Goal: Task Accomplishment & Management: Use online tool/utility

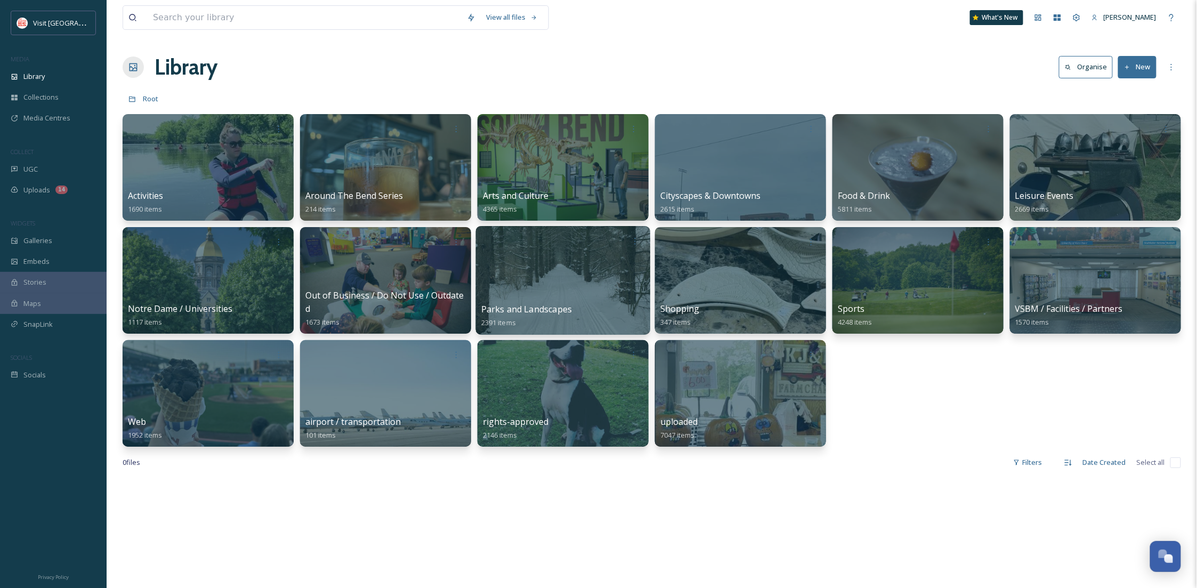
scroll to position [163, 0]
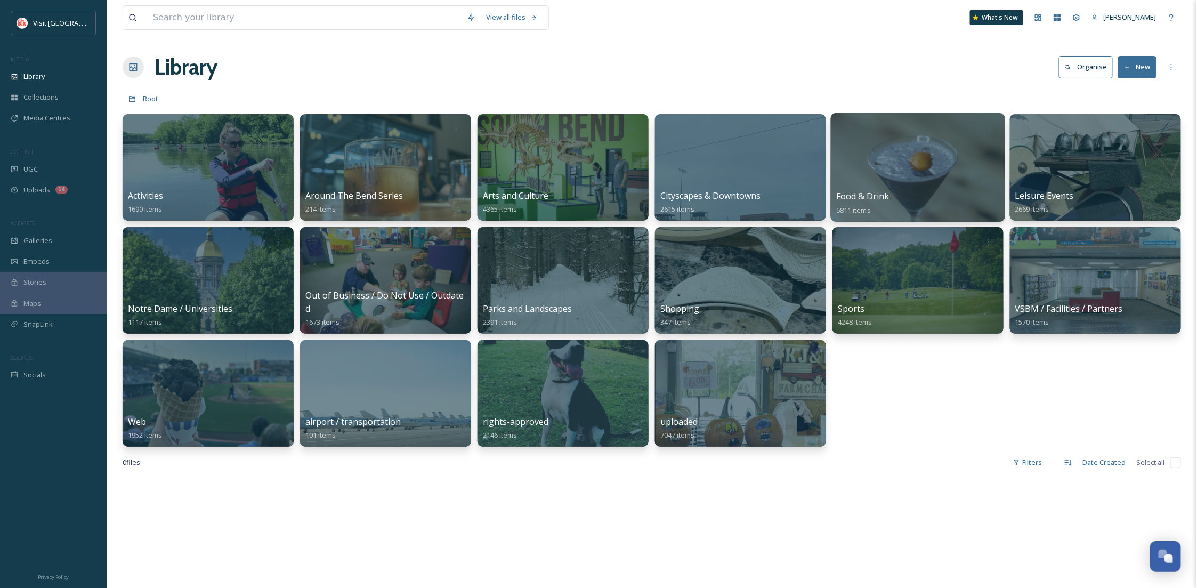
click at [879, 179] on div at bounding box center [918, 167] width 174 height 109
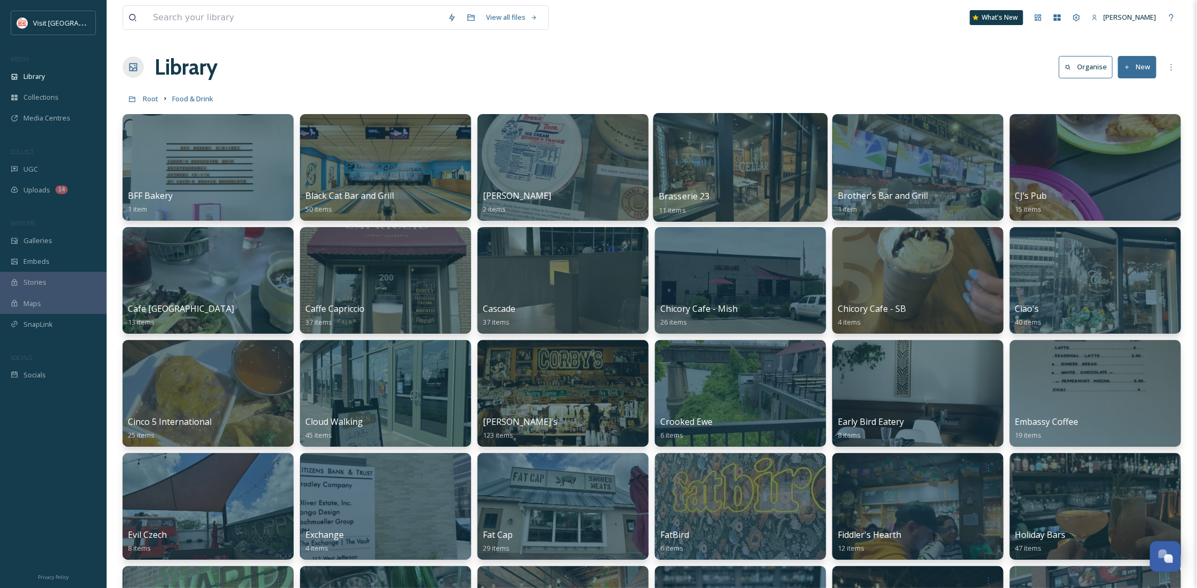
click at [715, 180] on div at bounding box center [741, 167] width 174 height 109
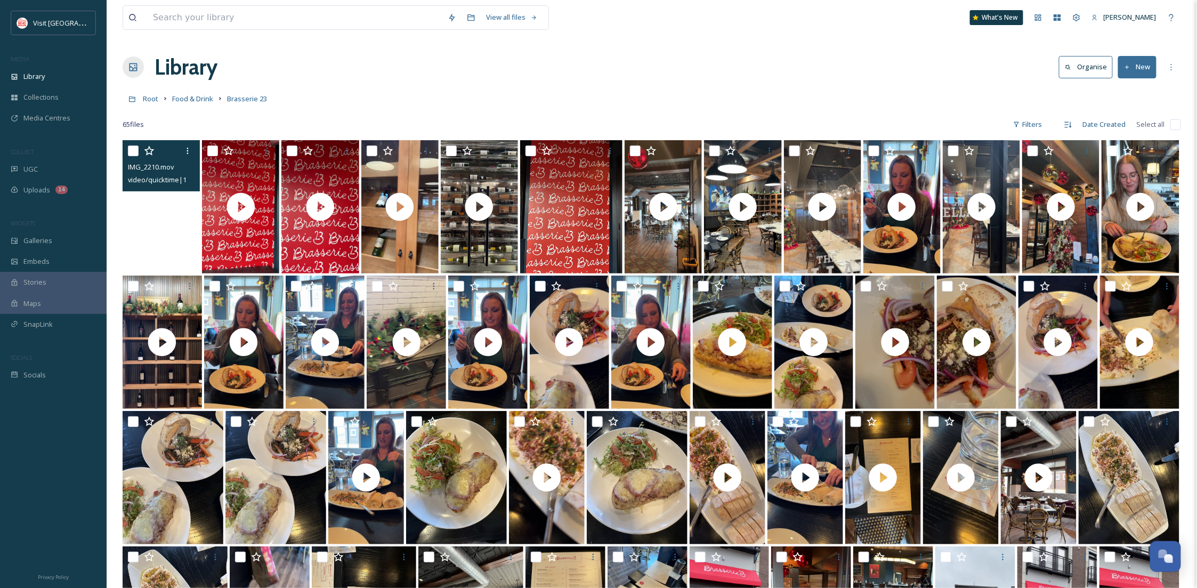
click at [170, 243] on video "IMG_2210.mov" at bounding box center [161, 206] width 77 height 133
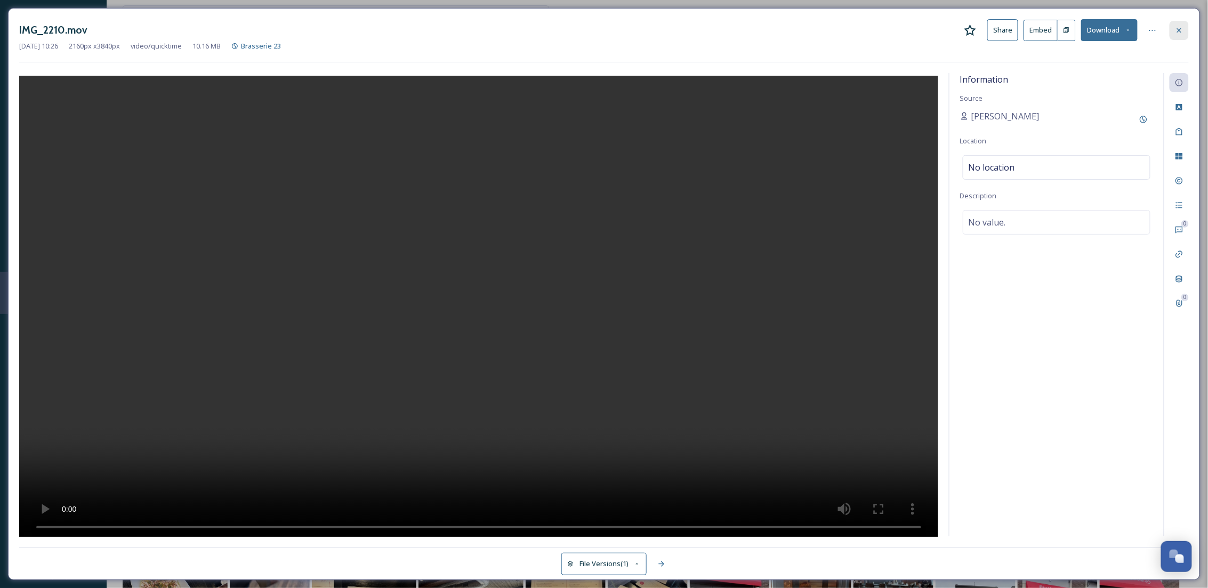
click at [1174, 30] on div at bounding box center [1179, 30] width 19 height 19
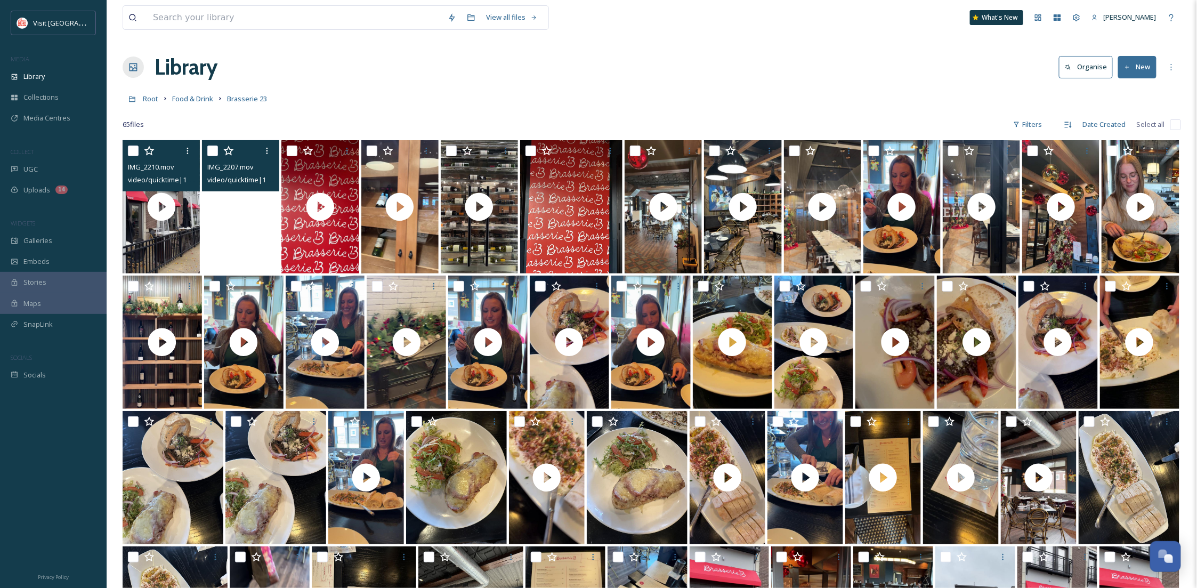
click at [242, 244] on video "IMG_2207.mov" at bounding box center [240, 206] width 77 height 133
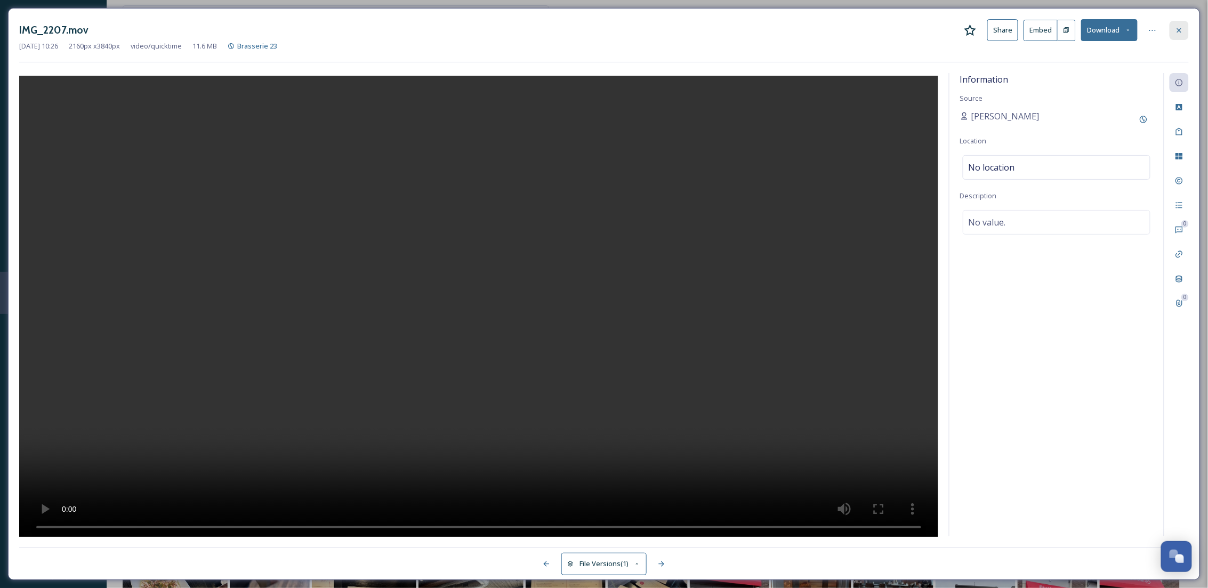
click at [1180, 33] on icon at bounding box center [1179, 30] width 9 height 9
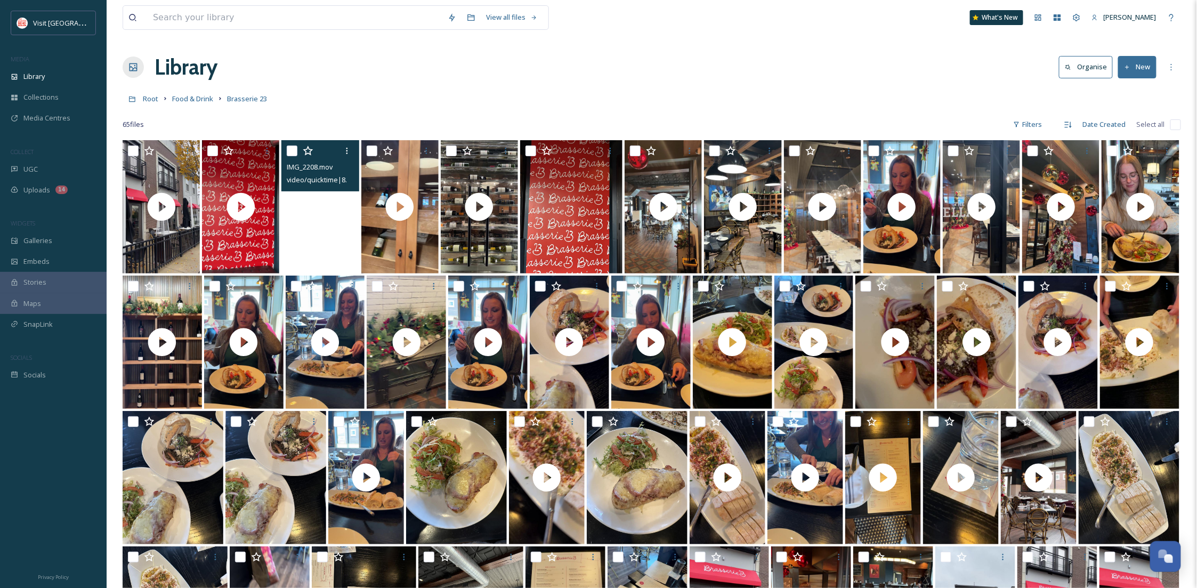
click at [349, 252] on video "IMG_2208.mov" at bounding box center [319, 206] width 77 height 133
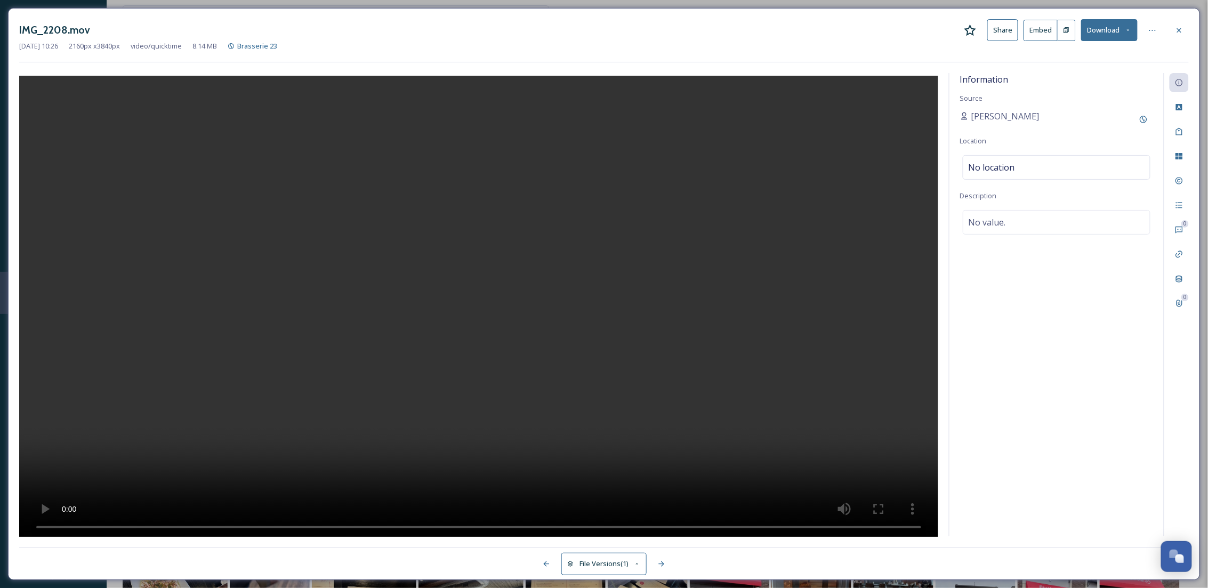
click at [1110, 33] on button "Download" at bounding box center [1109, 30] width 57 height 22
click at [1093, 61] on div "Download Original (2160 x 3840)" at bounding box center [1081, 54] width 111 height 21
click at [1172, 31] on div at bounding box center [1179, 30] width 19 height 19
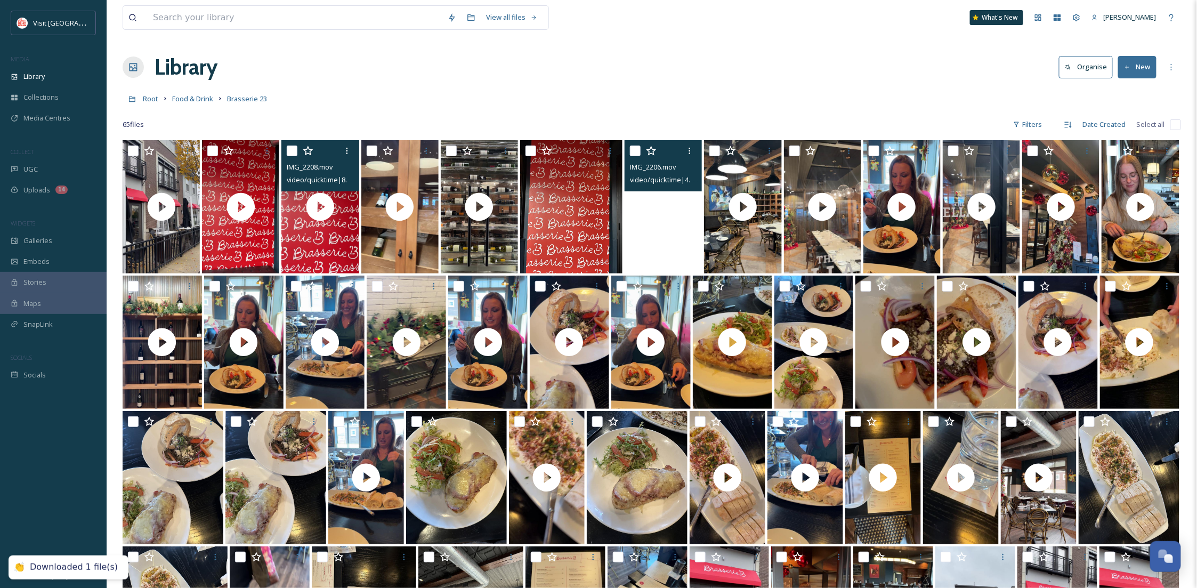
click at [645, 247] on video "IMG_2206.mov" at bounding box center [663, 206] width 77 height 133
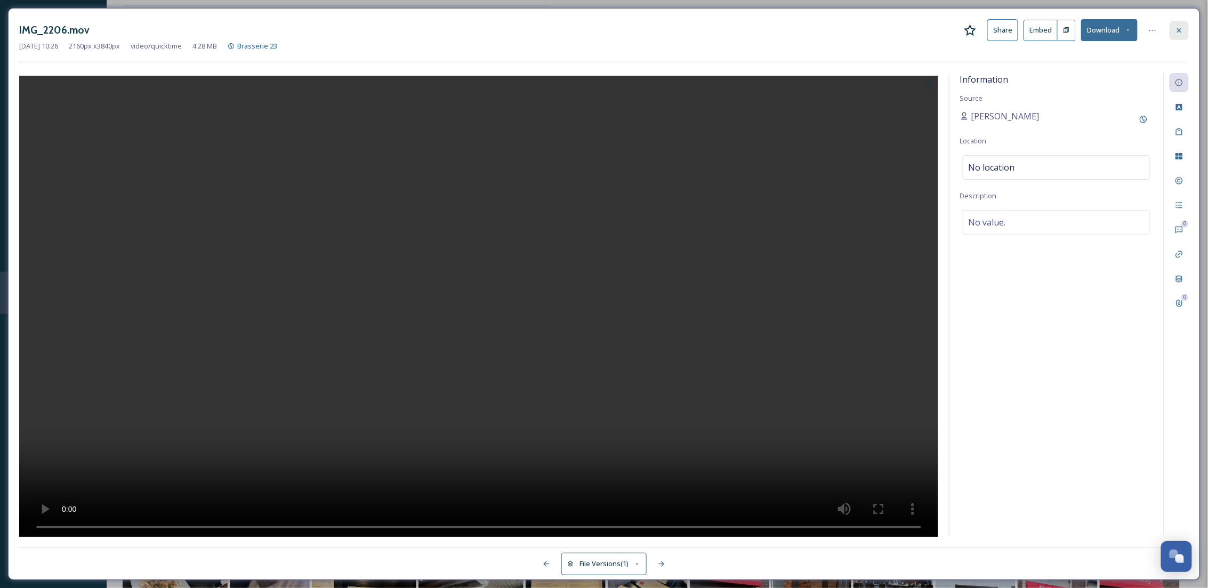
click at [1181, 29] on icon at bounding box center [1179, 30] width 9 height 9
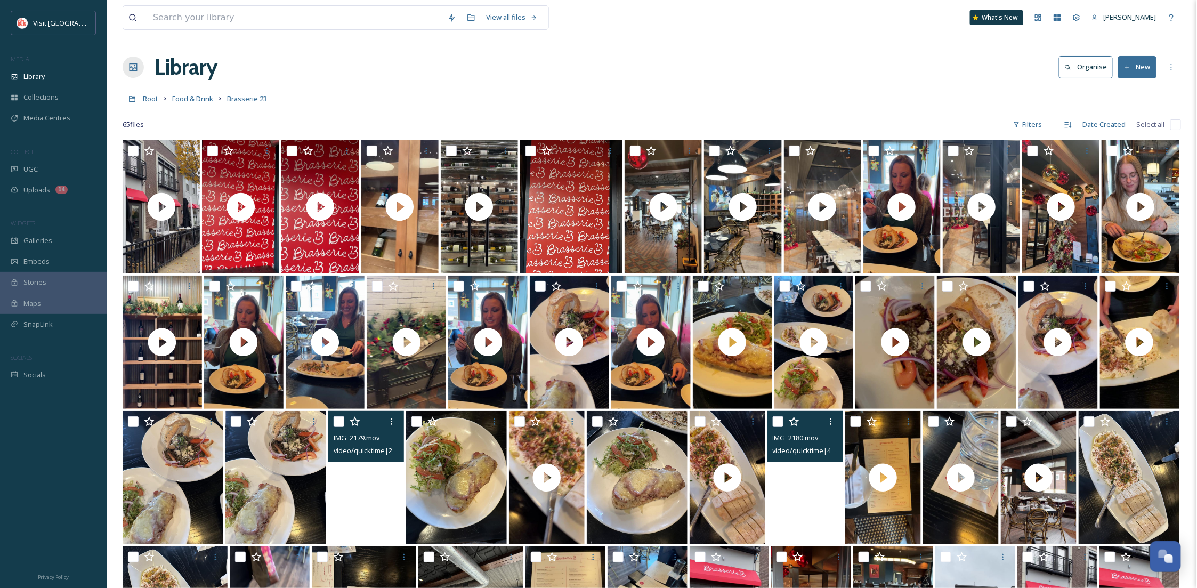
click at [792, 520] on video "IMG_2180.mov" at bounding box center [806, 477] width 76 height 133
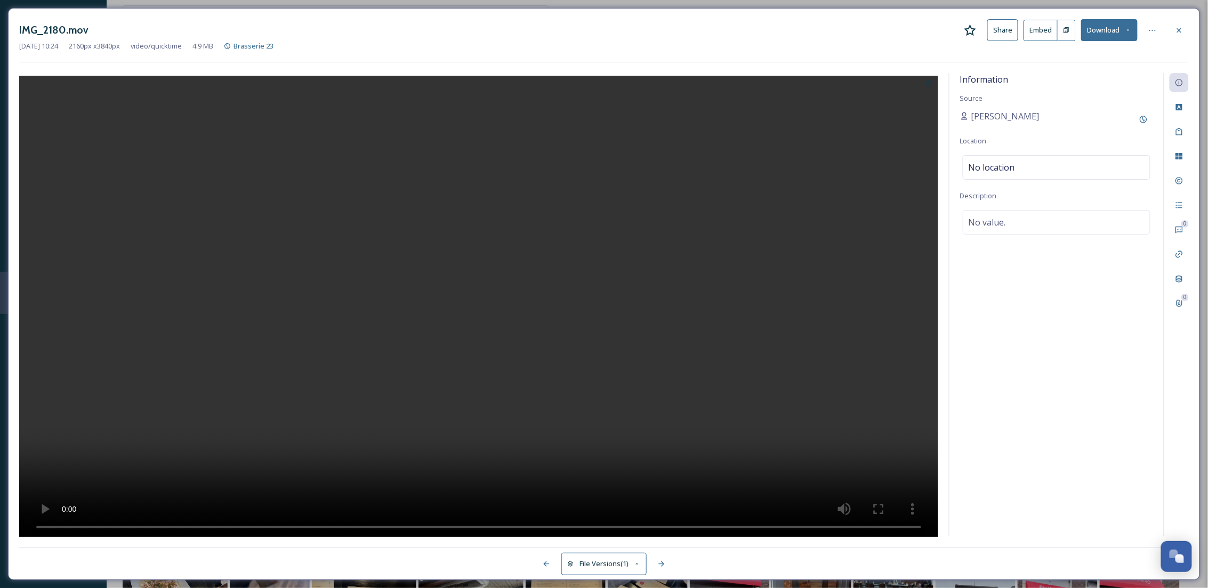
click at [1189, 33] on div "IMG_2180.mov Share Embed Download Sep 17 2025 10:24 2160 px x 3840 px video/qui…" at bounding box center [604, 294] width 1192 height 572
click at [1180, 28] on icon at bounding box center [1179, 30] width 4 height 4
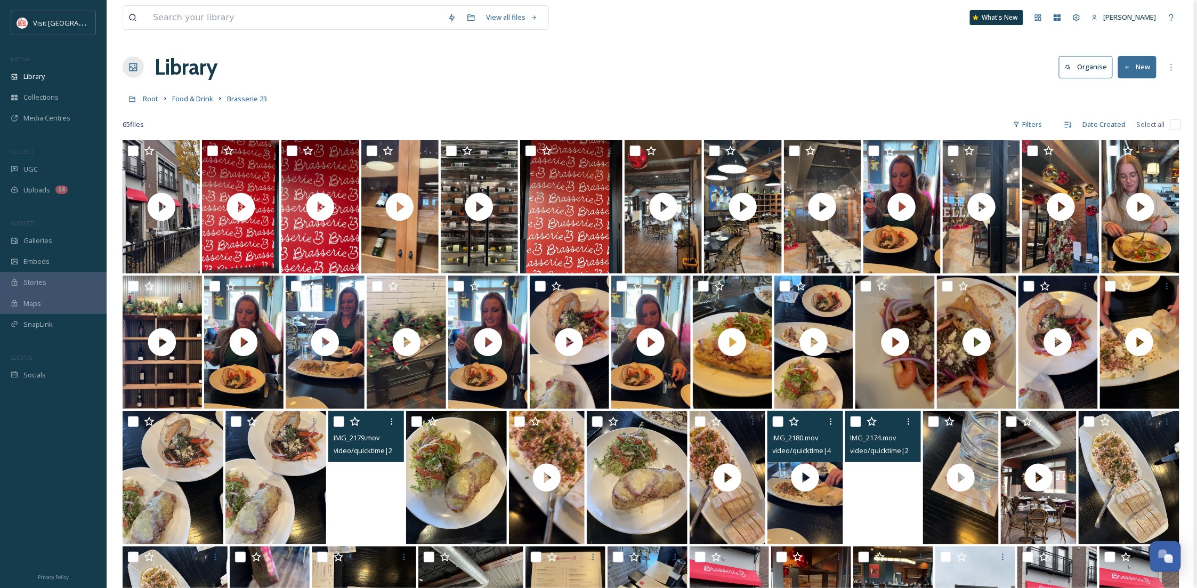
click at [861, 511] on video "IMG_2174.mov" at bounding box center [884, 477] width 76 height 133
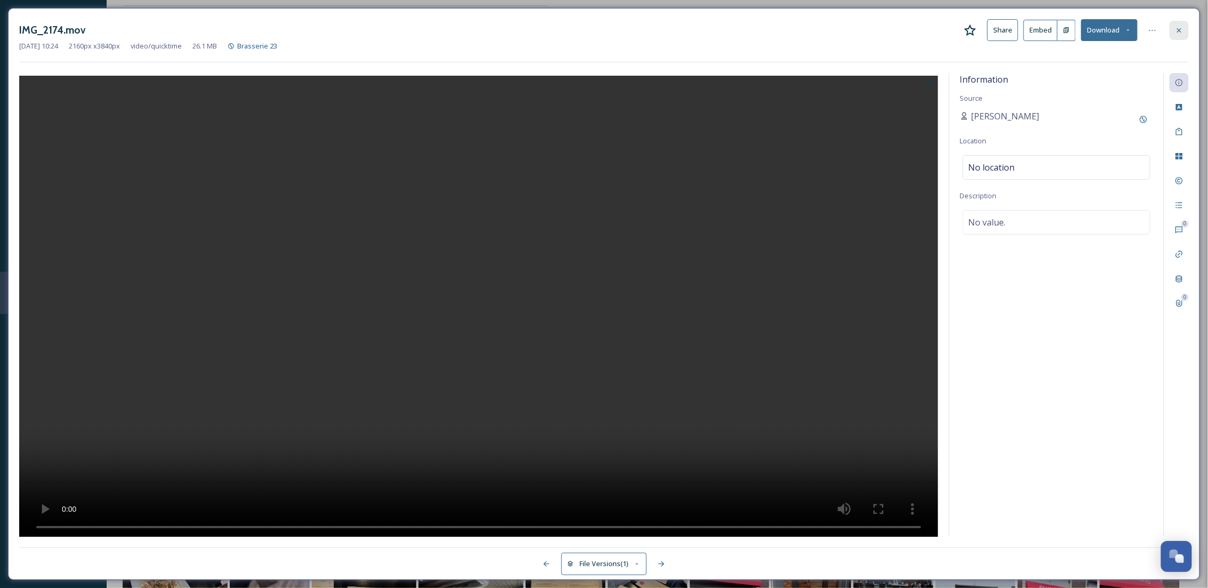
click at [1185, 31] on div at bounding box center [1179, 30] width 19 height 19
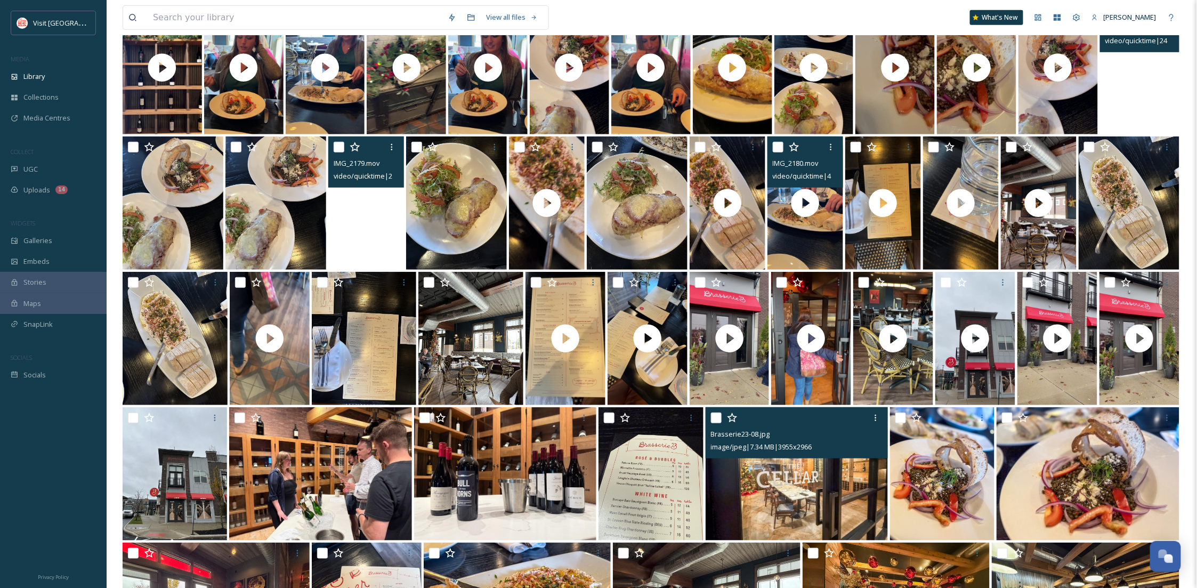
scroll to position [284, 0]
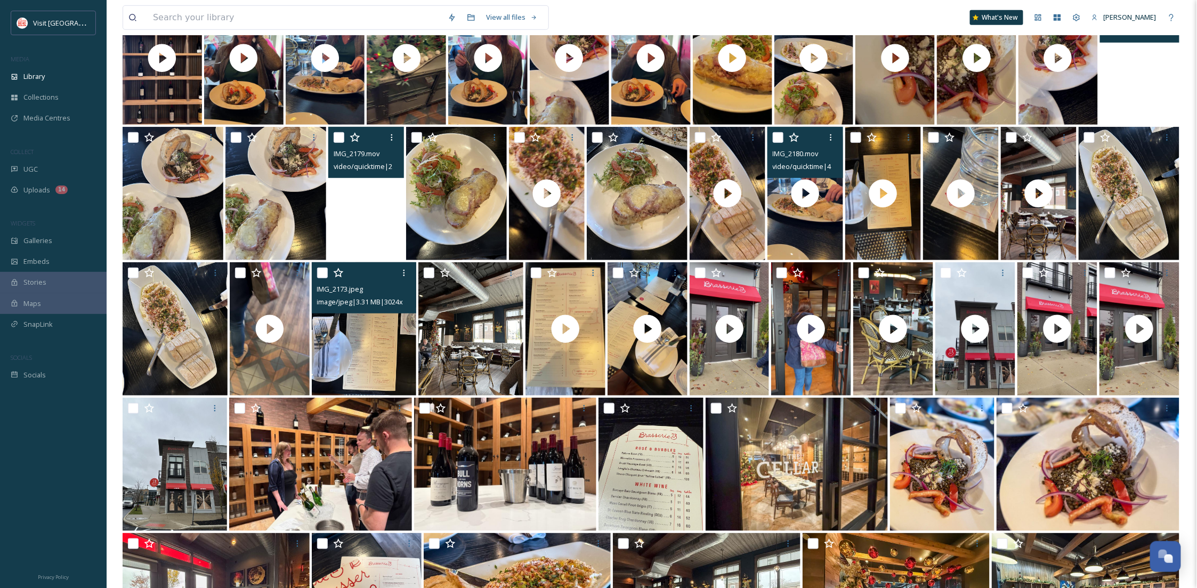
click at [401, 372] on img at bounding box center [364, 328] width 105 height 133
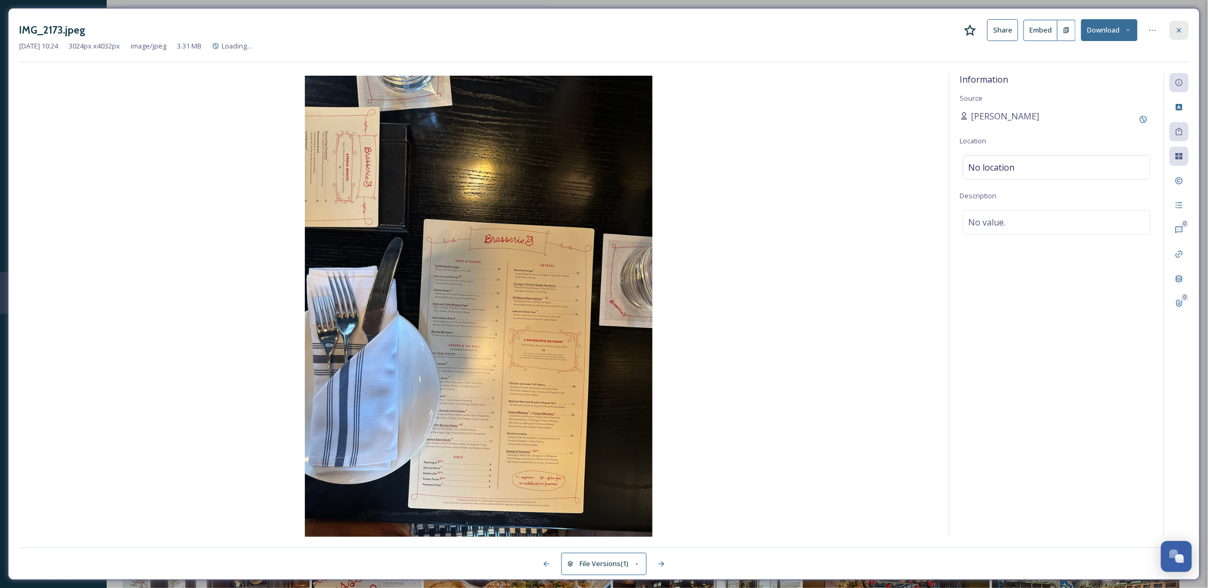
click at [1182, 35] on div at bounding box center [1179, 30] width 19 height 19
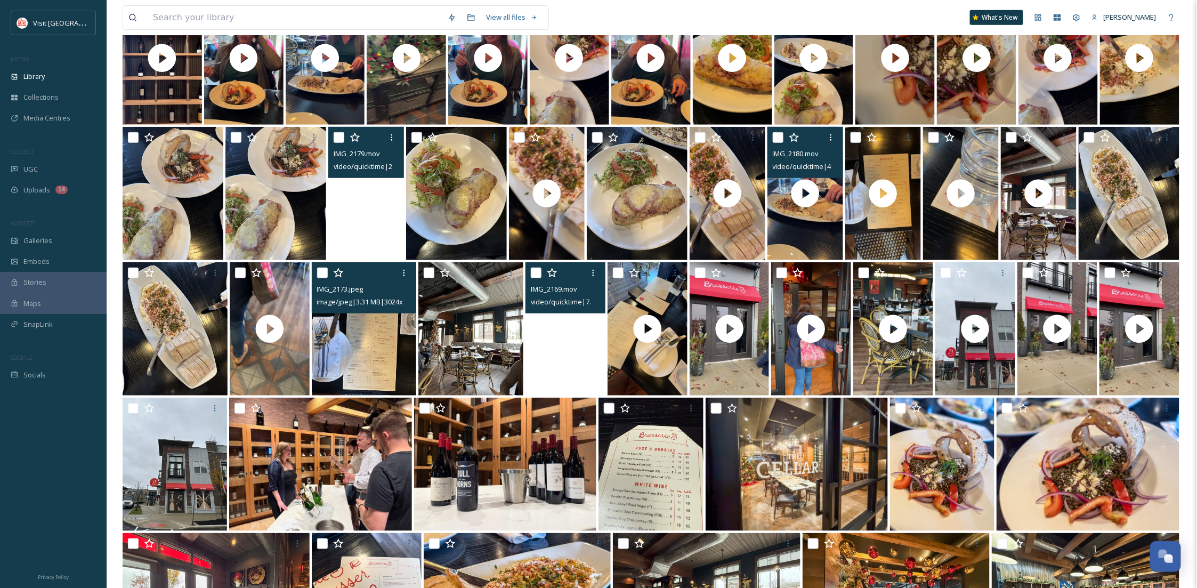
click at [564, 356] on video "IMG_2169.mov" at bounding box center [566, 328] width 80 height 133
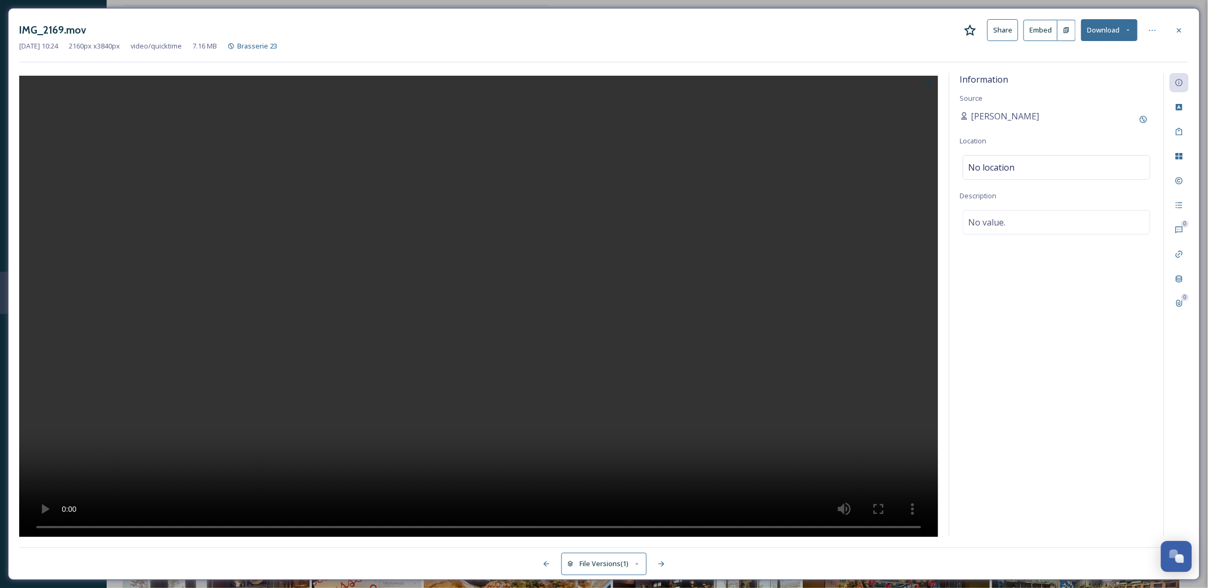
click at [1187, 31] on div at bounding box center [1179, 30] width 19 height 19
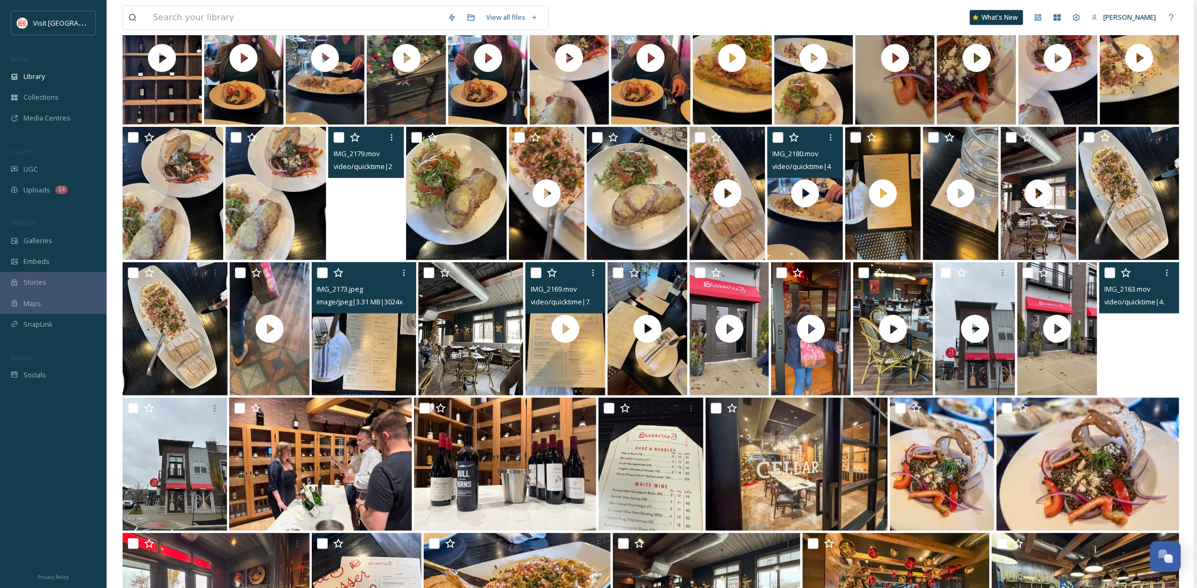
click at [1121, 343] on video "IMG_2163.mov" at bounding box center [1140, 328] width 80 height 133
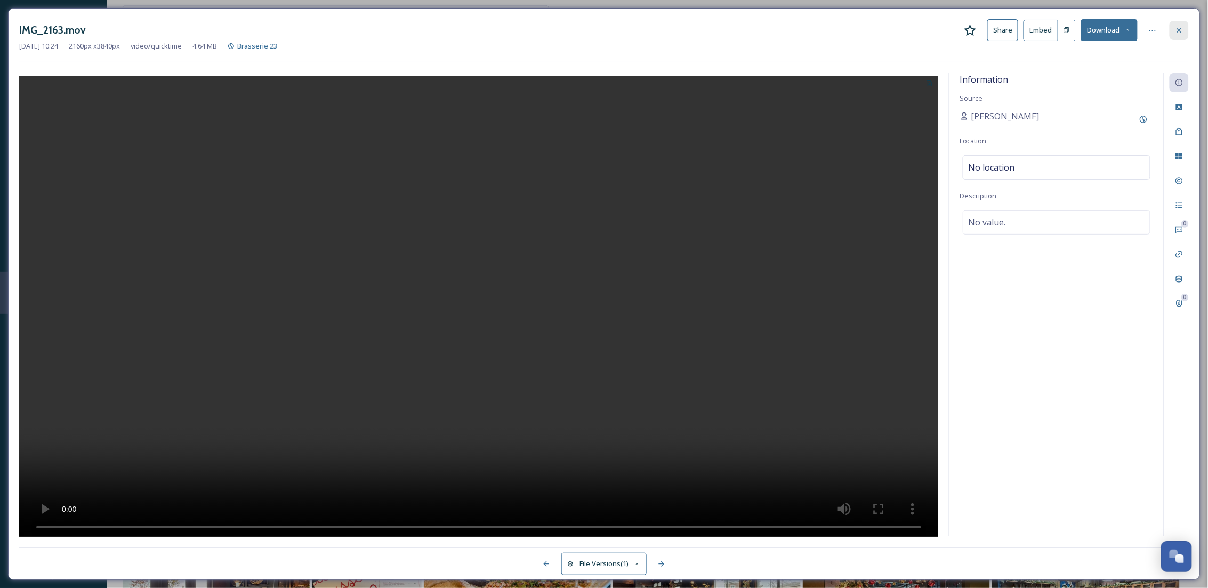
click at [1180, 28] on icon at bounding box center [1179, 30] width 9 height 9
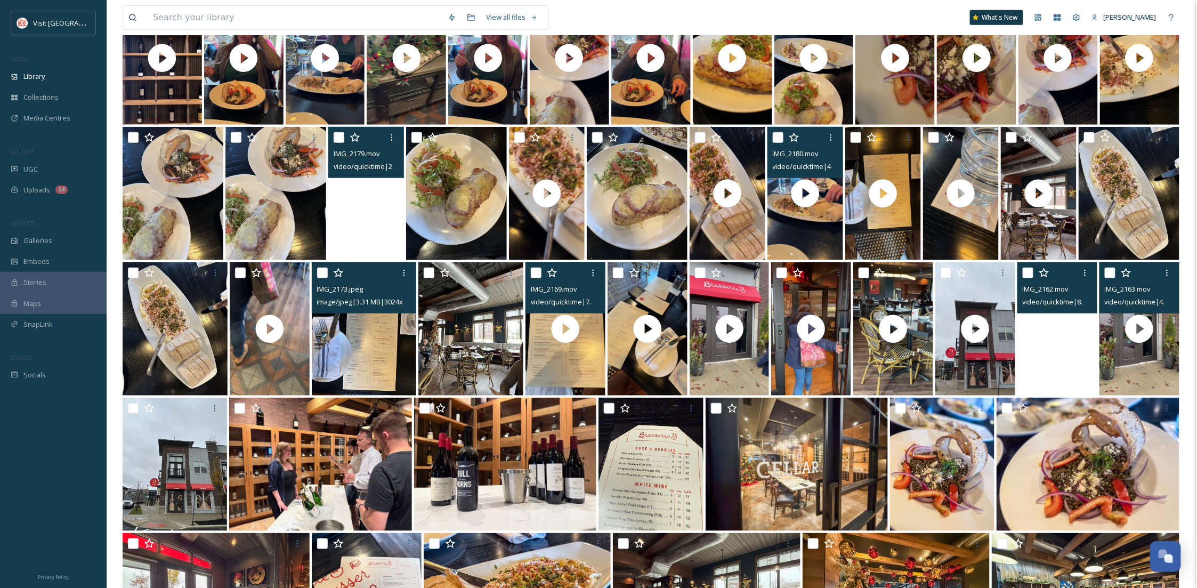
click at [1058, 371] on video "IMG_2162.mov" at bounding box center [1058, 328] width 80 height 133
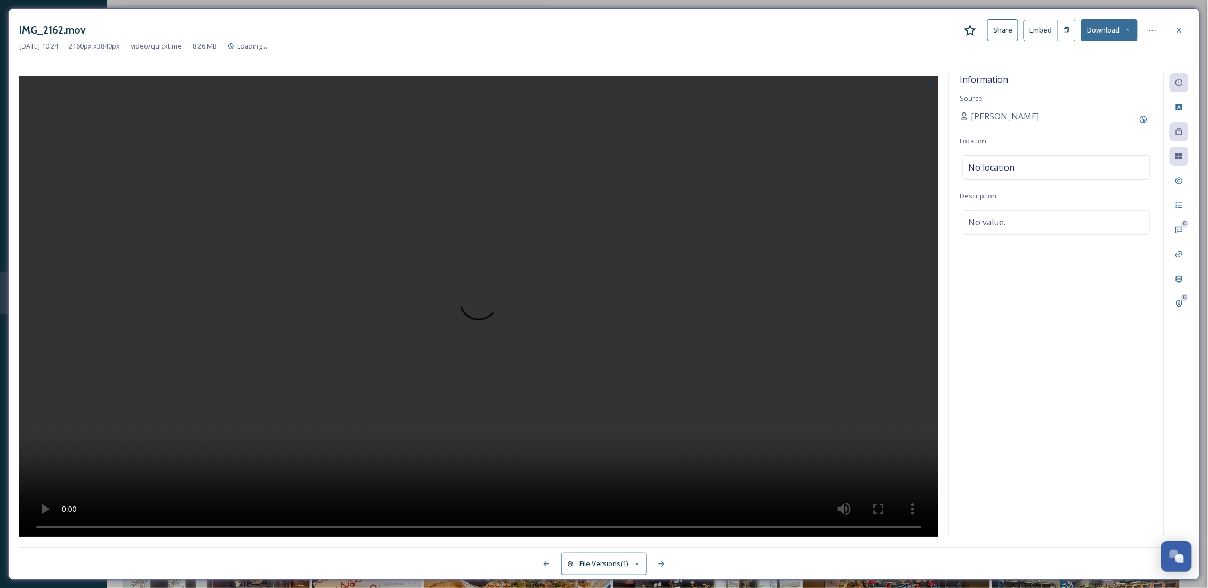
click at [344, 513] on div at bounding box center [478, 305] width 919 height 464
click at [1103, 30] on button "Download" at bounding box center [1109, 30] width 57 height 22
click at [1107, 62] on div "Download Original (2160 x 3840)" at bounding box center [1081, 54] width 111 height 21
click at [1183, 26] on icon at bounding box center [1179, 30] width 9 height 9
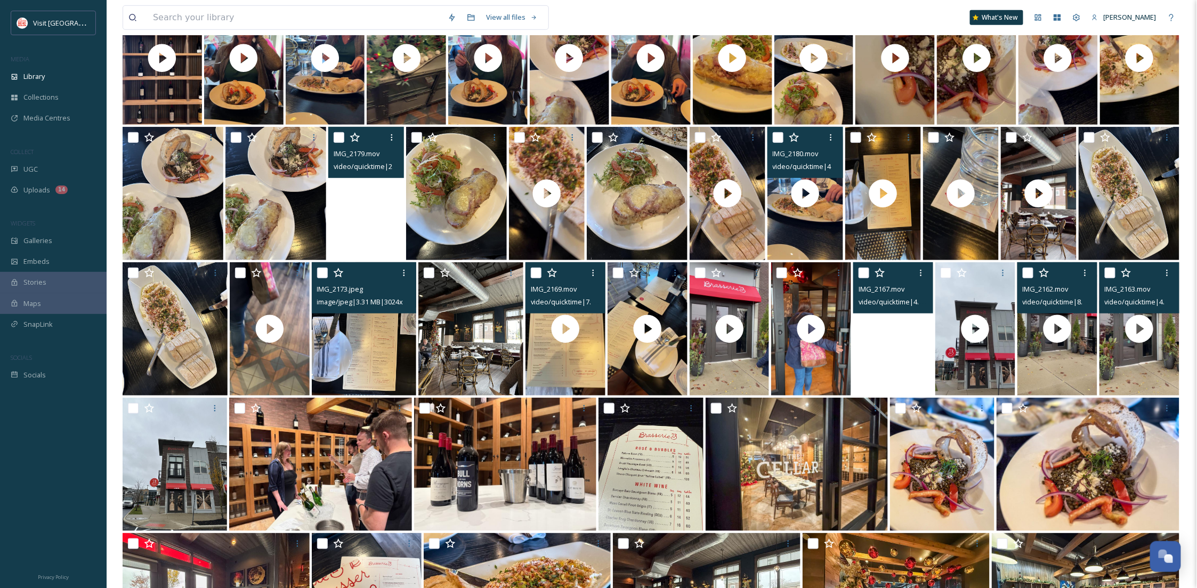
click at [892, 363] on video "IMG_2167.mov" at bounding box center [894, 328] width 80 height 133
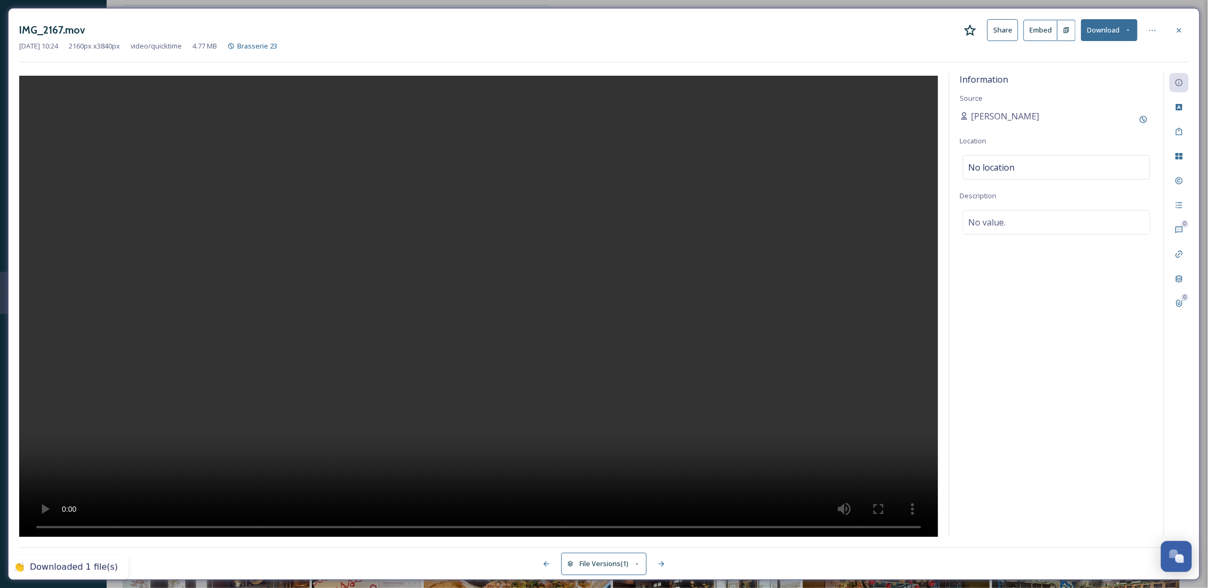
click at [738, 356] on div at bounding box center [478, 305] width 919 height 464
click at [1117, 30] on button "Download" at bounding box center [1109, 30] width 57 height 22
click at [1097, 54] on span "Download Original (2160 x 3840)" at bounding box center [1081, 55] width 101 height 10
click at [1174, 30] on div at bounding box center [1179, 30] width 19 height 19
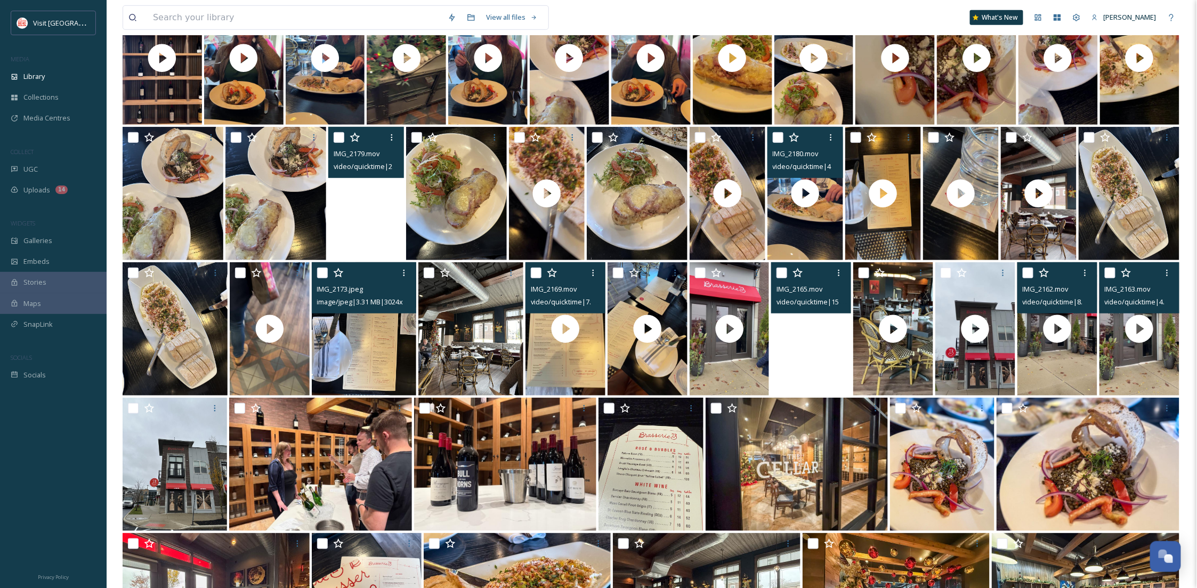
click at [799, 373] on video "IMG_2165.mov" at bounding box center [811, 328] width 80 height 133
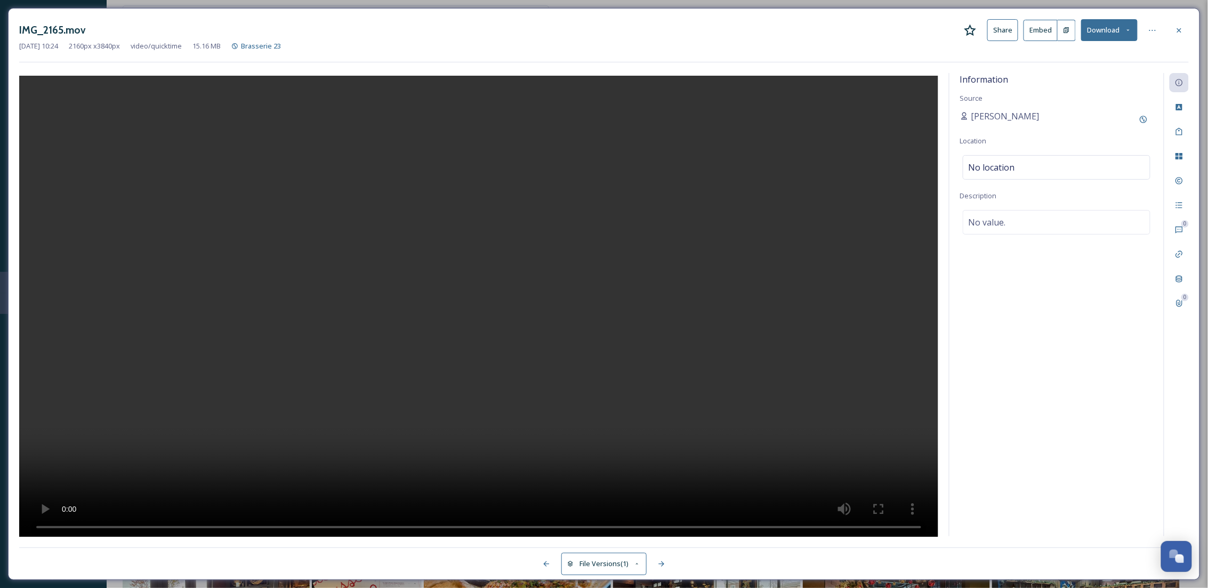
drag, startPoint x: 1179, startPoint y: 27, endPoint x: 1177, endPoint y: 36, distance: 9.2
click at [1179, 28] on icon at bounding box center [1179, 30] width 9 height 9
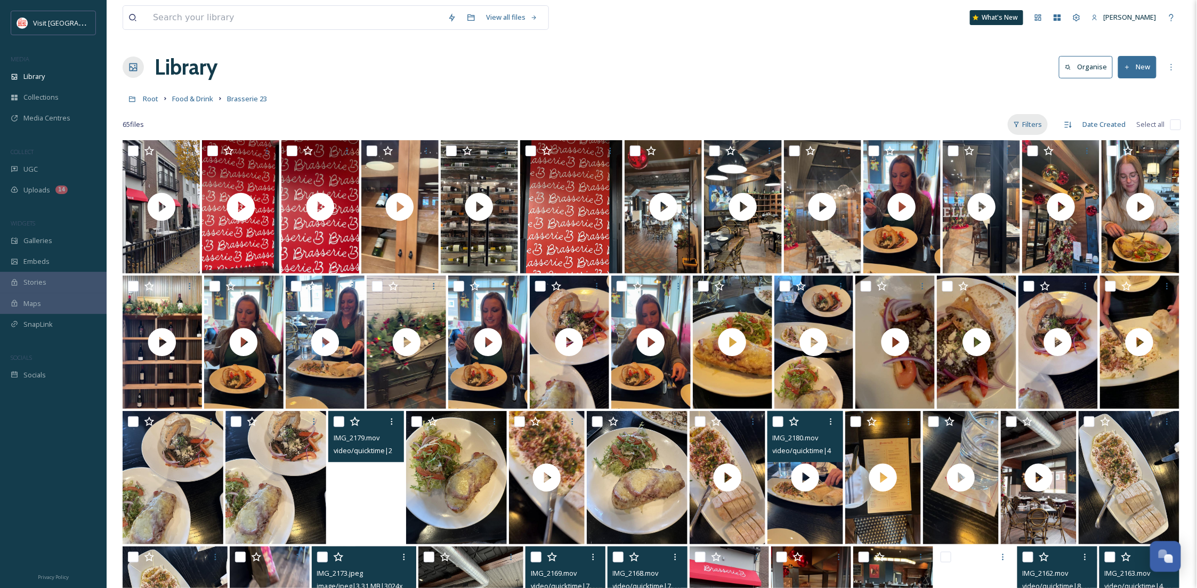
click at [1025, 127] on div "Filters" at bounding box center [1028, 124] width 40 height 21
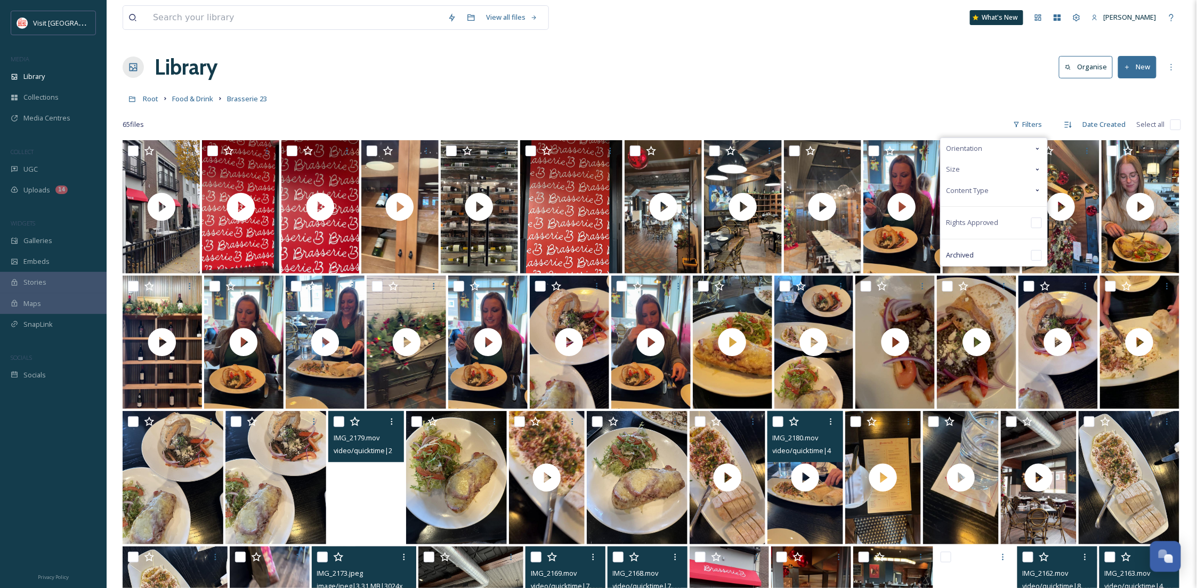
click at [965, 188] on span "Content Type" at bounding box center [967, 191] width 43 height 10
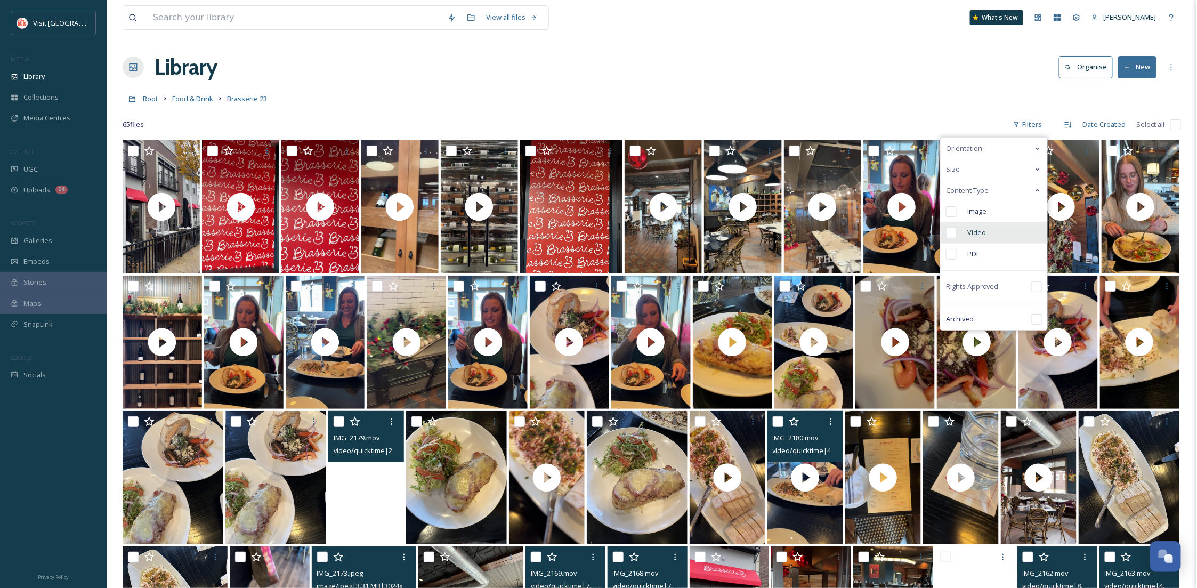
click at [970, 230] on span "Video" at bounding box center [977, 233] width 19 height 10
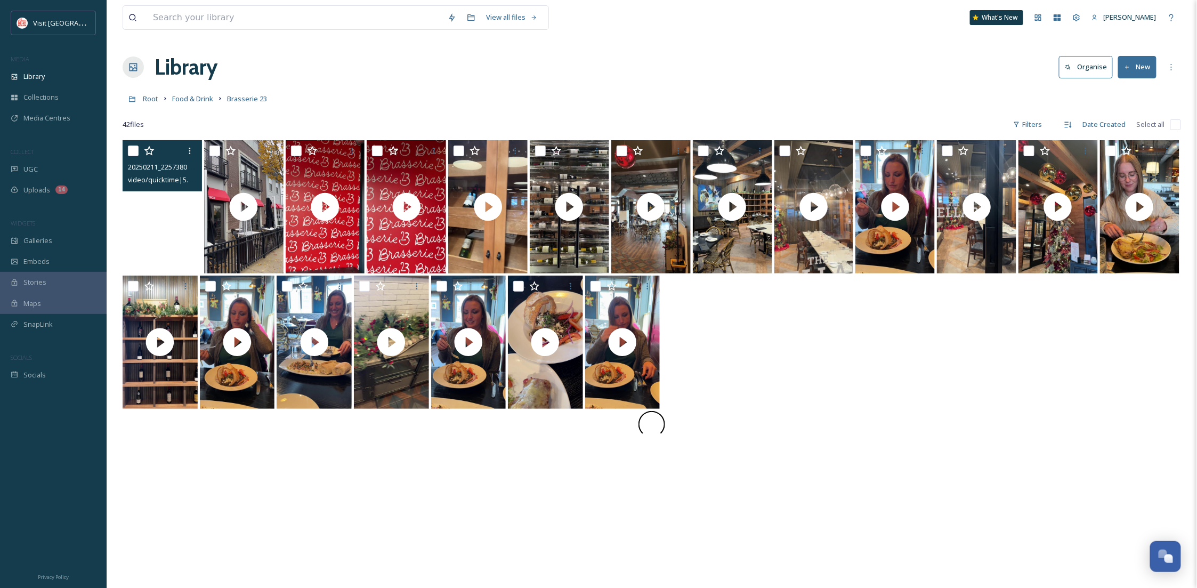
click at [134, 251] on video "20250211_225738000_iOS.MOV" at bounding box center [162, 206] width 79 height 133
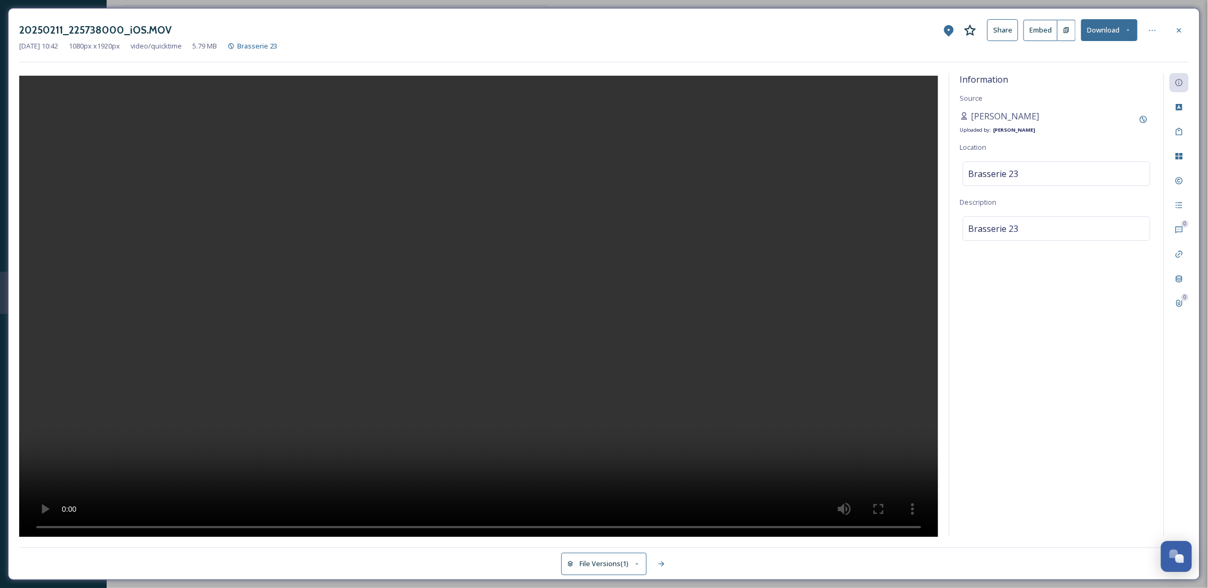
click at [1107, 28] on button "Download" at bounding box center [1109, 30] width 57 height 22
click at [1116, 54] on span "Download Original (1080 x 1920)" at bounding box center [1081, 55] width 101 height 10
click at [1184, 28] on div at bounding box center [1179, 30] width 19 height 19
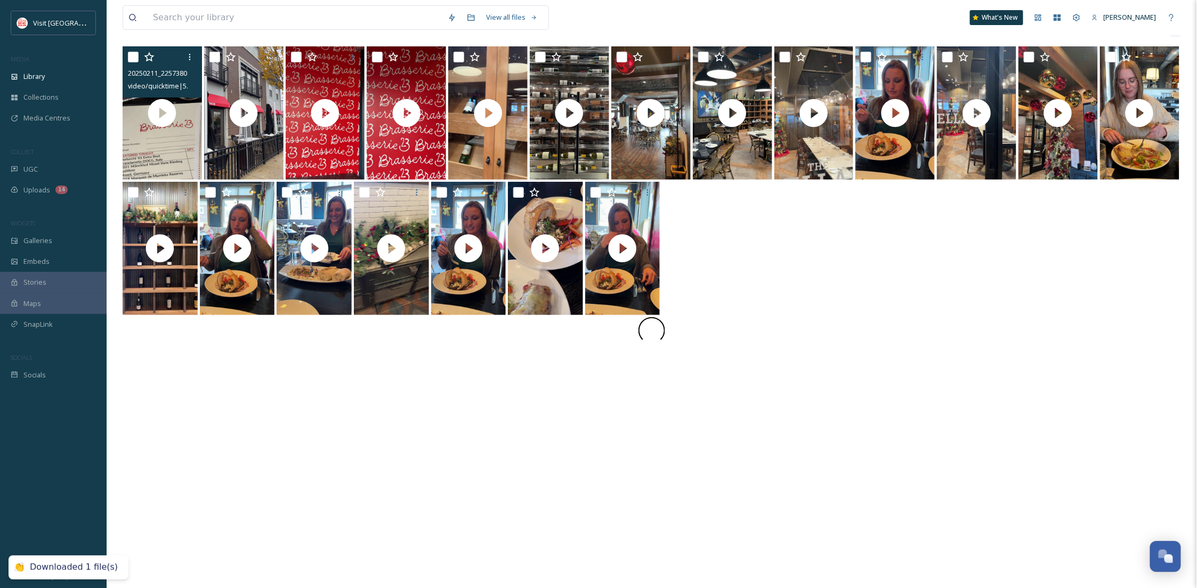
scroll to position [140, 0]
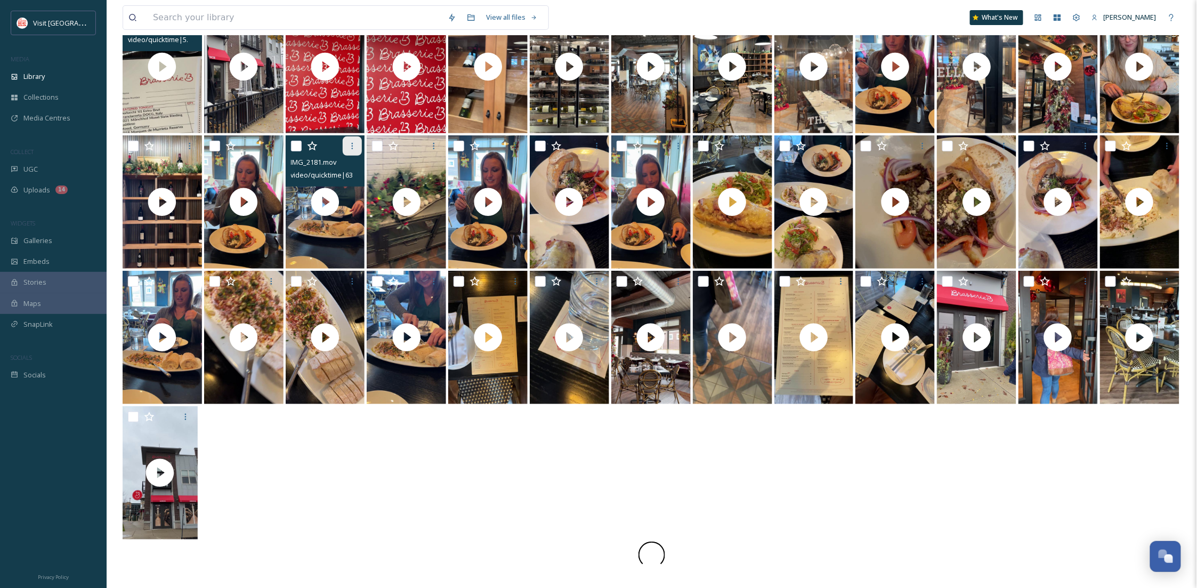
click at [349, 143] on icon at bounding box center [352, 146] width 9 height 9
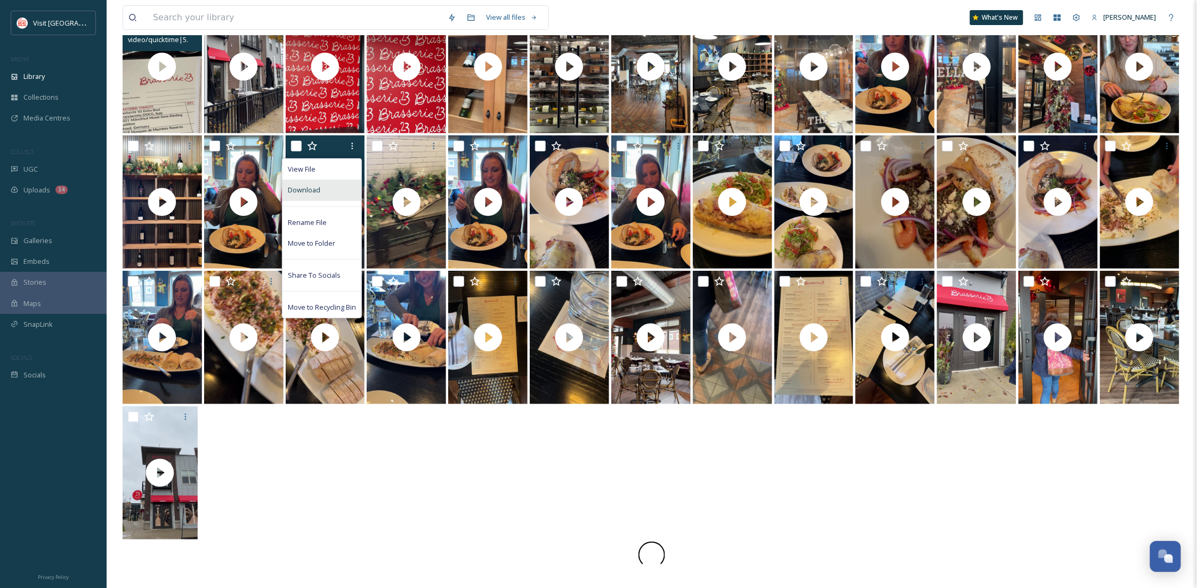
click at [344, 184] on div "Download" at bounding box center [322, 190] width 79 height 21
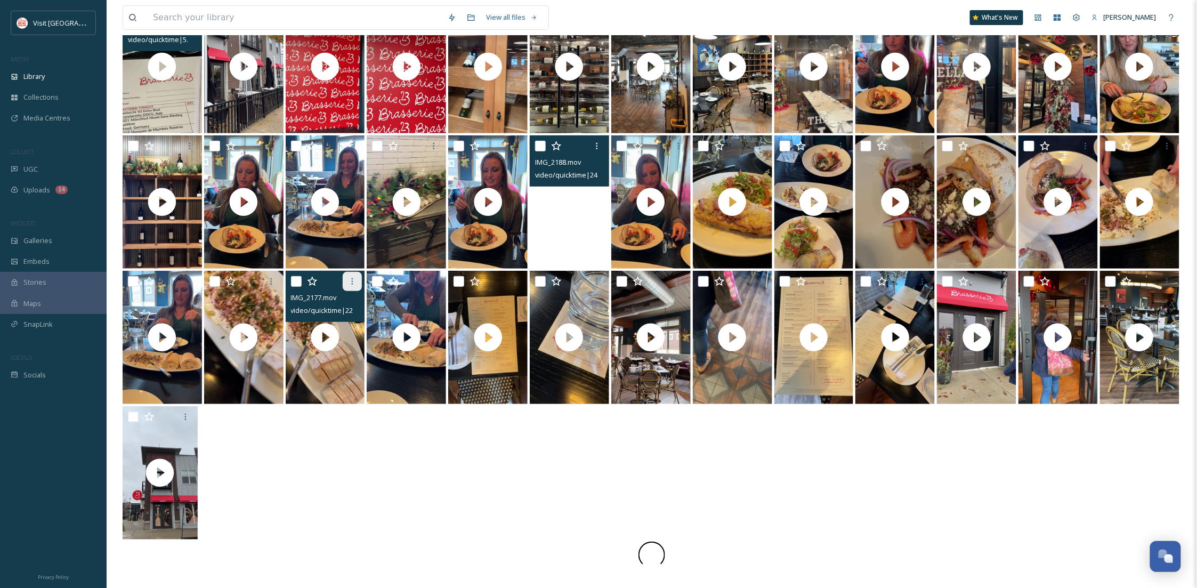
click at [349, 284] on icon at bounding box center [352, 281] width 9 height 9
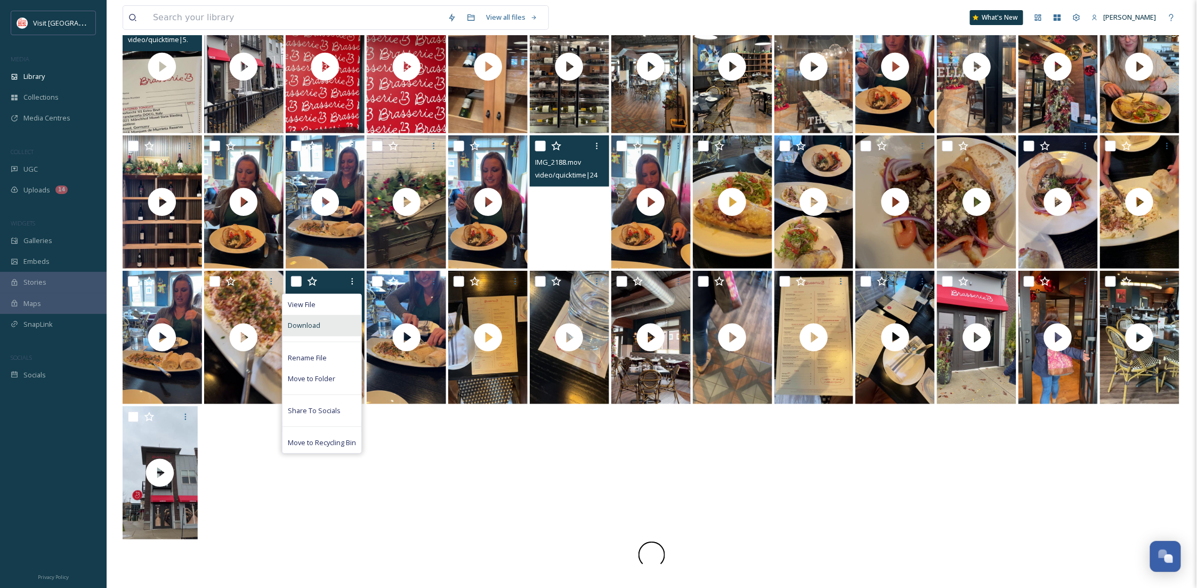
click at [340, 321] on div "Download" at bounding box center [322, 325] width 79 height 21
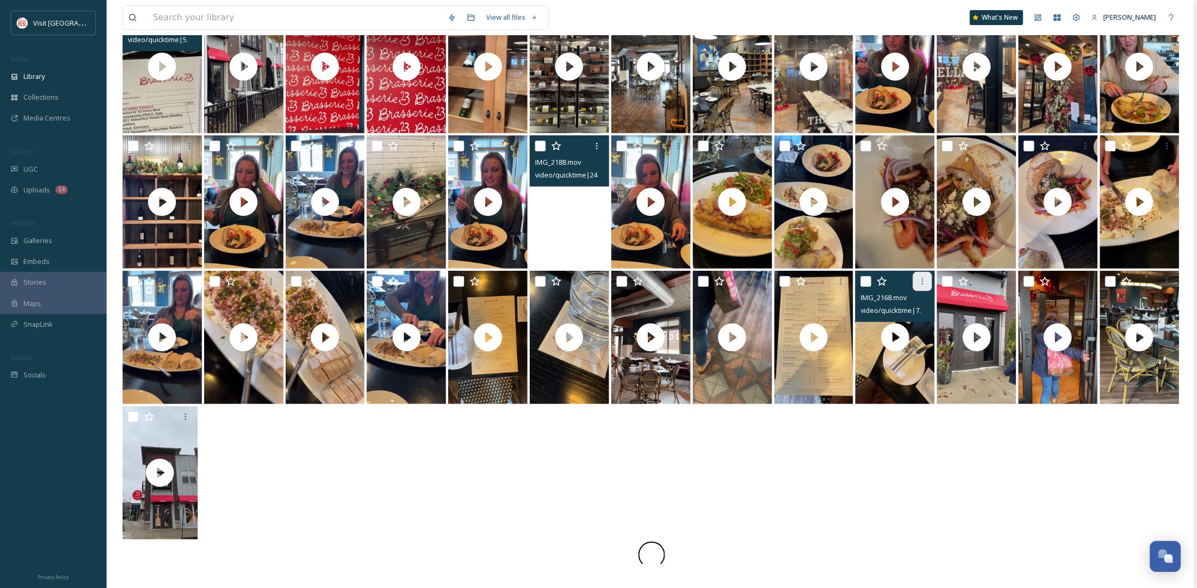
click at [925, 278] on icon at bounding box center [923, 281] width 9 height 9
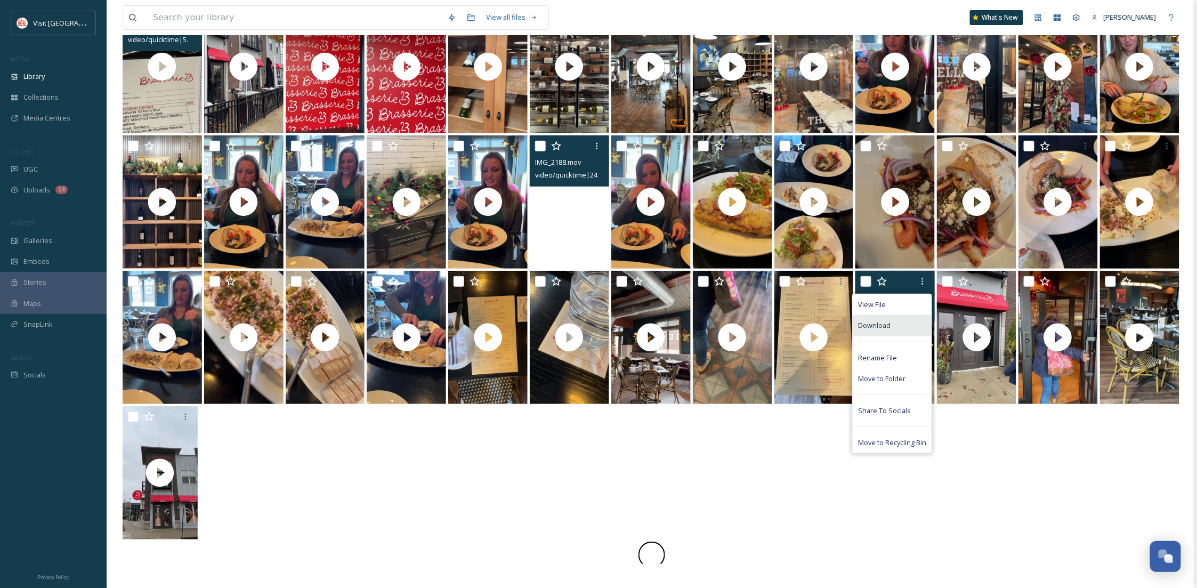
click at [908, 325] on div "Download" at bounding box center [892, 325] width 79 height 21
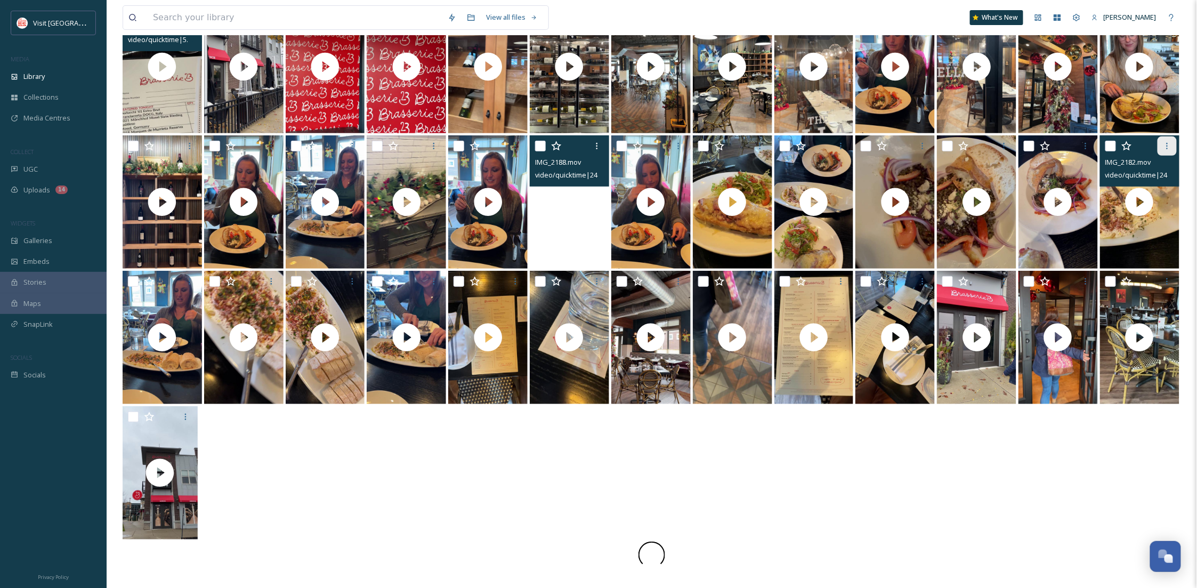
click at [1162, 153] on div at bounding box center [1167, 145] width 19 height 19
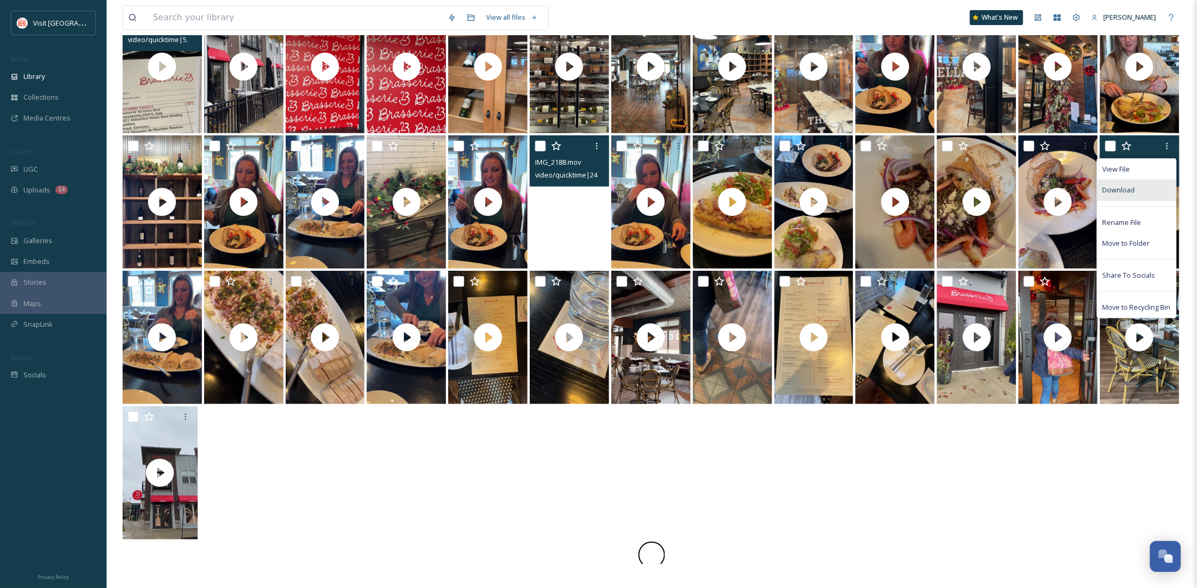
click at [1119, 187] on span "Download" at bounding box center [1119, 190] width 33 height 10
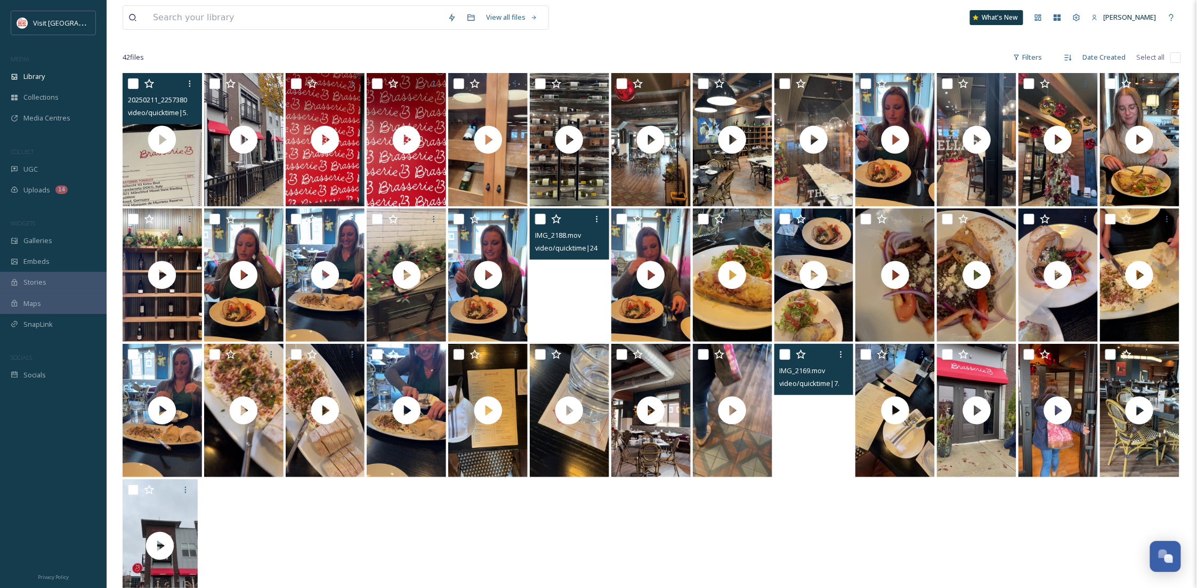
scroll to position [0, 0]
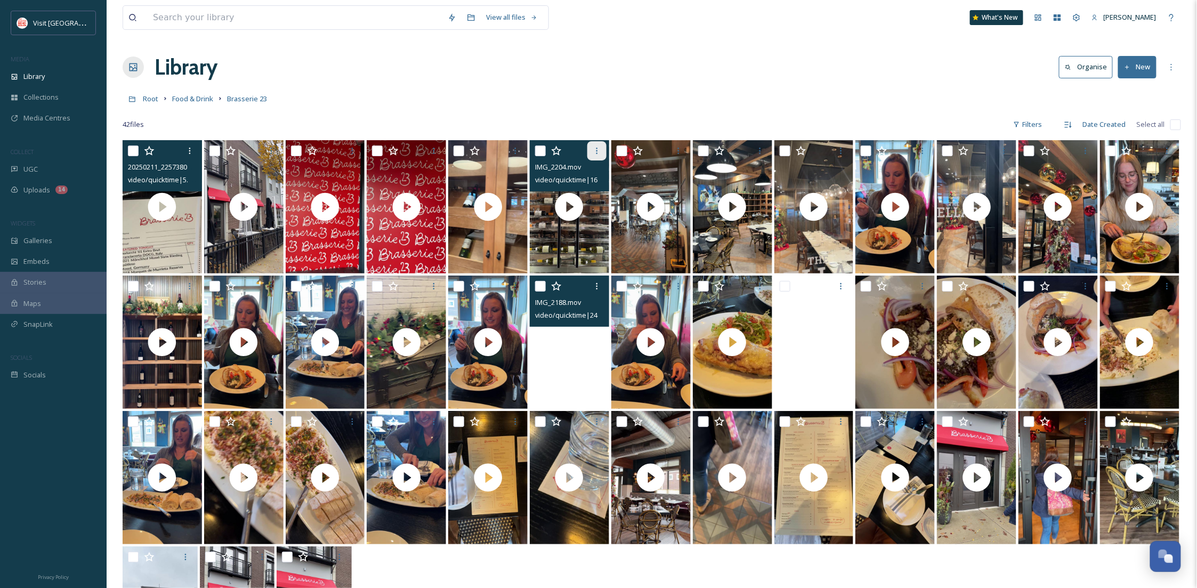
click at [597, 151] on icon at bounding box center [598, 151] width 2 height 6
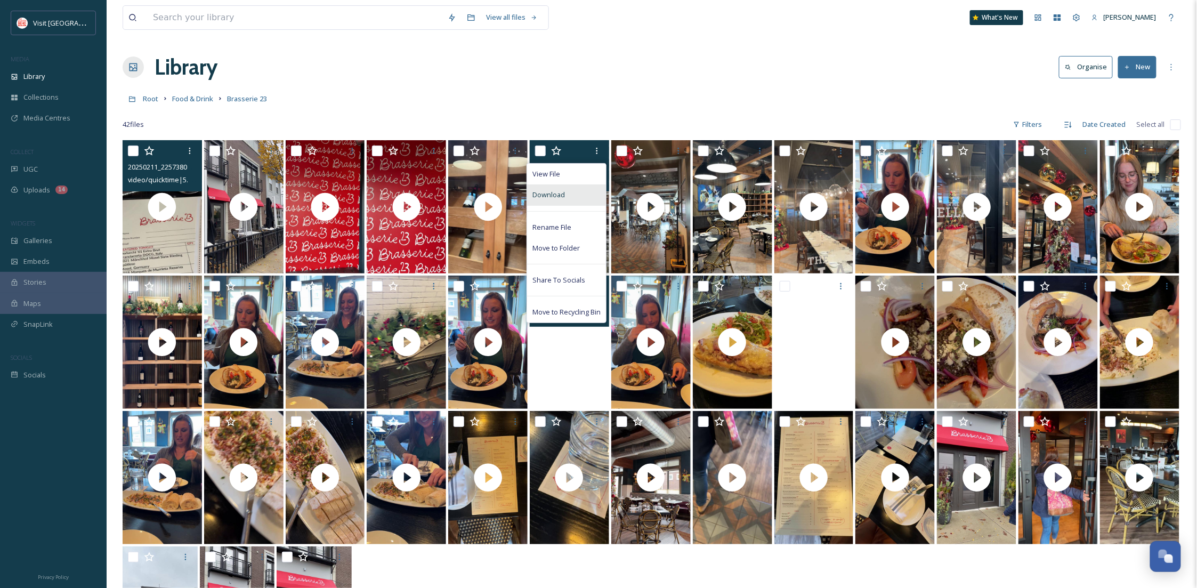
click at [581, 199] on div "Download" at bounding box center [566, 194] width 79 height 21
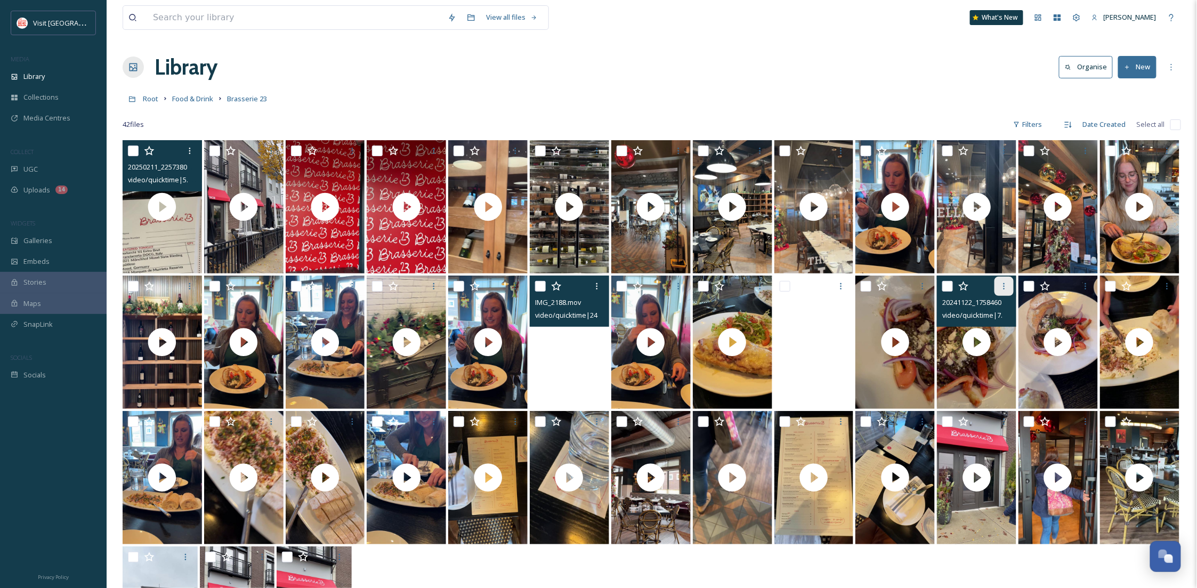
click at [1000, 288] on icon at bounding box center [1004, 286] width 9 height 9
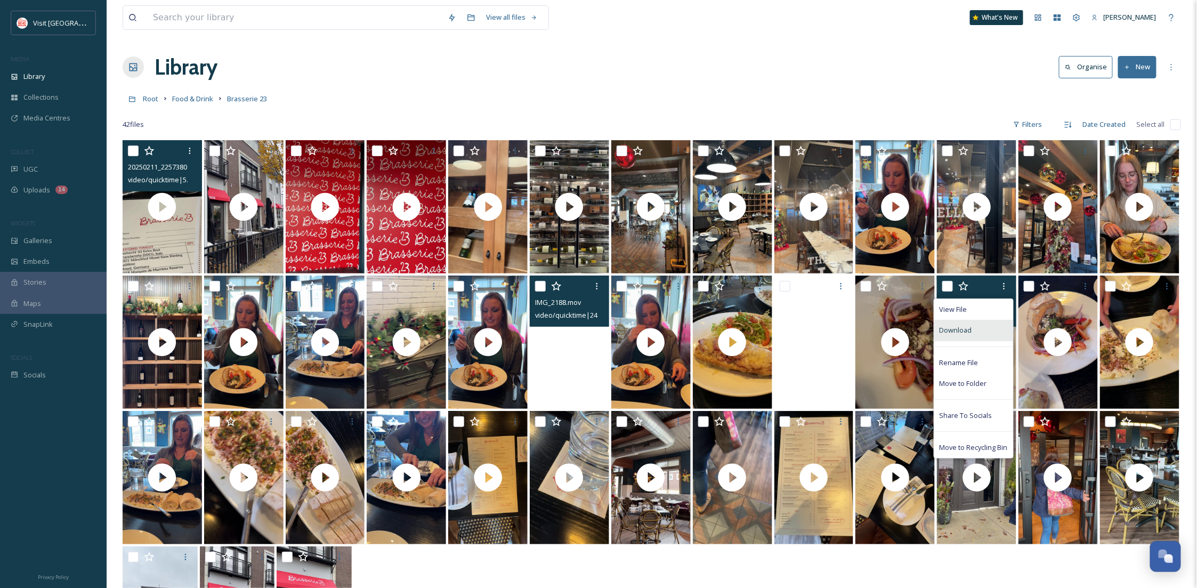
click at [973, 336] on div "Download" at bounding box center [974, 330] width 79 height 21
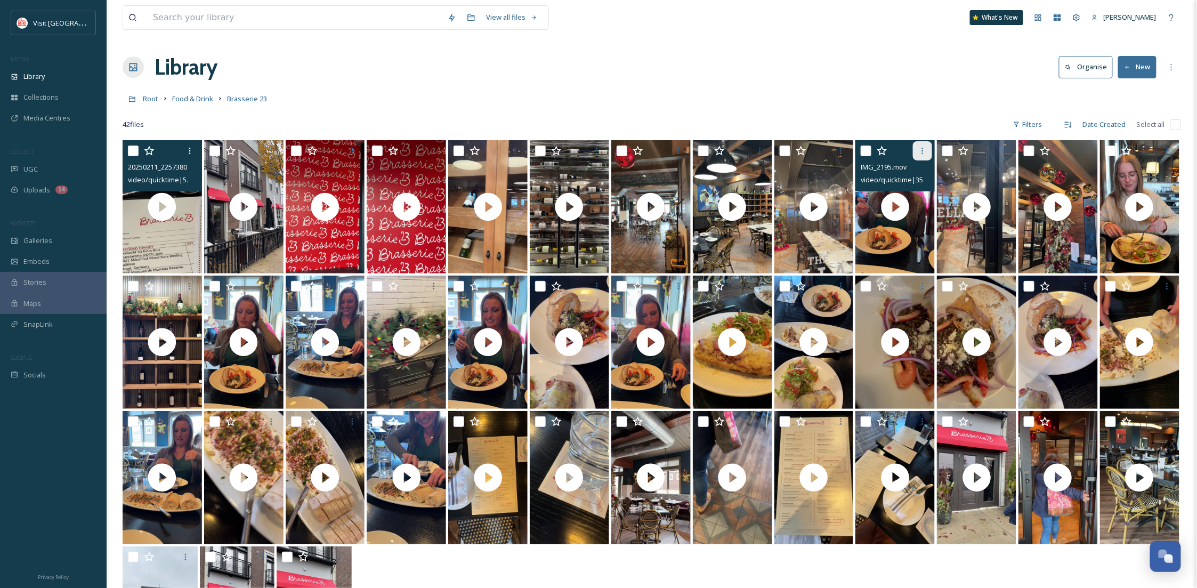
click at [914, 149] on div at bounding box center [922, 150] width 19 height 19
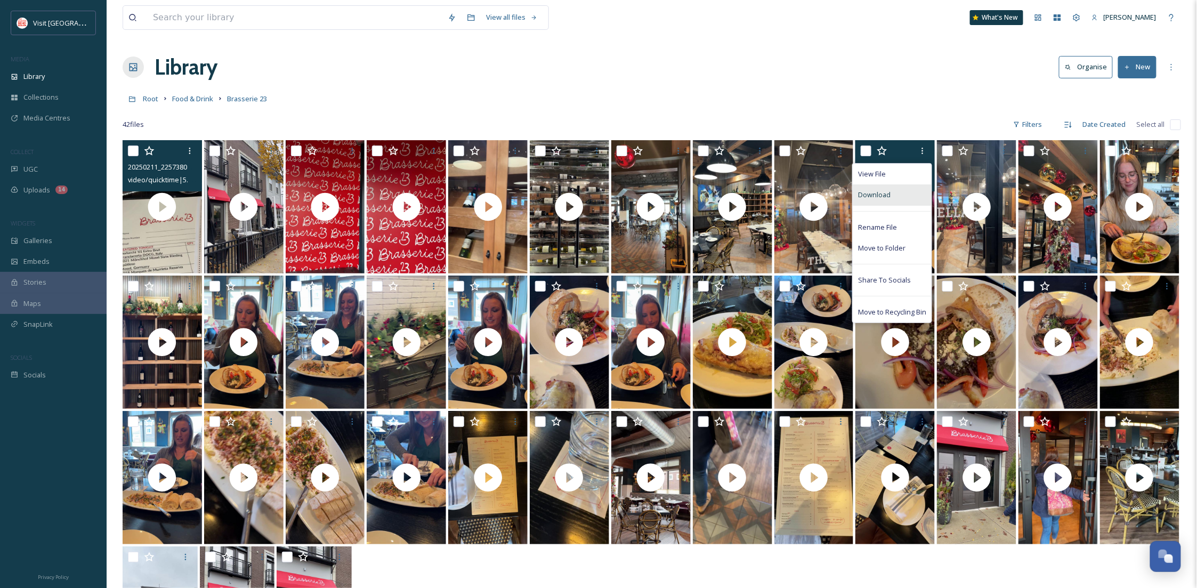
click at [900, 199] on div "Download" at bounding box center [892, 194] width 79 height 21
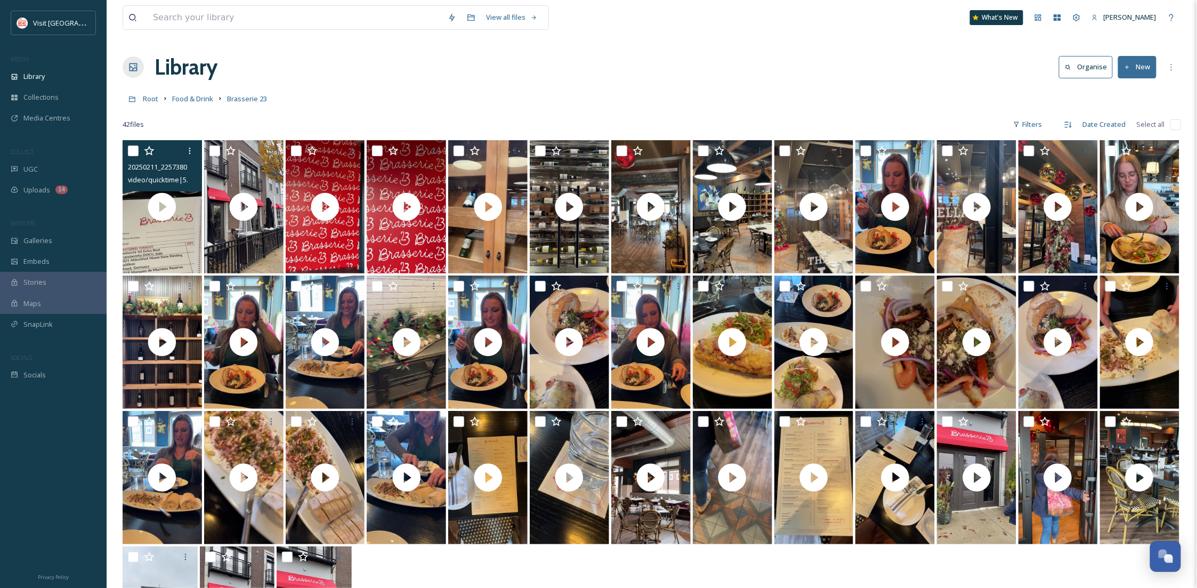
click at [1194, 307] on div "View all files What's New Becca Alexander Library Organise New Root Food & Drin…" at bounding box center [652, 364] width 1091 height 728
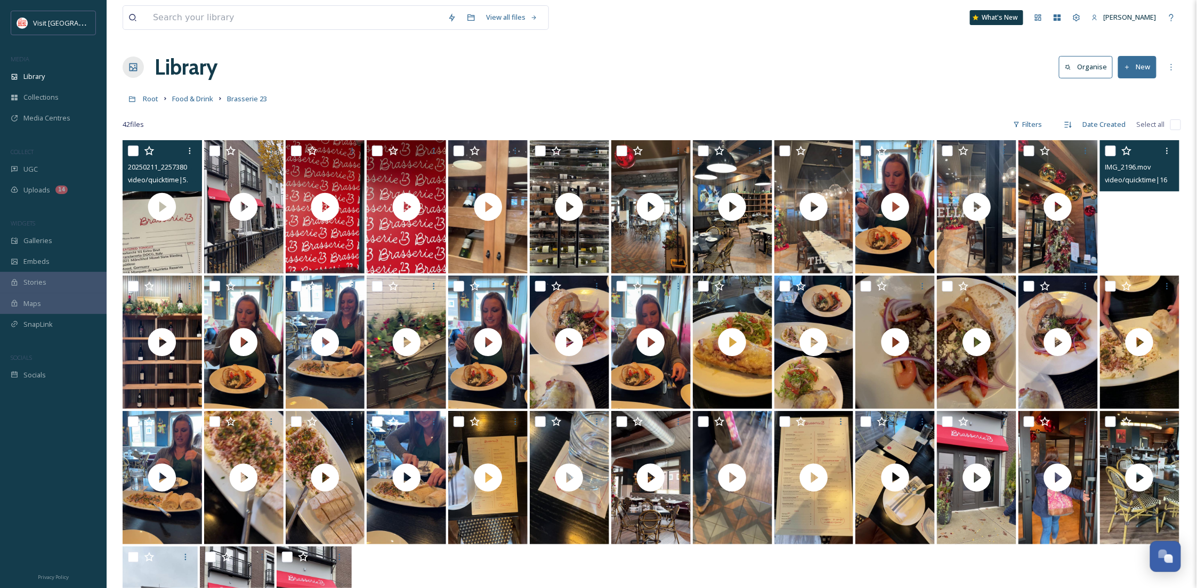
click at [1152, 244] on video "IMG_2196.mov" at bounding box center [1139, 206] width 79 height 133
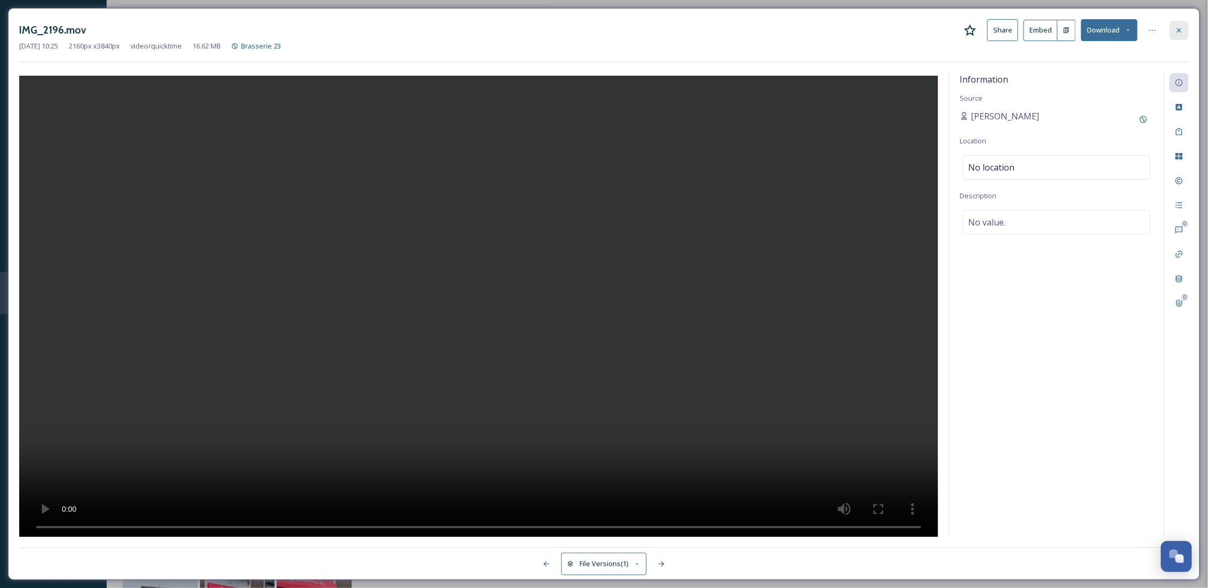
click at [1170, 30] on div at bounding box center [1179, 30] width 19 height 19
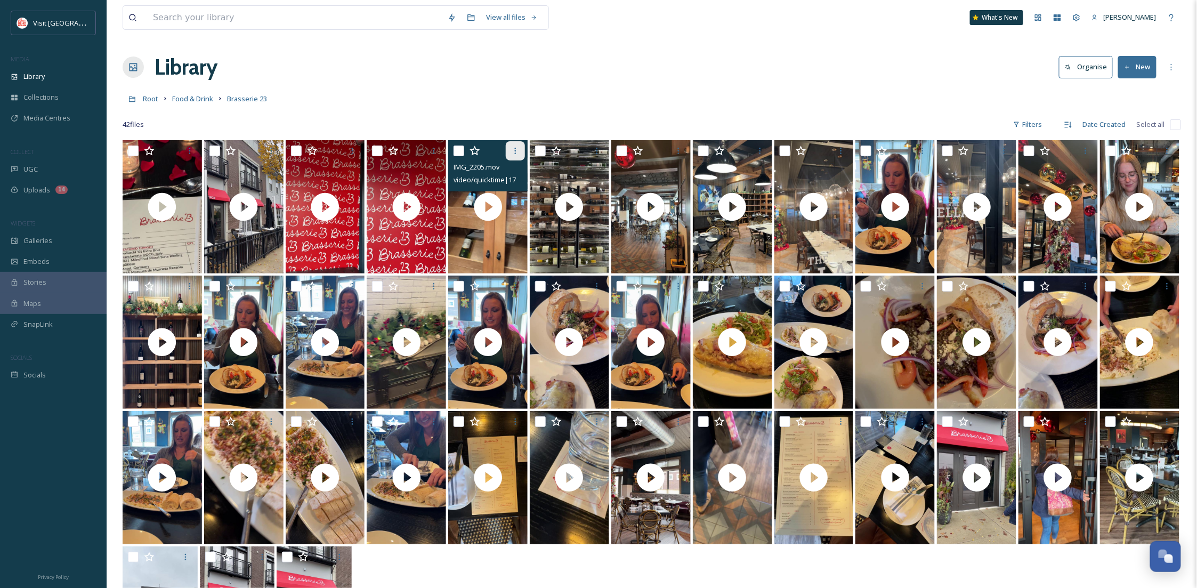
click at [512, 147] on icon at bounding box center [515, 151] width 9 height 9
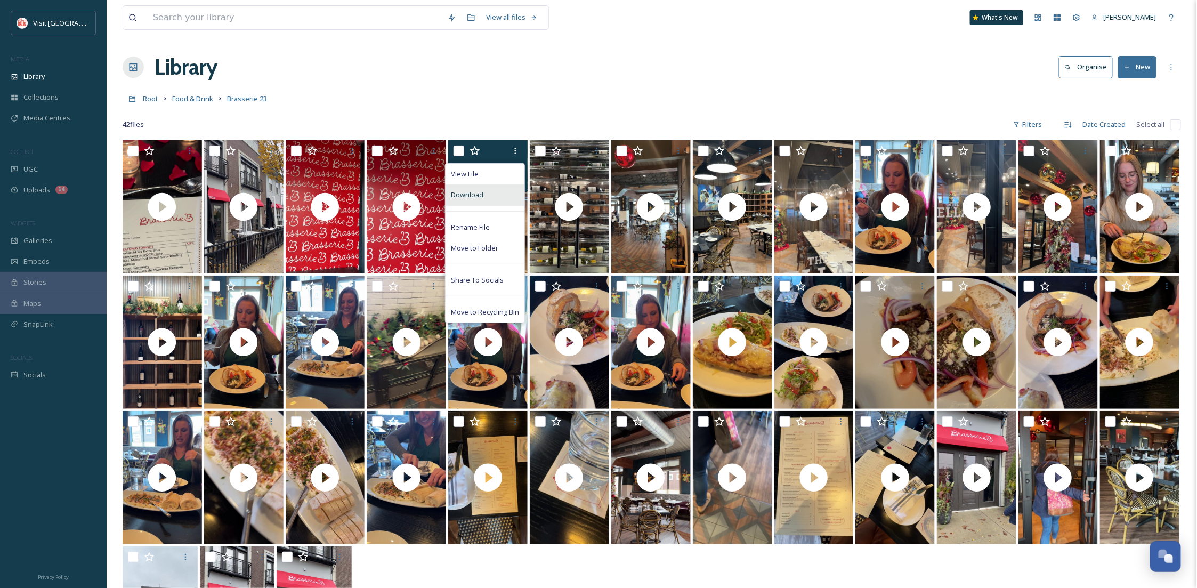
click at [497, 198] on div "Download" at bounding box center [485, 194] width 79 height 21
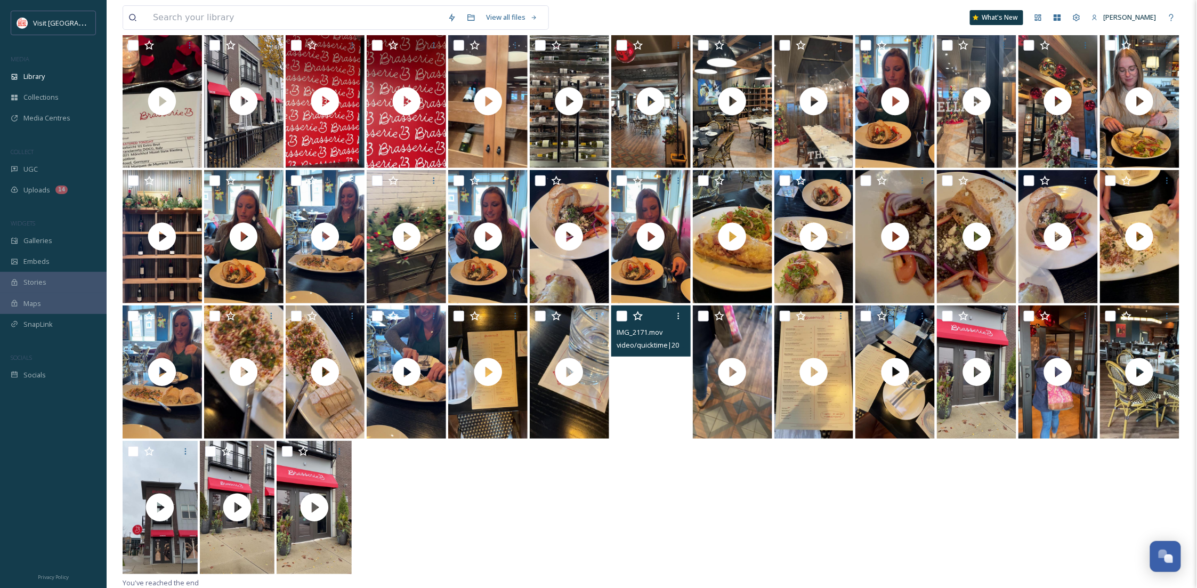
scroll to position [140, 0]
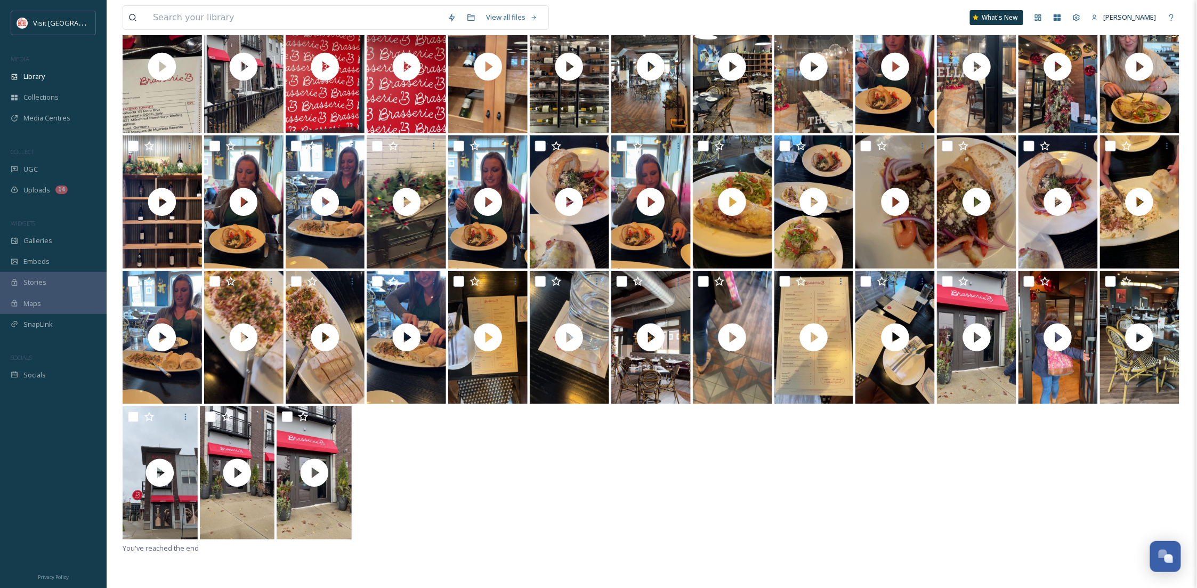
click at [763, 467] on div at bounding box center [652, 473] width 1059 height 135
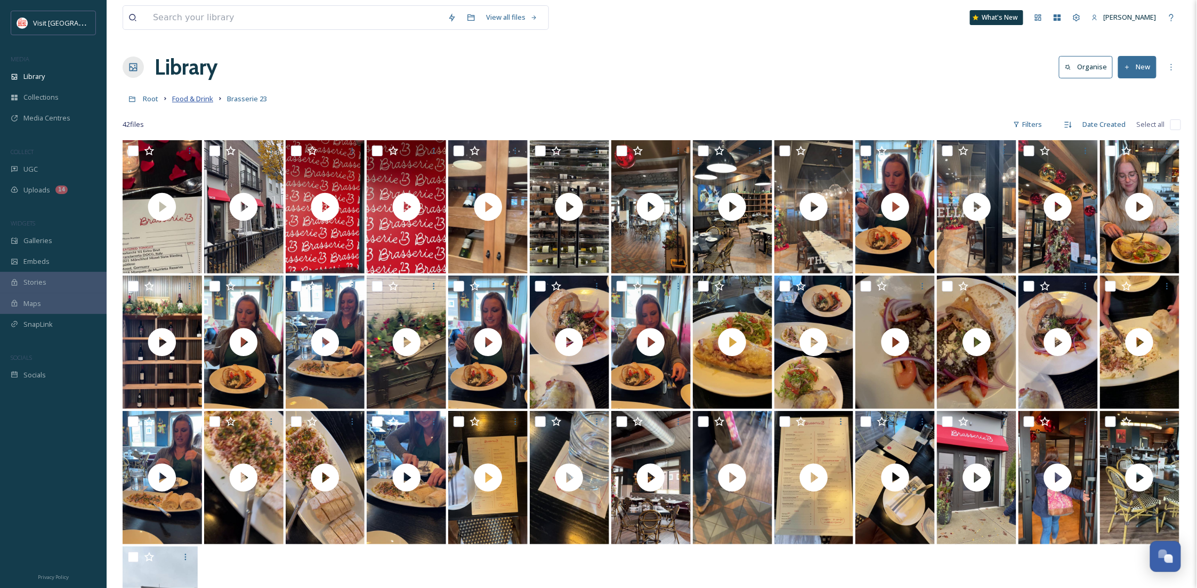
click at [208, 101] on span "Food & Drink" at bounding box center [192, 99] width 41 height 10
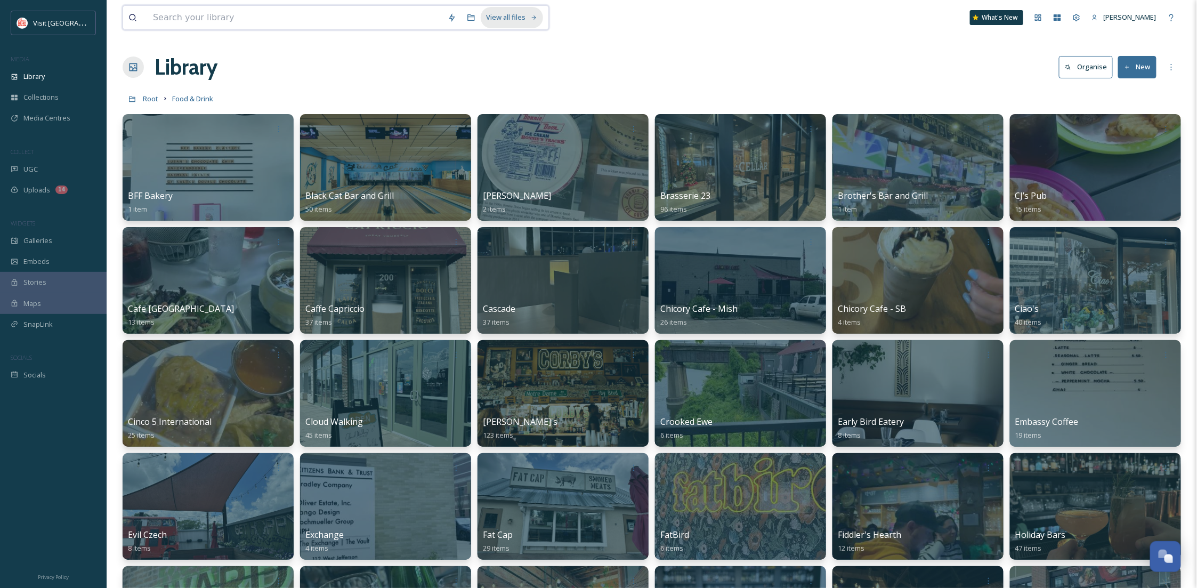
click at [526, 17] on div "View all files" at bounding box center [512, 17] width 62 height 21
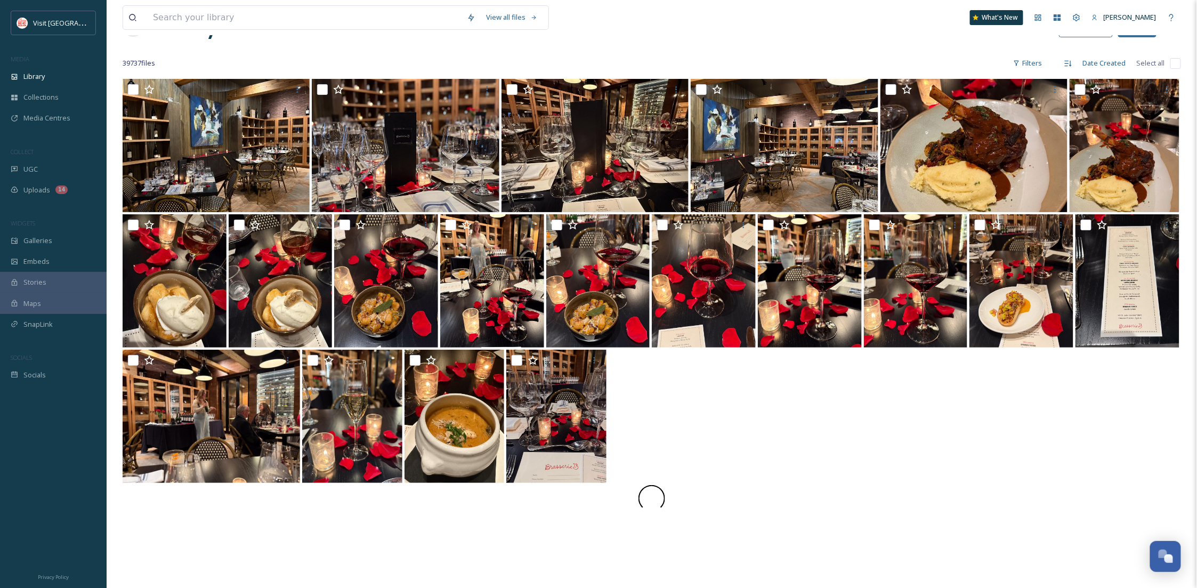
scroll to position [120, 0]
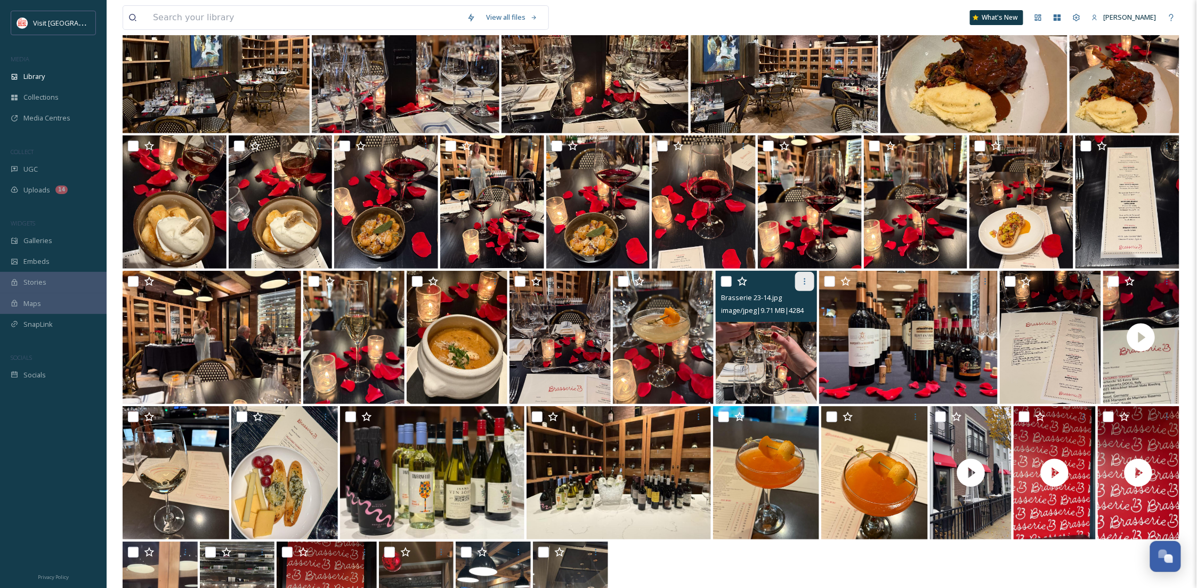
click at [802, 285] on icon at bounding box center [805, 281] width 9 height 9
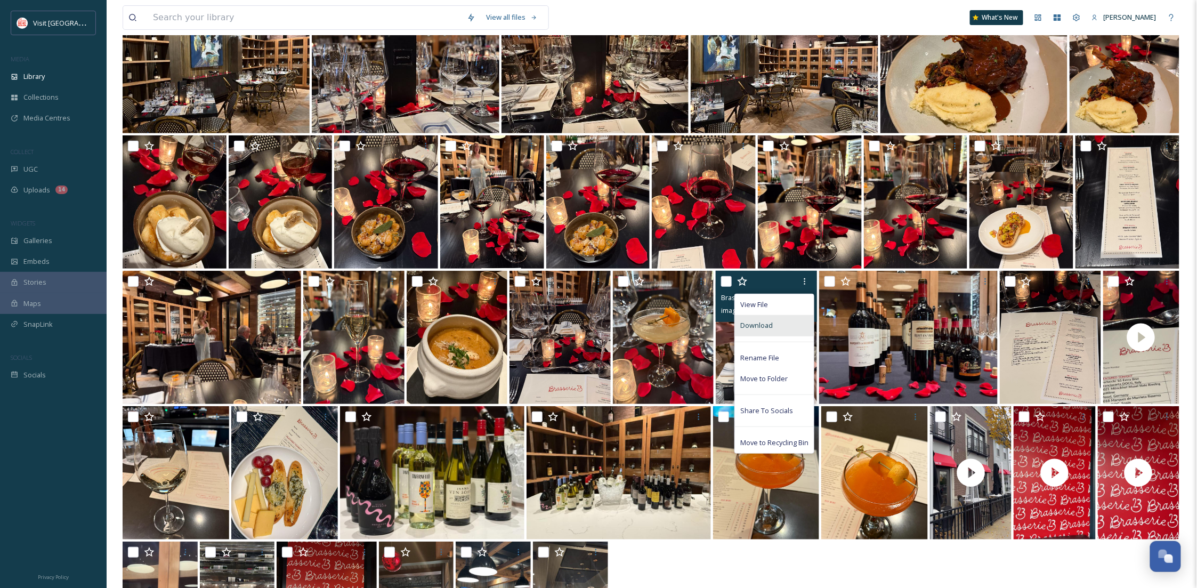
click at [769, 332] on div "Download" at bounding box center [774, 325] width 79 height 21
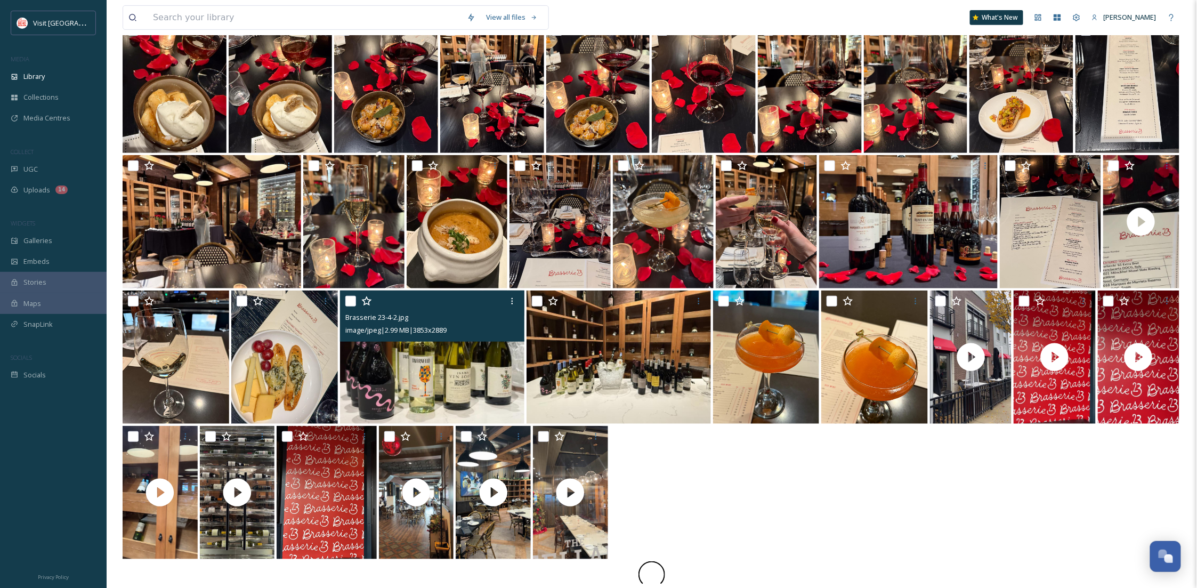
scroll to position [236, 0]
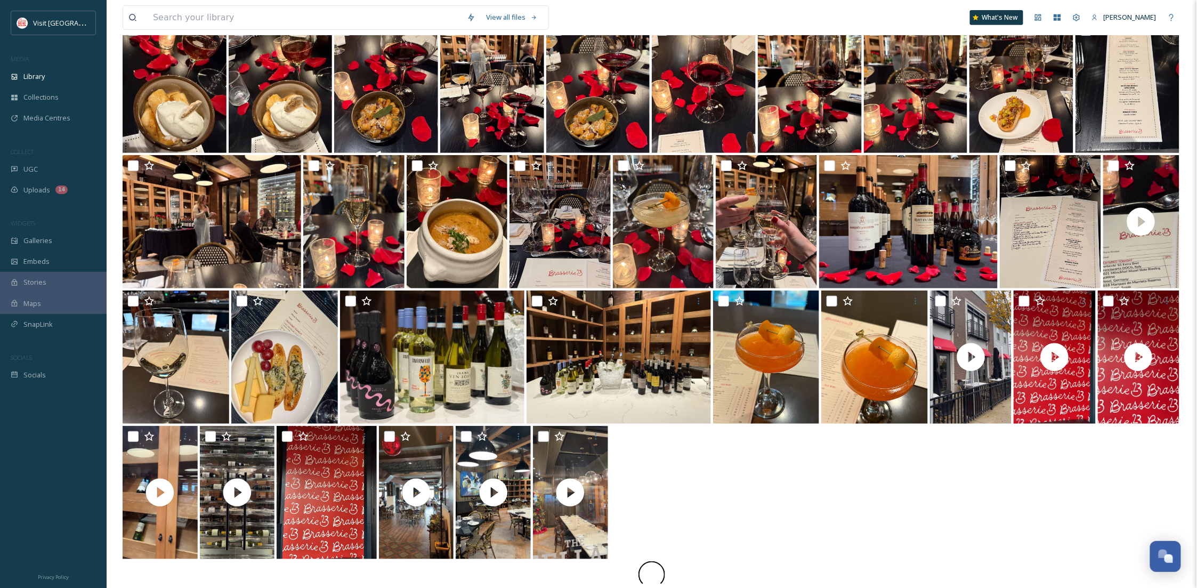
click at [720, 546] on div at bounding box center [652, 493] width 1059 height 135
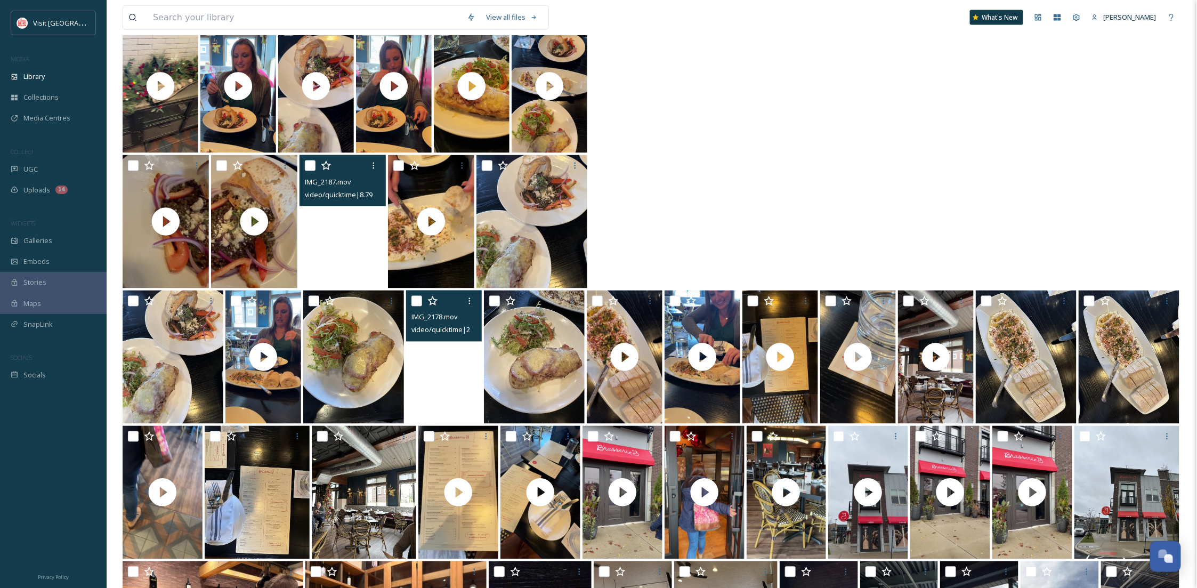
scroll to position [588, 0]
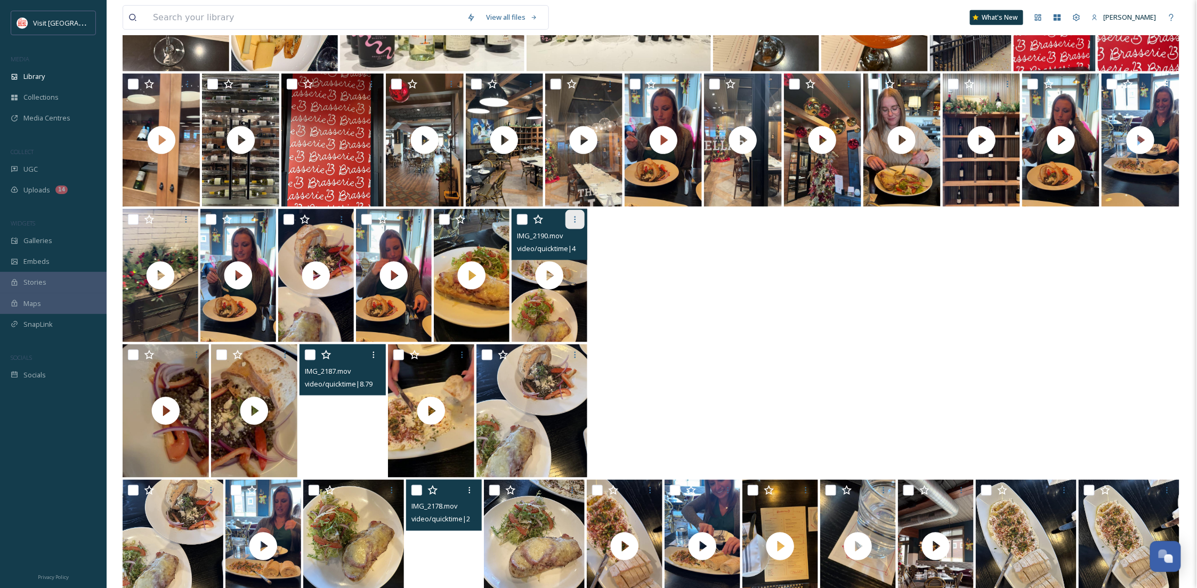
click at [576, 221] on icon at bounding box center [575, 219] width 9 height 9
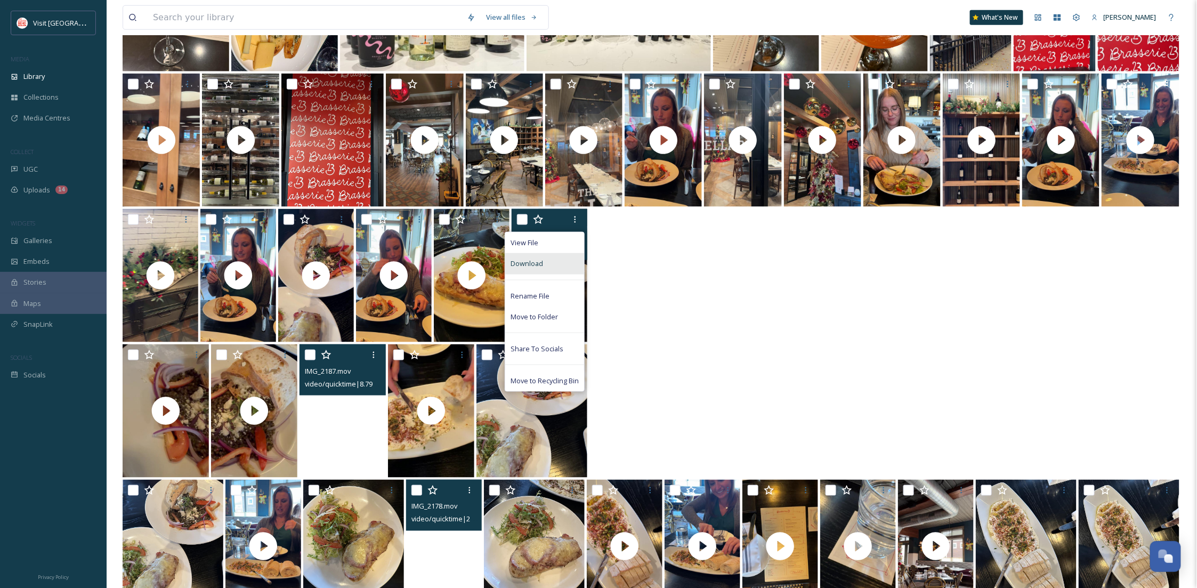
click at [565, 261] on div "Download" at bounding box center [544, 263] width 79 height 21
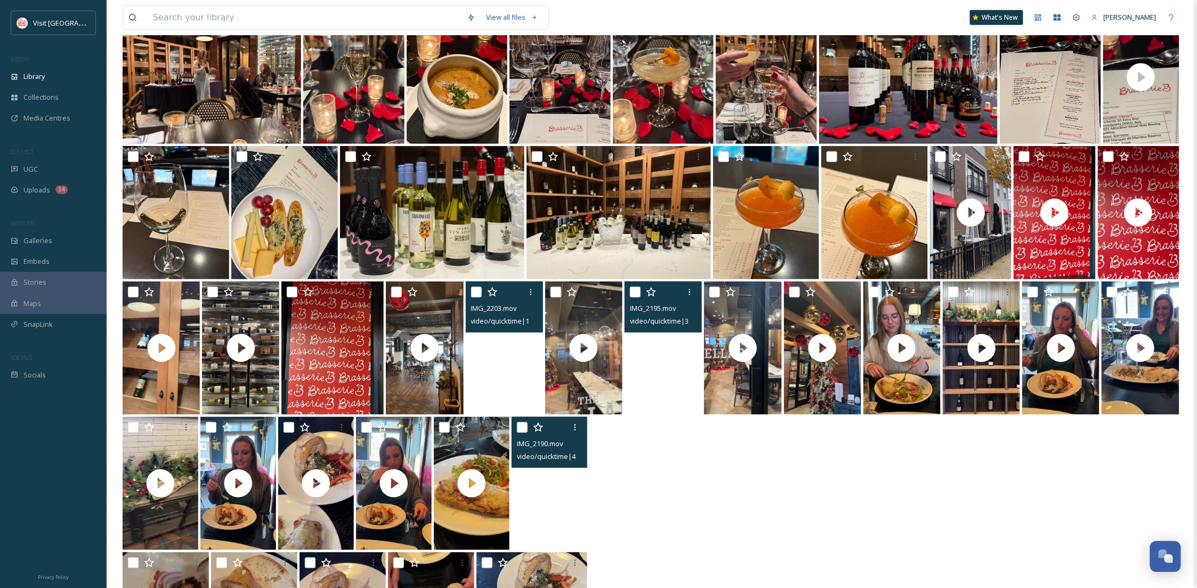
scroll to position [379, 0]
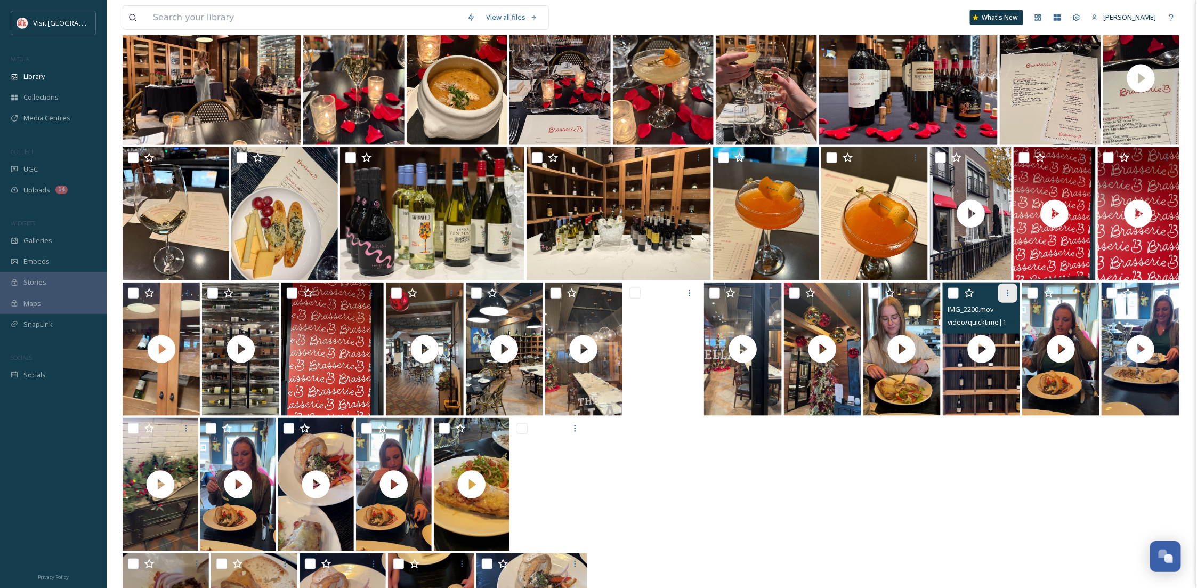
click at [1009, 293] on icon at bounding box center [1008, 293] width 9 height 9
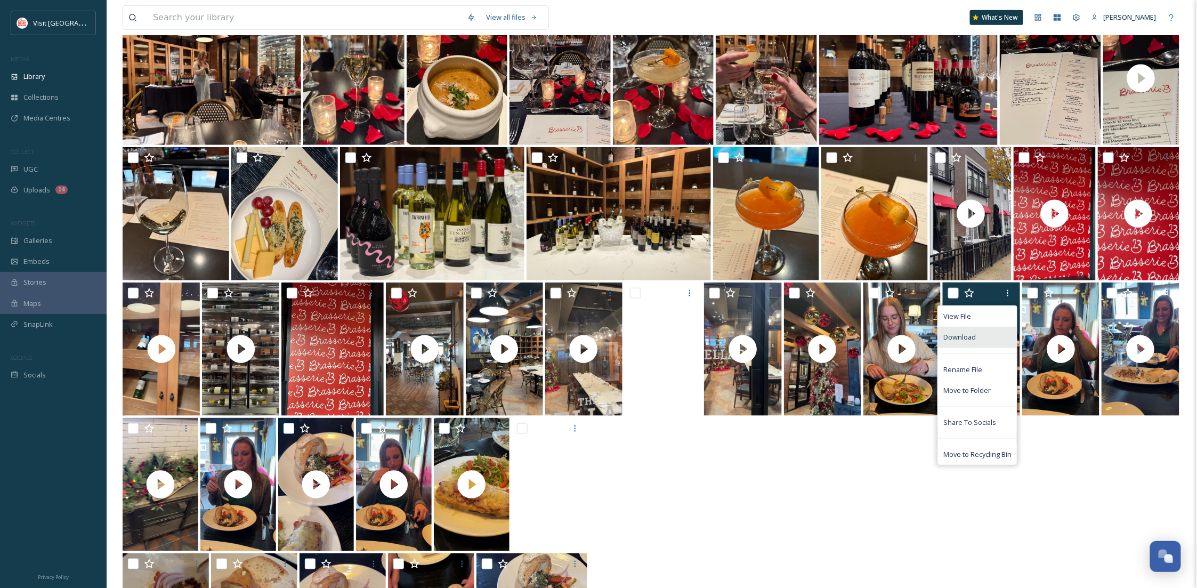
click at [980, 339] on div "Download" at bounding box center [977, 337] width 79 height 21
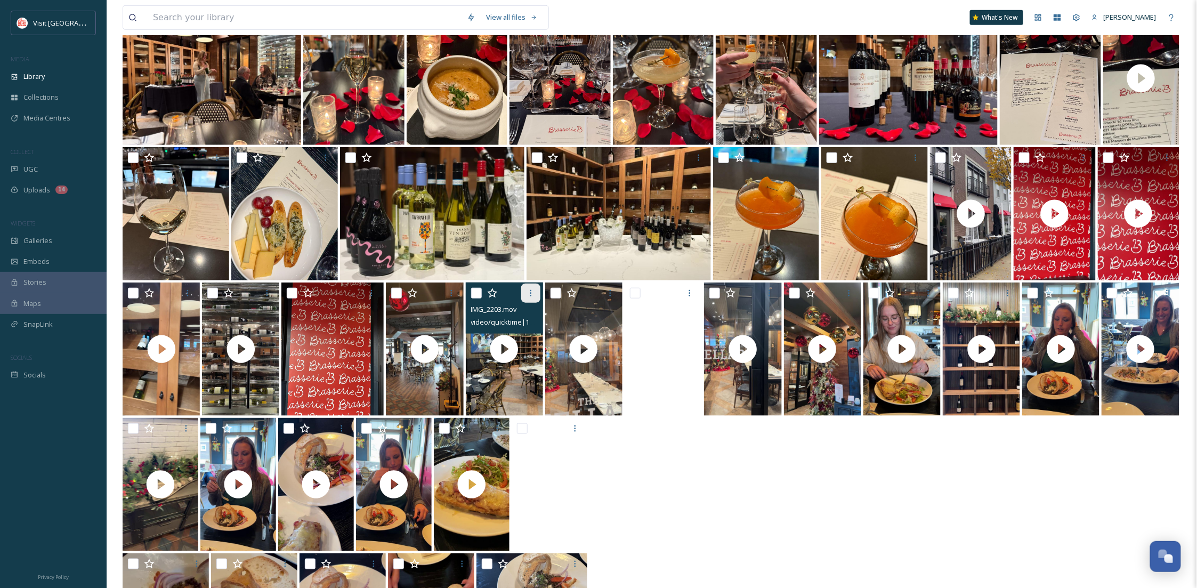
click at [532, 294] on icon at bounding box center [531, 293] width 9 height 9
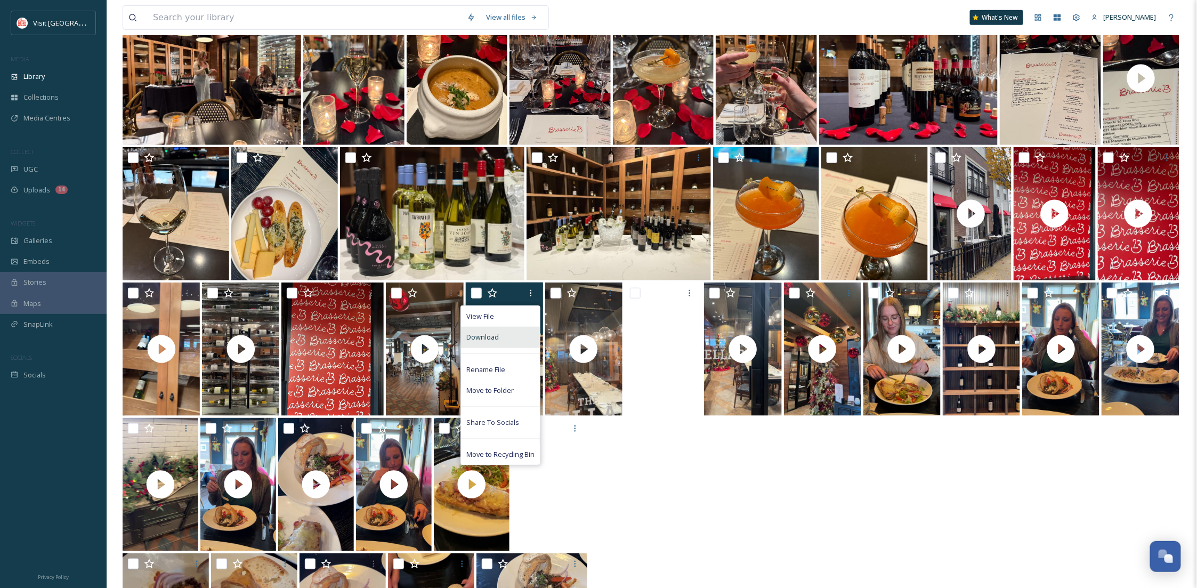
click at [522, 342] on div "Download" at bounding box center [500, 337] width 79 height 21
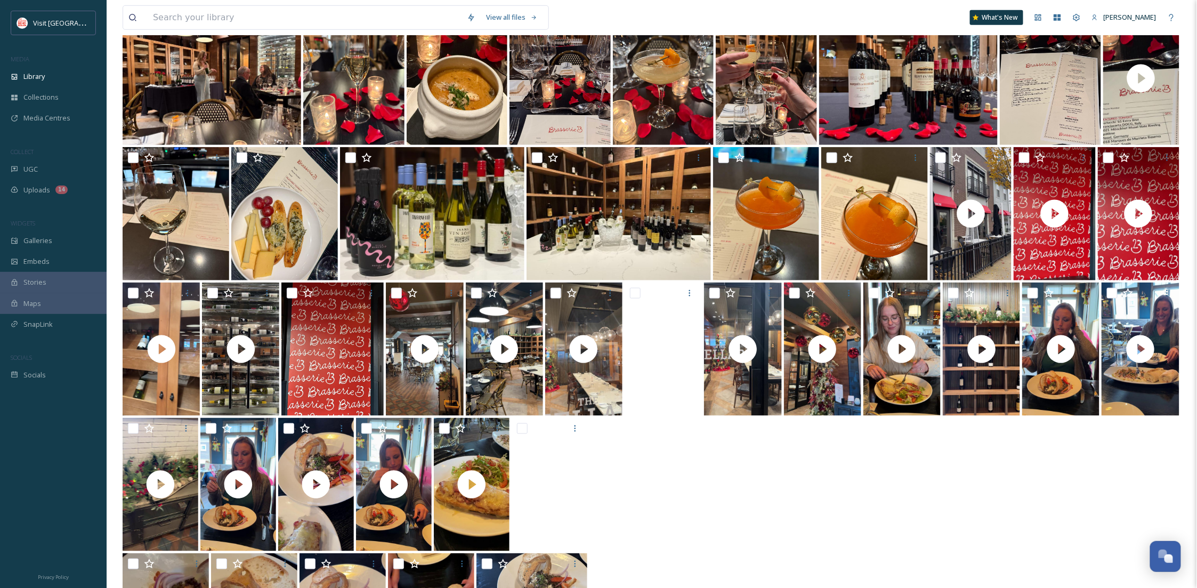
scroll to position [0, 0]
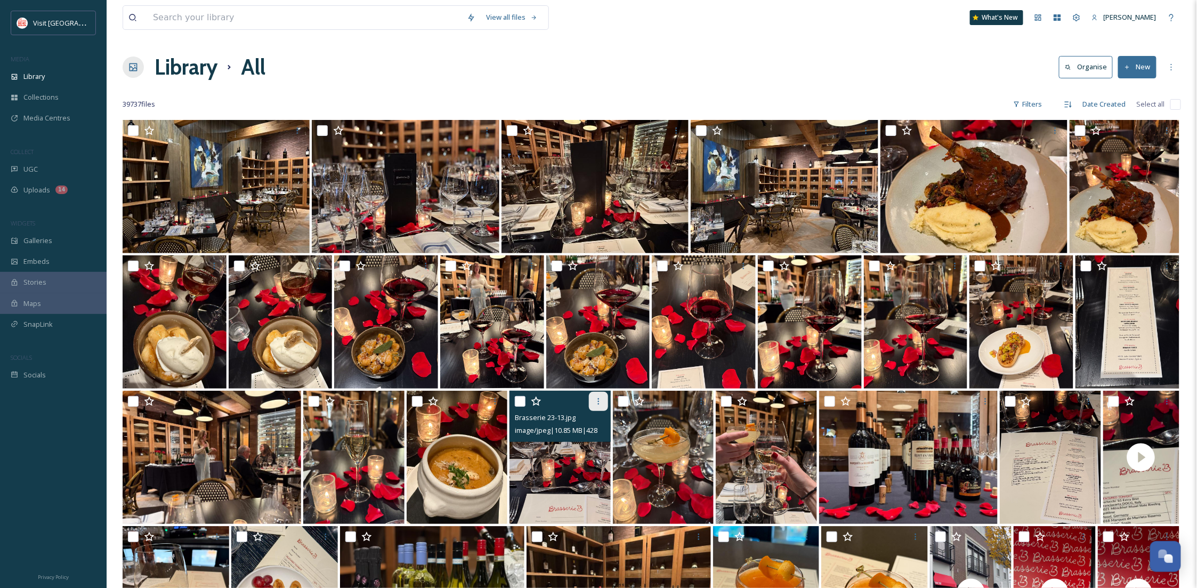
click at [599, 408] on div at bounding box center [598, 401] width 19 height 19
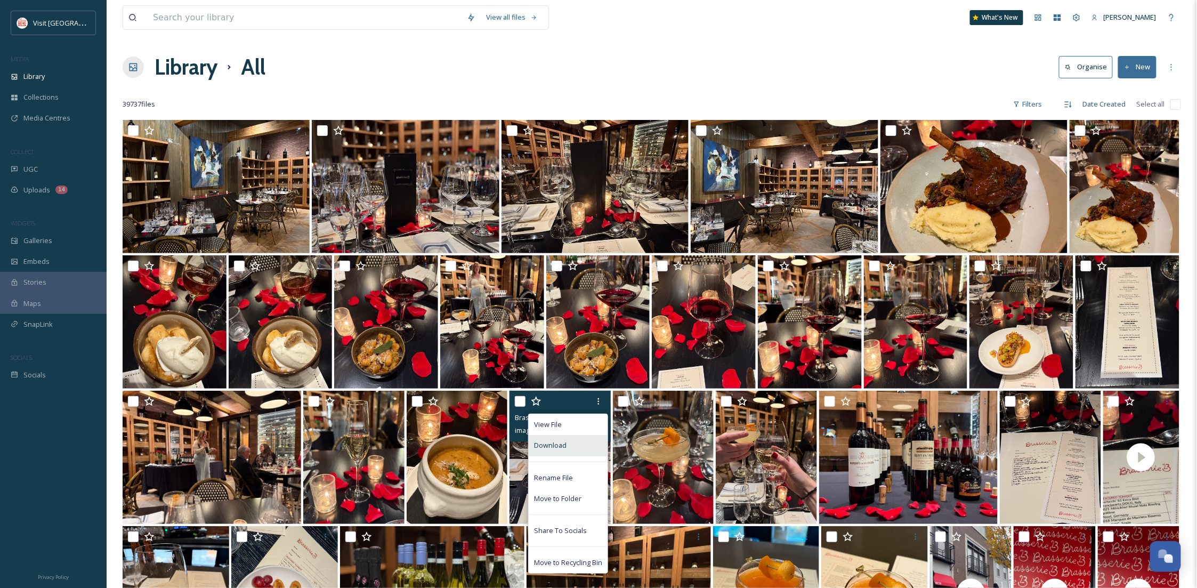
click at [563, 454] on div "Download" at bounding box center [568, 445] width 79 height 21
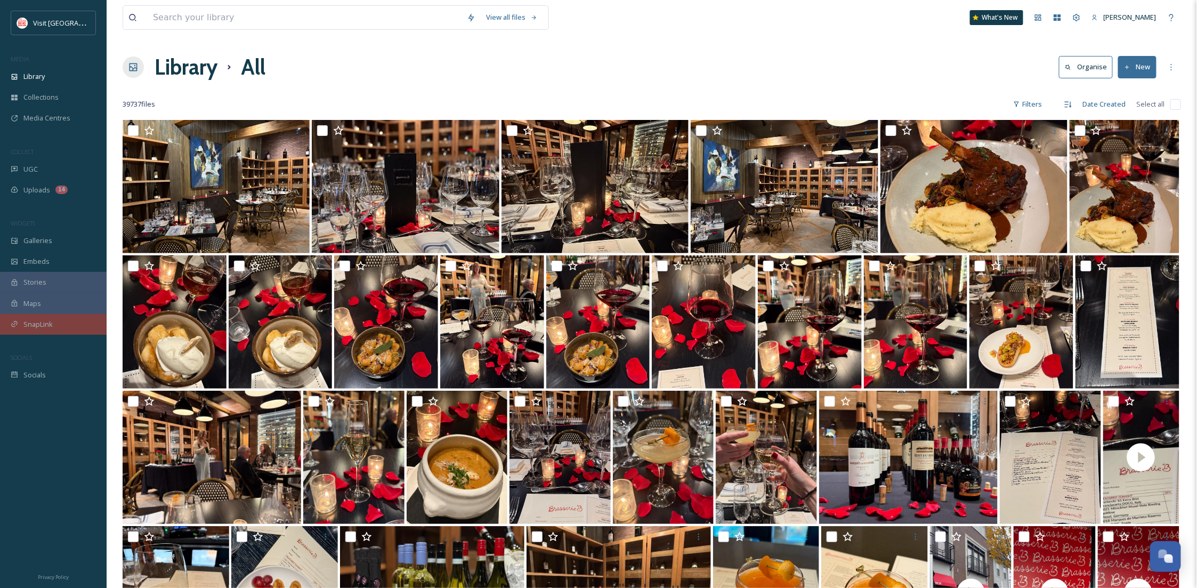
click at [34, 318] on div "SnapLink" at bounding box center [53, 324] width 107 height 21
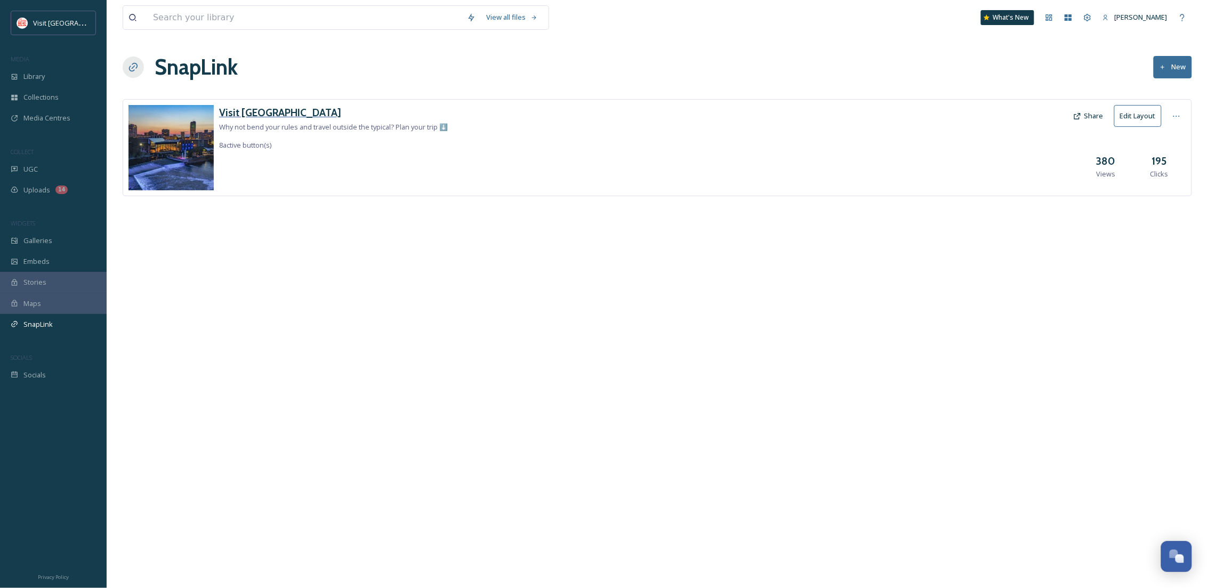
click at [275, 115] on h3 "Visit South Bend" at bounding box center [333, 112] width 229 height 15
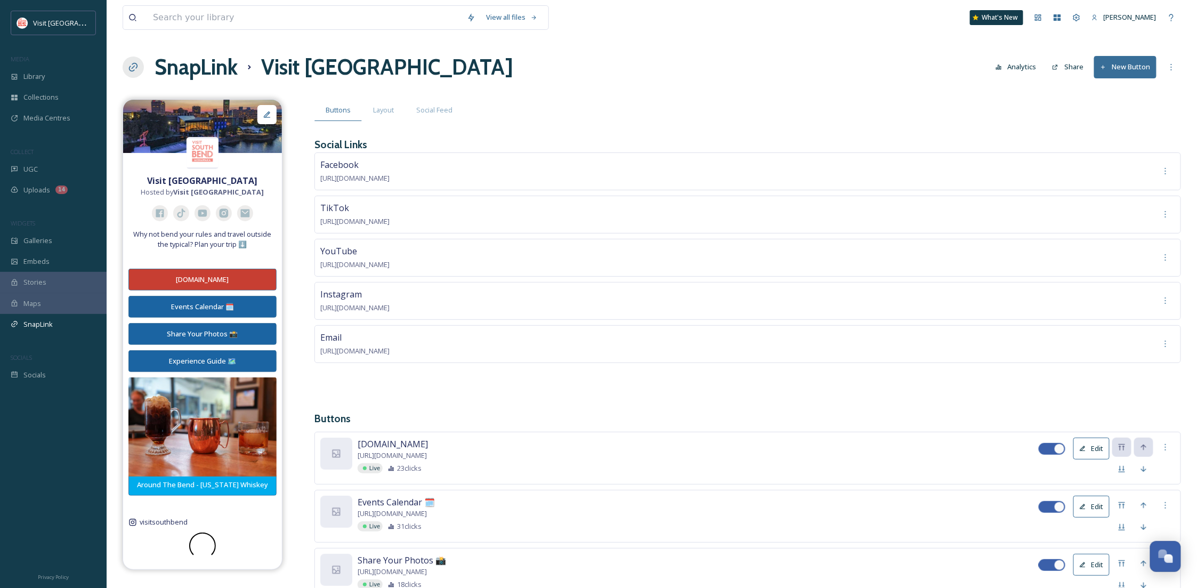
click at [1137, 65] on button "New Button" at bounding box center [1126, 67] width 62 height 22
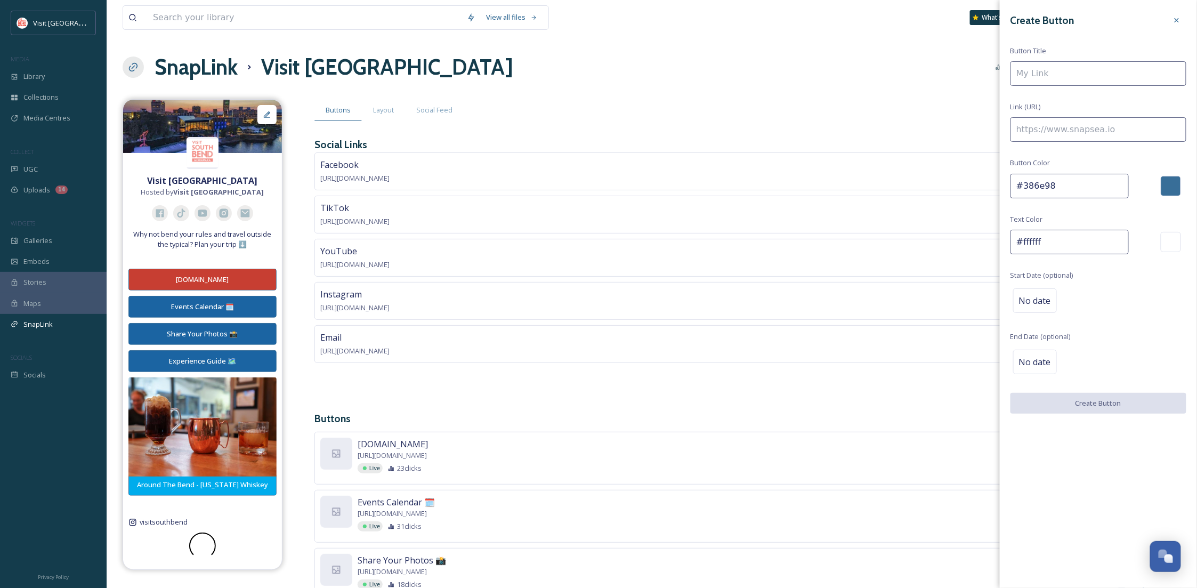
click at [1039, 132] on input at bounding box center [1099, 129] width 176 height 25
paste input "https://www.visitsouthbend.com/blog/post/brasserie-23-a-parisian-oasis/"
type input "https://www.visitsouthbend.com/blog/post/brasserie-23-a-parisian-oasis/"
click at [1032, 78] on input at bounding box center [1099, 73] width 176 height 25
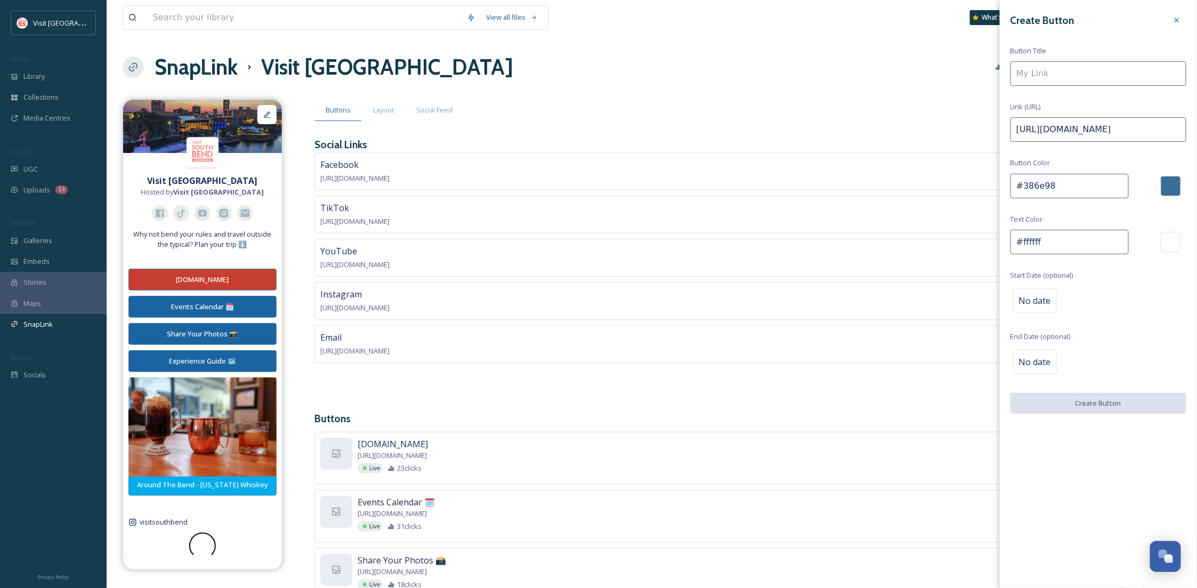
scroll to position [0, 0]
type input "b"
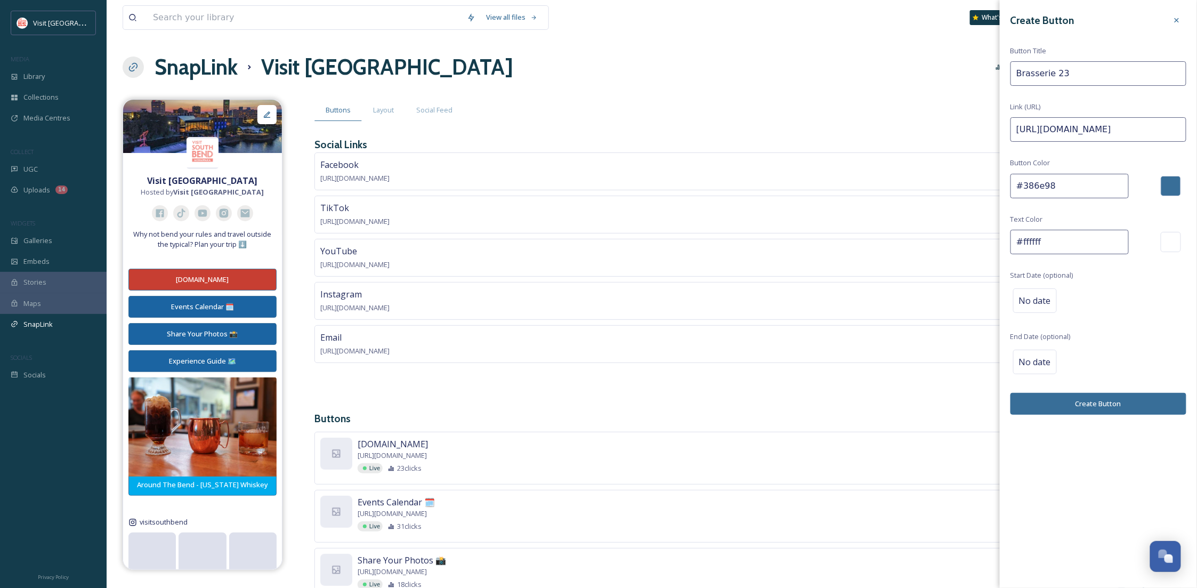
type input "Brasserie 23"
click at [1130, 412] on button "Create Button" at bounding box center [1099, 404] width 176 height 22
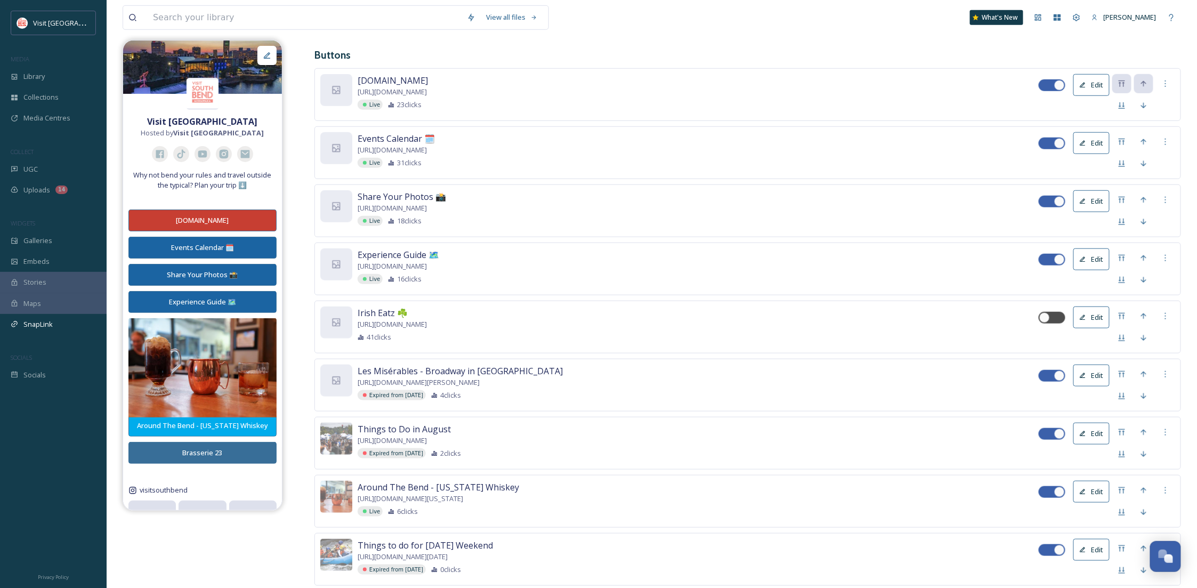
scroll to position [455, 0]
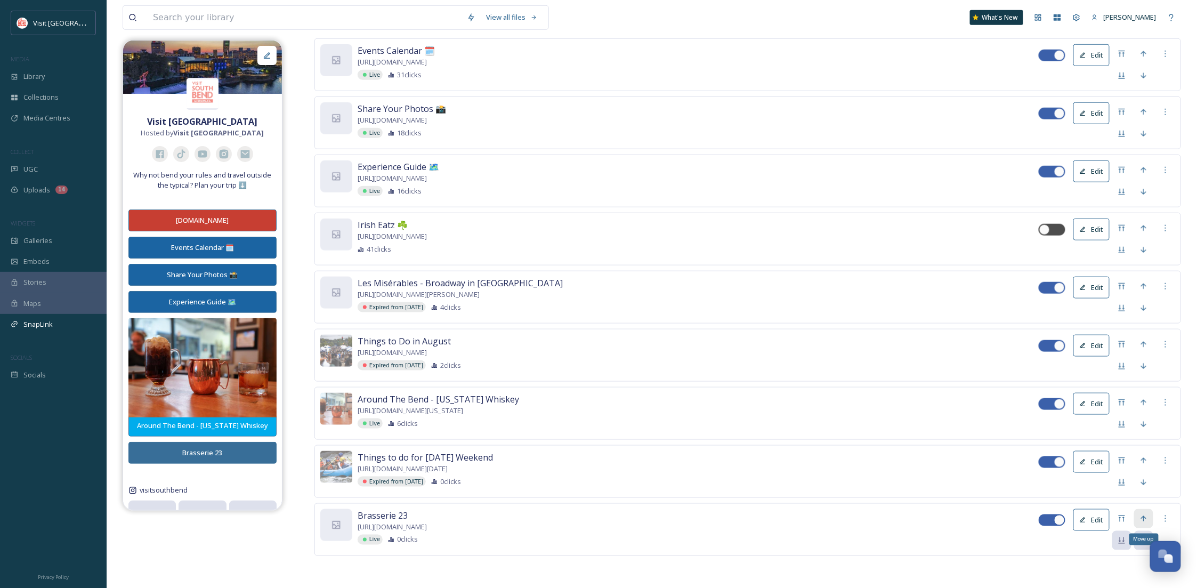
click at [1141, 520] on icon at bounding box center [1144, 518] width 9 height 9
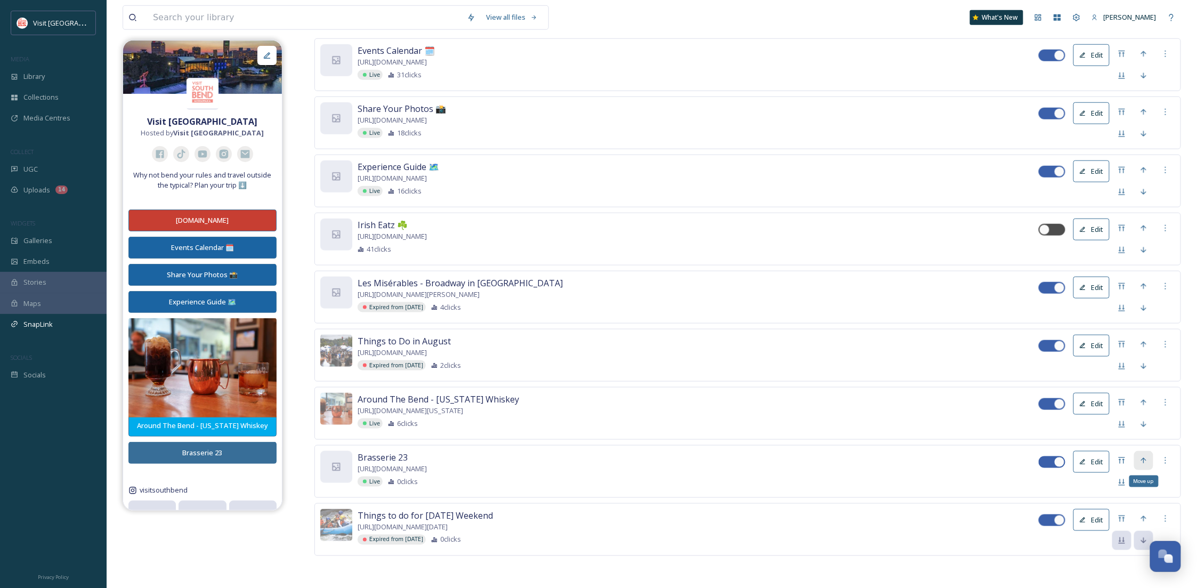
click at [1146, 458] on icon at bounding box center [1144, 460] width 9 height 9
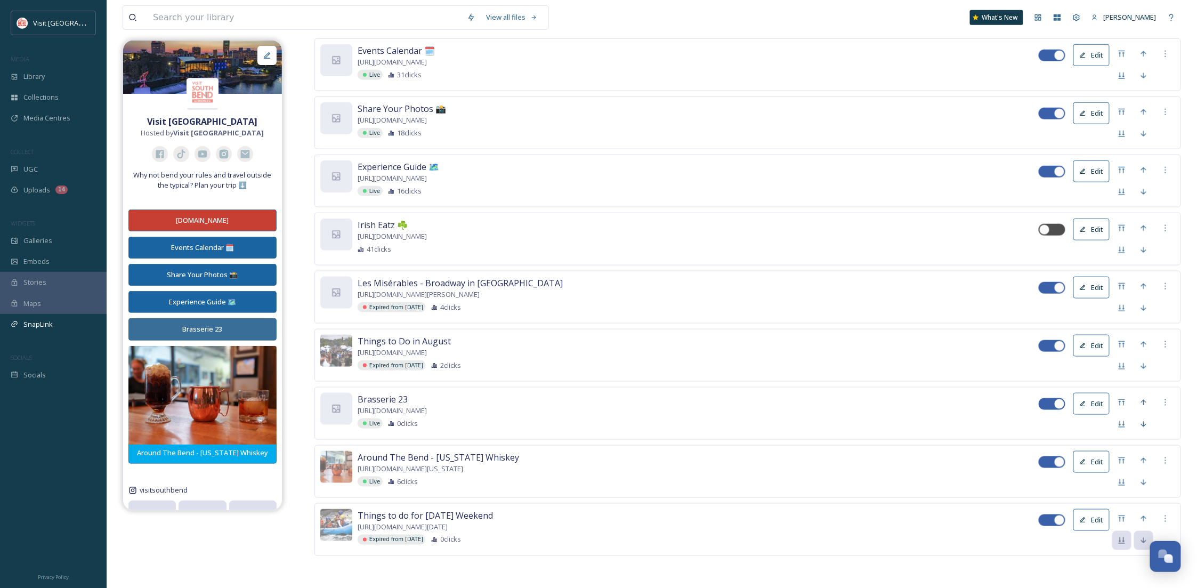
click at [1083, 404] on icon at bounding box center [1083, 403] width 7 height 7
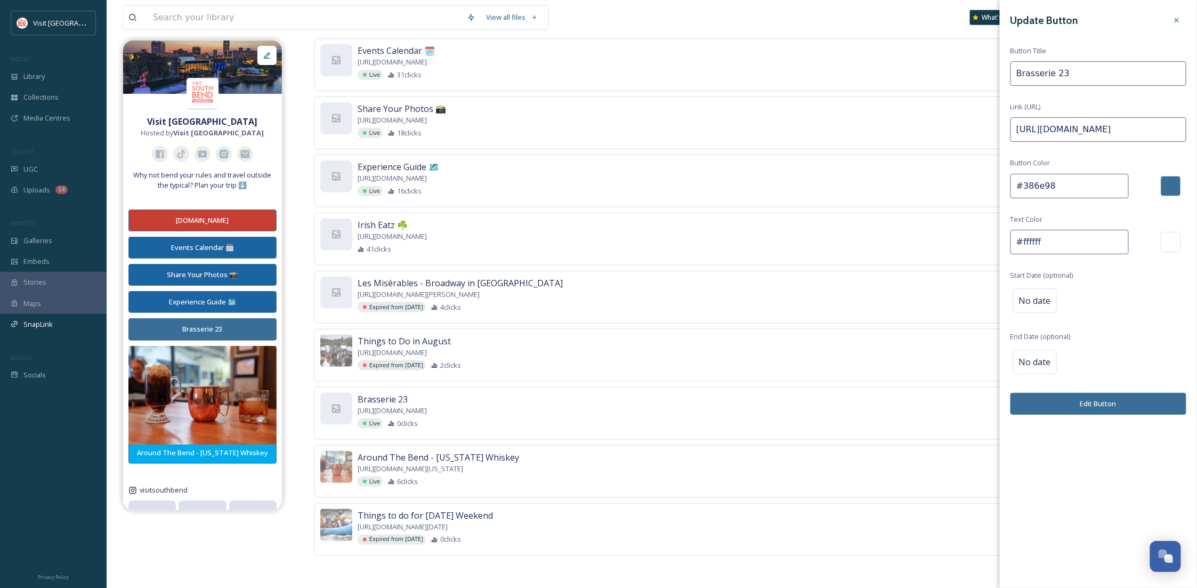
drag, startPoint x: 1054, startPoint y: 239, endPoint x: 1020, endPoint y: 245, distance: 34.6
click at [1020, 245] on input "#ffffff" at bounding box center [1070, 242] width 118 height 25
drag, startPoint x: 1037, startPoint y: 187, endPoint x: 1019, endPoint y: 188, distance: 17.6
click at [1019, 188] on input "#386e98" at bounding box center [1070, 186] width 118 height 25
paste input "00ACEC"
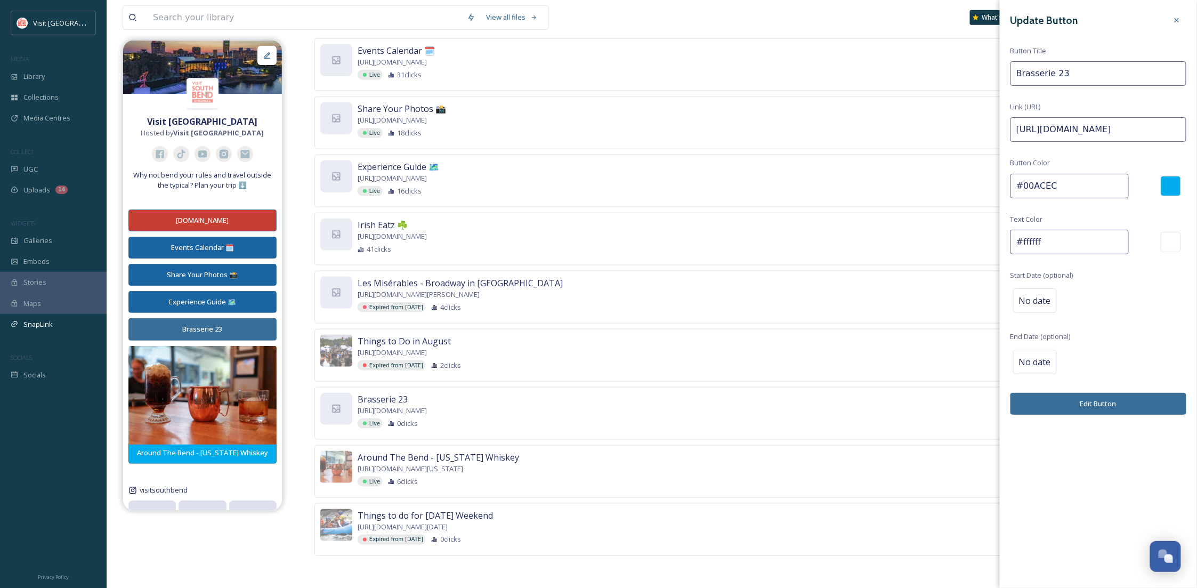
type input "#00ACEC"
click at [1114, 401] on button "Edit Button" at bounding box center [1099, 404] width 176 height 22
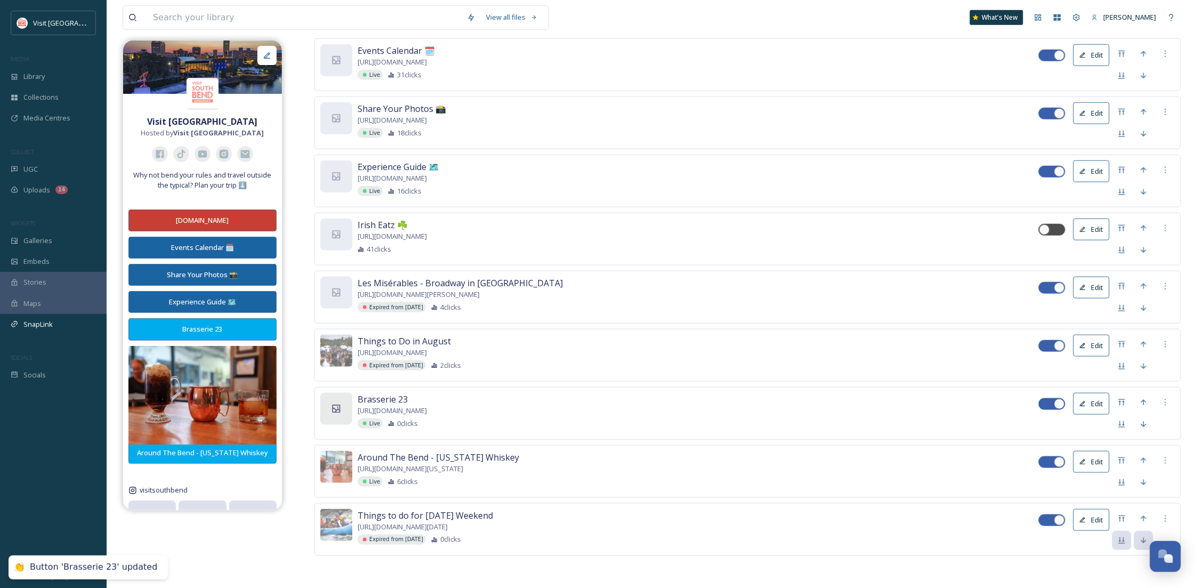
click at [333, 411] on icon at bounding box center [337, 409] width 8 height 8
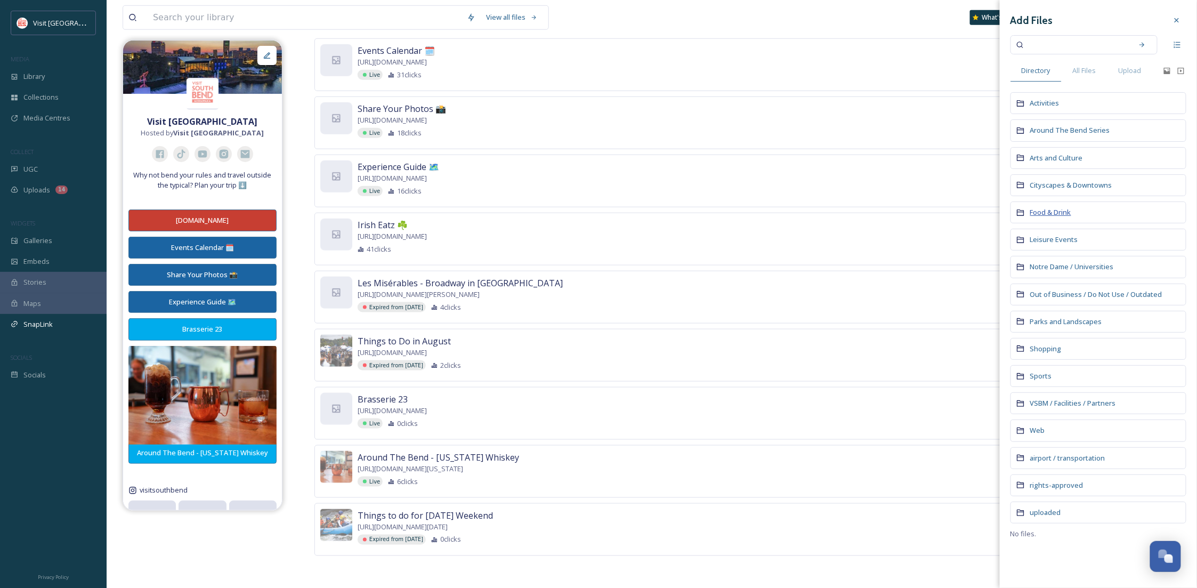
click at [1043, 213] on span "Food & Drink" at bounding box center [1051, 212] width 41 height 10
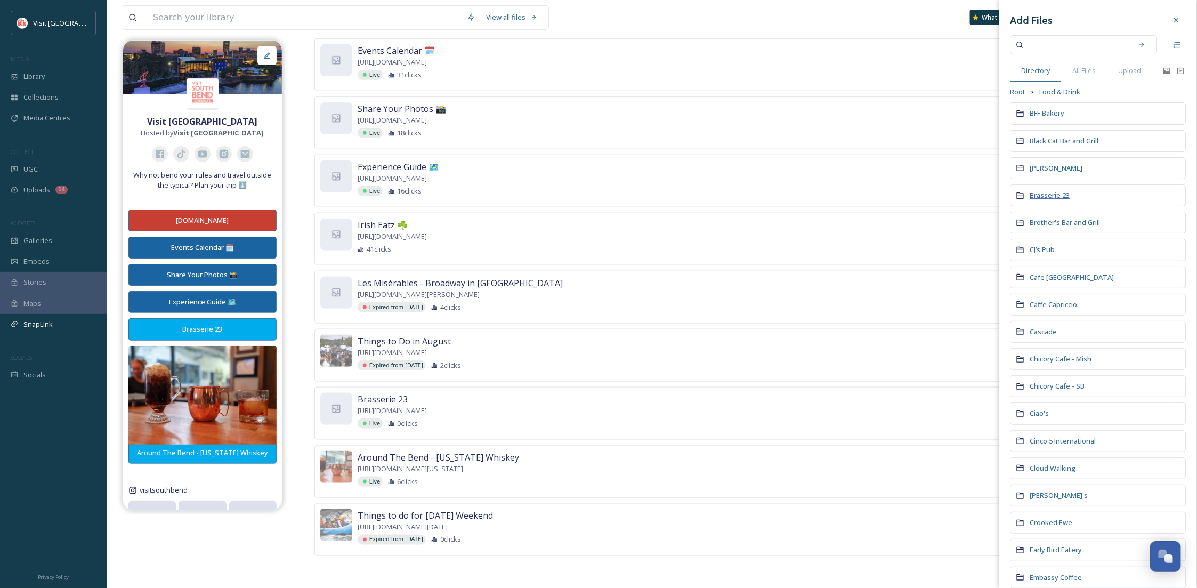
click at [1051, 192] on span "Brasserie 23" at bounding box center [1051, 195] width 40 height 10
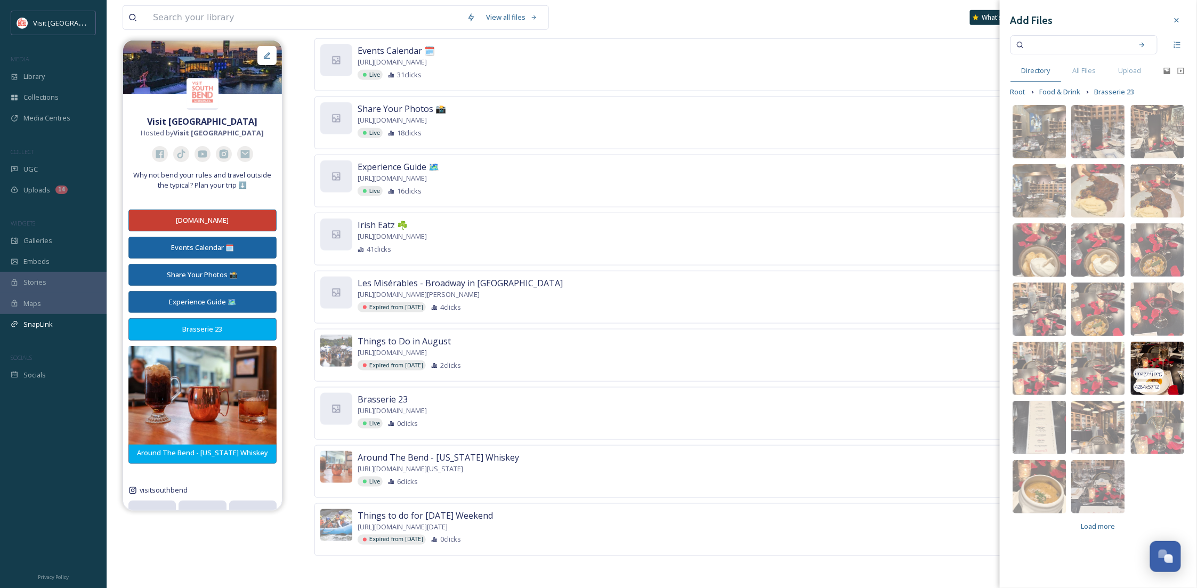
click at [1164, 350] on img at bounding box center [1157, 368] width 53 height 53
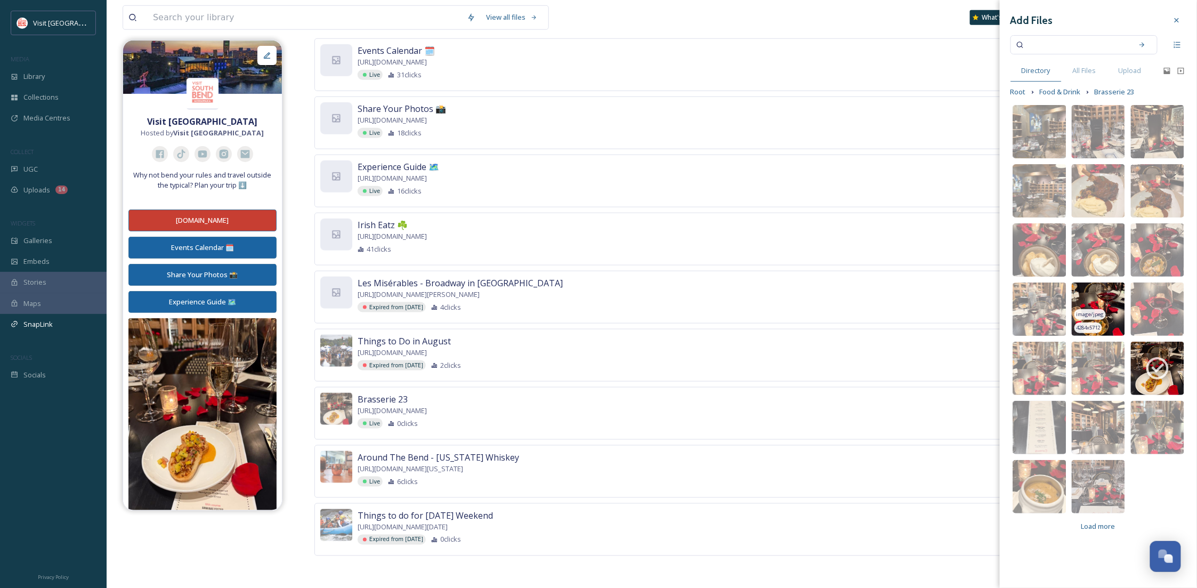
click at [1106, 302] on img at bounding box center [1098, 309] width 53 height 53
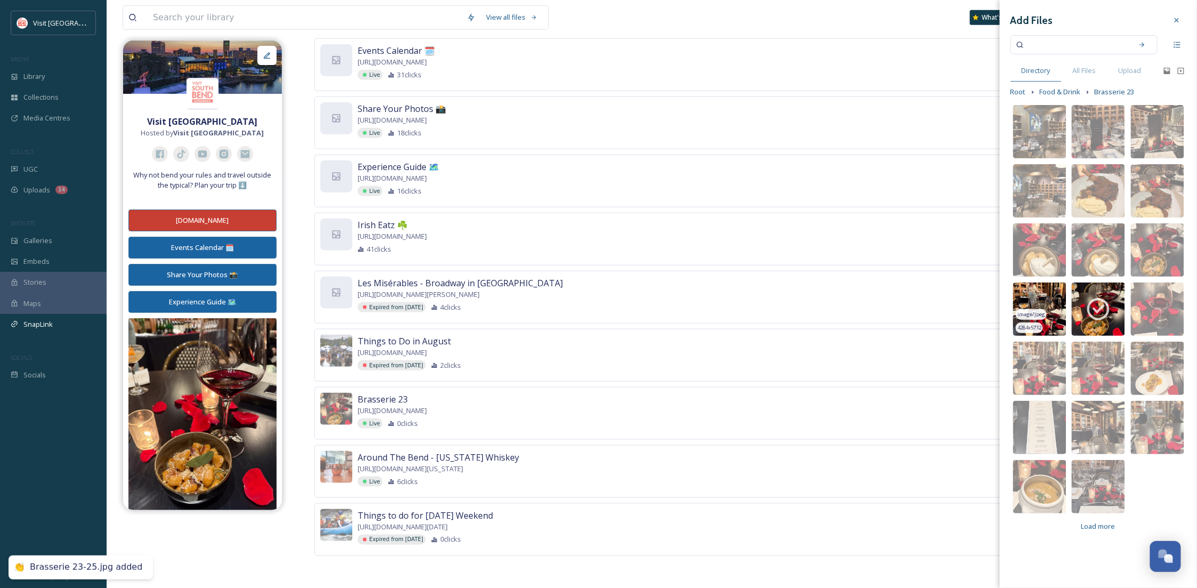
click at [1040, 289] on img at bounding box center [1039, 309] width 53 height 53
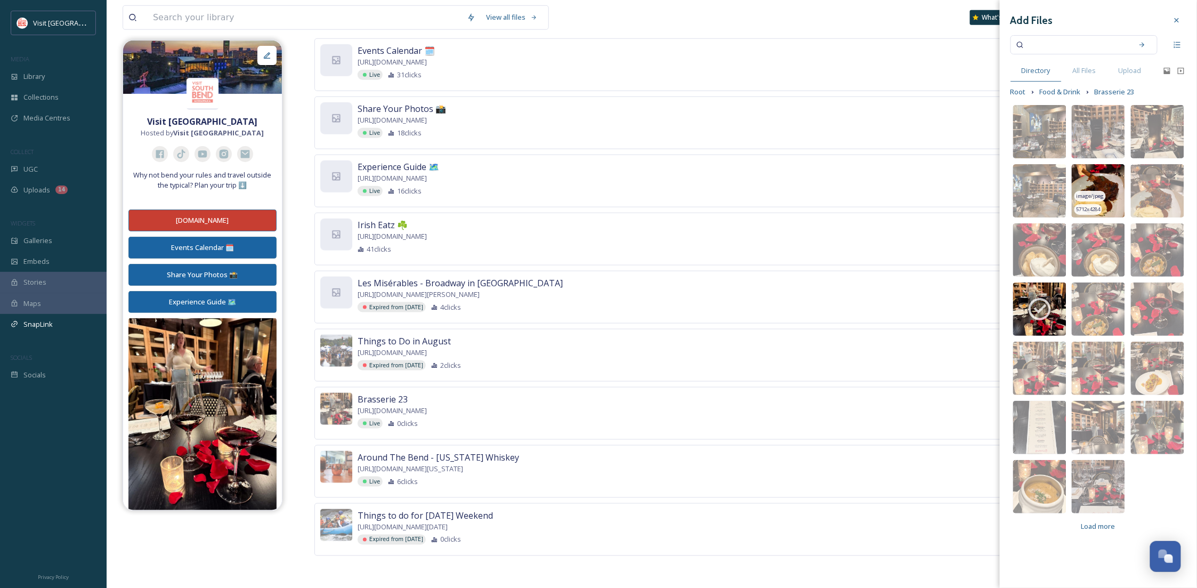
click at [1104, 180] on img at bounding box center [1098, 190] width 53 height 53
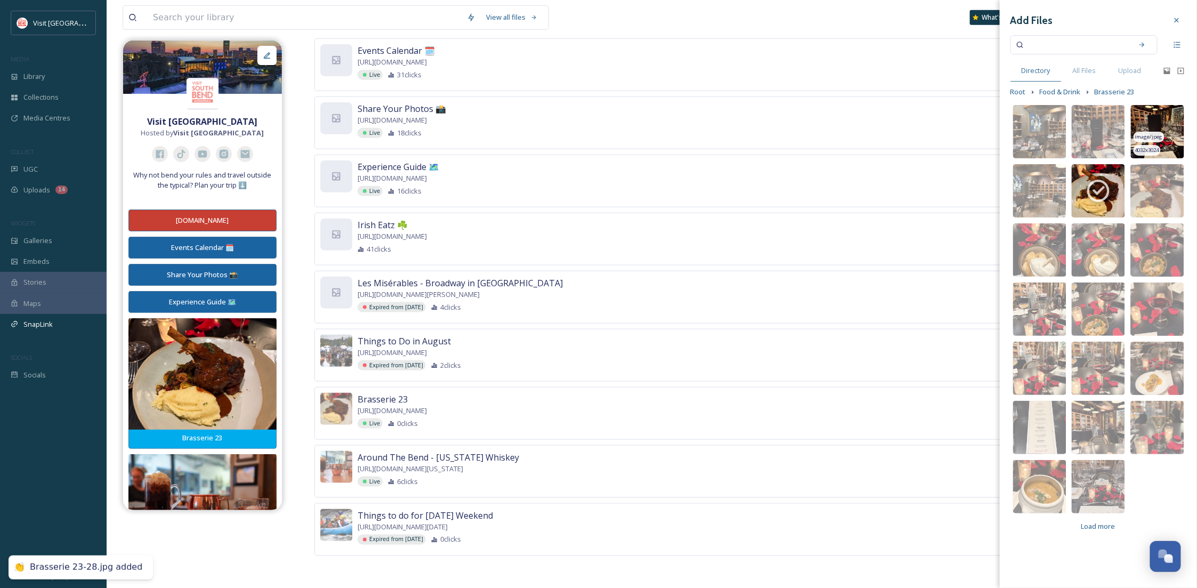
click at [1156, 114] on img at bounding box center [1157, 131] width 53 height 53
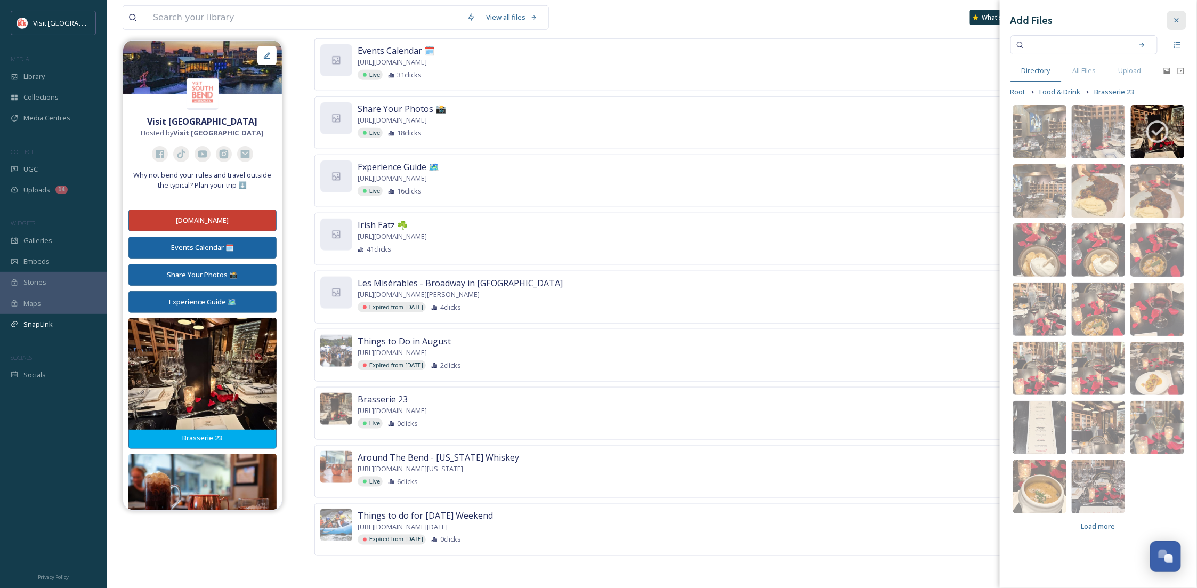
click at [1179, 21] on icon at bounding box center [1177, 20] width 4 height 4
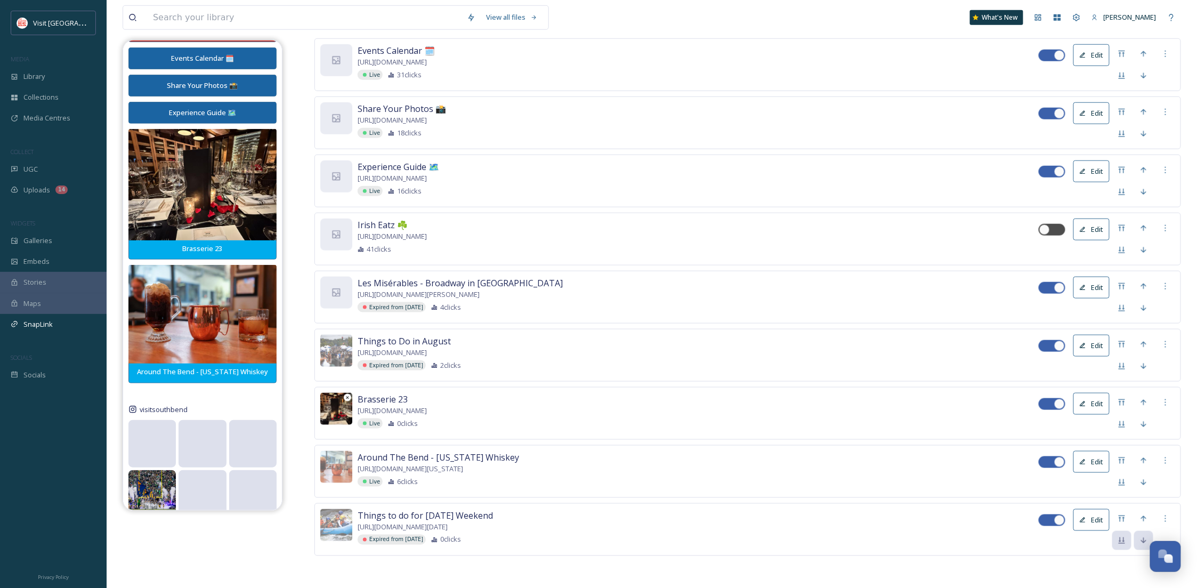
click at [336, 413] on img at bounding box center [336, 409] width 32 height 32
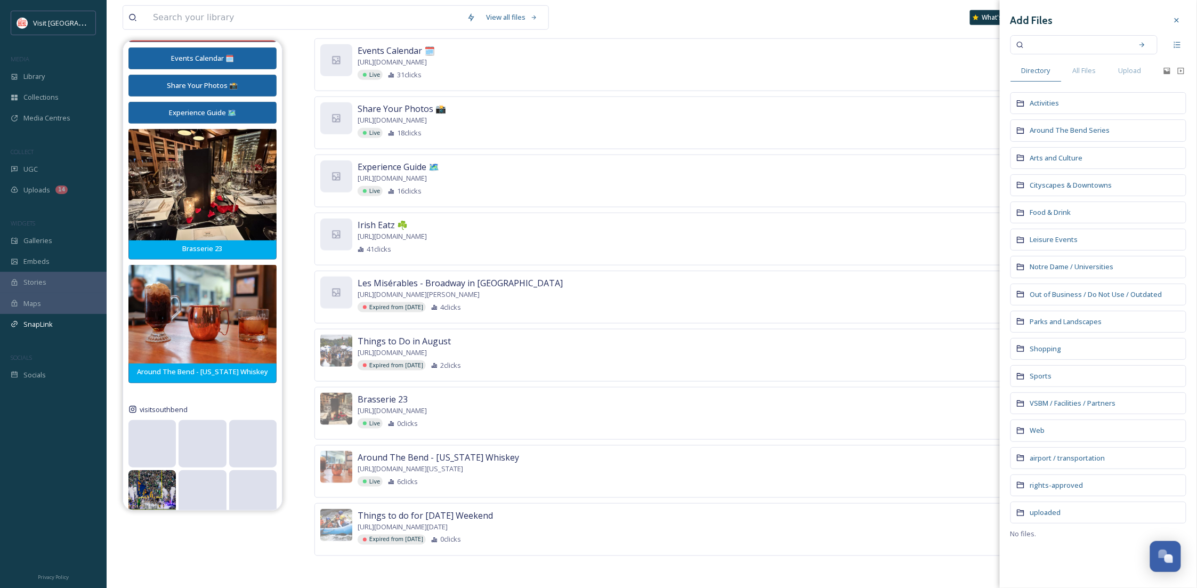
click at [1043, 207] on div "Food & Drink" at bounding box center [1099, 213] width 176 height 22
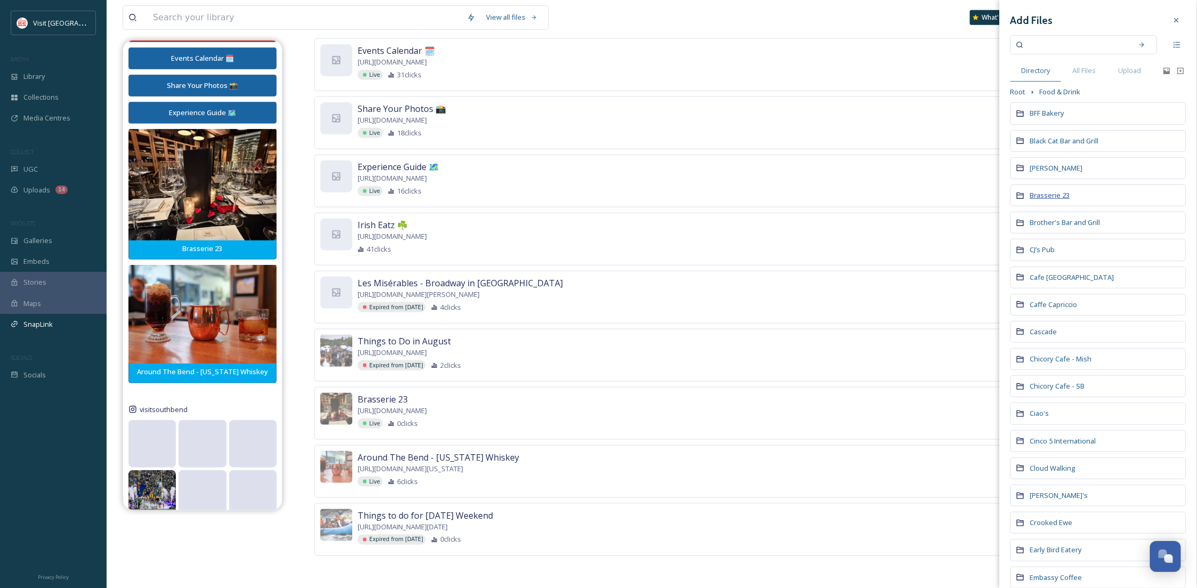
click at [1041, 194] on span "Brasserie 23" at bounding box center [1051, 195] width 40 height 10
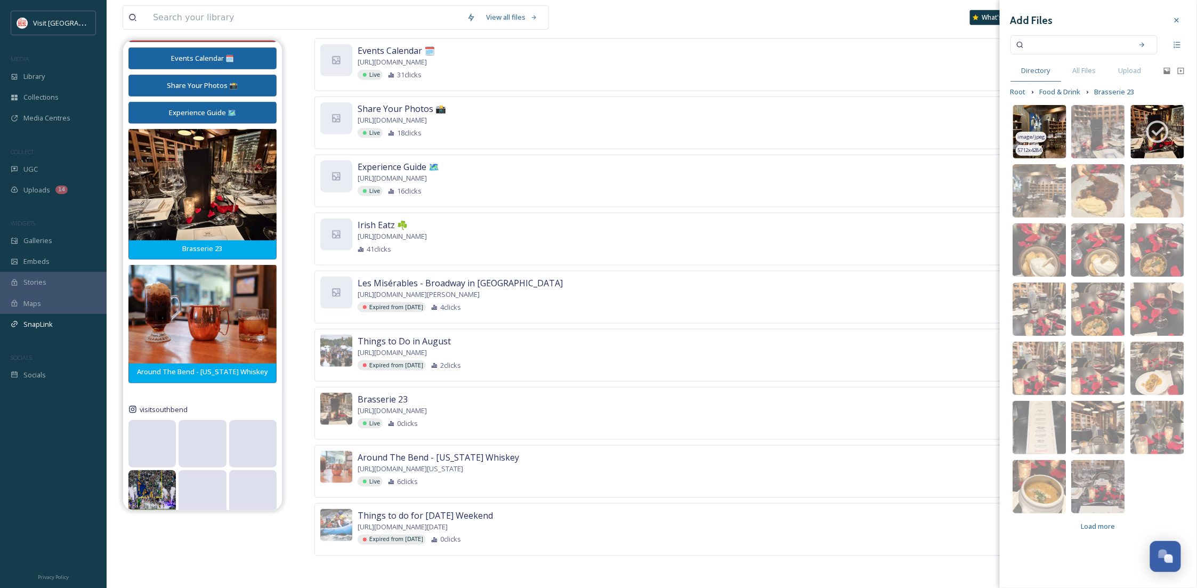
click at [1051, 119] on img at bounding box center [1039, 131] width 53 height 53
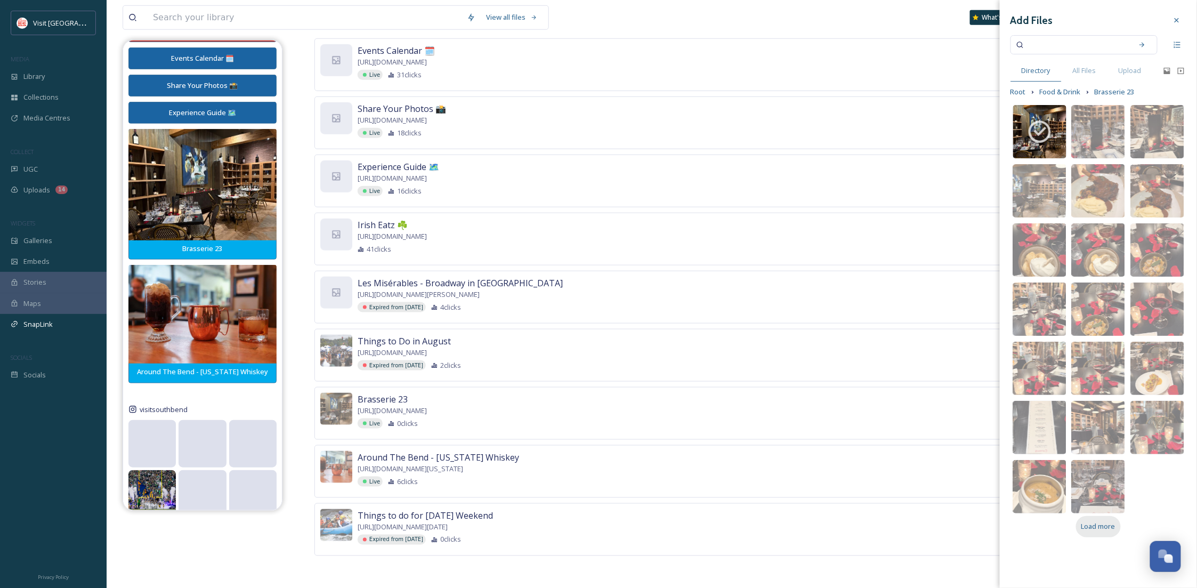
click at [1106, 535] on div "Load more" at bounding box center [1098, 526] width 45 height 21
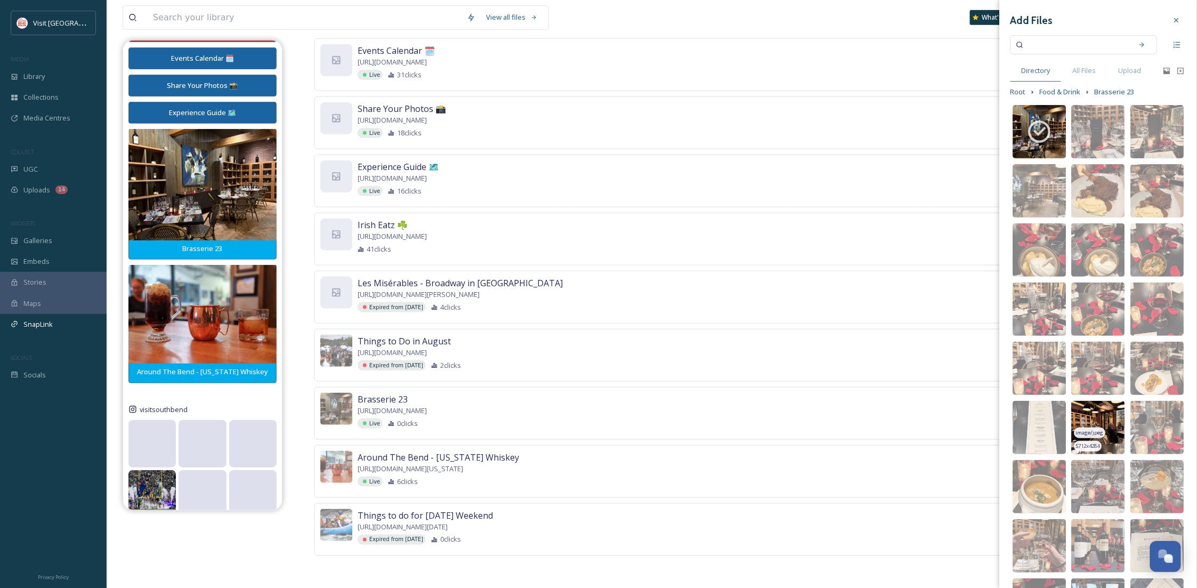
scroll to position [373, 0]
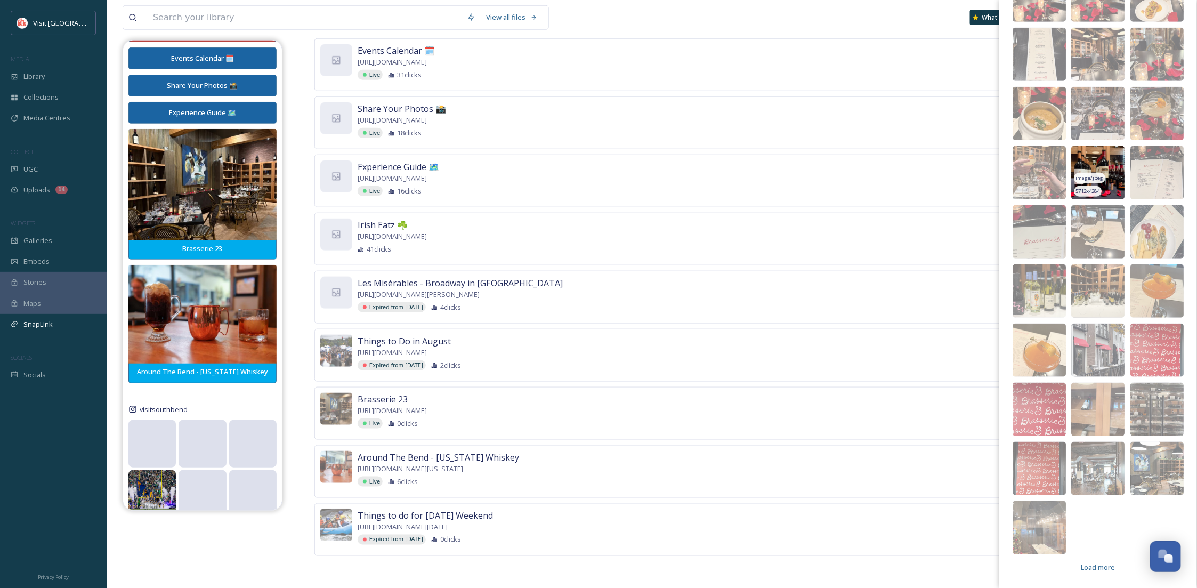
click at [1085, 165] on img at bounding box center [1098, 172] width 53 height 53
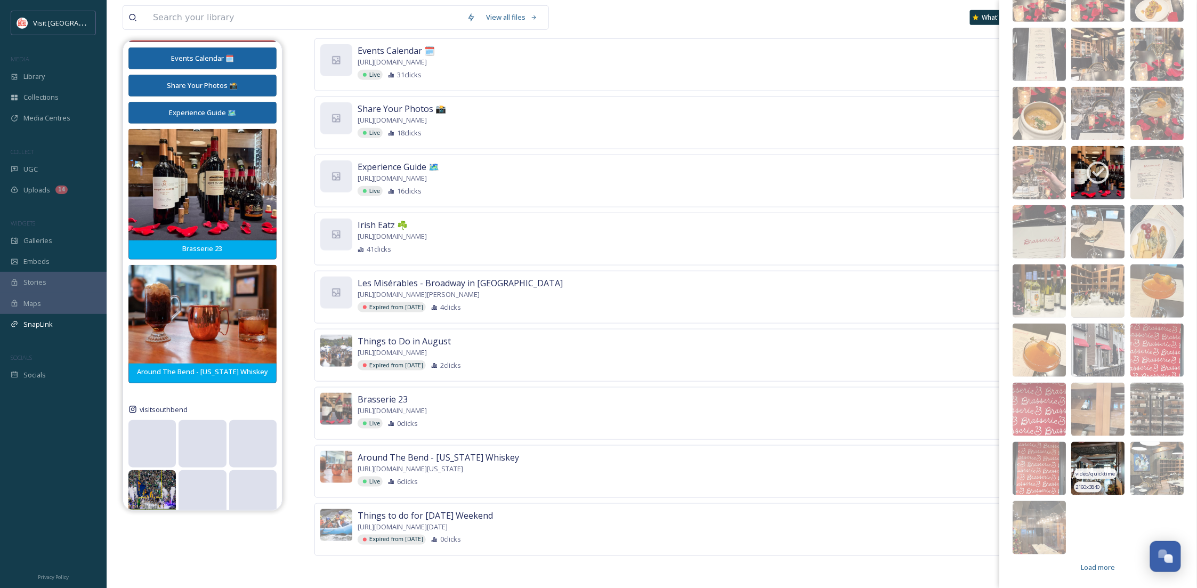
click at [1084, 462] on img at bounding box center [1098, 468] width 53 height 53
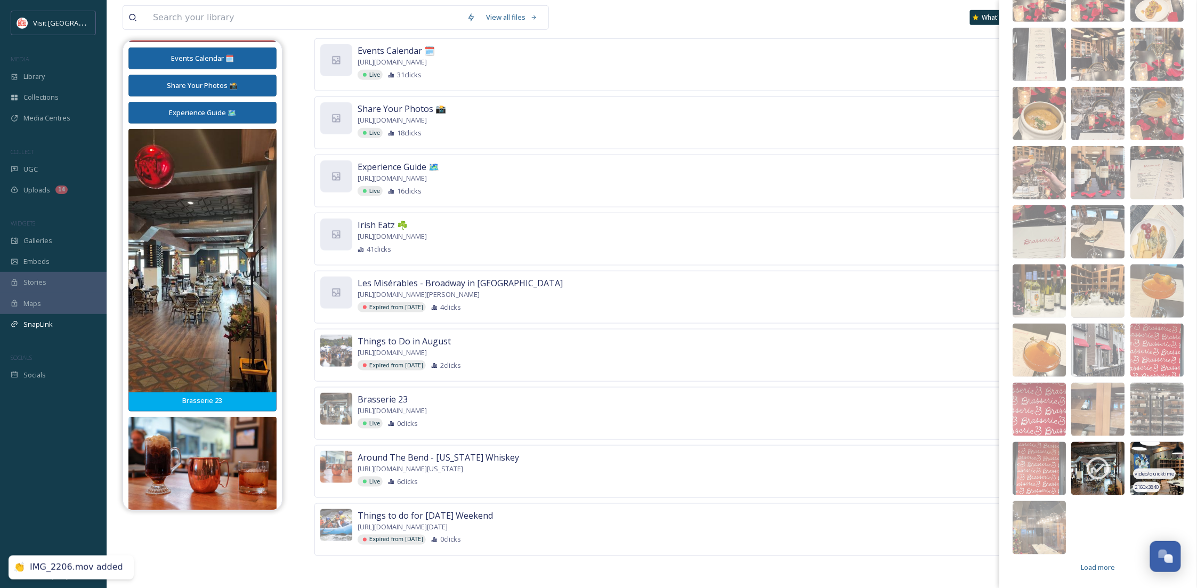
click at [1150, 449] on img at bounding box center [1157, 468] width 53 height 53
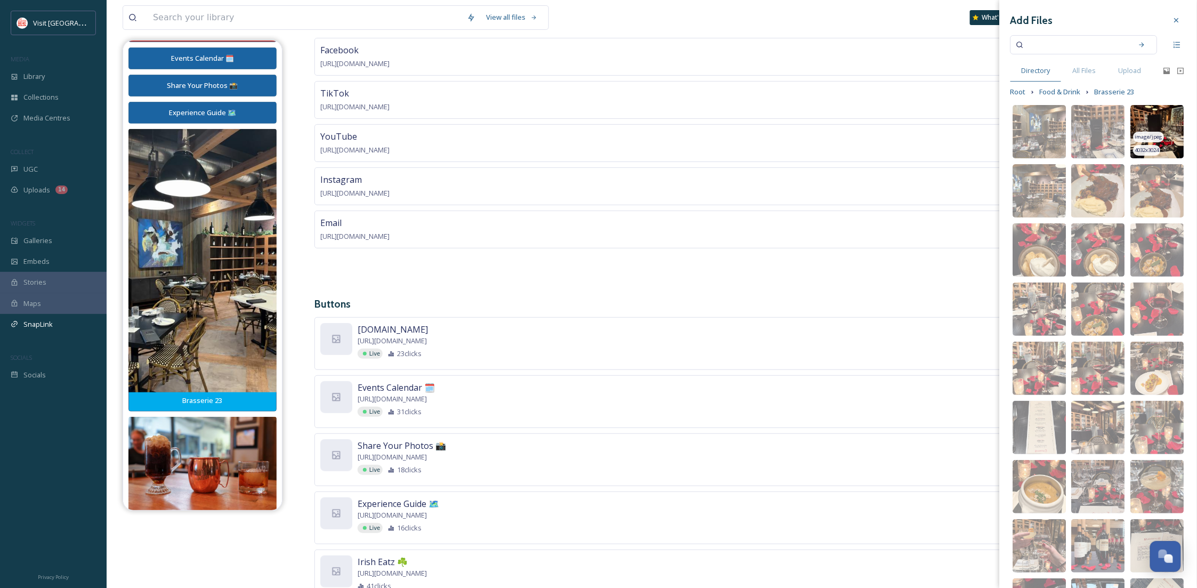
scroll to position [75, 0]
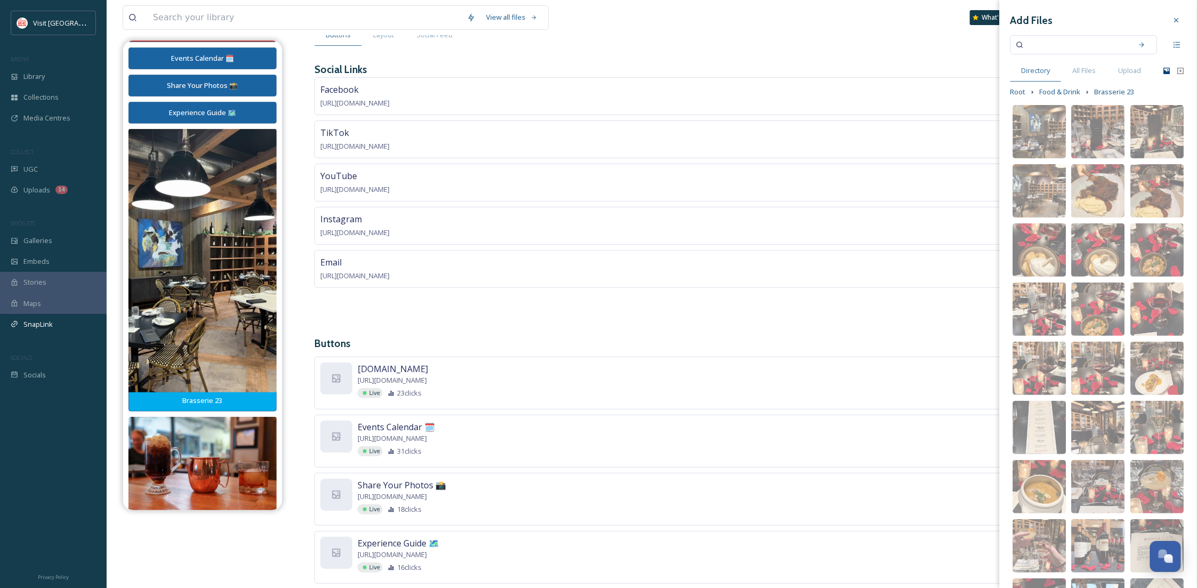
click at [1164, 74] on icon at bounding box center [1167, 71] width 6 height 6
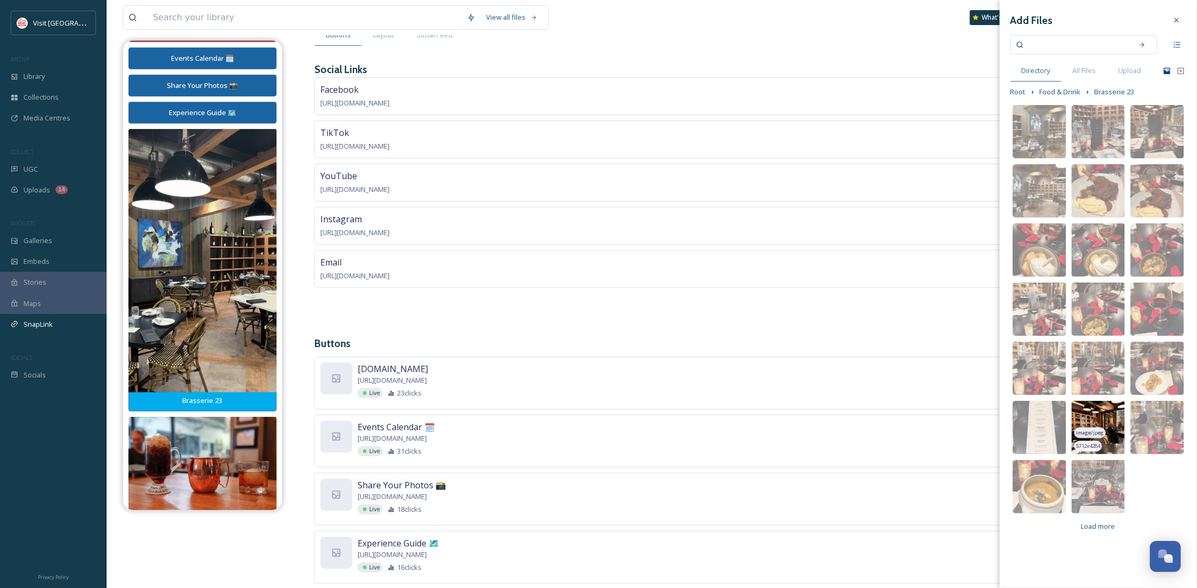
scroll to position [455, 0]
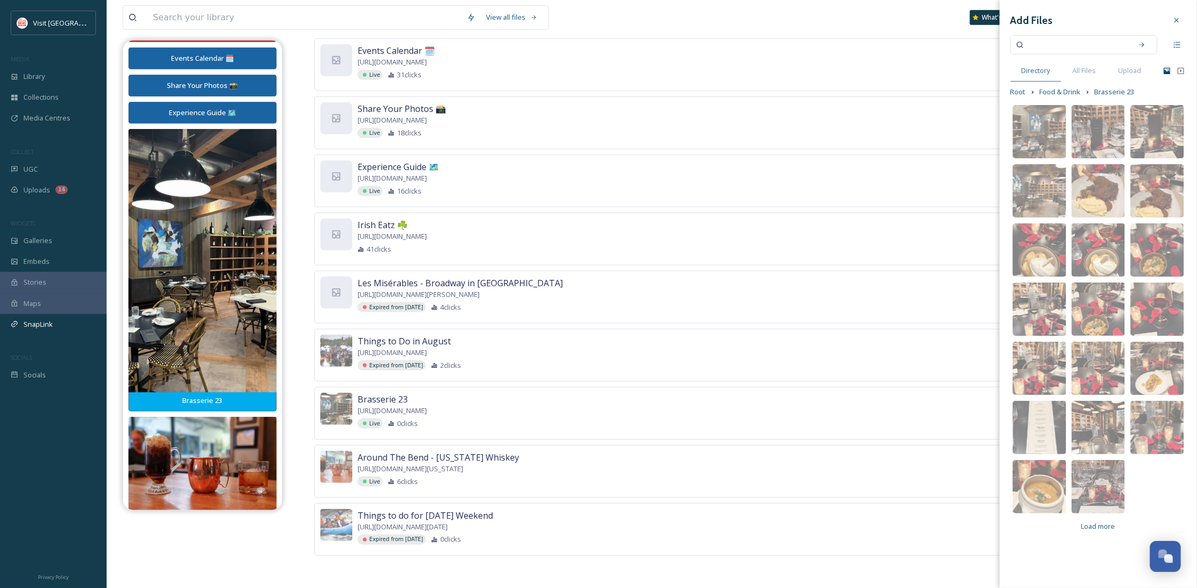
click at [1096, 400] on div "image/jpeg 5657 x 4243 image/jpeg 5712 x 4284 image/jpeg 3024 x 4032 image/jpeg…" at bounding box center [1098, 309] width 58 height 414
click at [1101, 409] on img at bounding box center [1098, 427] width 53 height 53
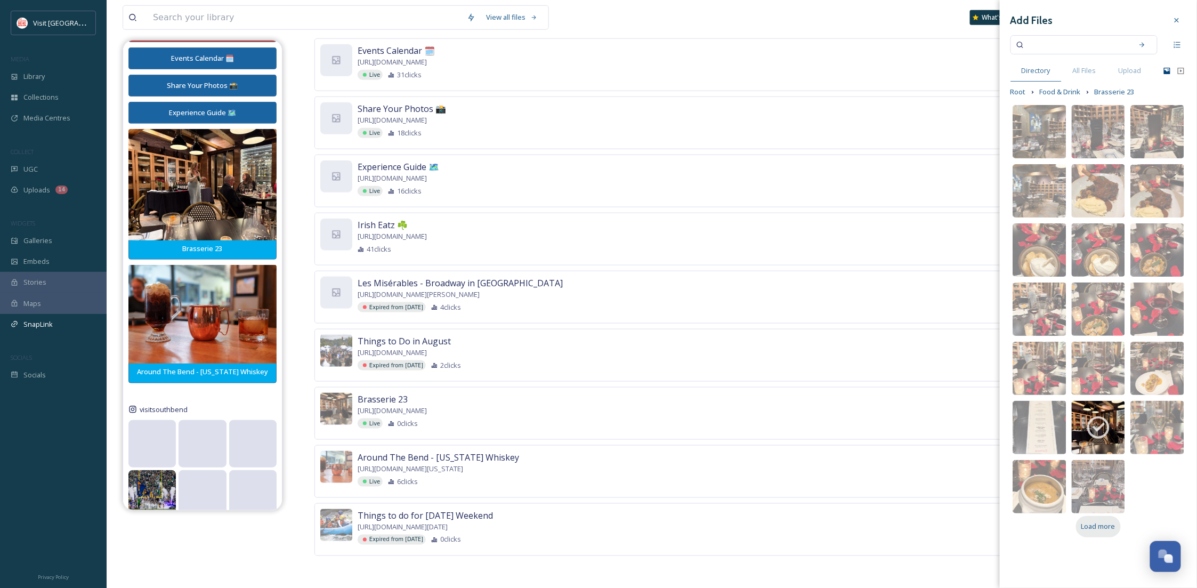
click at [1096, 526] on span "Load more" at bounding box center [1099, 526] width 34 height 10
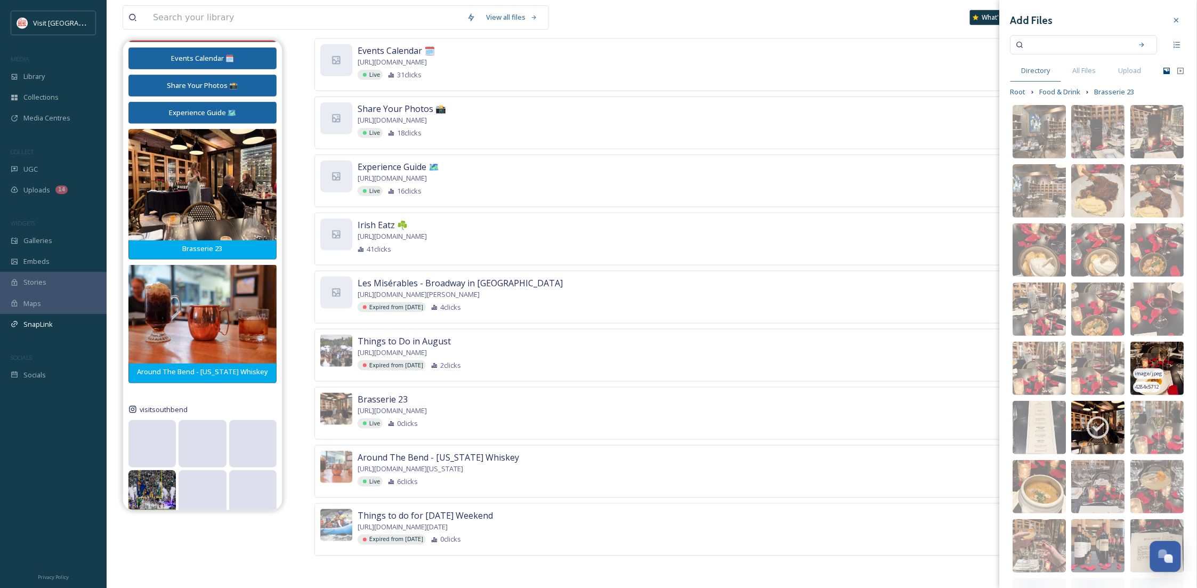
click at [1157, 358] on img at bounding box center [1157, 368] width 53 height 53
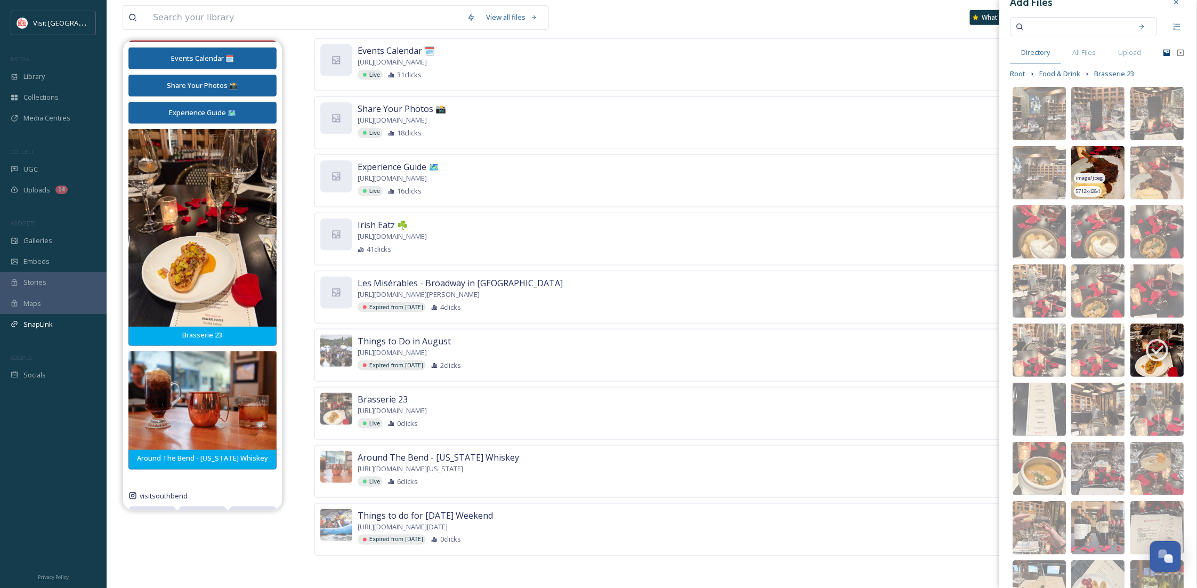
scroll to position [0, 0]
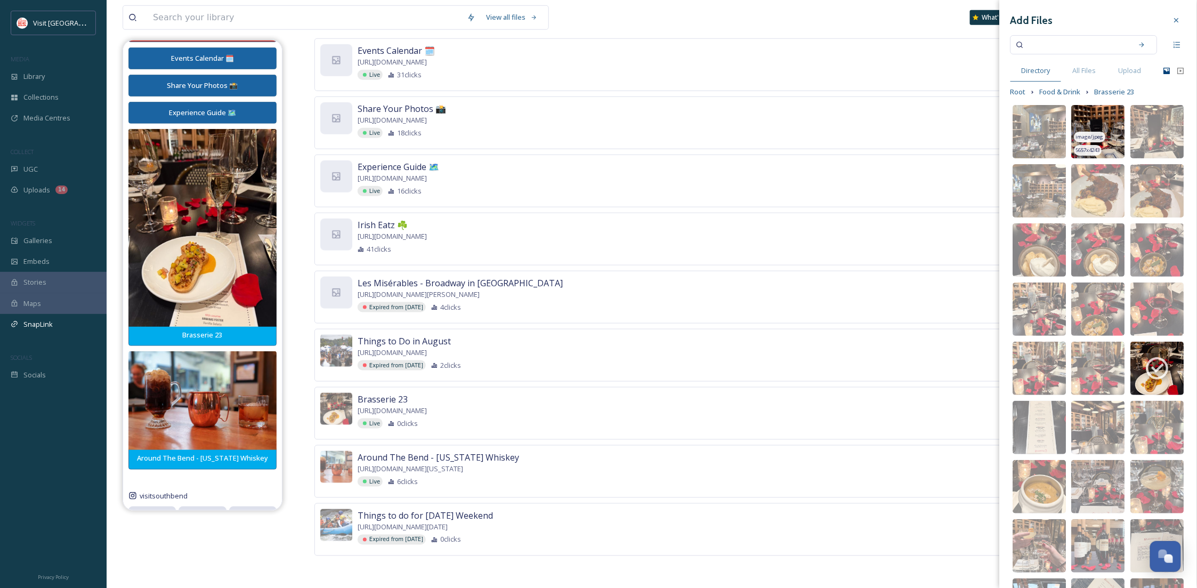
click at [1093, 129] on img at bounding box center [1098, 131] width 53 height 53
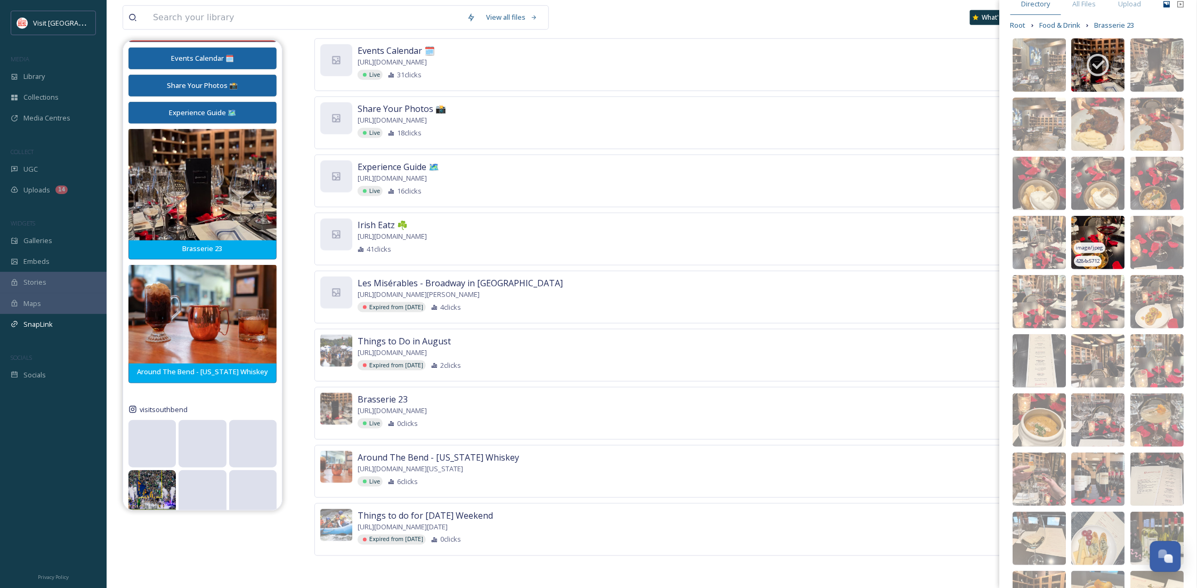
scroll to position [5, 0]
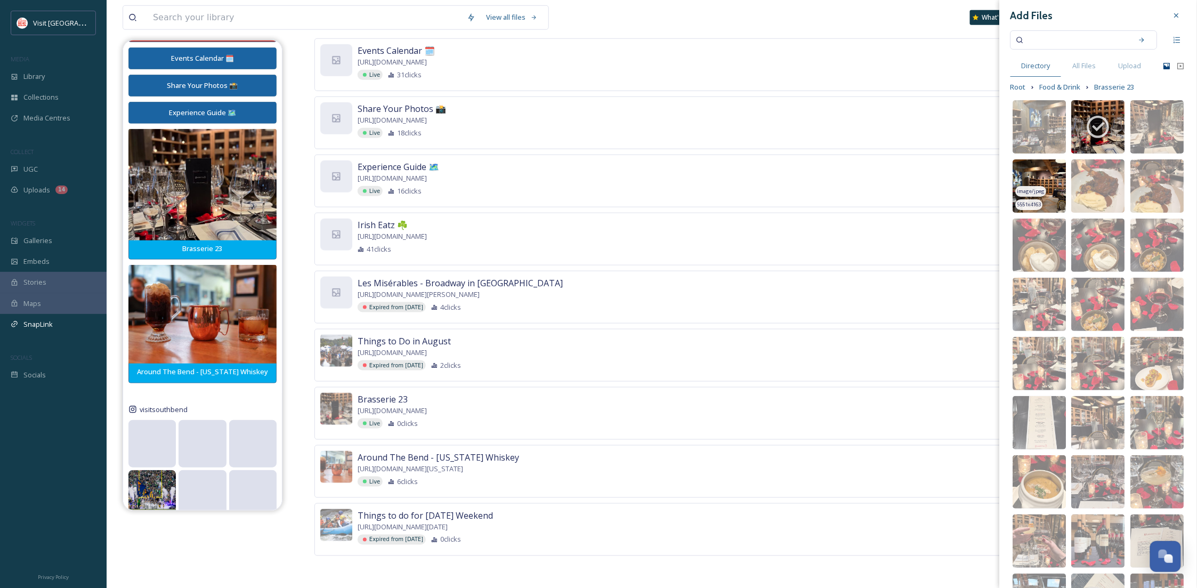
click at [1046, 186] on img at bounding box center [1039, 185] width 53 height 53
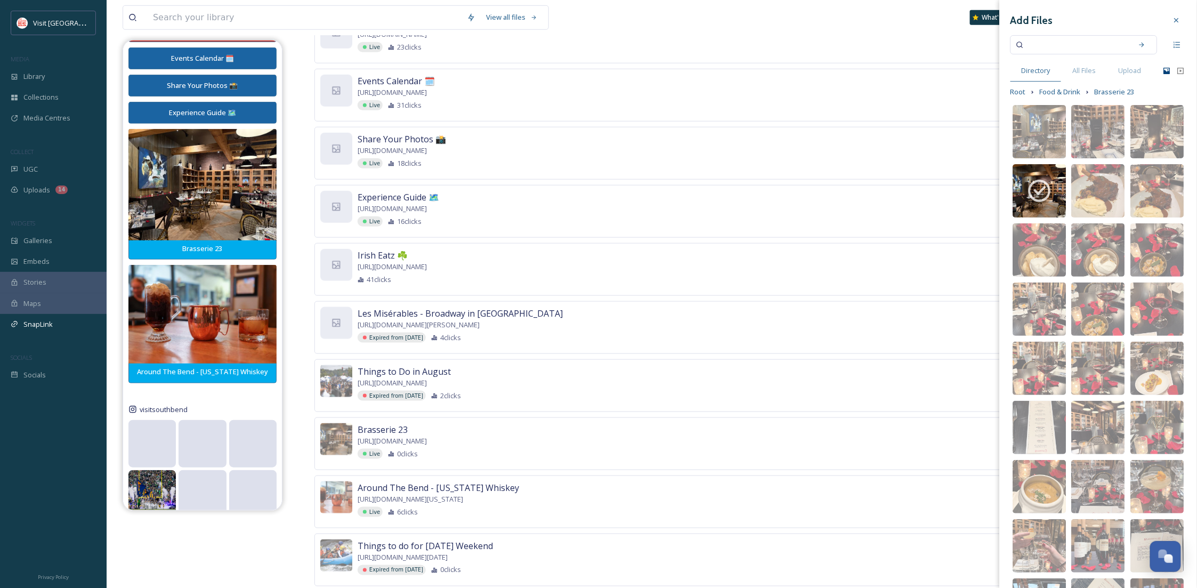
scroll to position [170, 0]
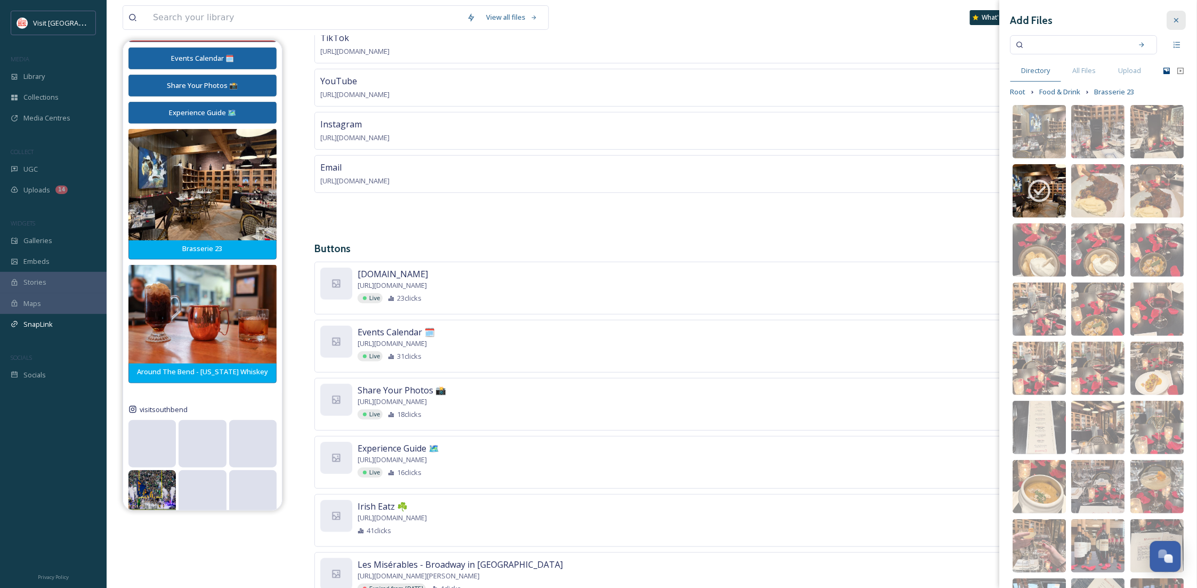
click at [1170, 27] on div at bounding box center [1177, 20] width 19 height 19
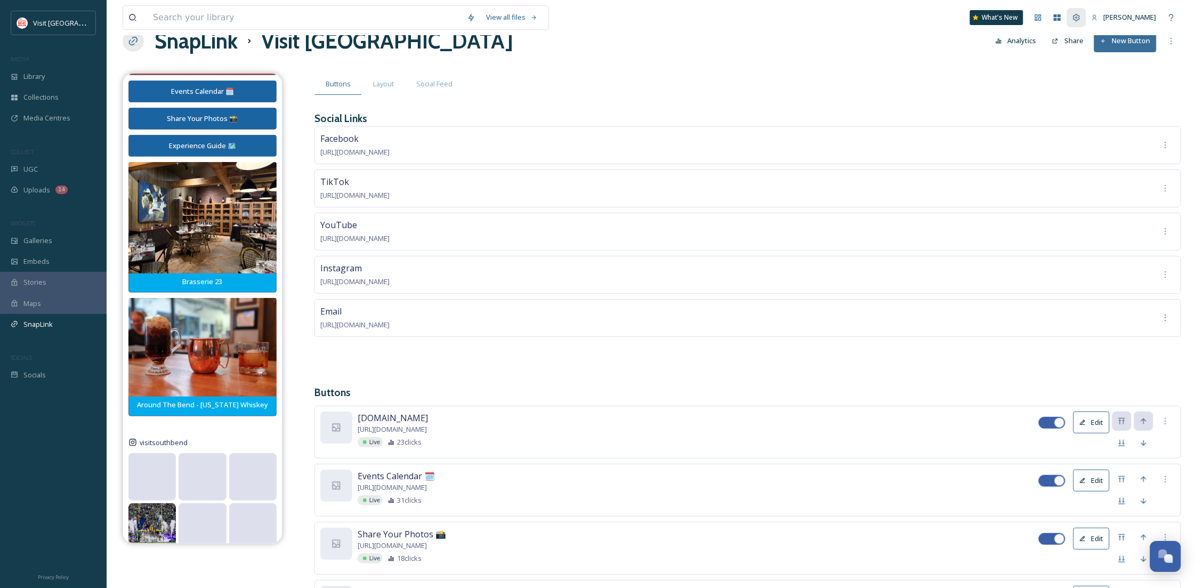
scroll to position [0, 0]
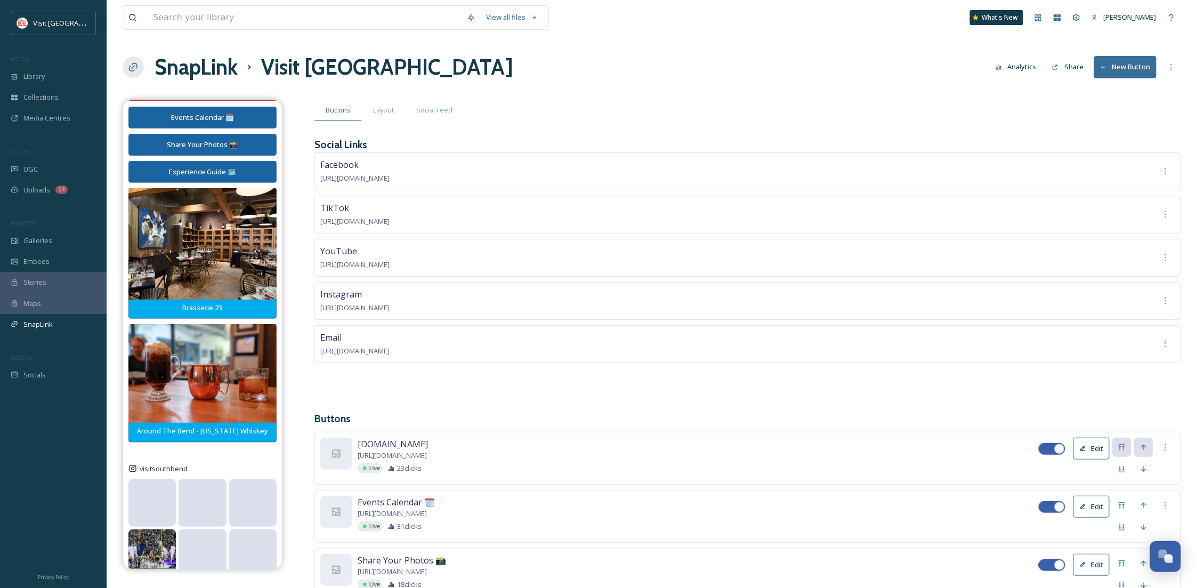
click at [1115, 63] on button "New Button" at bounding box center [1126, 67] width 62 height 22
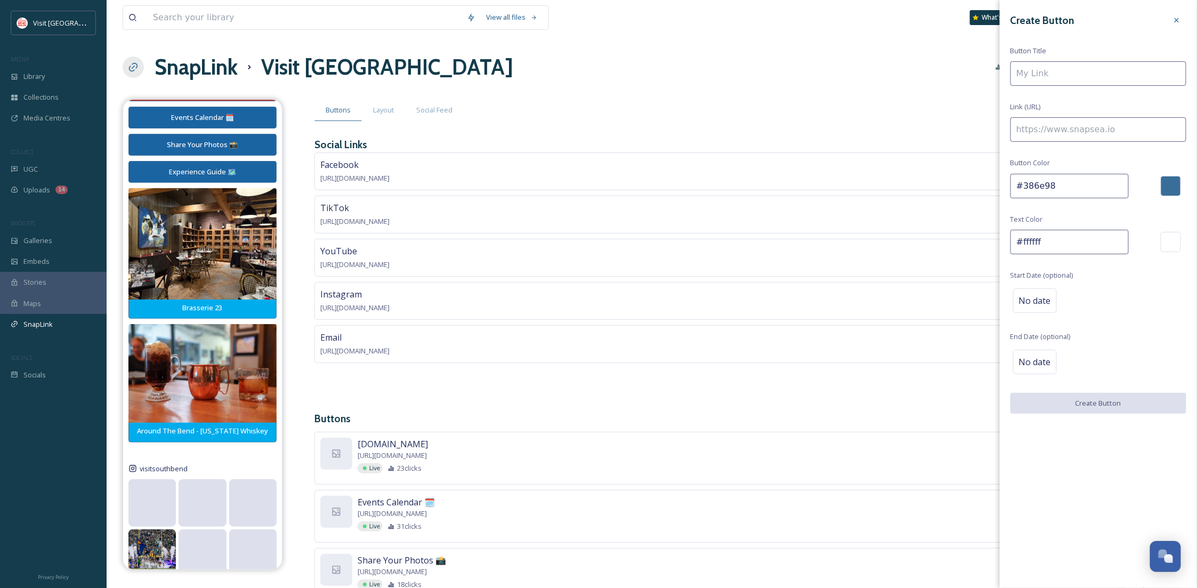
click at [1044, 83] on input at bounding box center [1099, 73] width 176 height 25
type input "October things to Do"
click at [1079, 125] on input at bounding box center [1099, 129] width 176 height 25
paste input "https://www.visitsouthbend.com/blog/post/things-to-do-this-october/"
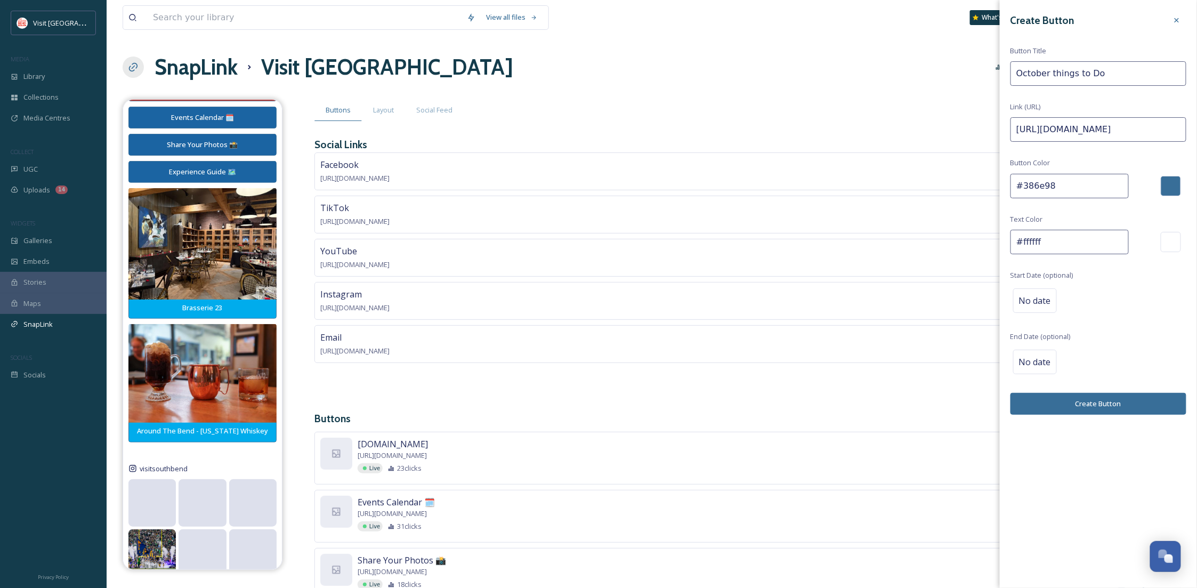
type input "https://www.visitsouthbend.com/blog/post/things-to-do-this-october/"
click at [1051, 74] on input "October things to Do" at bounding box center [1099, 73] width 176 height 25
click at [1070, 75] on input "October Things to Do" at bounding box center [1099, 73] width 176 height 25
click at [1093, 73] on input "October Things to Do" at bounding box center [1099, 73] width 176 height 25
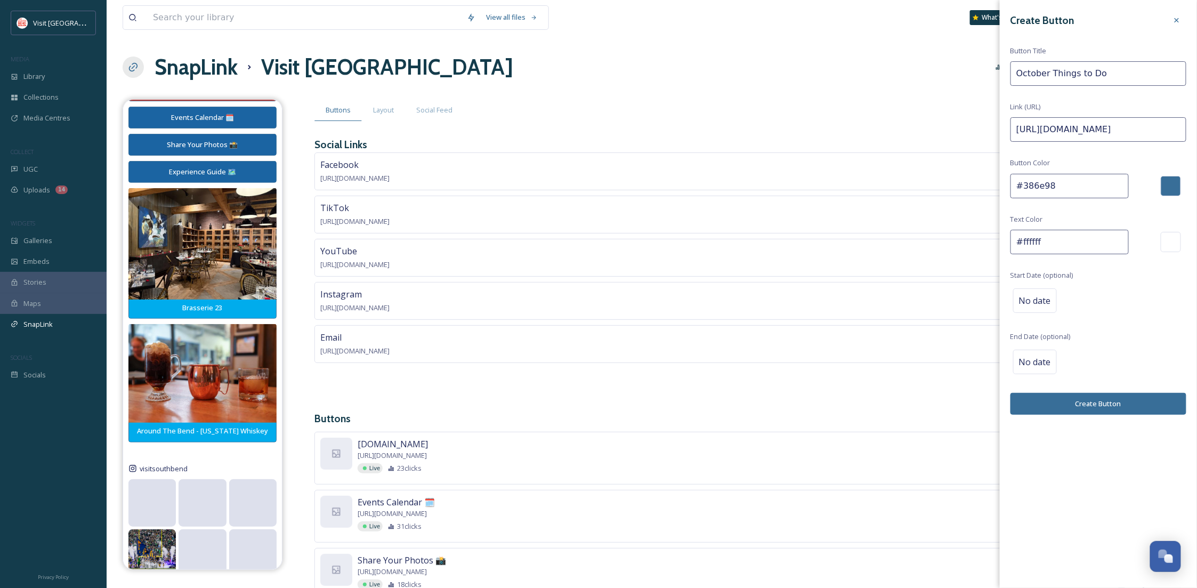
click at [1079, 77] on input "October Things to Do" at bounding box center [1099, 73] width 176 height 25
type input "October Things To Do"
click at [1169, 189] on div at bounding box center [1171, 186] width 20 height 20
drag, startPoint x: 1088, startPoint y: 192, endPoint x: 1024, endPoint y: 187, distance: 64.7
click at [1024, 187] on input "#386e98" at bounding box center [1070, 186] width 118 height 25
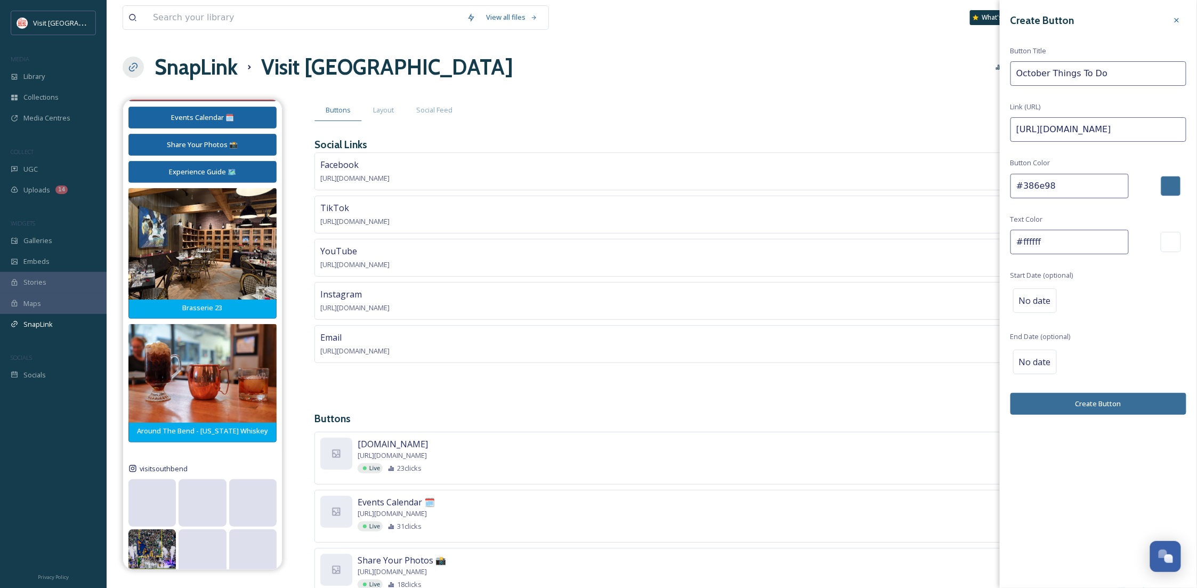
paste input "00ACEC"
type input "#00ACEC"
click at [1100, 465] on div "Create Button Button Title October Things To Do Link (URL) https://www.visitsou…" at bounding box center [1098, 294] width 197 height 588
click at [1033, 360] on span "No date" at bounding box center [1035, 362] width 32 height 13
click at [1051, 353] on input "text" at bounding box center [1066, 361] width 106 height 23
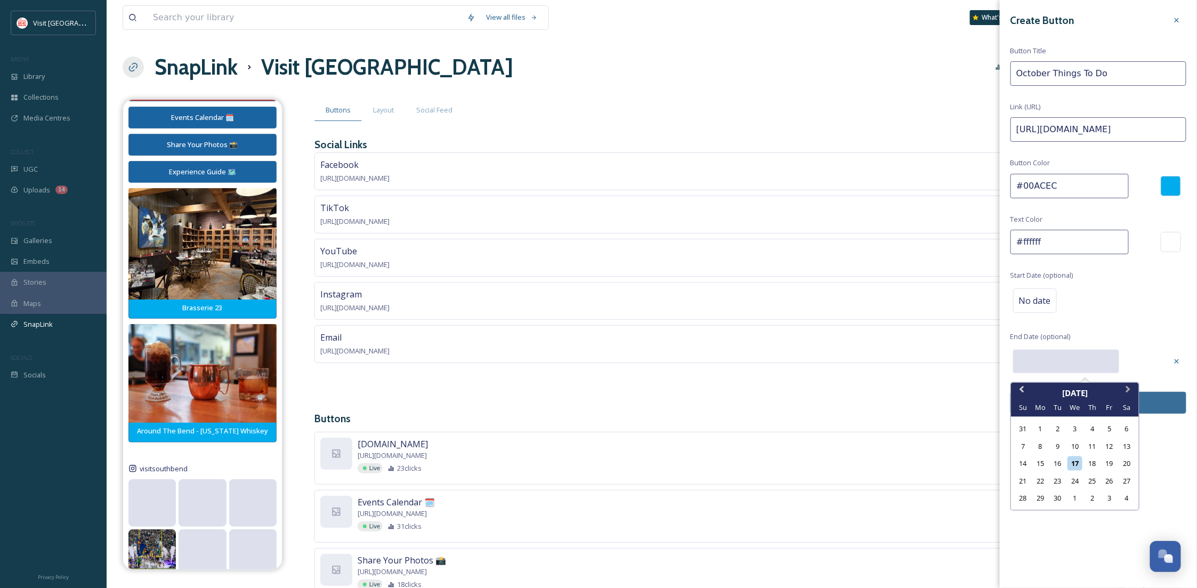
click at [1124, 391] on button "Next Month" at bounding box center [1129, 392] width 17 height 17
click at [1110, 501] on div "31" at bounding box center [1110, 498] width 14 height 14
type input "10/31/2025"
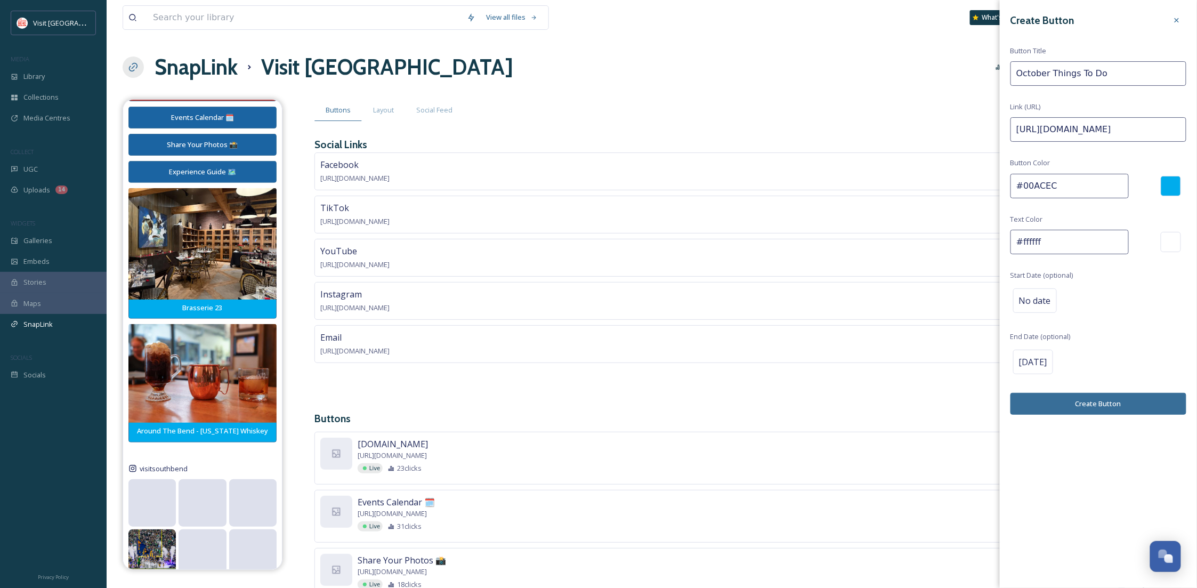
click at [1106, 407] on button "Create Button" at bounding box center [1099, 404] width 176 height 22
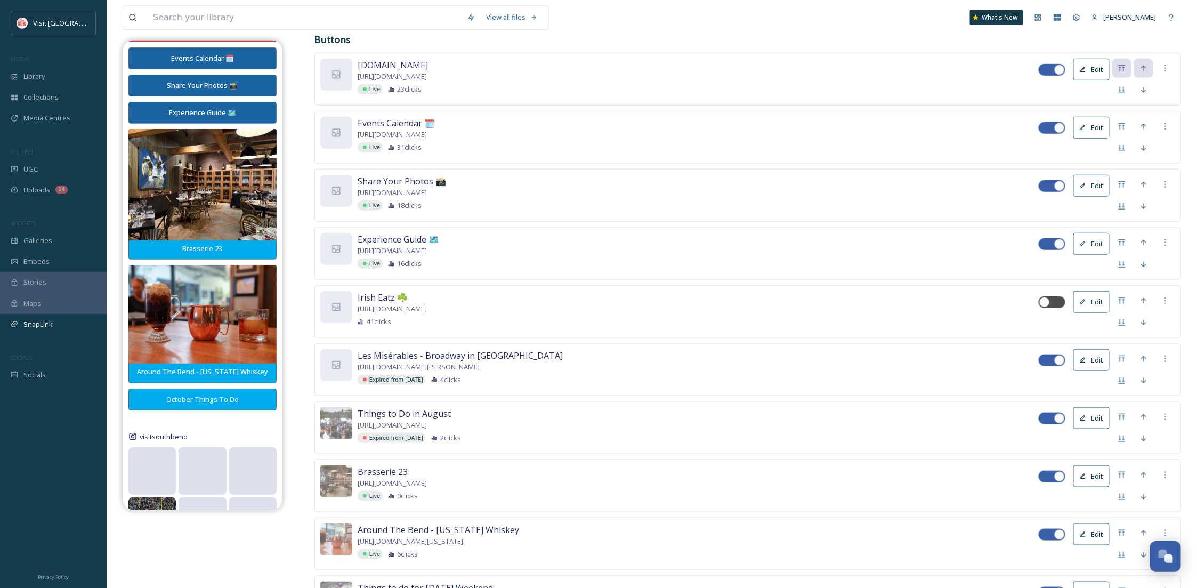
scroll to position [512, 0]
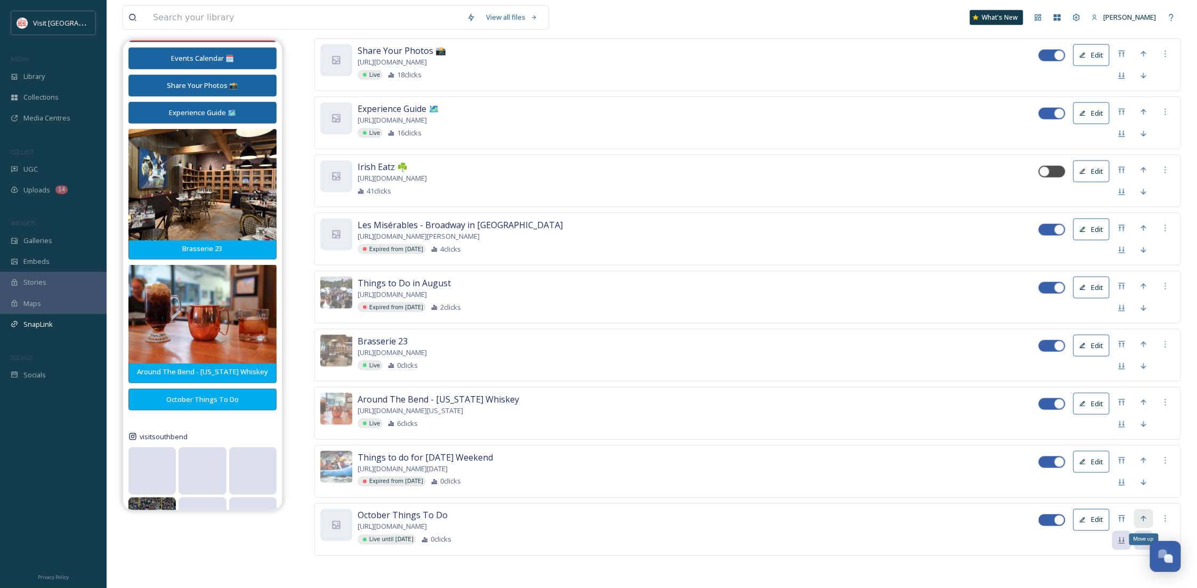
click at [1144, 517] on icon at bounding box center [1143, 519] width 5 height 6
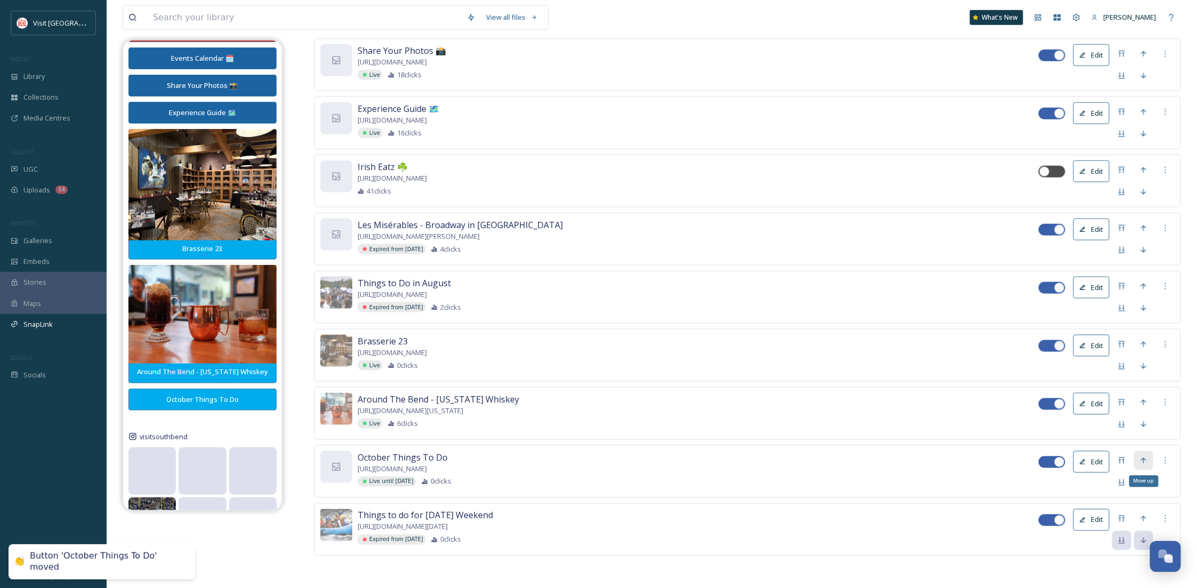
click at [1151, 462] on div "Move up" at bounding box center [1143, 460] width 19 height 19
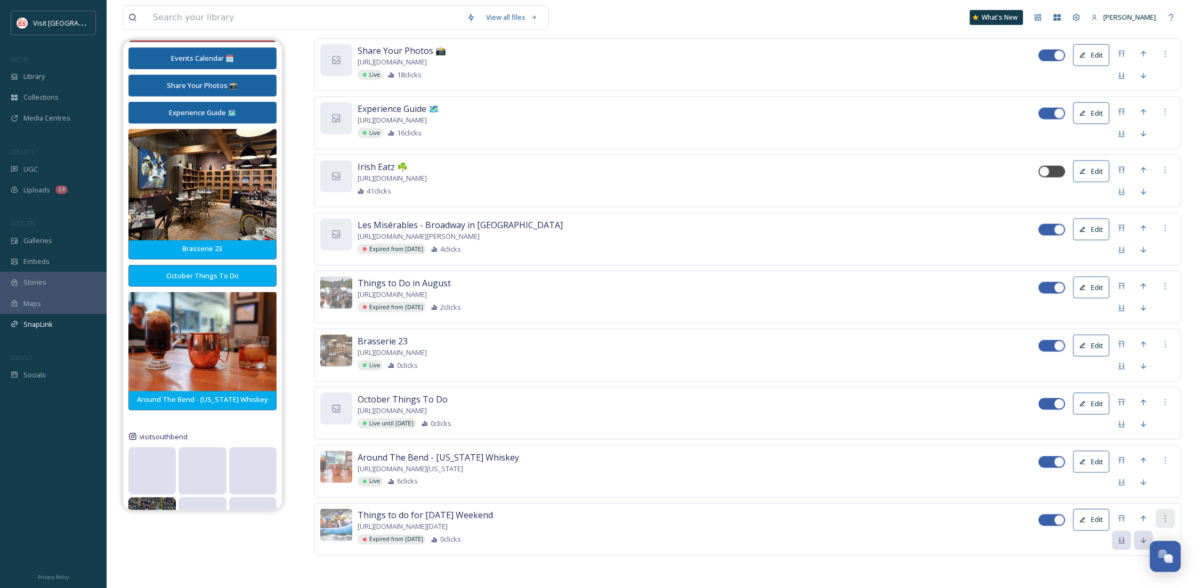
click at [1170, 519] on icon at bounding box center [1166, 518] width 9 height 9
click at [1129, 582] on div "Delete Button" at bounding box center [1147, 574] width 55 height 21
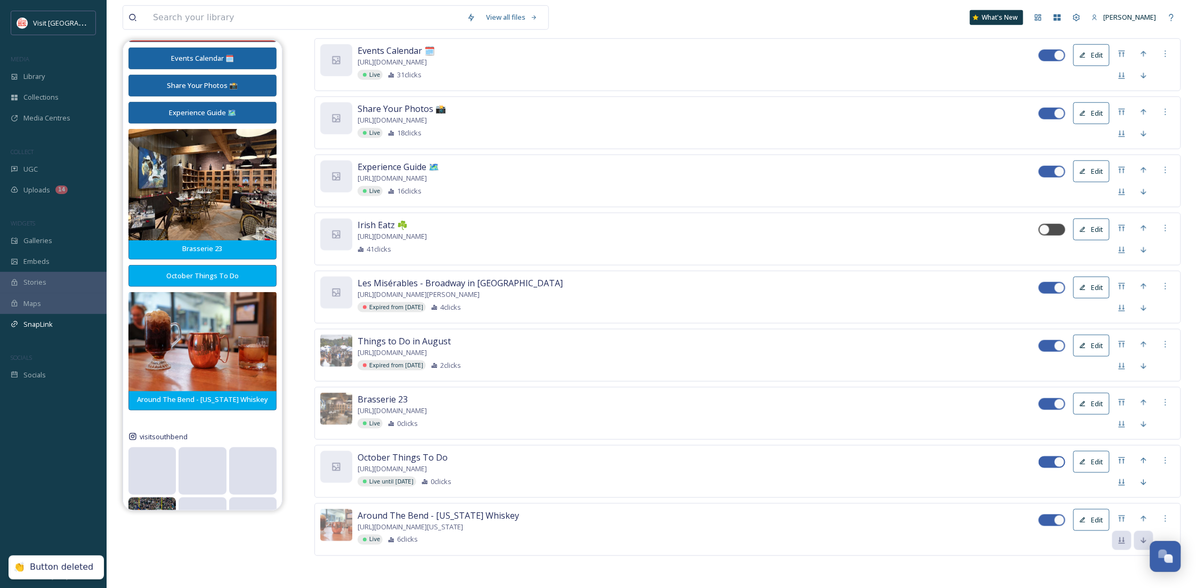
scroll to position [455, 0]
click at [329, 457] on div at bounding box center [336, 467] width 32 height 32
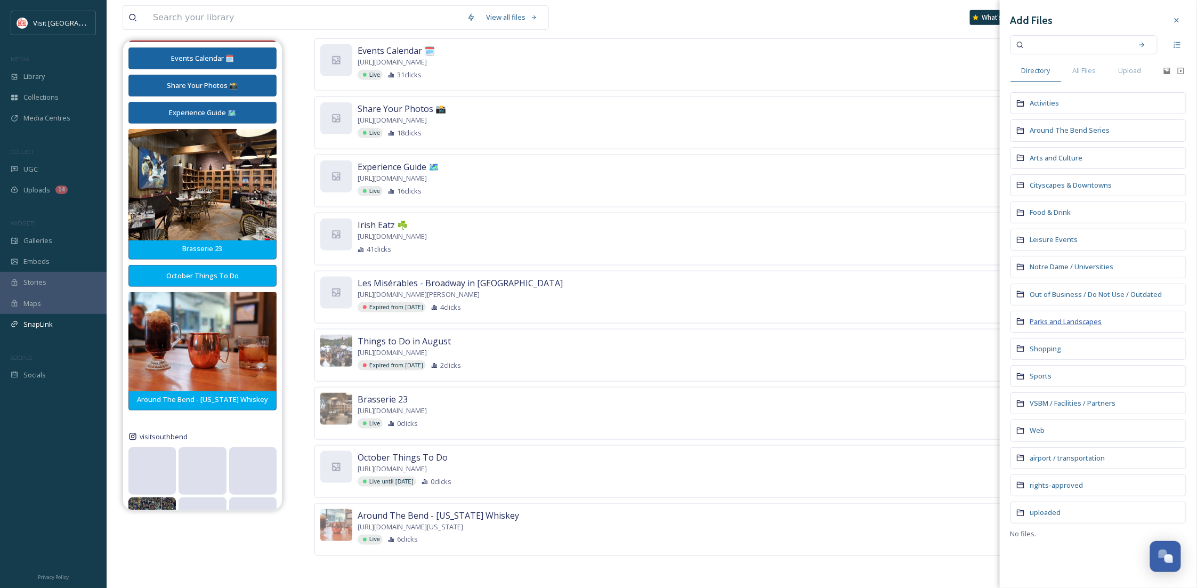
click at [1050, 325] on span "Parks and Landscapes" at bounding box center [1067, 322] width 72 height 10
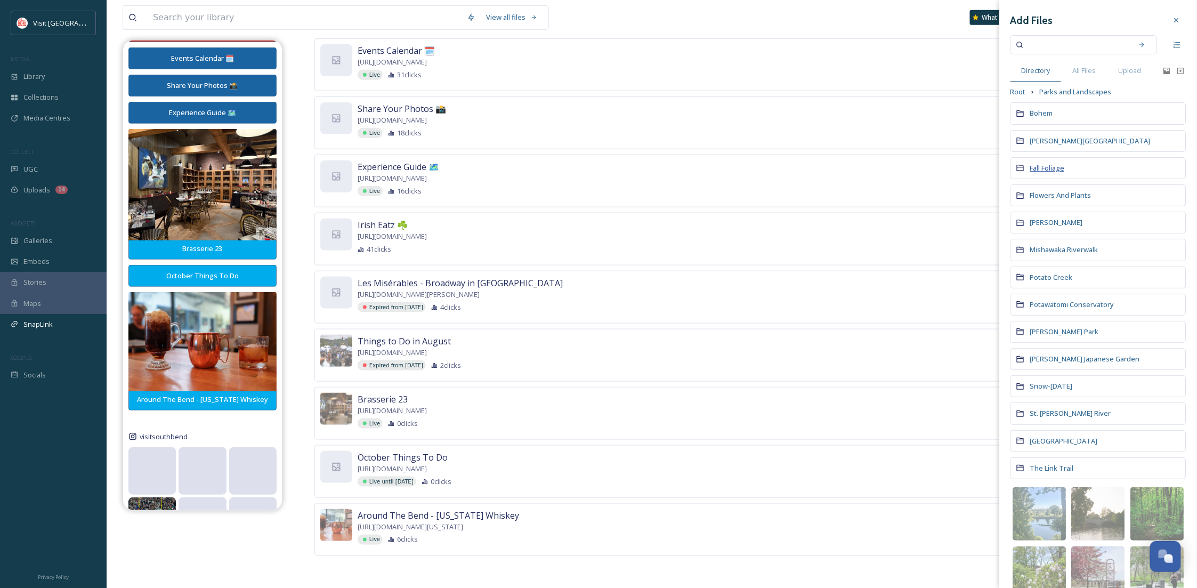
click at [1041, 171] on span "Fall Foliage" at bounding box center [1048, 168] width 35 height 10
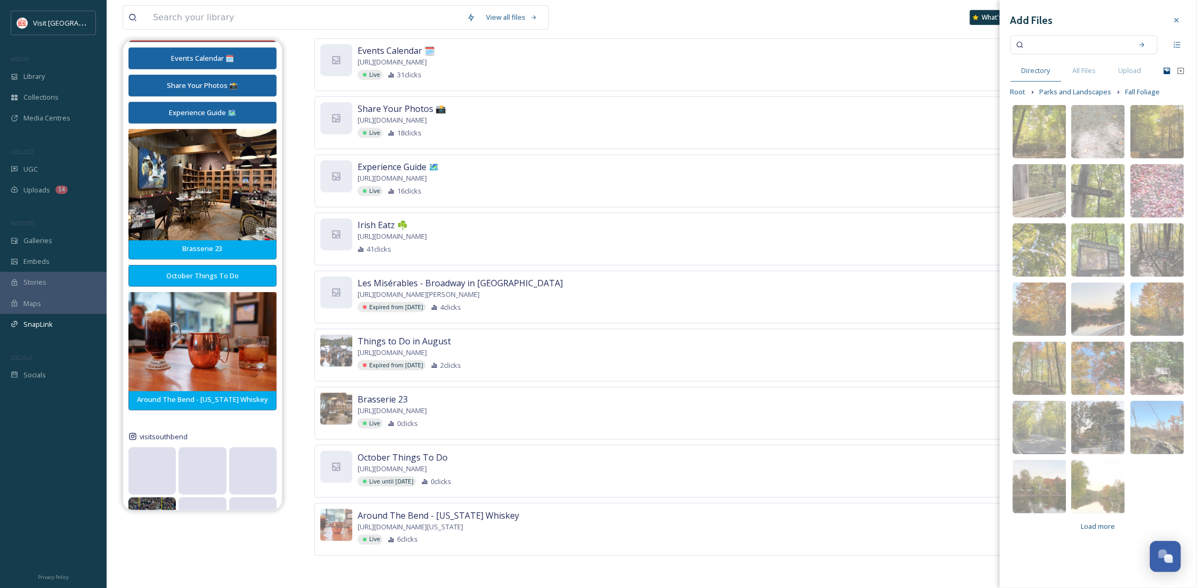
click at [1169, 68] on icon at bounding box center [1167, 71] width 9 height 9
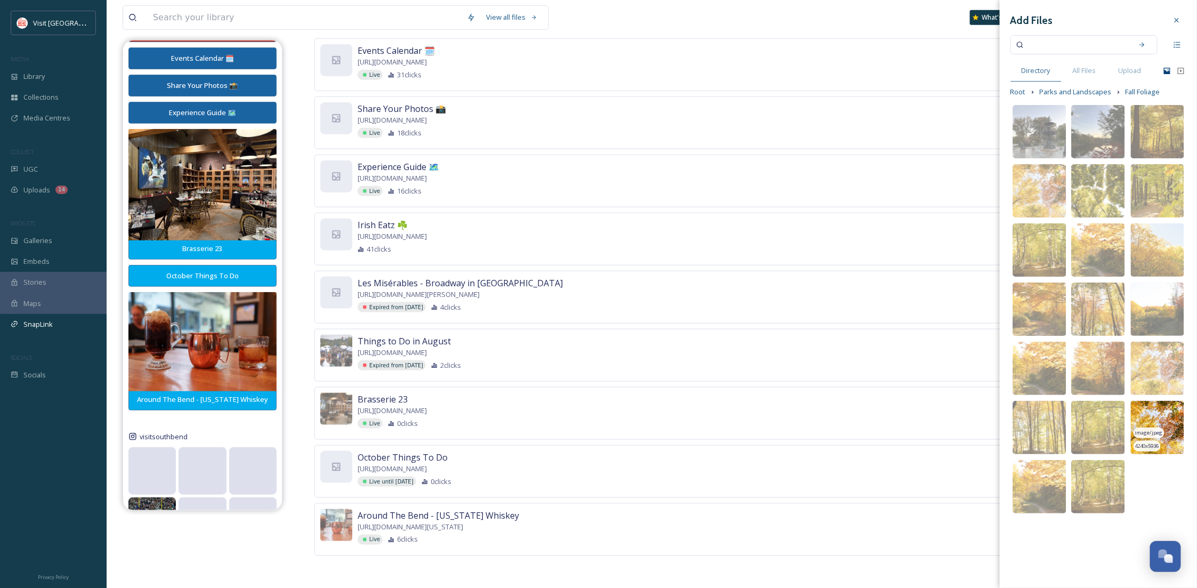
click at [1162, 421] on img at bounding box center [1157, 427] width 53 height 53
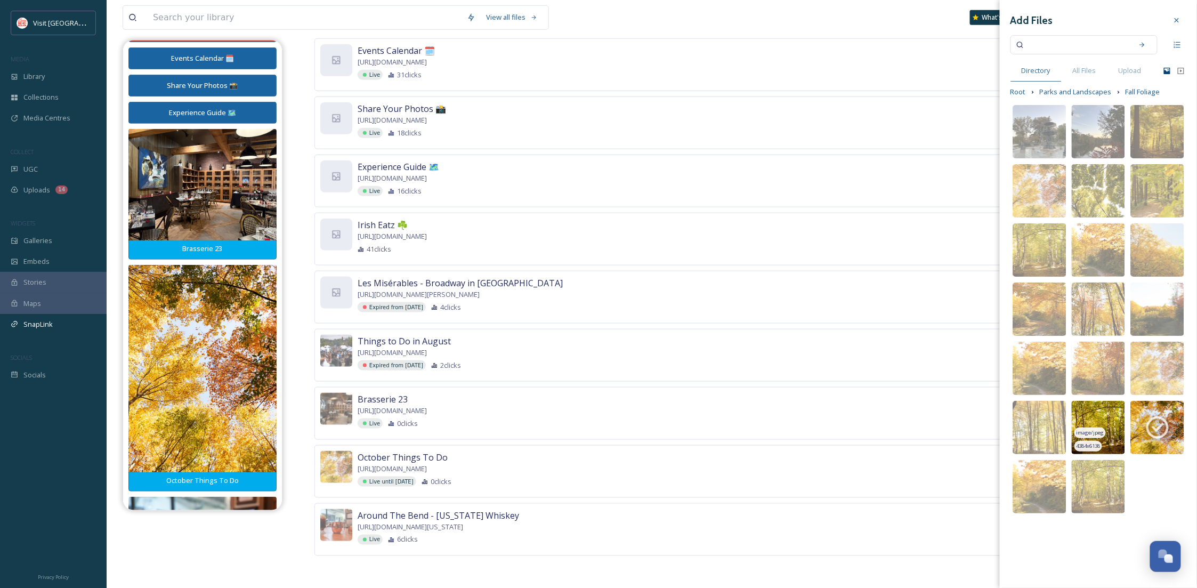
click at [1104, 418] on img at bounding box center [1098, 427] width 53 height 53
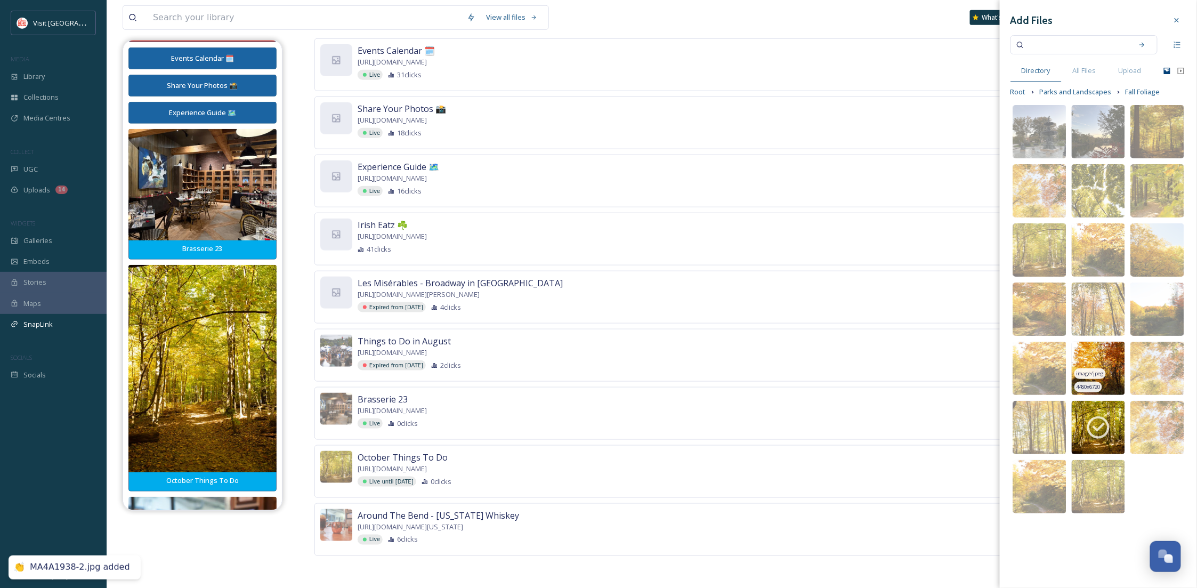
click at [1099, 351] on img at bounding box center [1098, 368] width 53 height 53
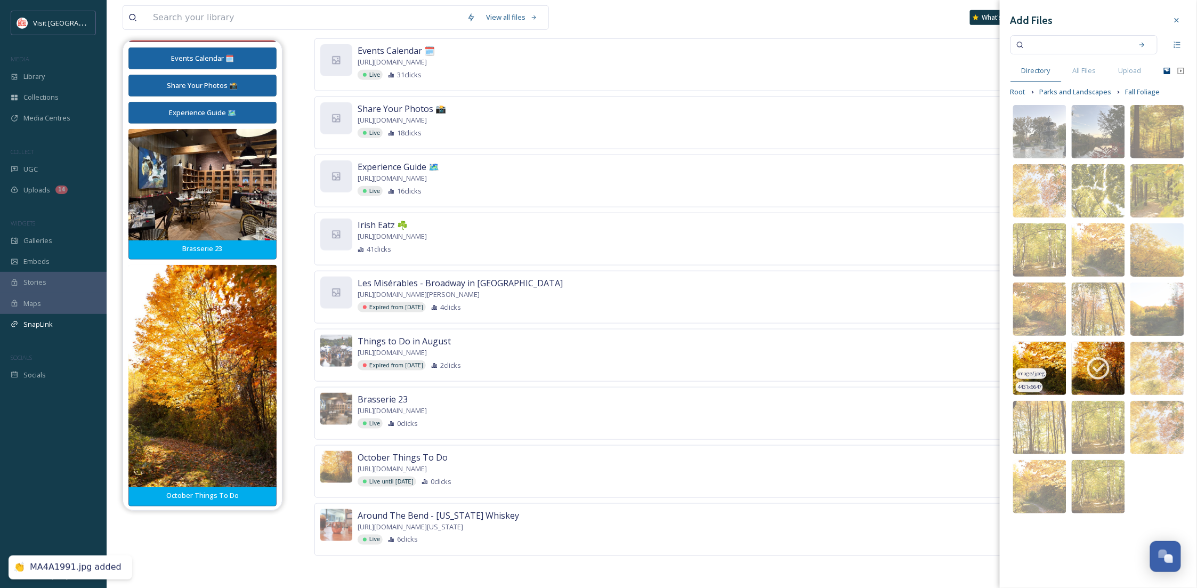
click at [1043, 356] on img at bounding box center [1039, 368] width 53 height 53
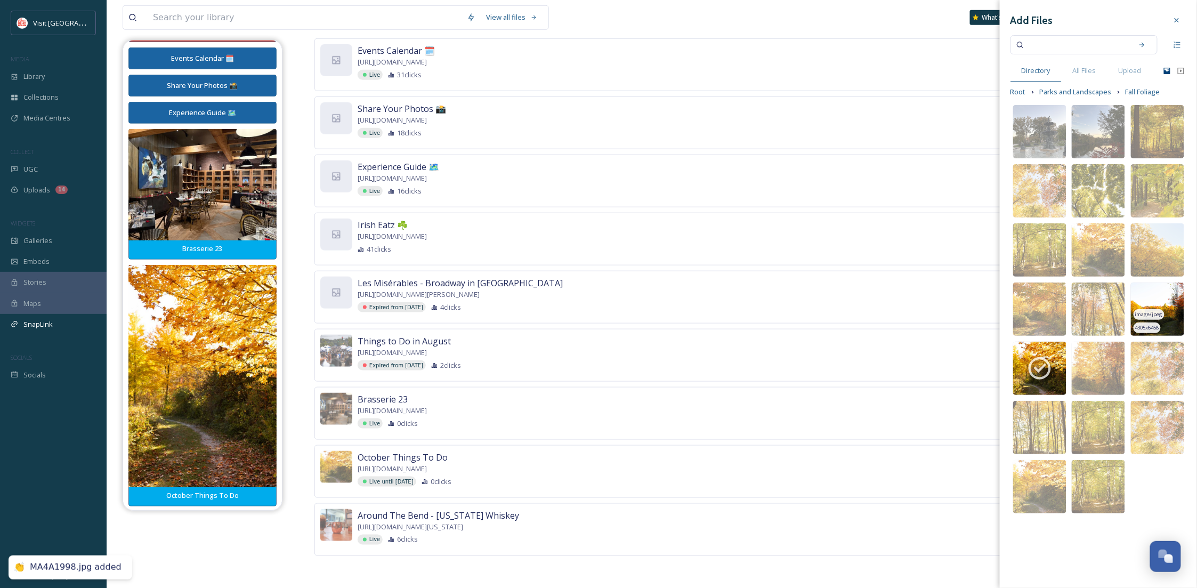
click at [1153, 287] on img at bounding box center [1157, 309] width 53 height 53
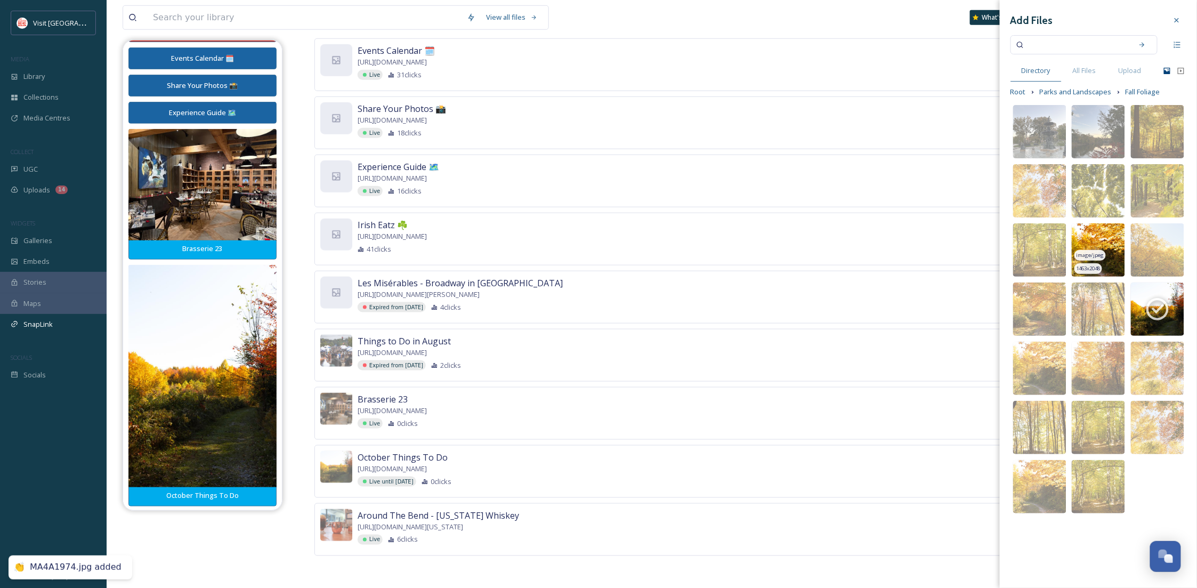
click at [1106, 230] on img at bounding box center [1098, 249] width 53 height 53
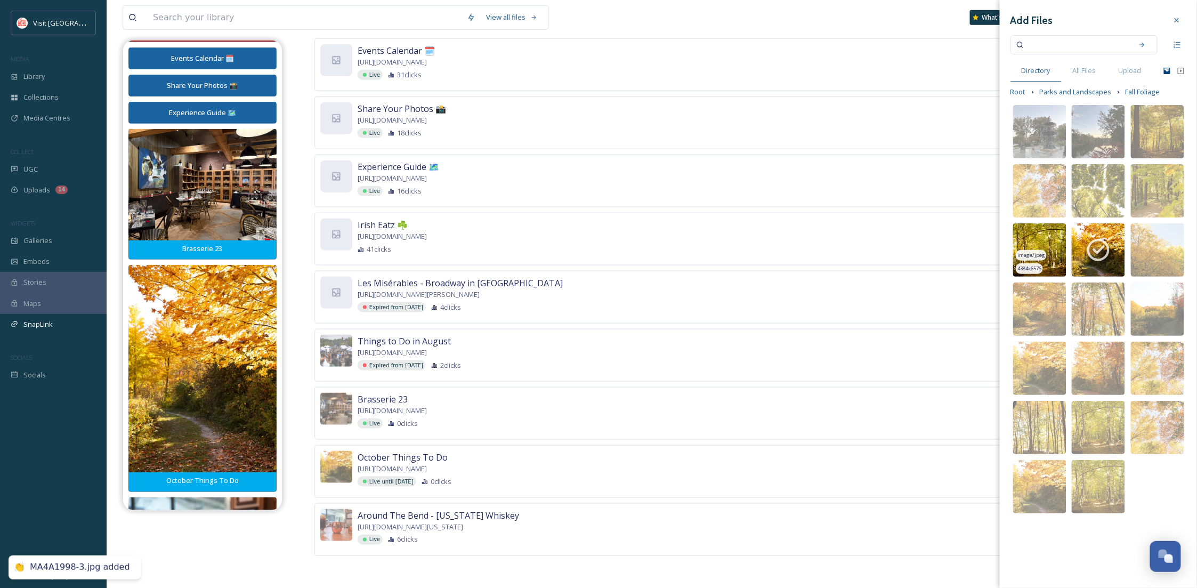
click at [1039, 248] on img at bounding box center [1039, 249] width 53 height 53
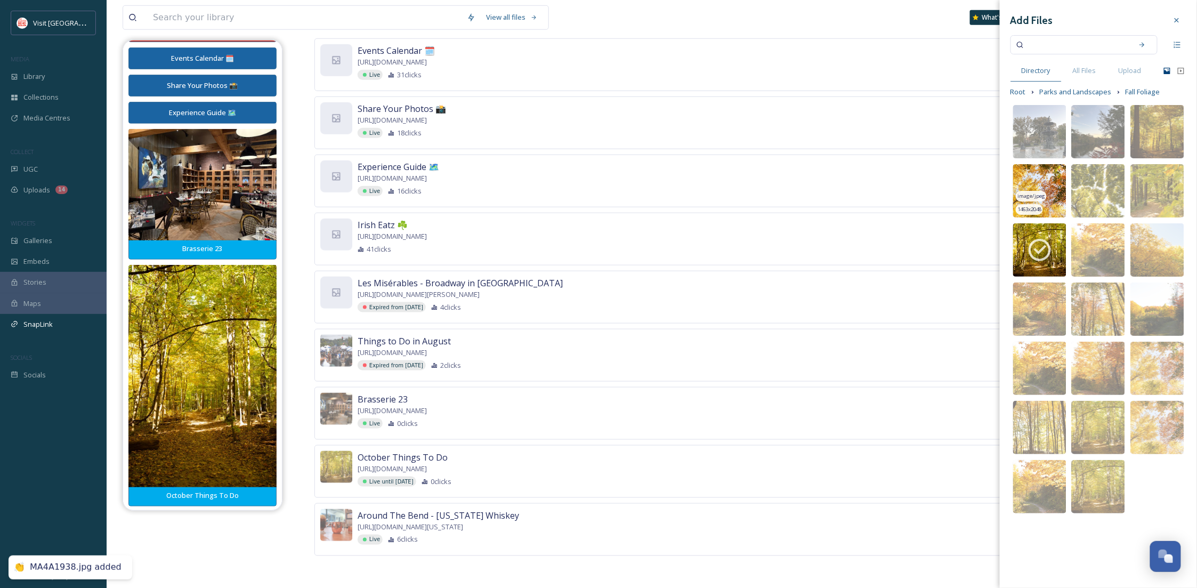
click at [1052, 166] on img at bounding box center [1039, 190] width 53 height 53
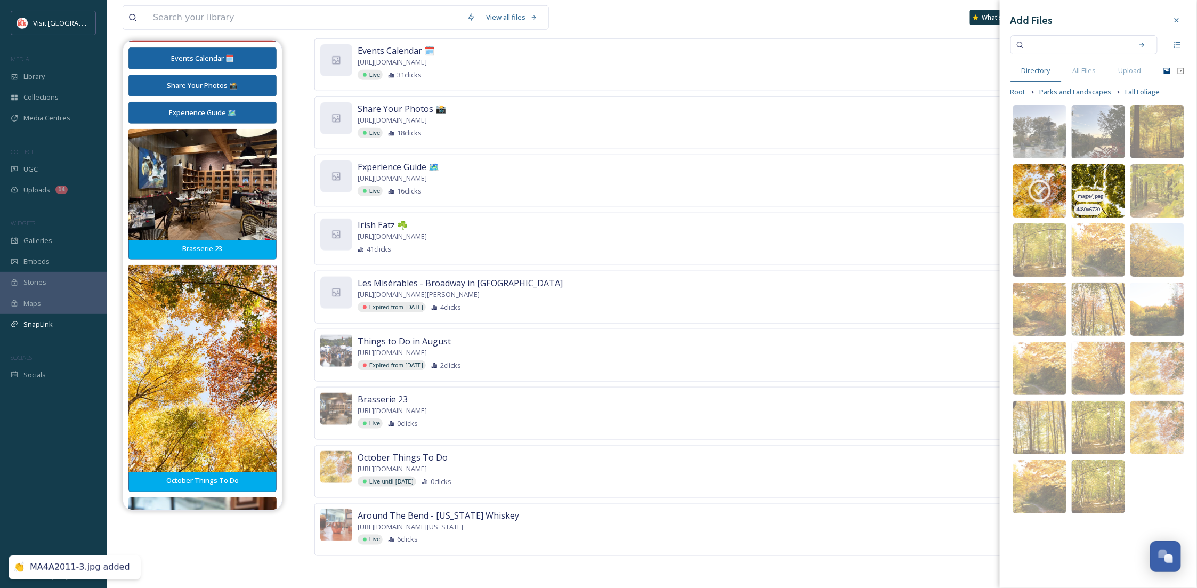
click at [1111, 173] on img at bounding box center [1098, 190] width 53 height 53
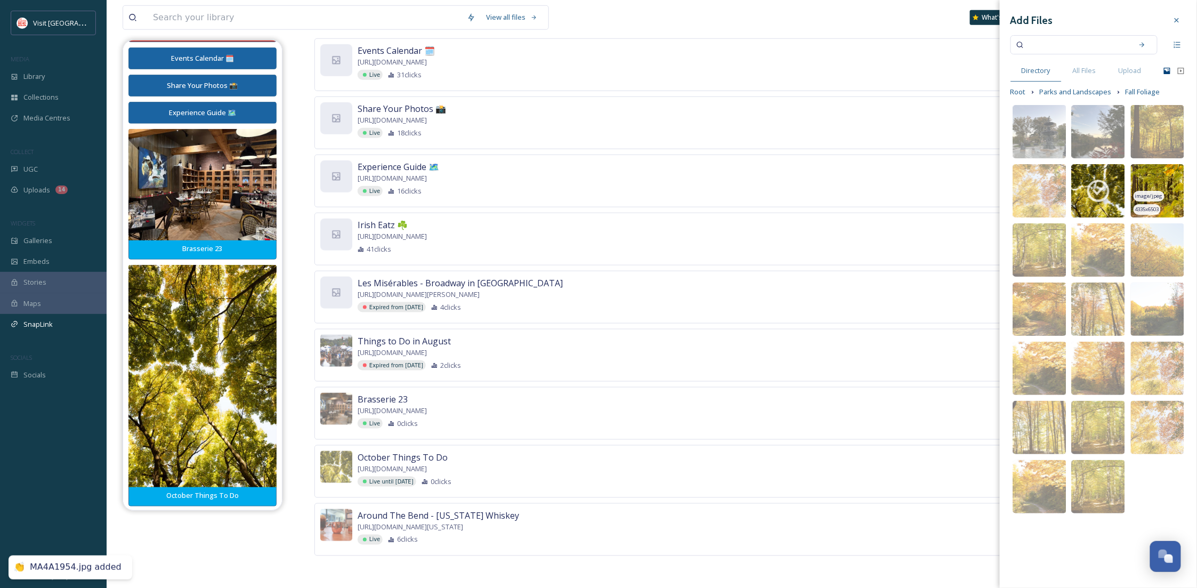
click at [1153, 173] on img at bounding box center [1157, 190] width 53 height 53
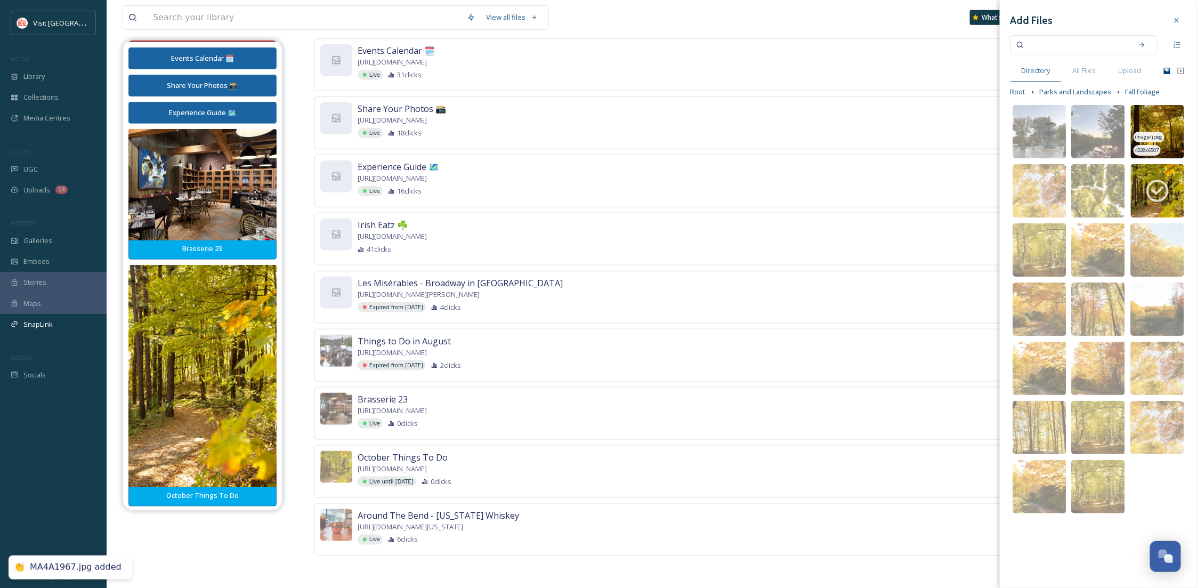
click at [1142, 111] on img at bounding box center [1157, 131] width 53 height 53
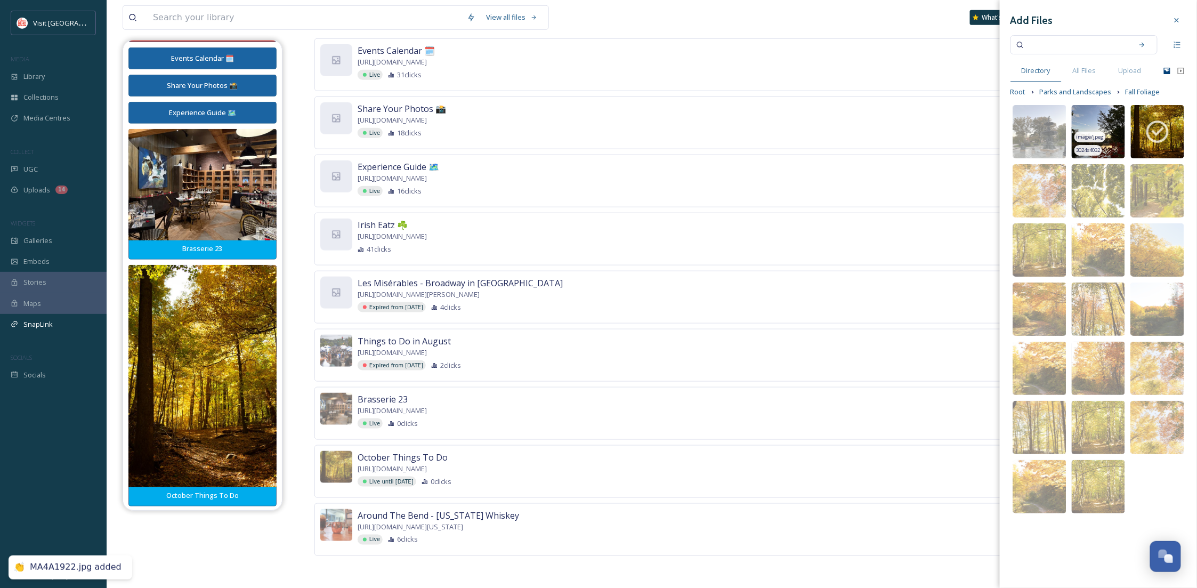
click at [1096, 118] on img at bounding box center [1098, 131] width 53 height 53
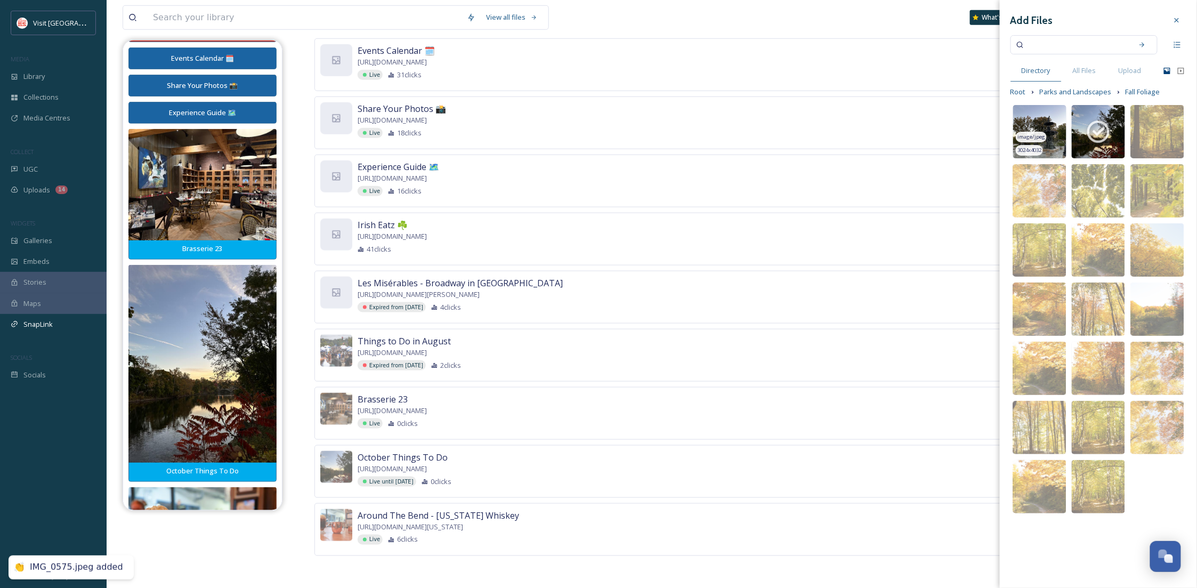
click at [1030, 121] on img at bounding box center [1039, 131] width 53 height 53
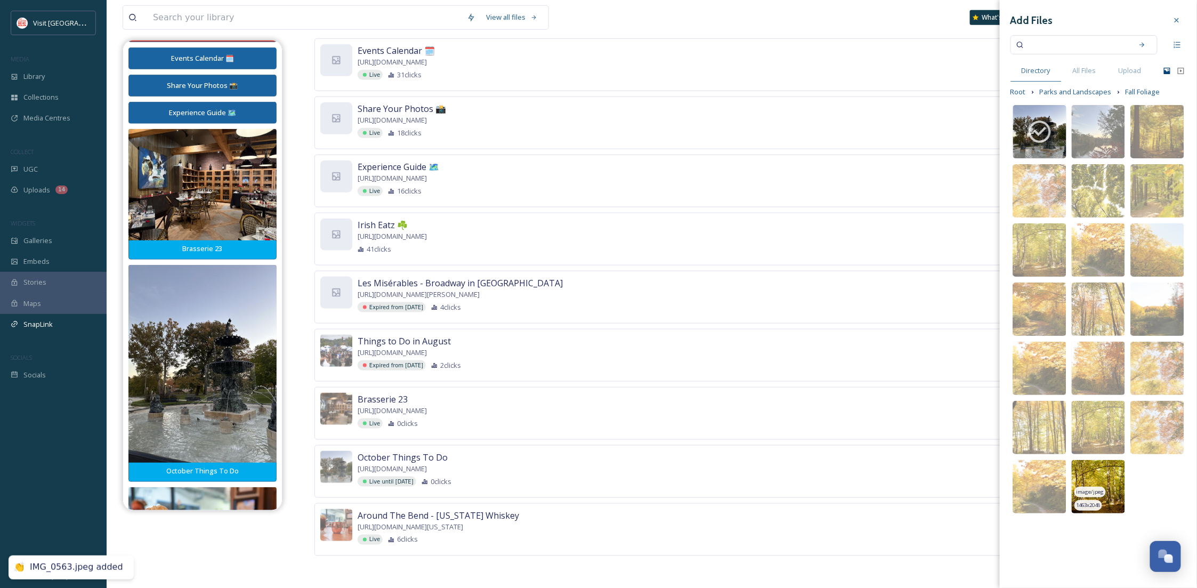
click at [1105, 474] on img at bounding box center [1098, 486] width 53 height 53
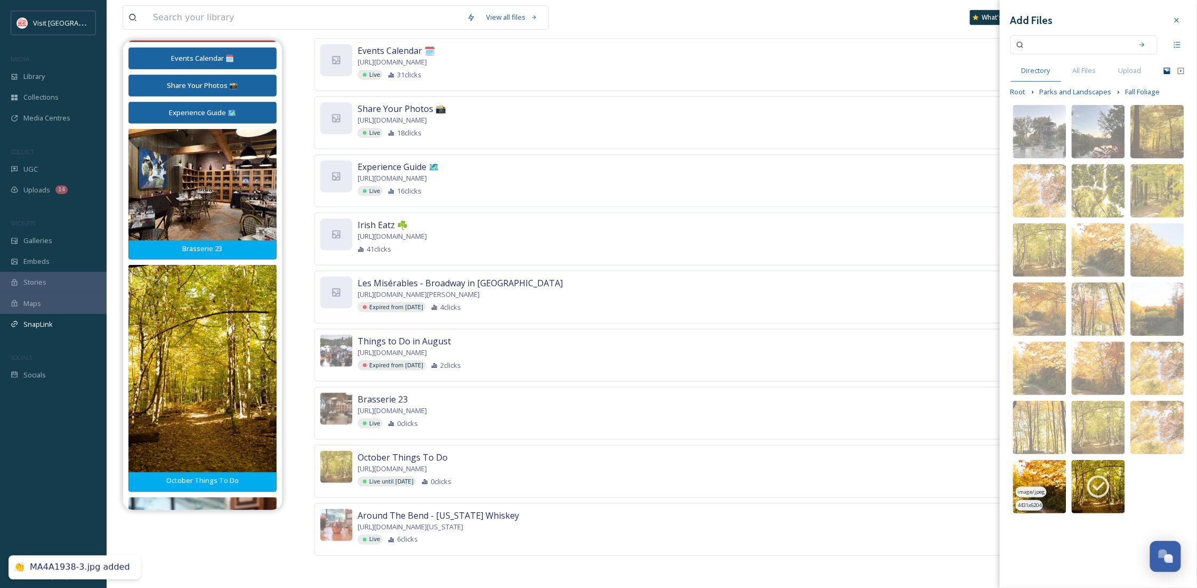
click at [1042, 477] on img at bounding box center [1039, 486] width 53 height 53
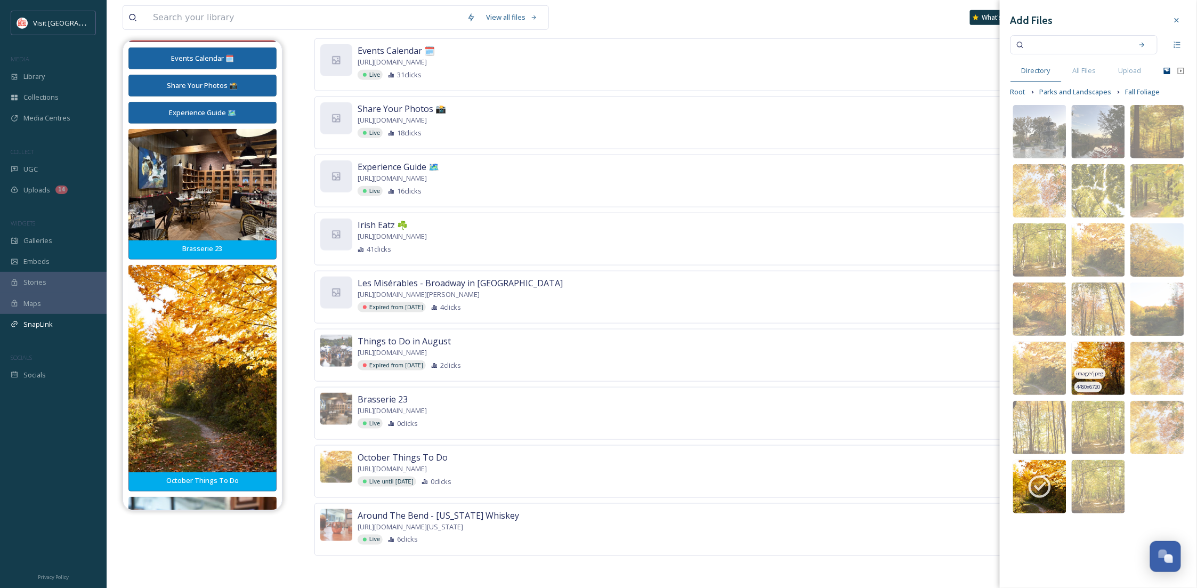
click at [1104, 355] on img at bounding box center [1098, 368] width 53 height 53
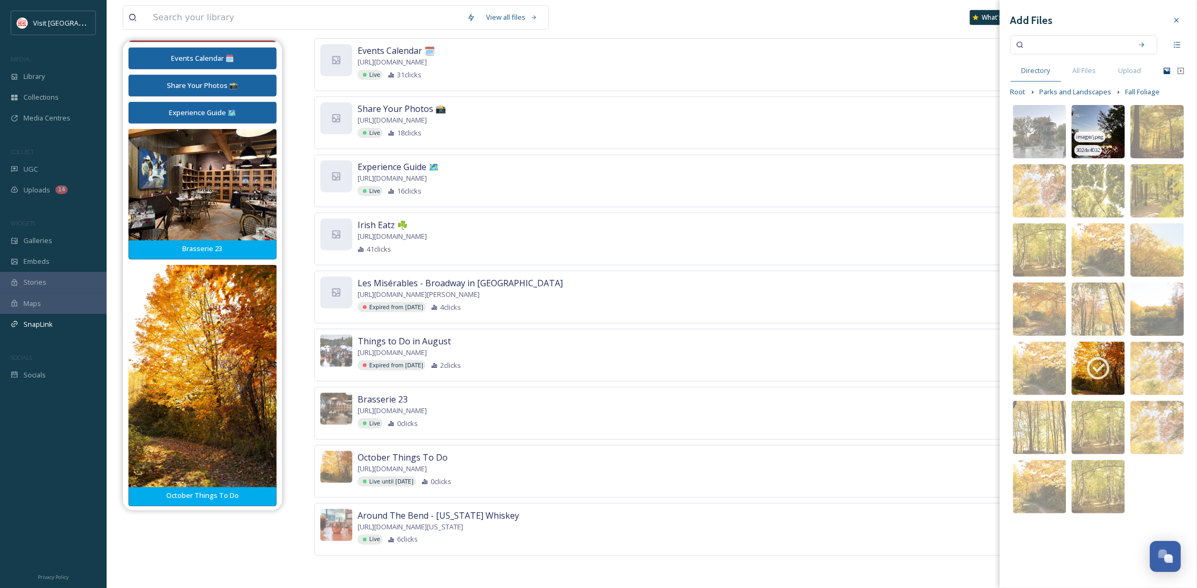
click at [1109, 124] on img at bounding box center [1098, 131] width 53 height 53
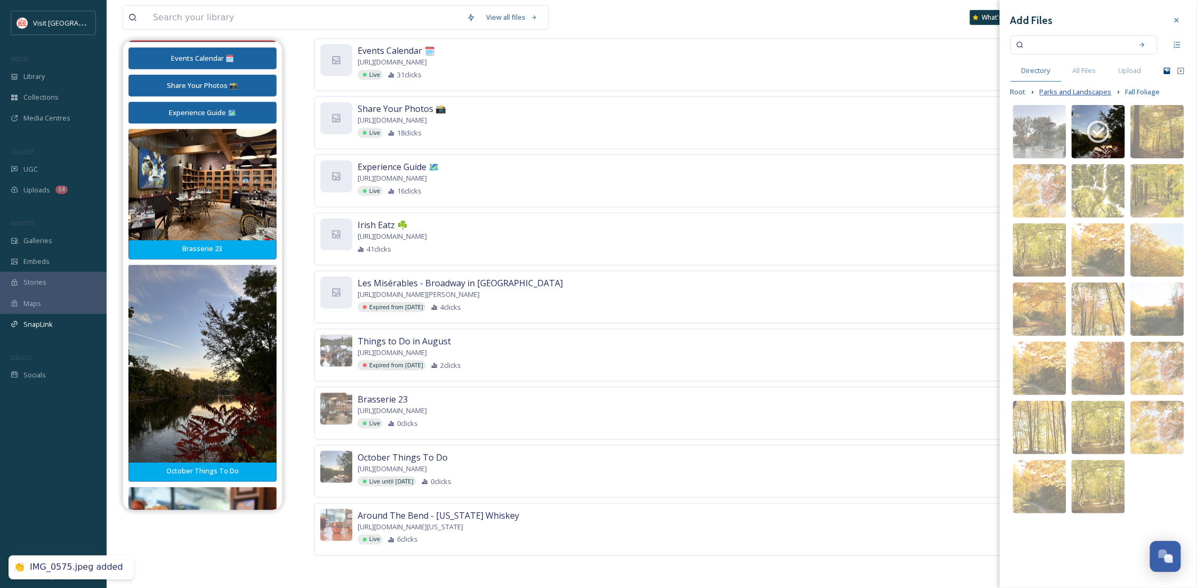
click at [1070, 89] on span "Parks and Landscapes" at bounding box center [1076, 92] width 72 height 10
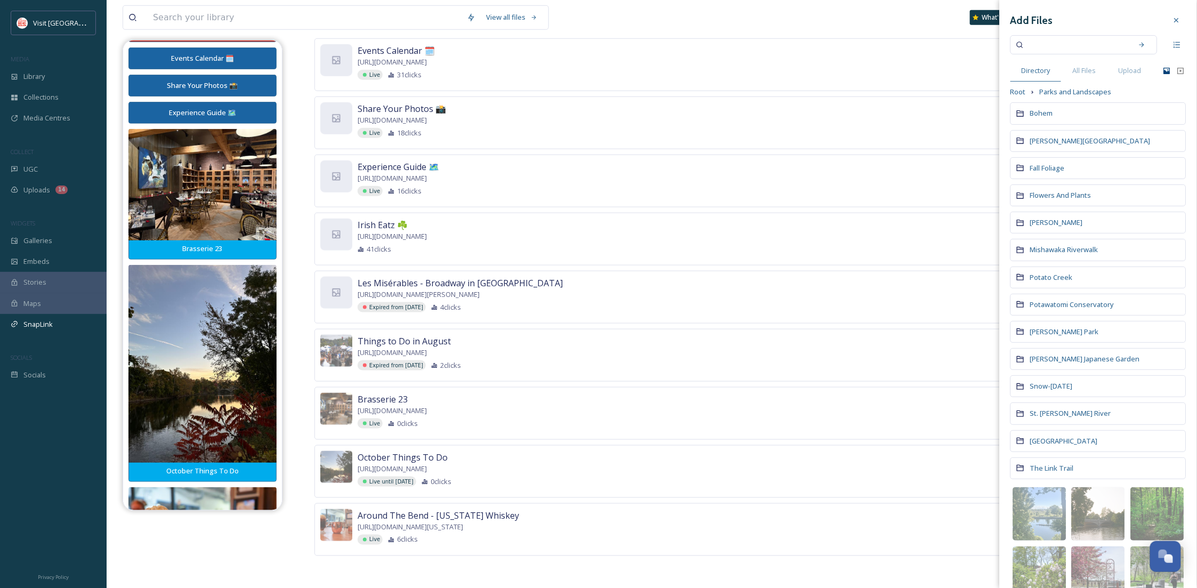
click at [1048, 45] on input at bounding box center [1077, 44] width 101 height 23
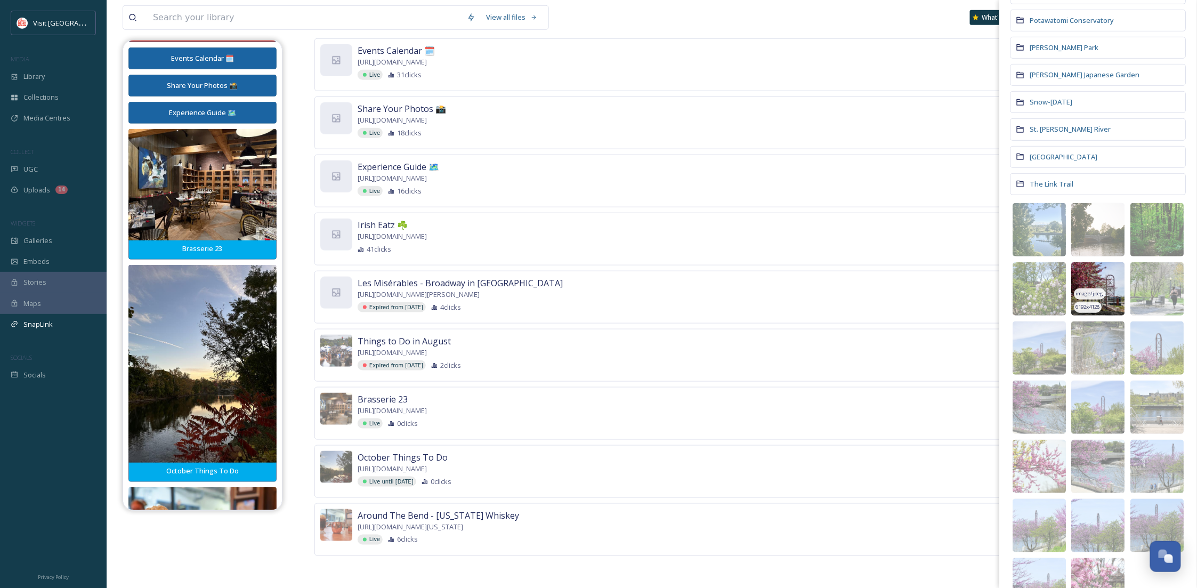
click at [1106, 278] on img at bounding box center [1098, 288] width 53 height 53
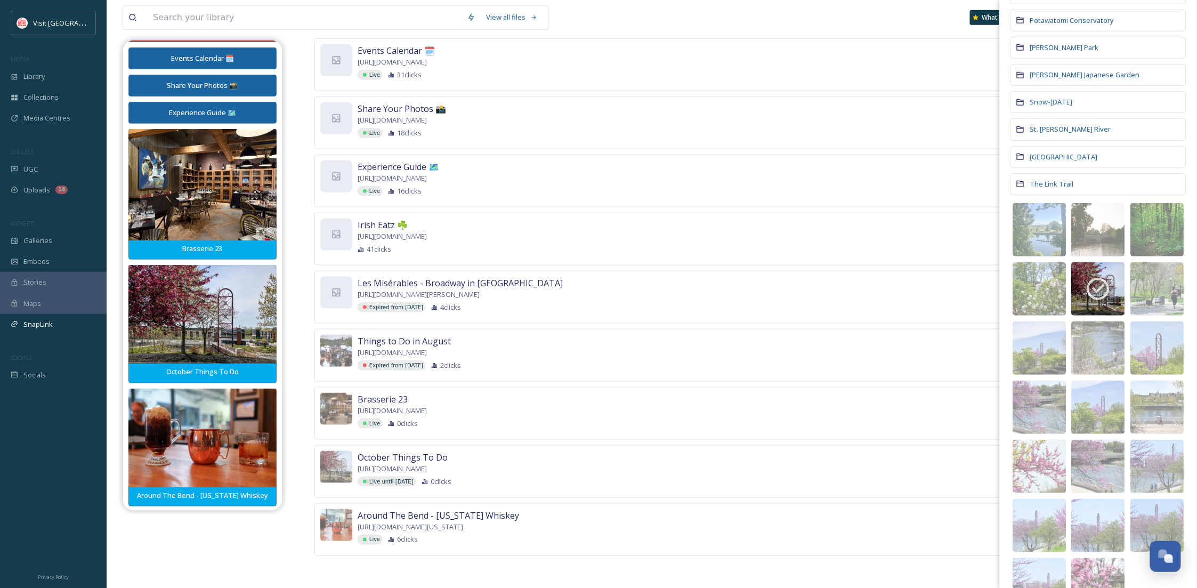
scroll to position [344, 0]
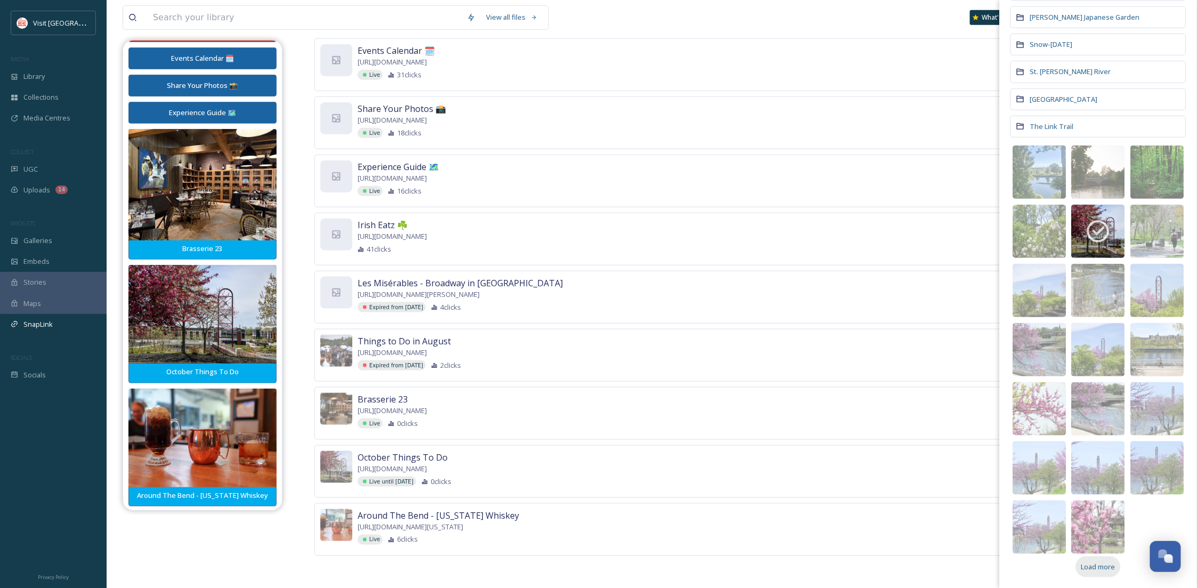
click at [1109, 569] on span "Load more" at bounding box center [1099, 567] width 34 height 10
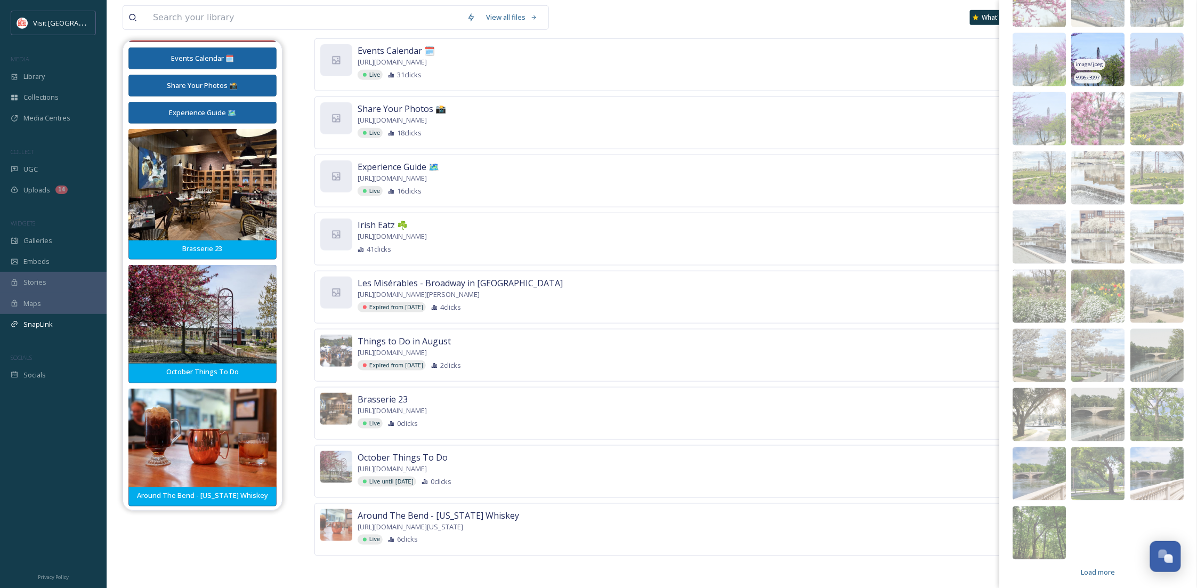
scroll to position [759, 0]
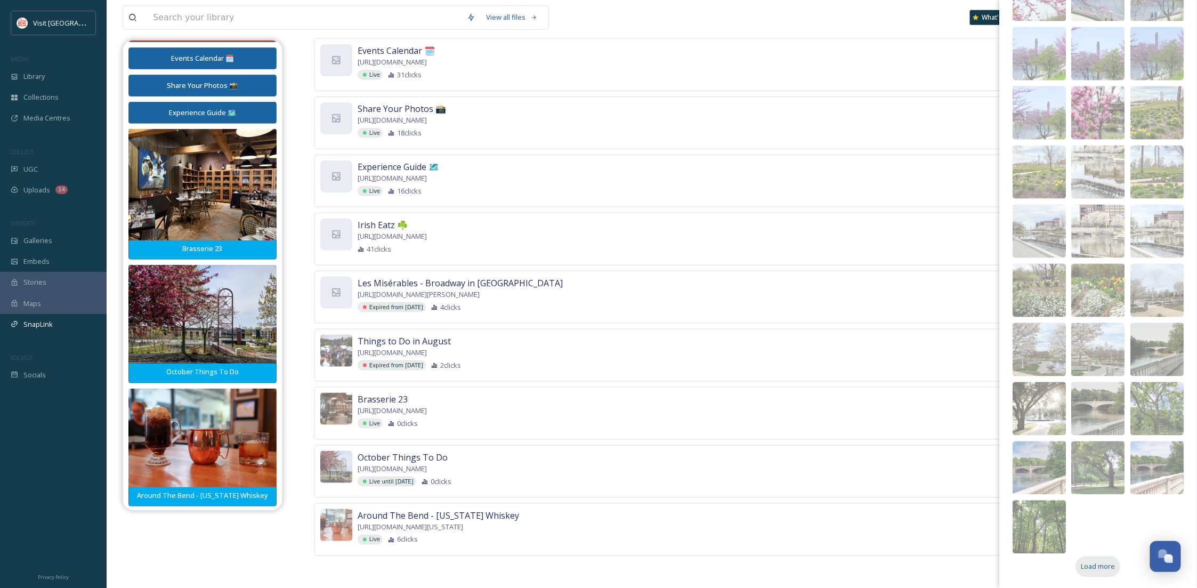
click at [1097, 565] on span "Load more" at bounding box center [1099, 567] width 34 height 10
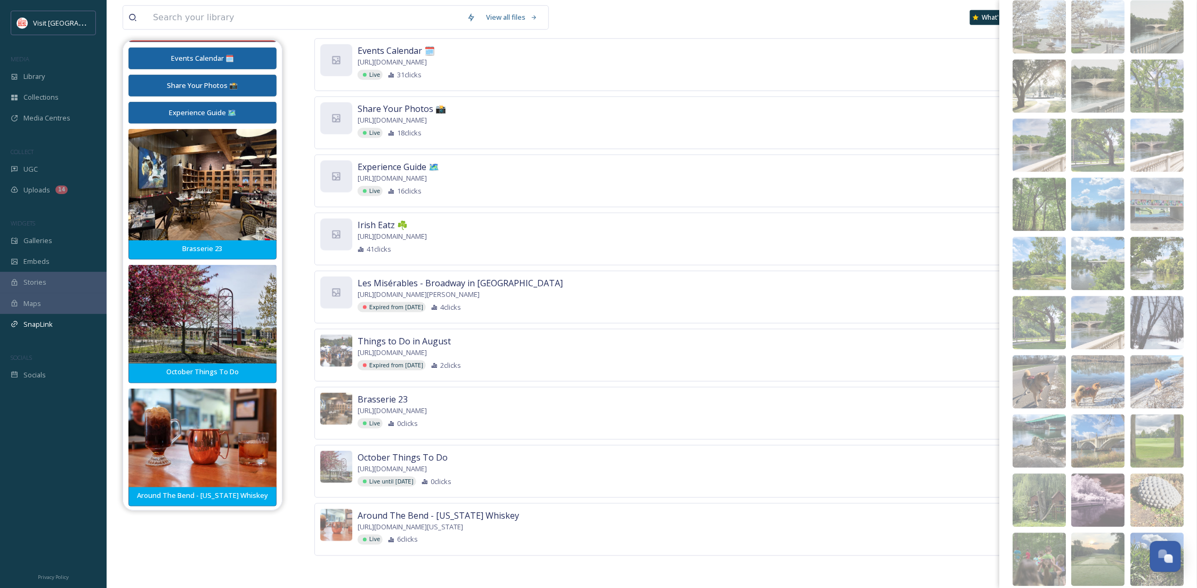
scroll to position [1113, 0]
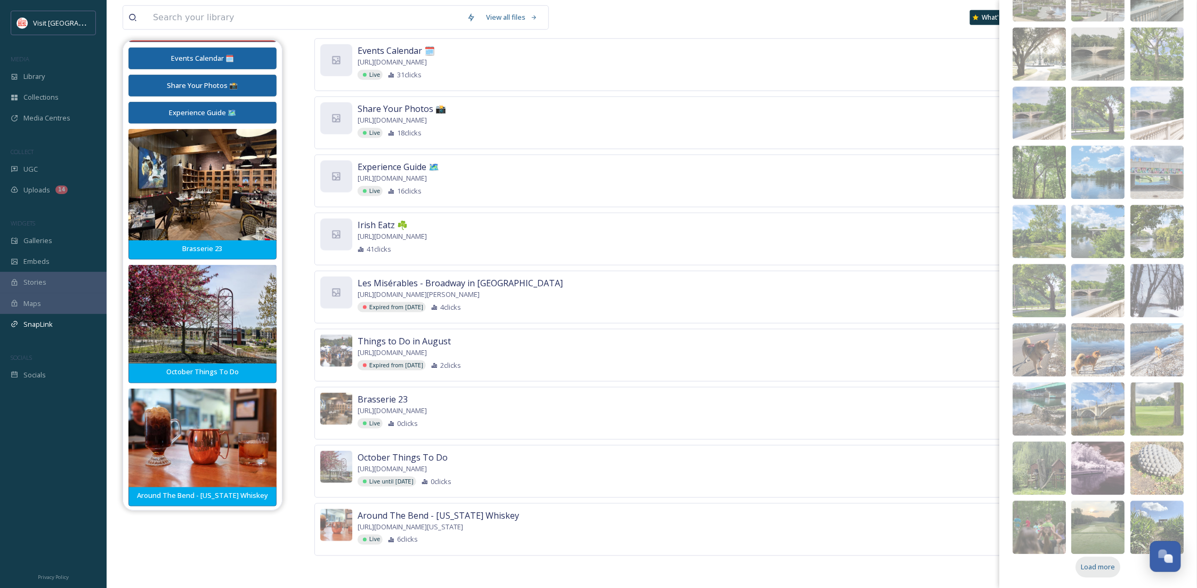
click at [1099, 572] on span "Load more" at bounding box center [1099, 567] width 34 height 10
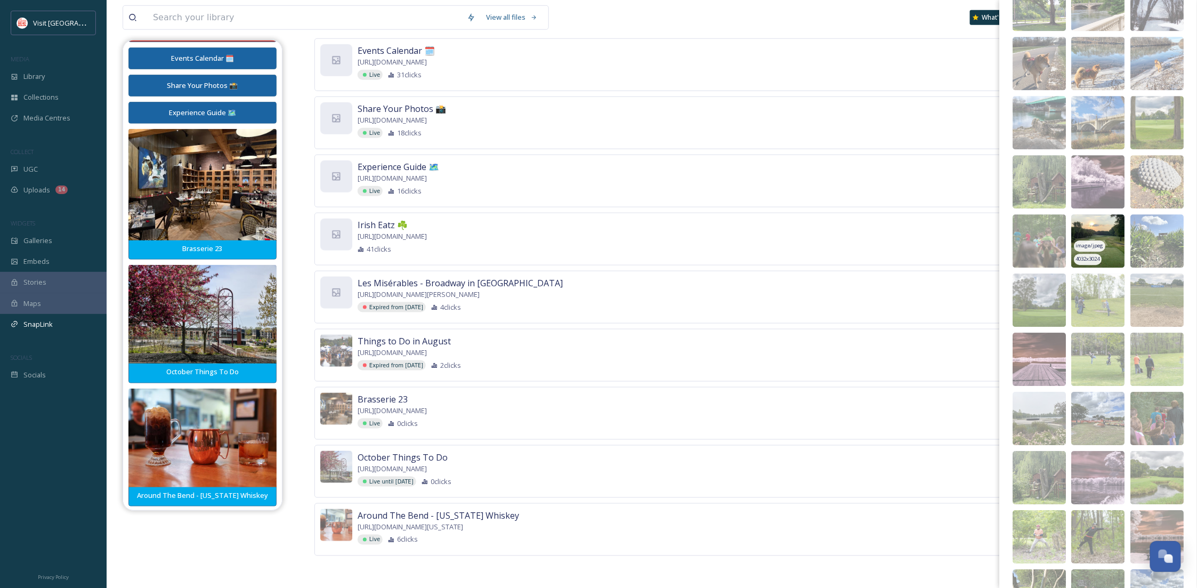
scroll to position [1528, 0]
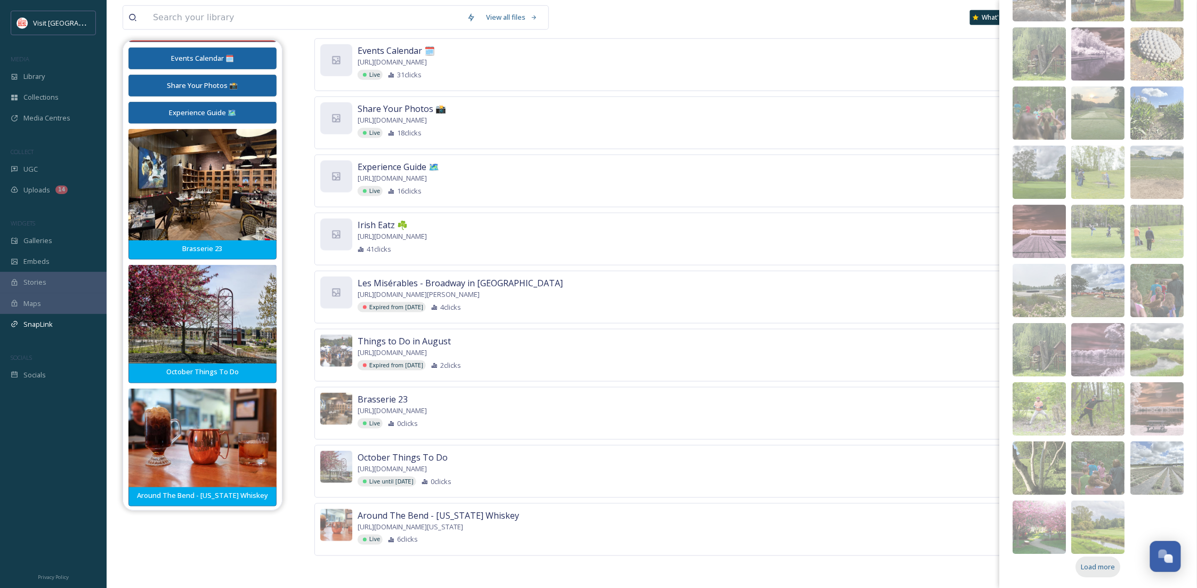
click at [1098, 566] on span "Load more" at bounding box center [1099, 567] width 34 height 10
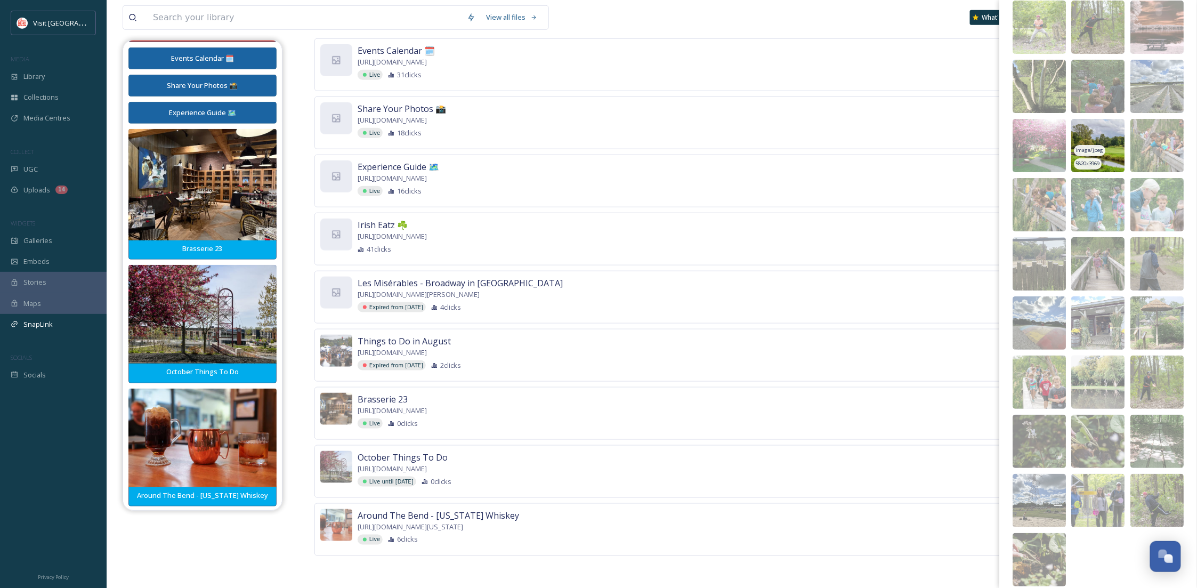
scroll to position [1942, 0]
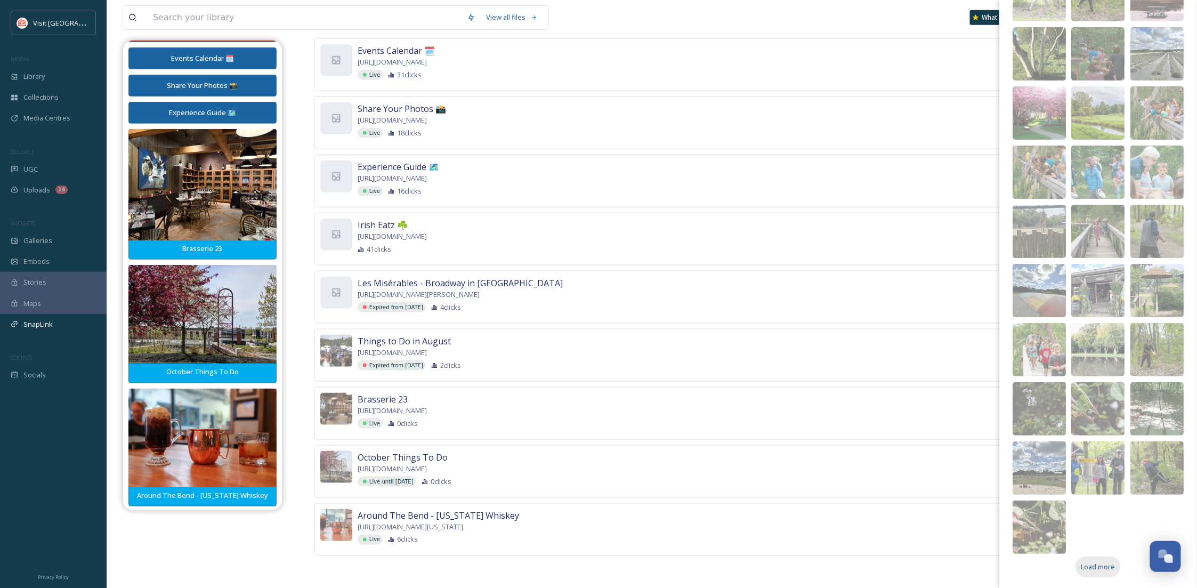
click at [1106, 563] on span "Load more" at bounding box center [1099, 567] width 34 height 10
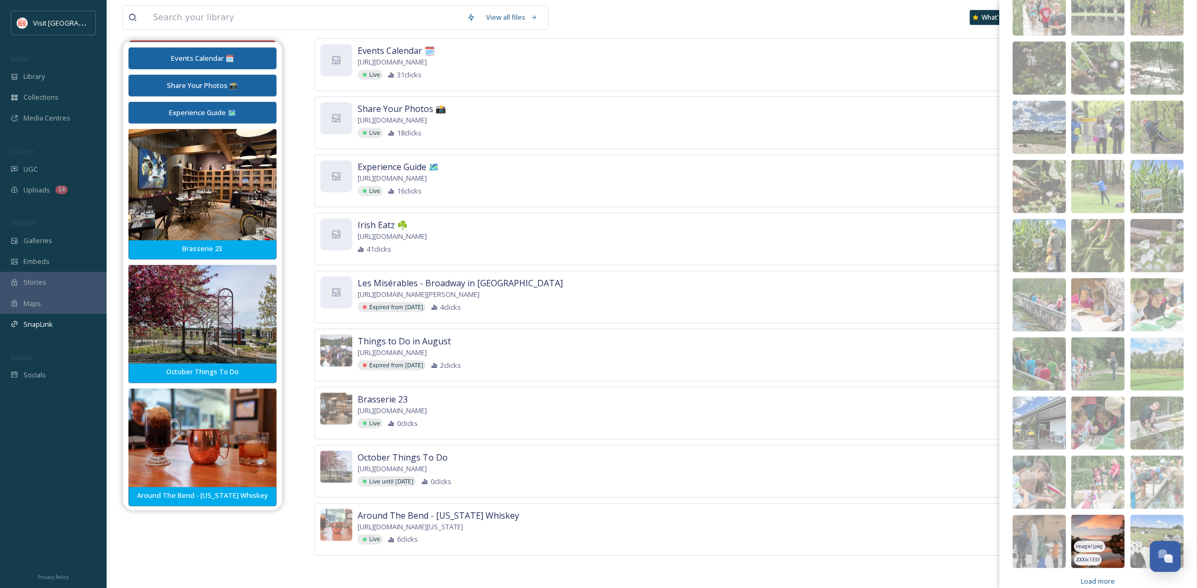
scroll to position [2296, 0]
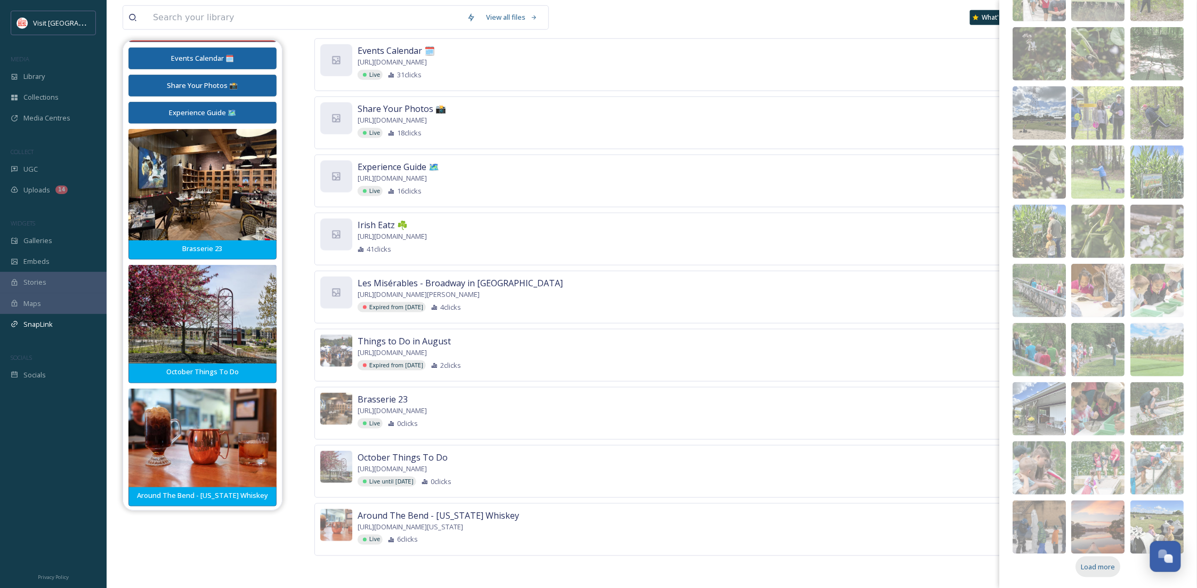
click at [1110, 566] on span "Load more" at bounding box center [1099, 567] width 34 height 10
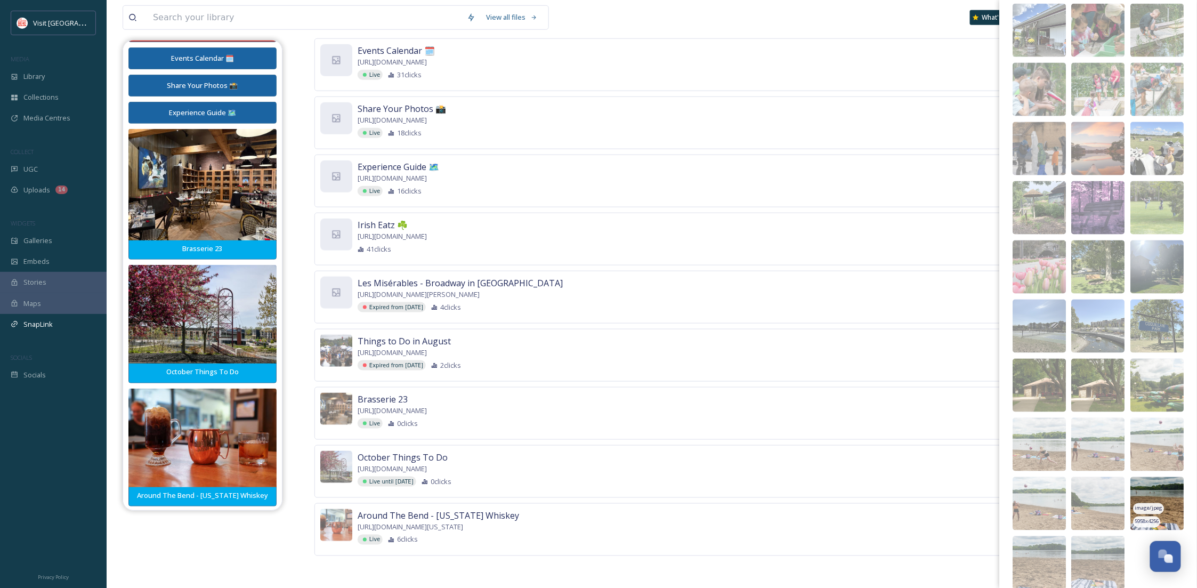
scroll to position [2711, 0]
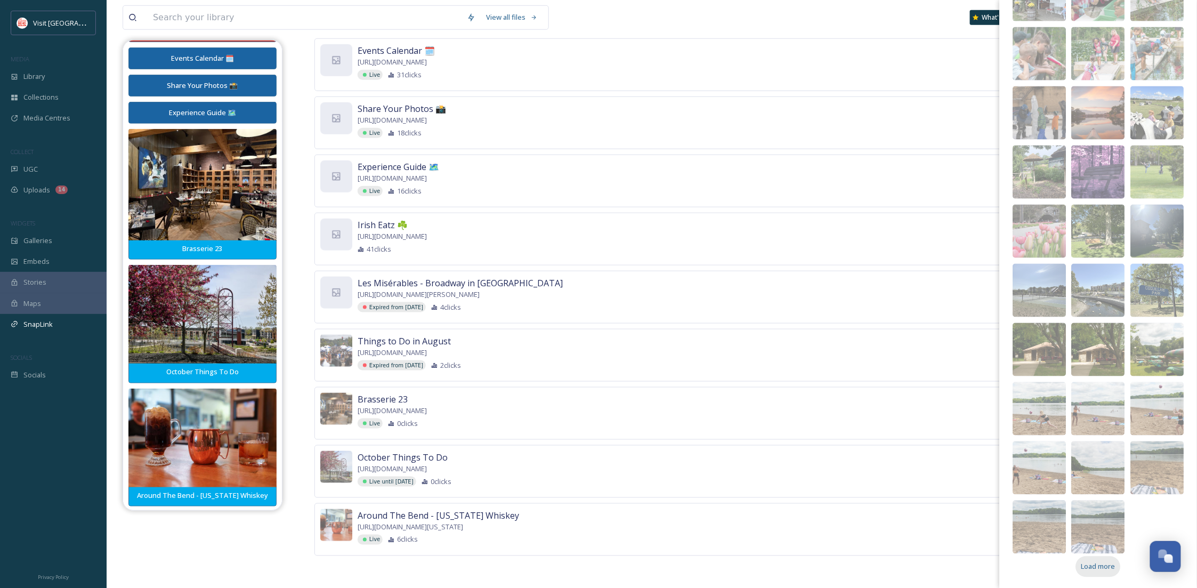
click at [1085, 573] on div "Load more" at bounding box center [1098, 567] width 45 height 21
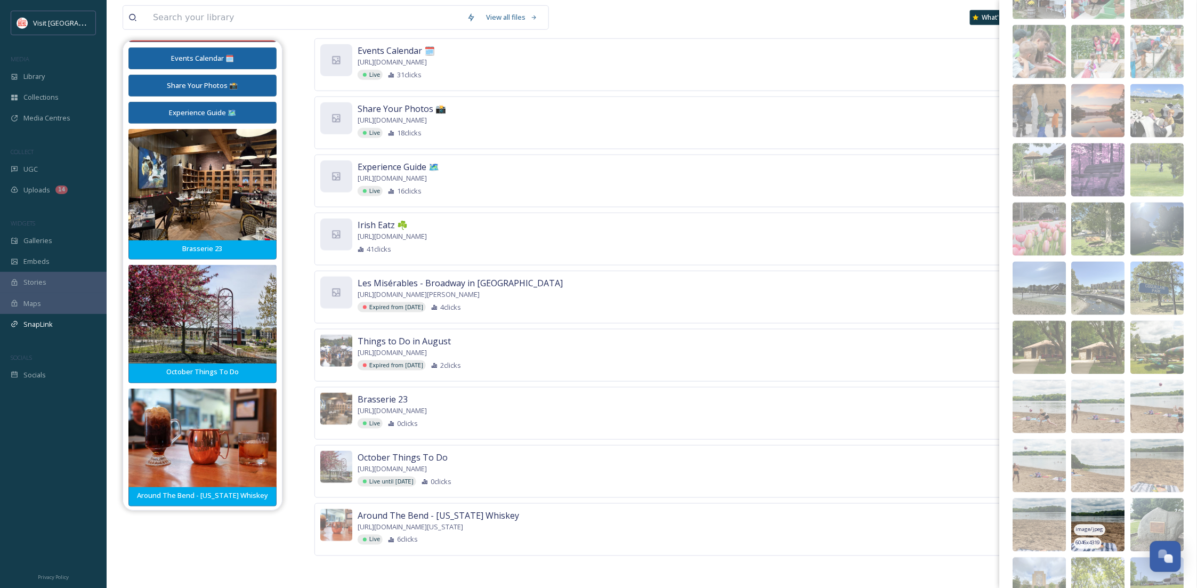
scroll to position [3125, 0]
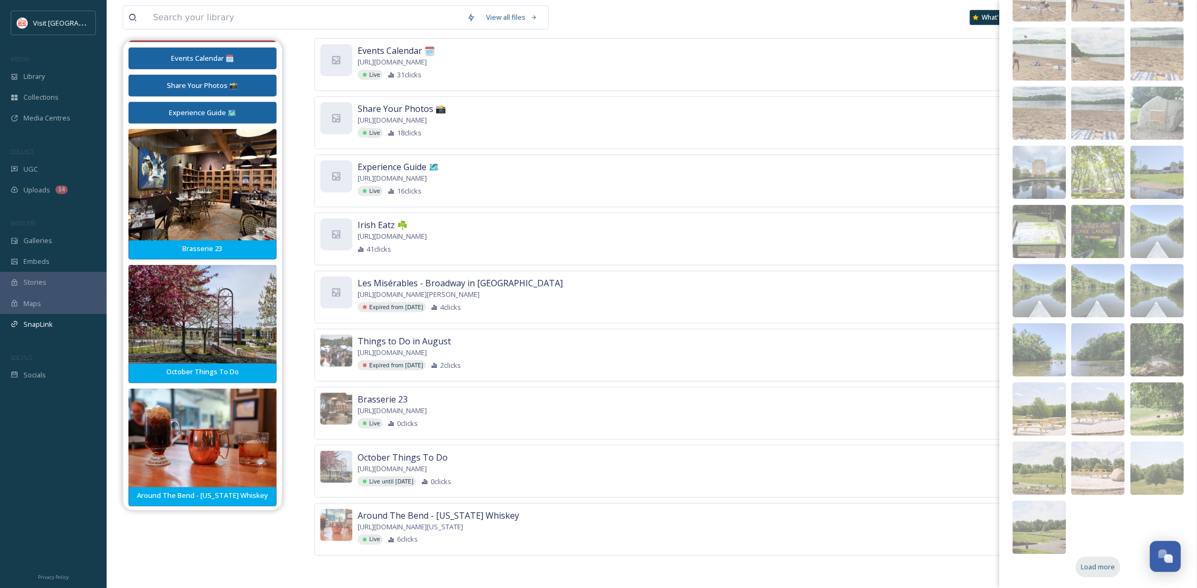
click at [1105, 563] on span "Load more" at bounding box center [1099, 567] width 34 height 10
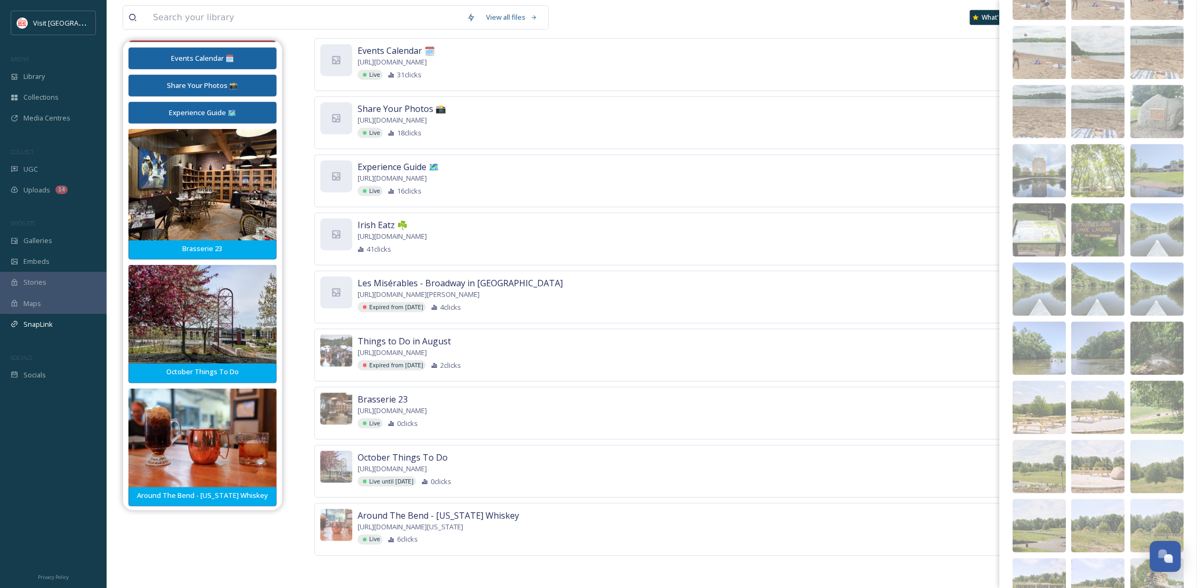
scroll to position [3480, 0]
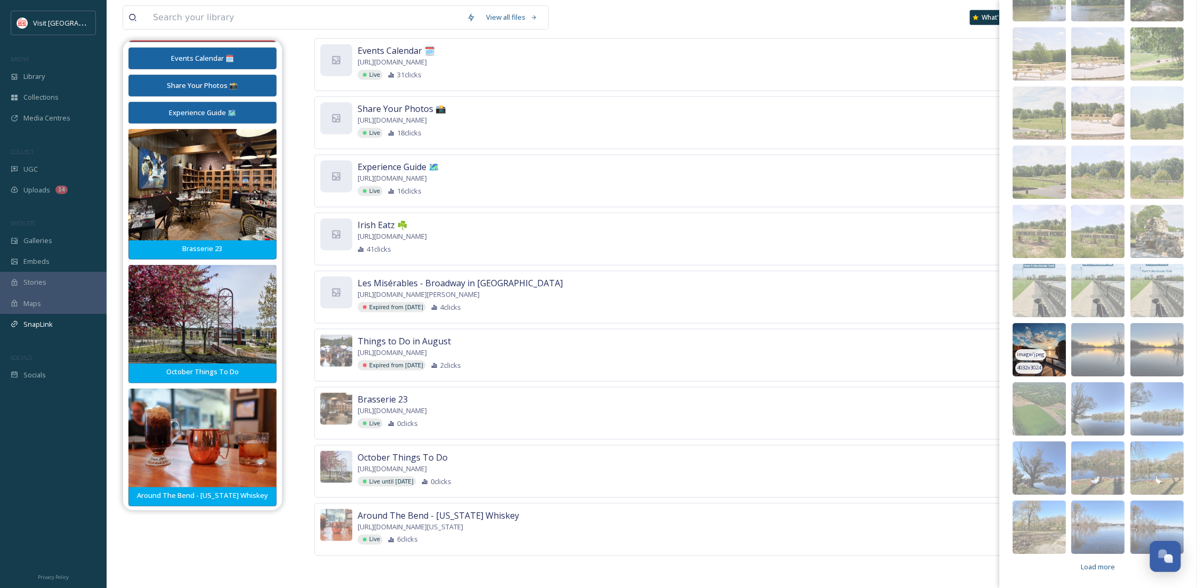
click at [1035, 336] on img at bounding box center [1039, 349] width 53 height 53
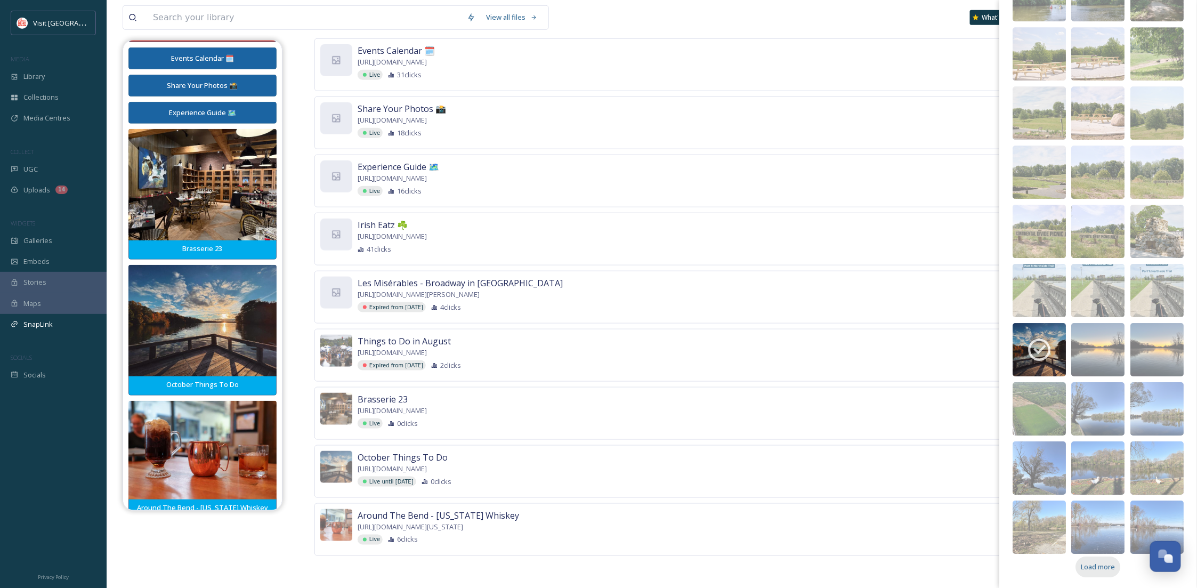
click at [1106, 562] on span "Load more" at bounding box center [1099, 567] width 34 height 10
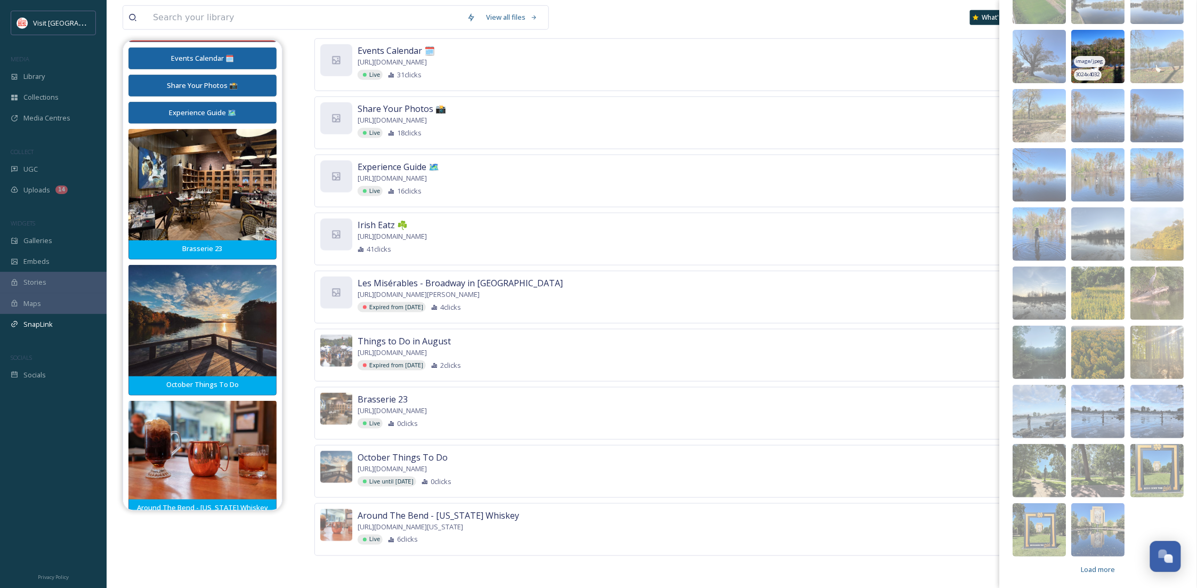
scroll to position [3894, 0]
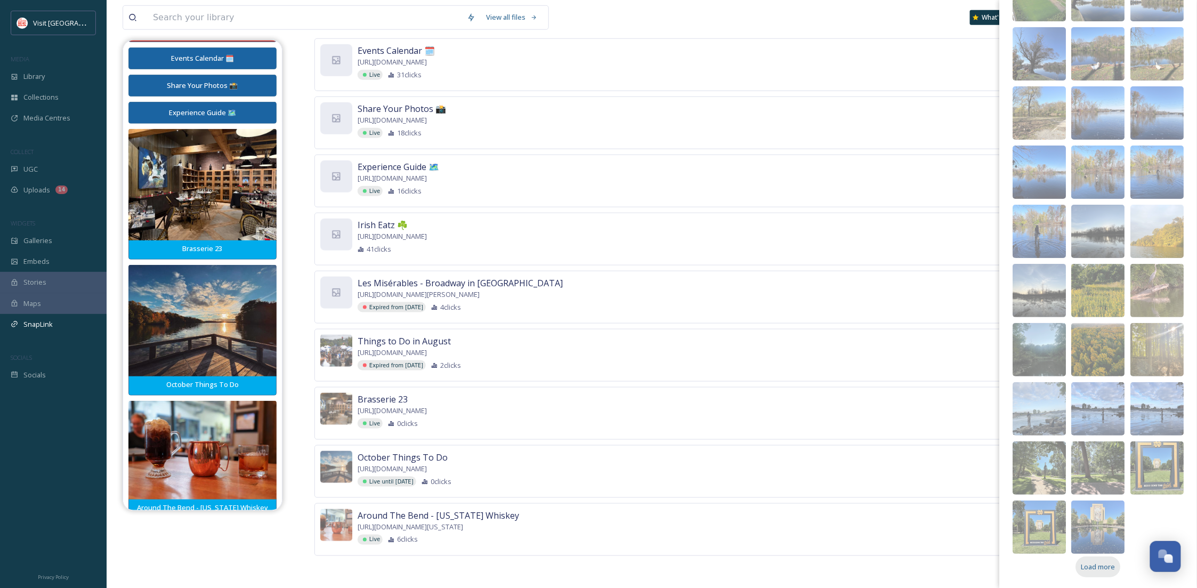
click at [1109, 569] on span "Load more" at bounding box center [1099, 567] width 34 height 10
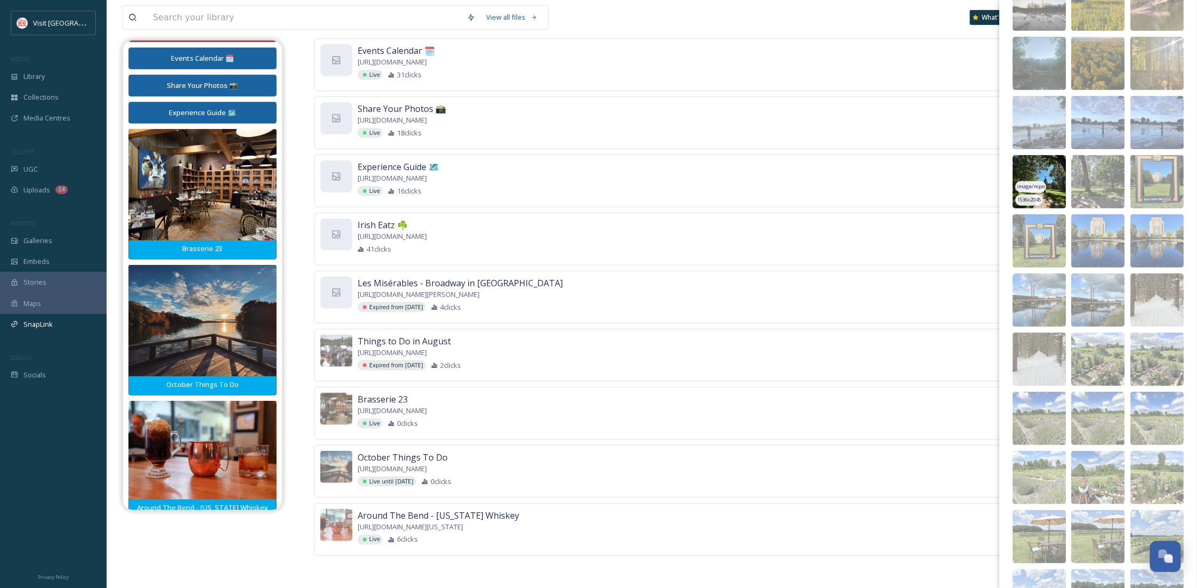
scroll to position [4309, 0]
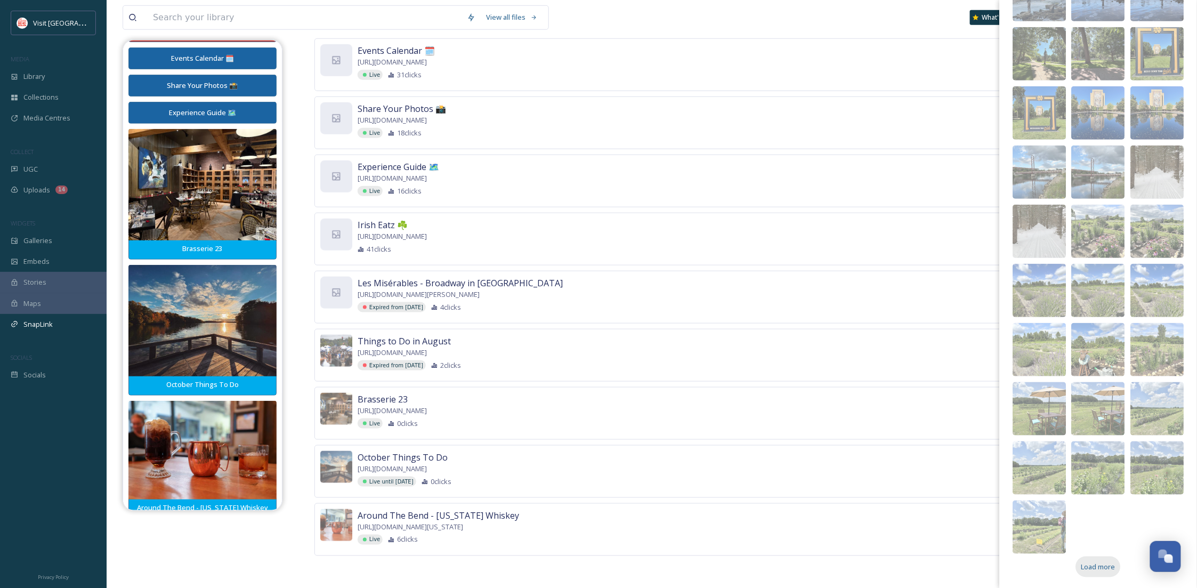
click at [1088, 569] on span "Load more" at bounding box center [1099, 567] width 34 height 10
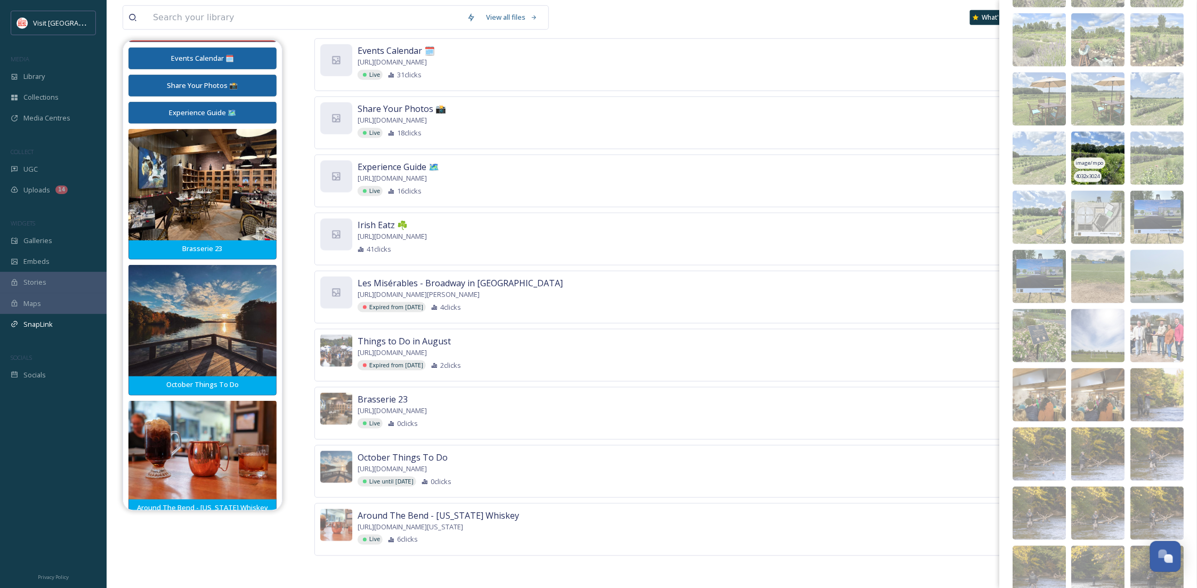
scroll to position [4664, 0]
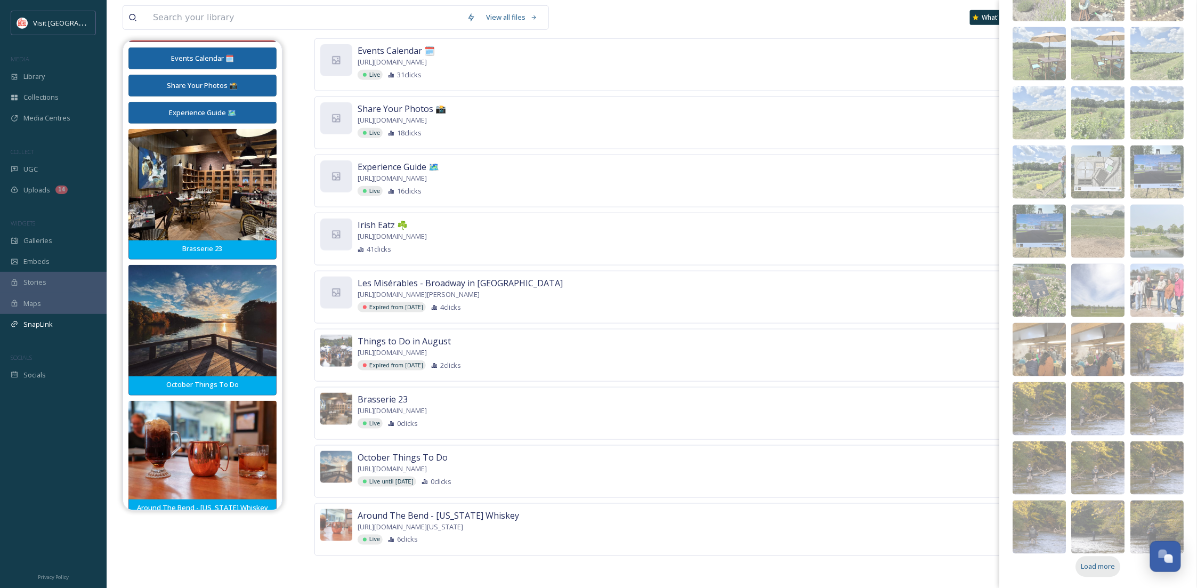
click at [1107, 570] on span "Load more" at bounding box center [1099, 567] width 34 height 10
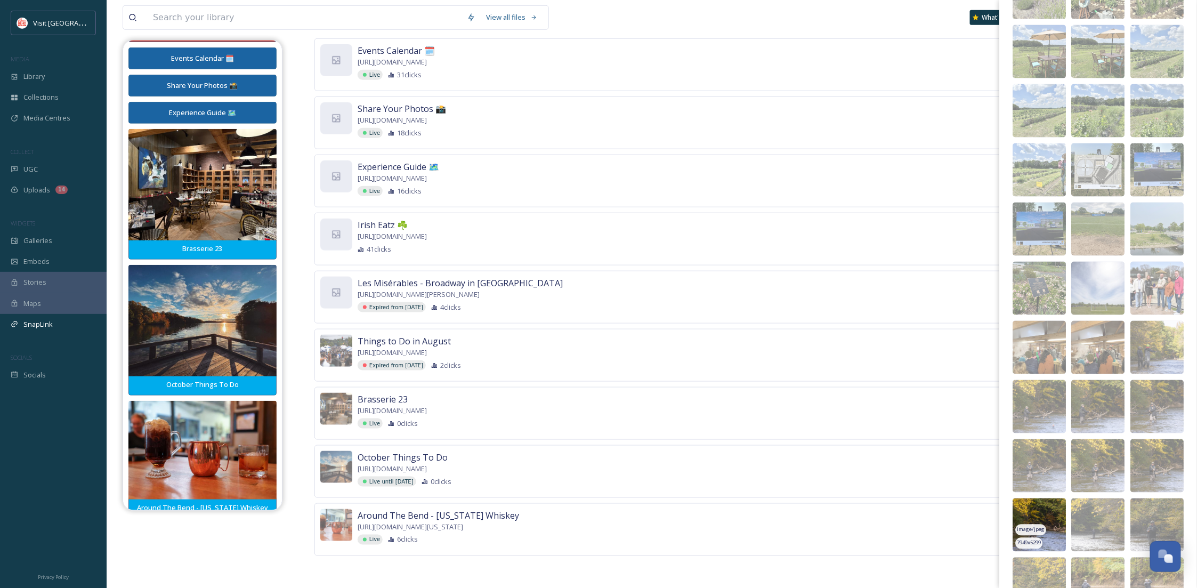
scroll to position [5078, 0]
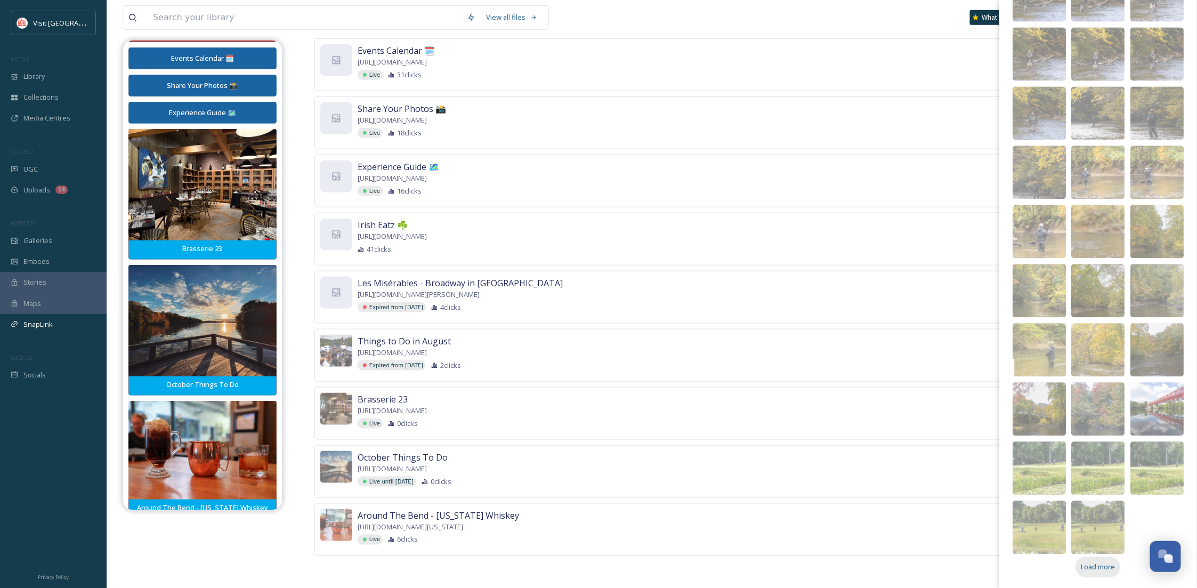
click at [1088, 569] on span "Load more" at bounding box center [1099, 567] width 34 height 10
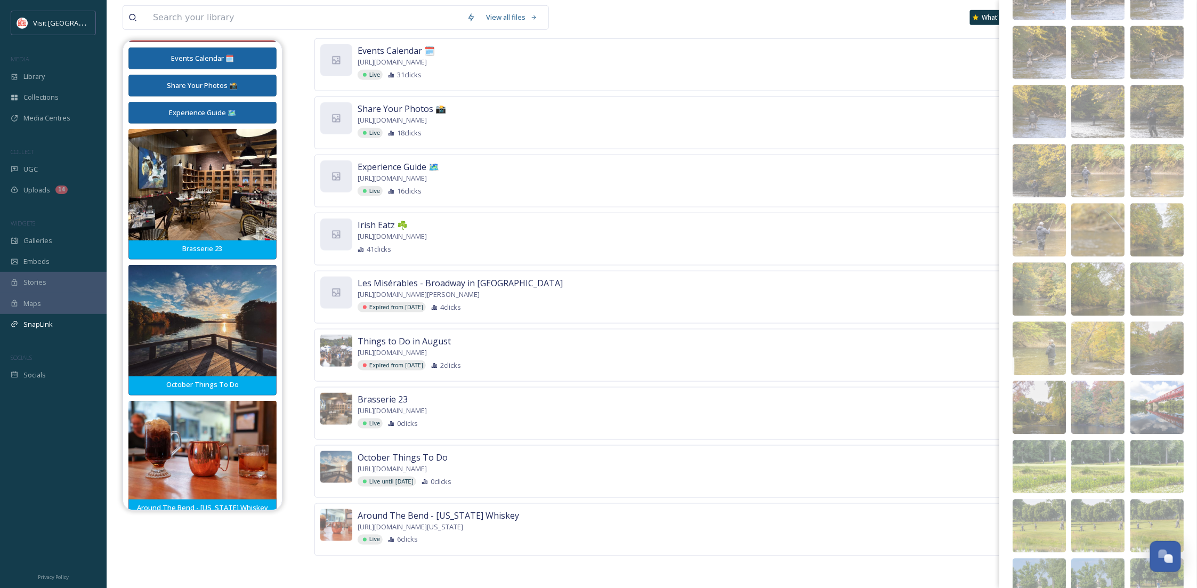
scroll to position [5492, 0]
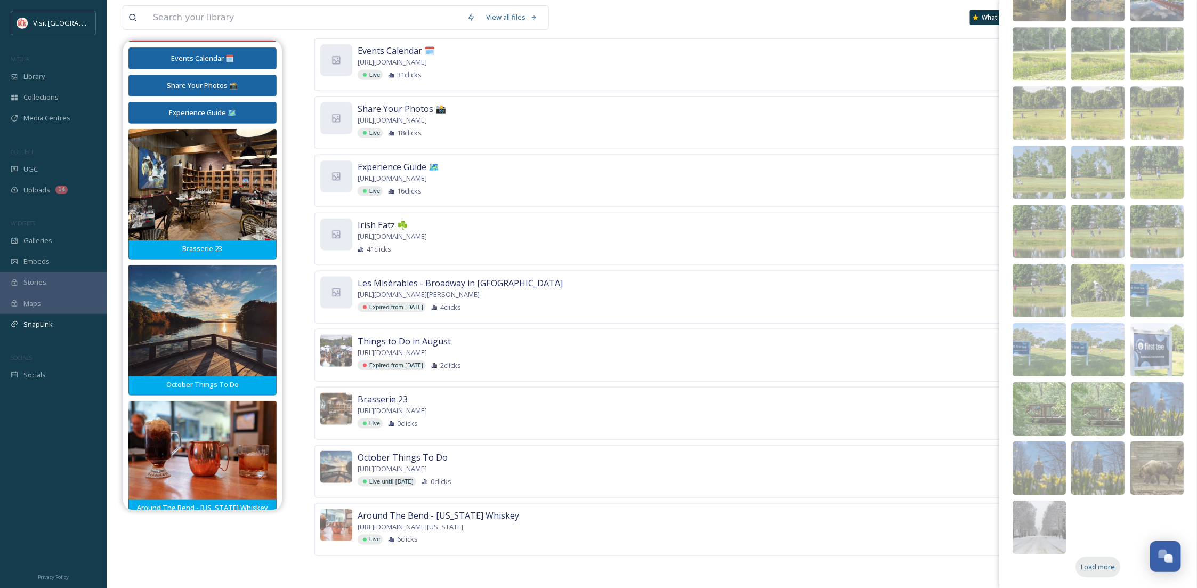
click at [1108, 569] on span "Load more" at bounding box center [1099, 567] width 34 height 10
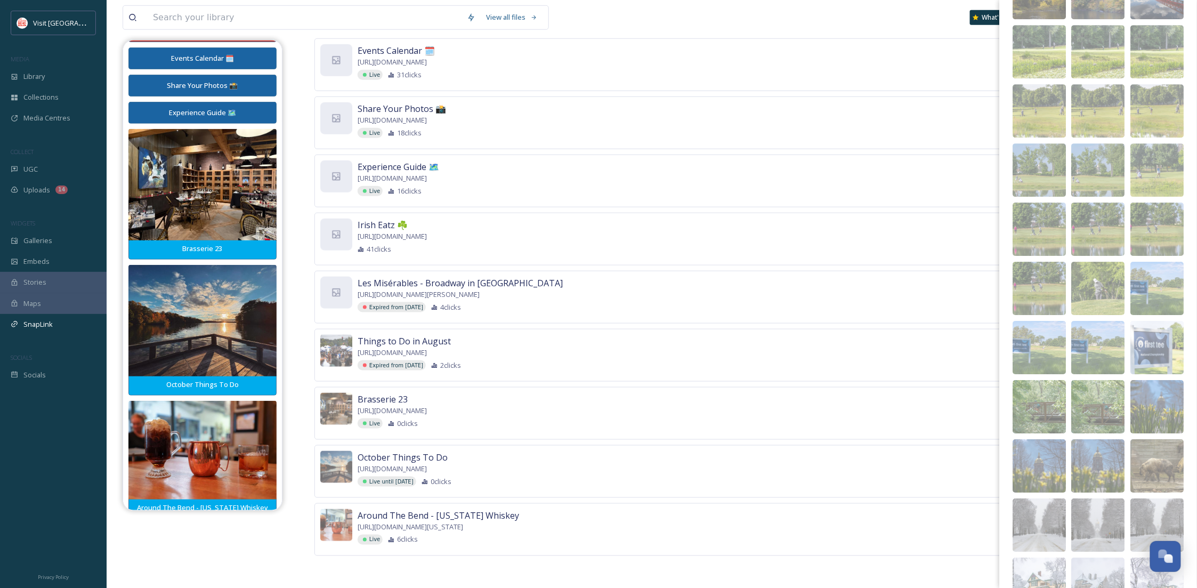
scroll to position [5847, 0]
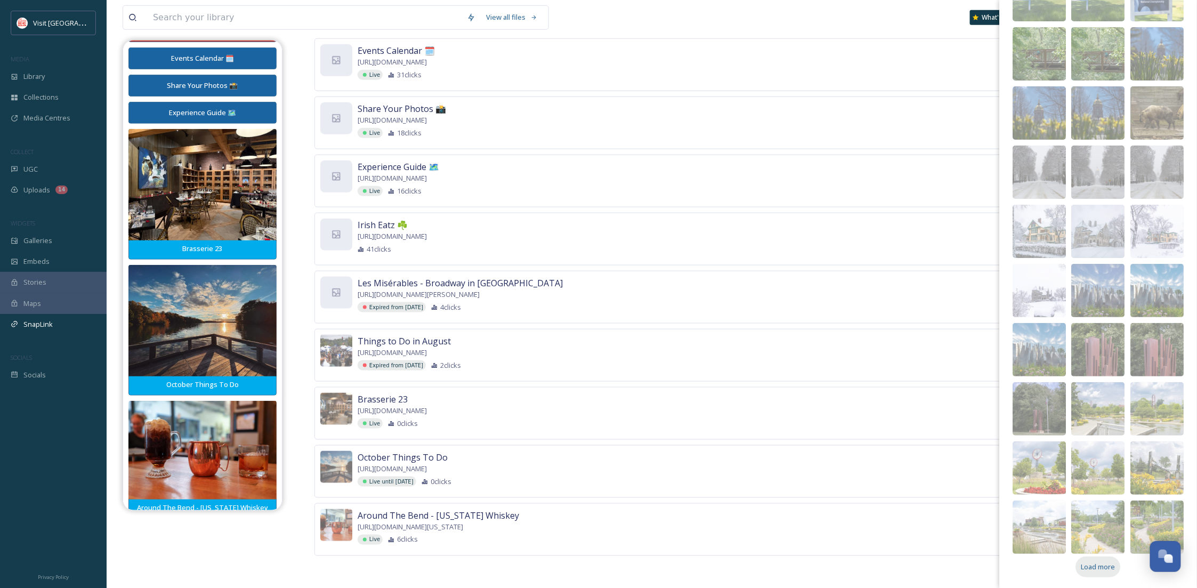
click at [1099, 569] on span "Load more" at bounding box center [1099, 567] width 34 height 10
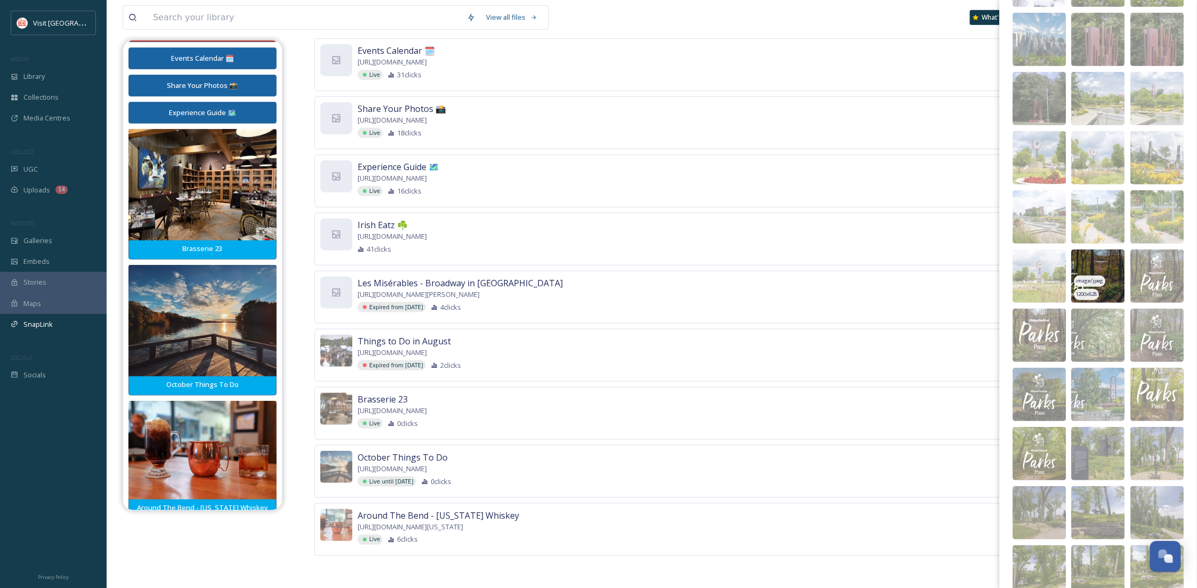
scroll to position [6262, 0]
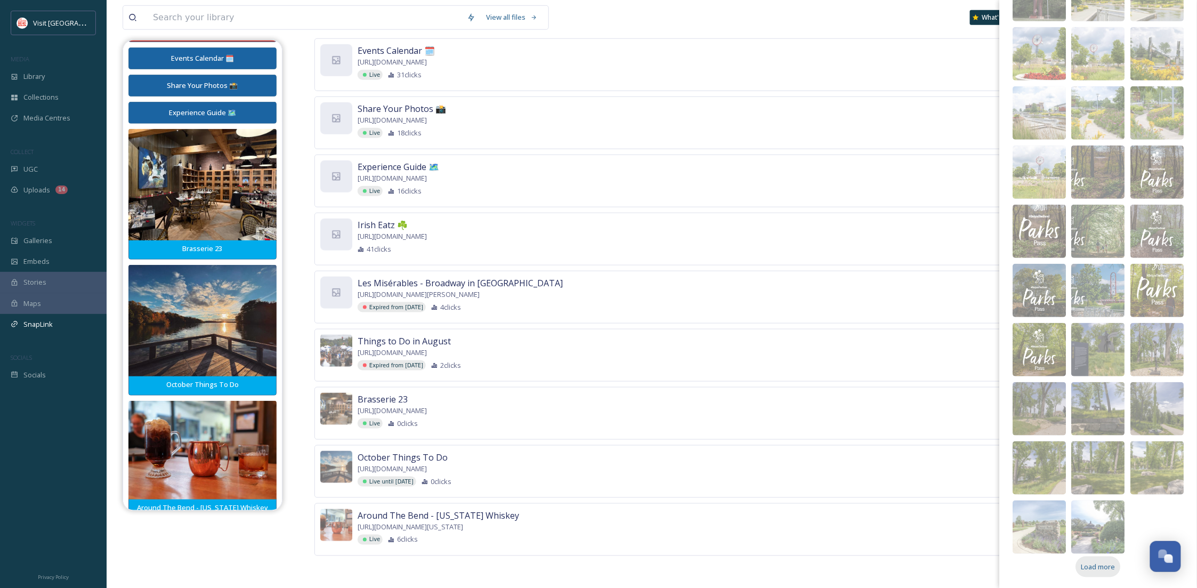
click at [1099, 569] on span "Load more" at bounding box center [1099, 567] width 34 height 10
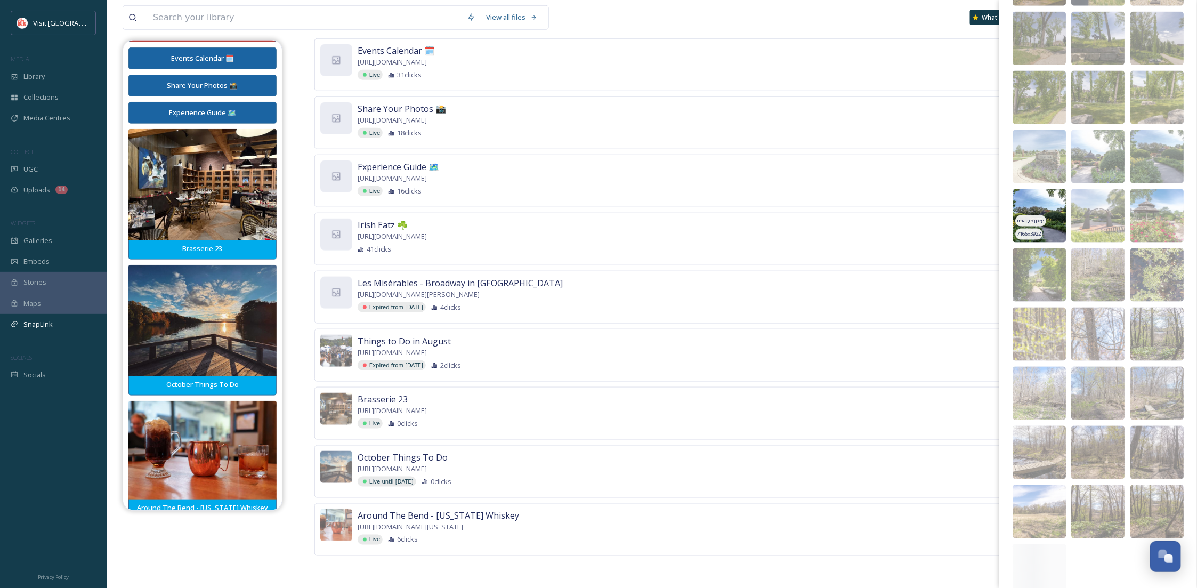
scroll to position [6675, 0]
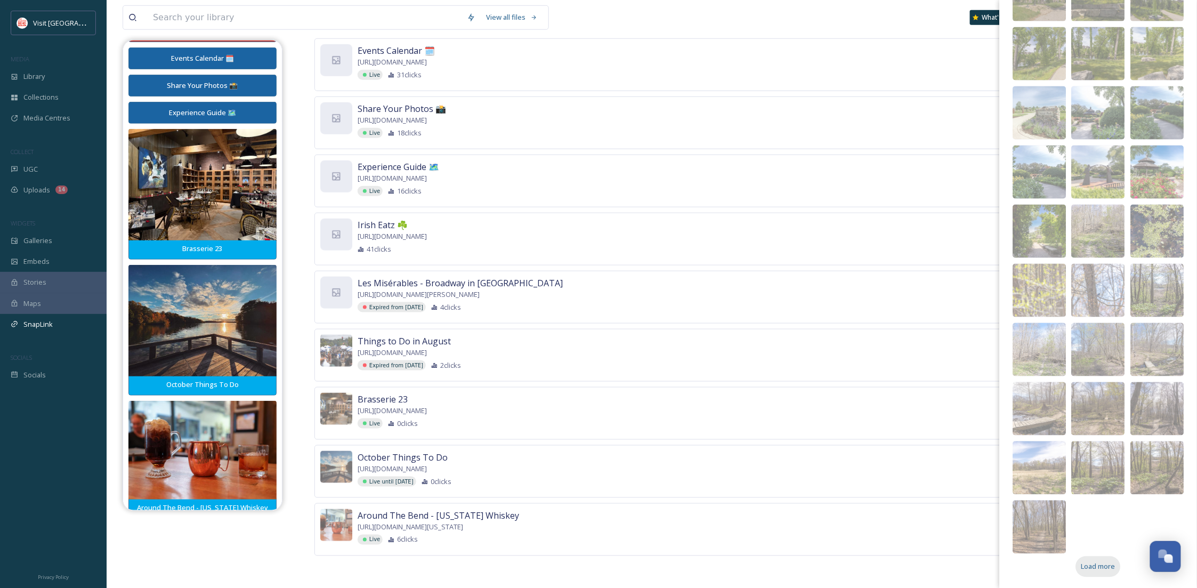
click at [1115, 565] on div "Load more" at bounding box center [1098, 567] width 45 height 21
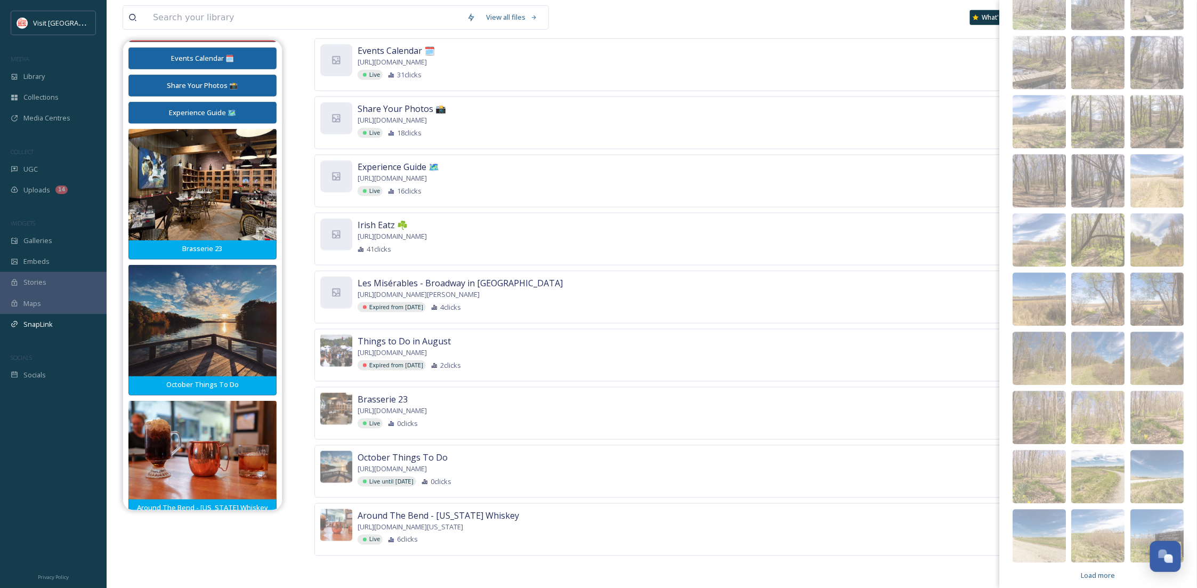
scroll to position [7030, 0]
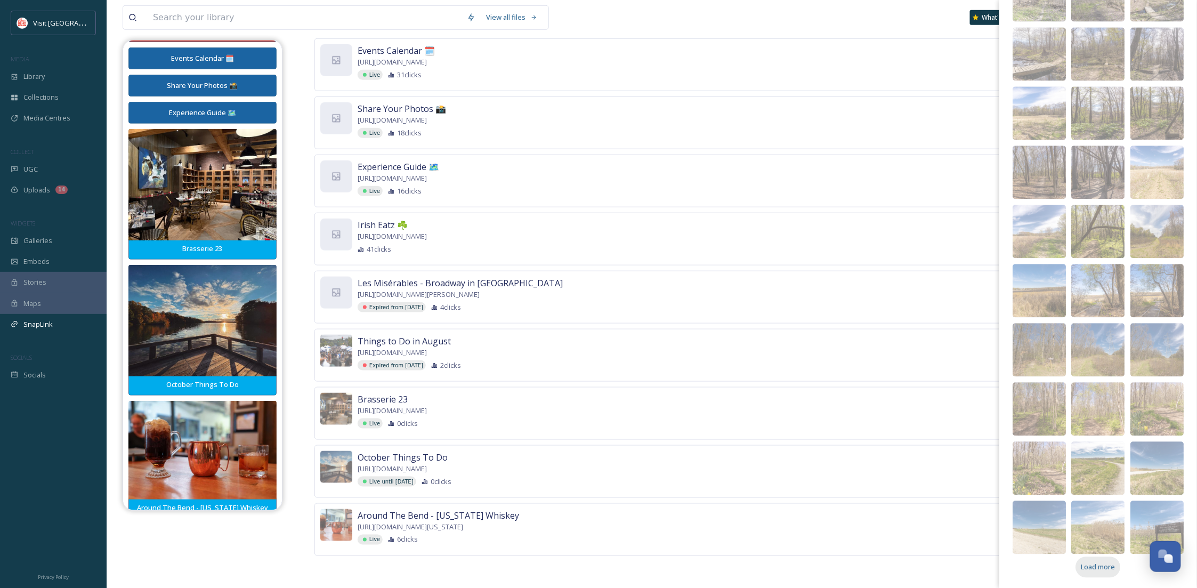
click at [1091, 573] on div "Load more" at bounding box center [1098, 567] width 45 height 21
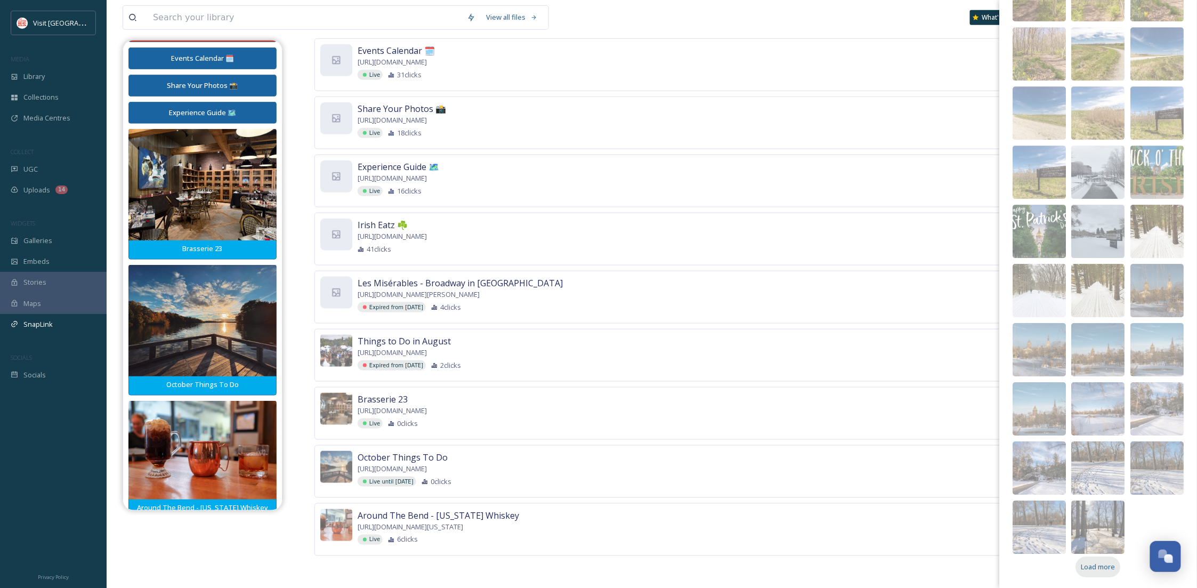
click at [1087, 566] on span "Load more" at bounding box center [1099, 567] width 34 height 10
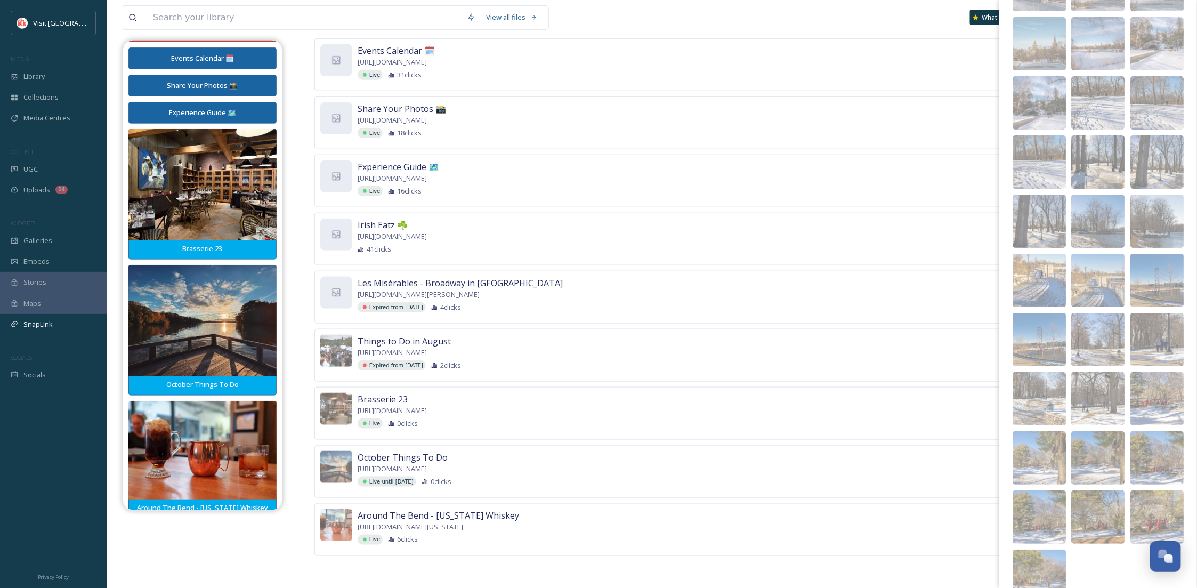
scroll to position [7859, 0]
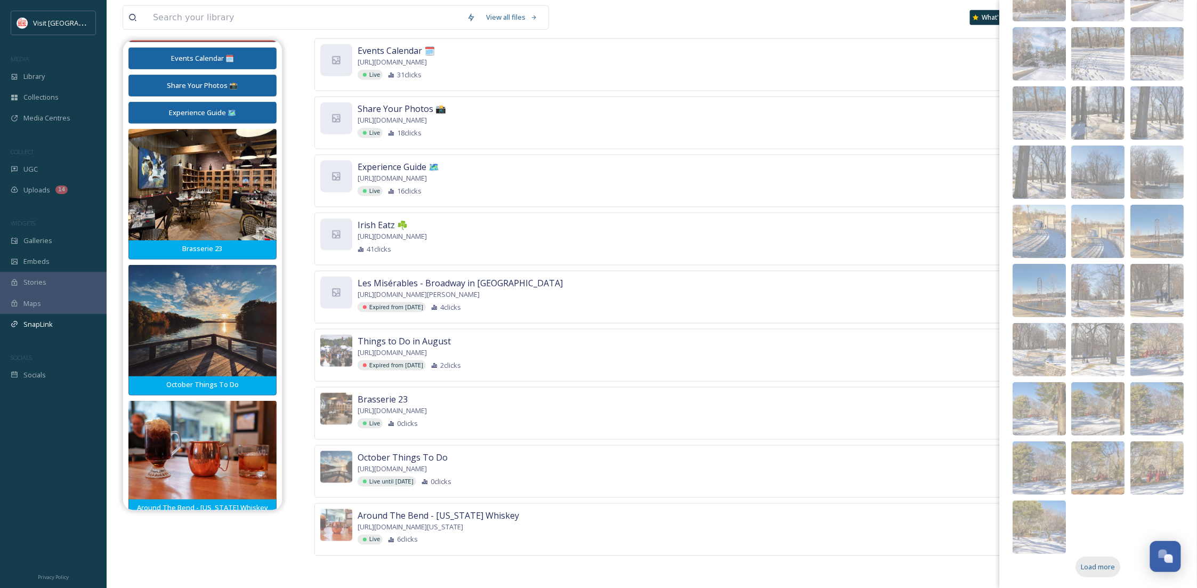
click at [1087, 566] on span "Load more" at bounding box center [1099, 567] width 34 height 10
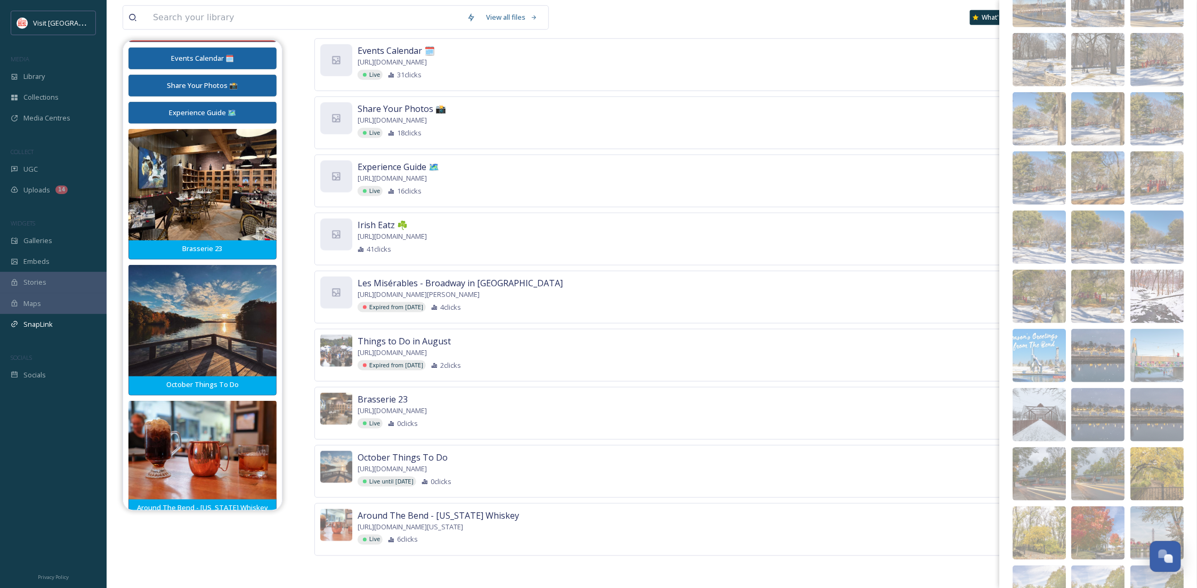
scroll to position [8214, 0]
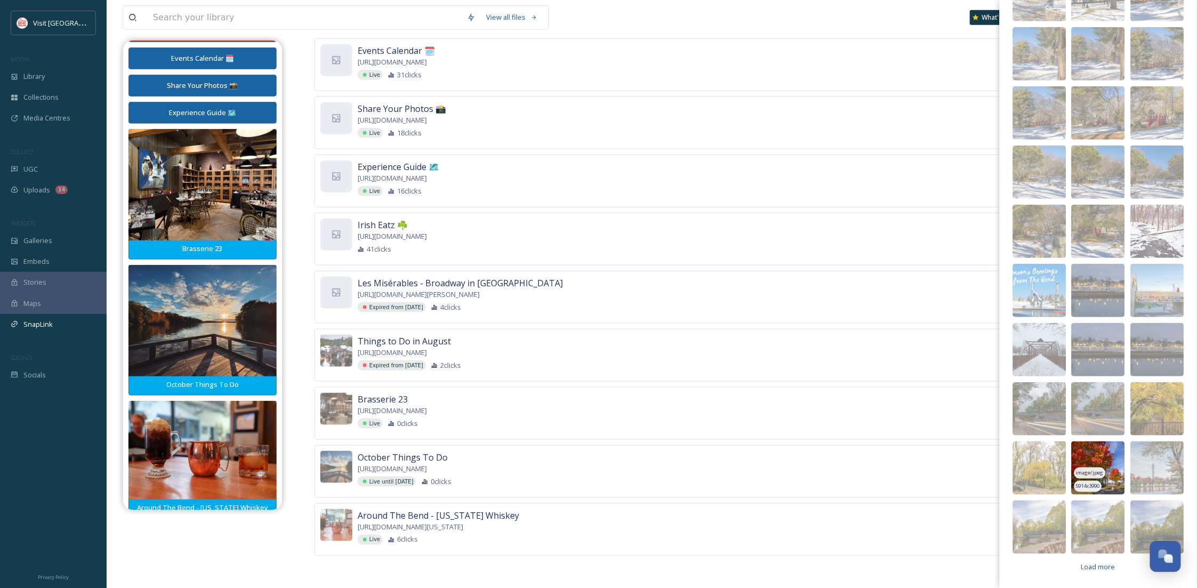
click at [1100, 458] on img at bounding box center [1098, 467] width 53 height 53
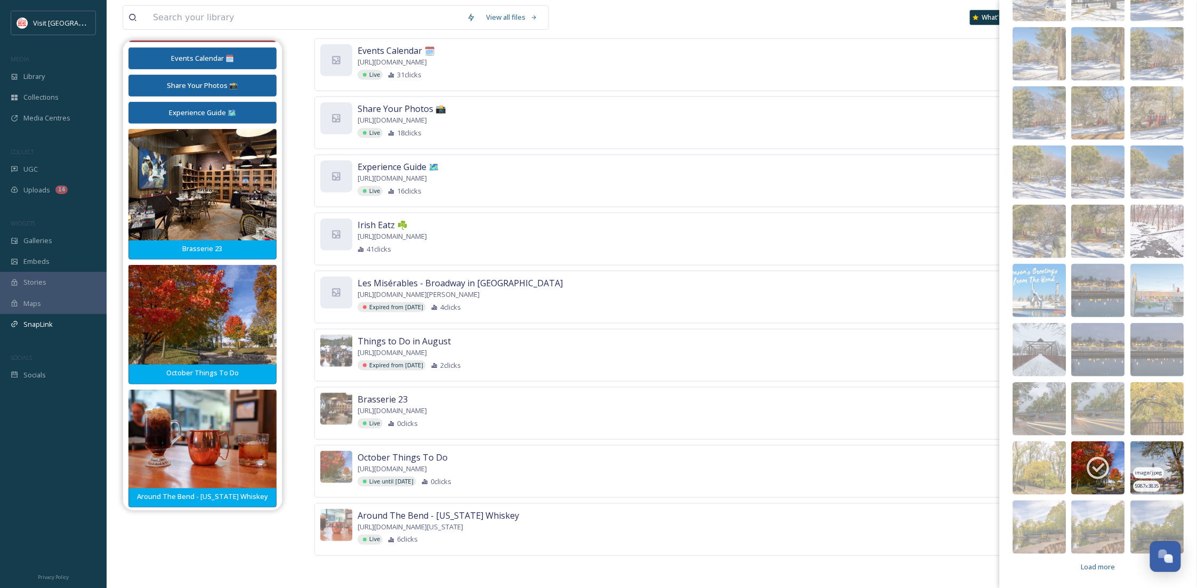
click at [1152, 454] on img at bounding box center [1157, 467] width 53 height 53
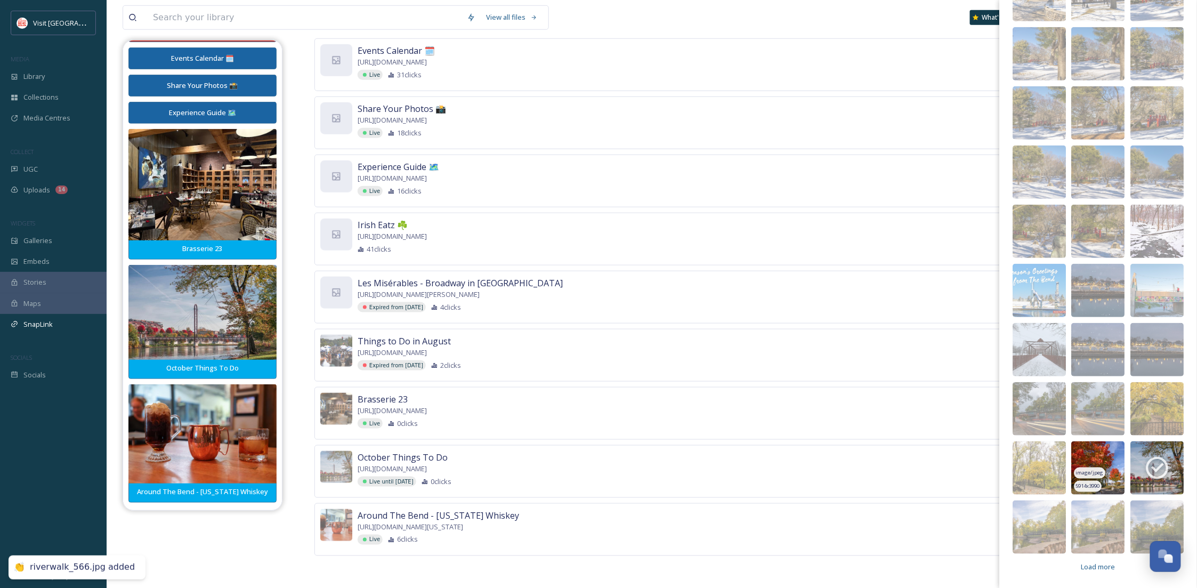
click at [1088, 456] on img at bounding box center [1098, 467] width 53 height 53
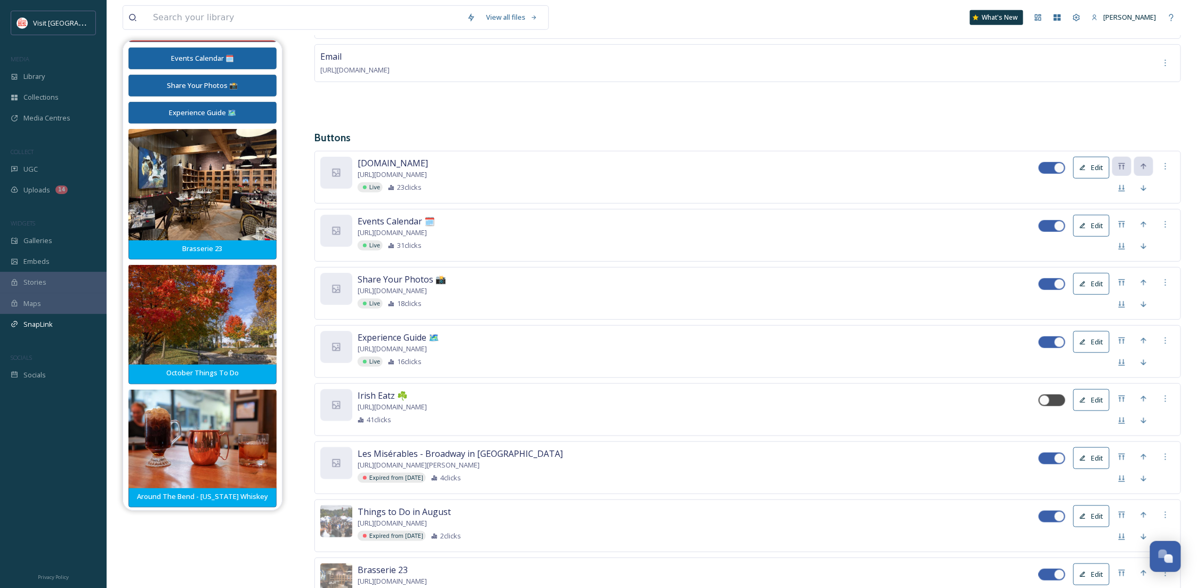
scroll to position [455, 0]
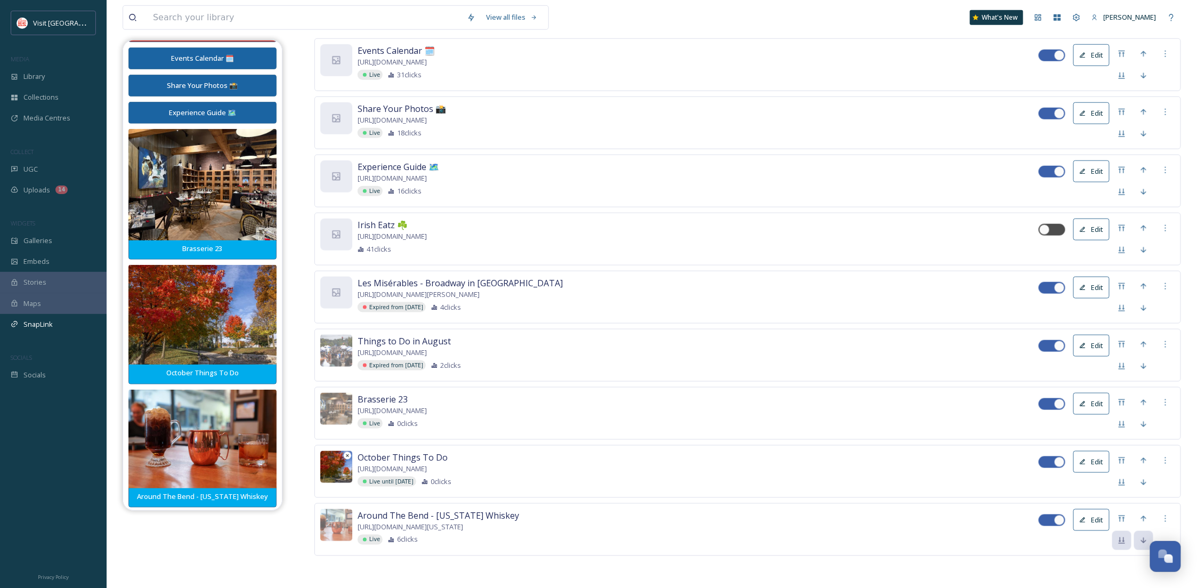
click at [343, 465] on img at bounding box center [336, 467] width 32 height 32
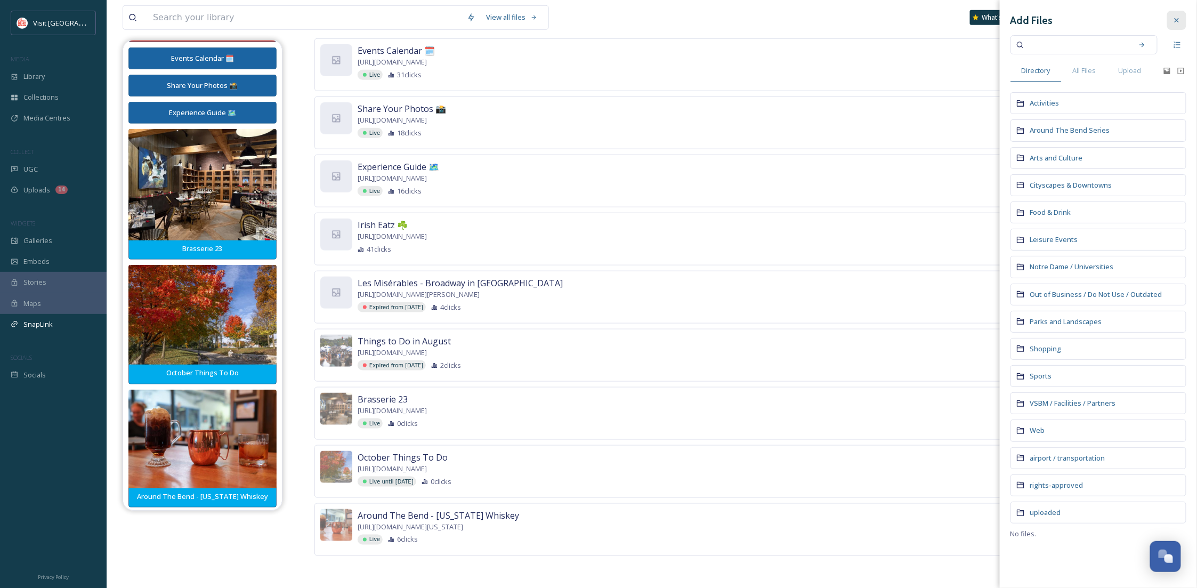
click at [1180, 19] on icon at bounding box center [1177, 20] width 9 height 9
